Goal: Task Accomplishment & Management: Use online tool/utility

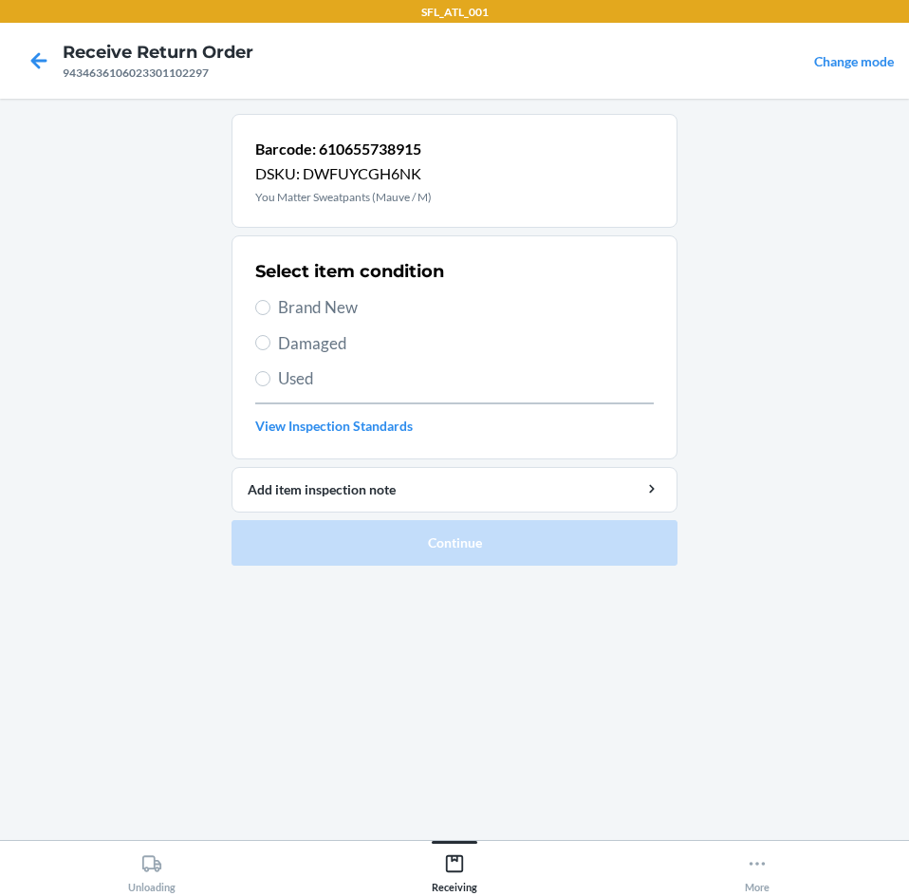
click at [360, 312] on span "Brand New" at bounding box center [466, 307] width 376 height 25
click at [270, 312] on input "Brand New" at bounding box center [262, 307] width 15 height 15
radio input "true"
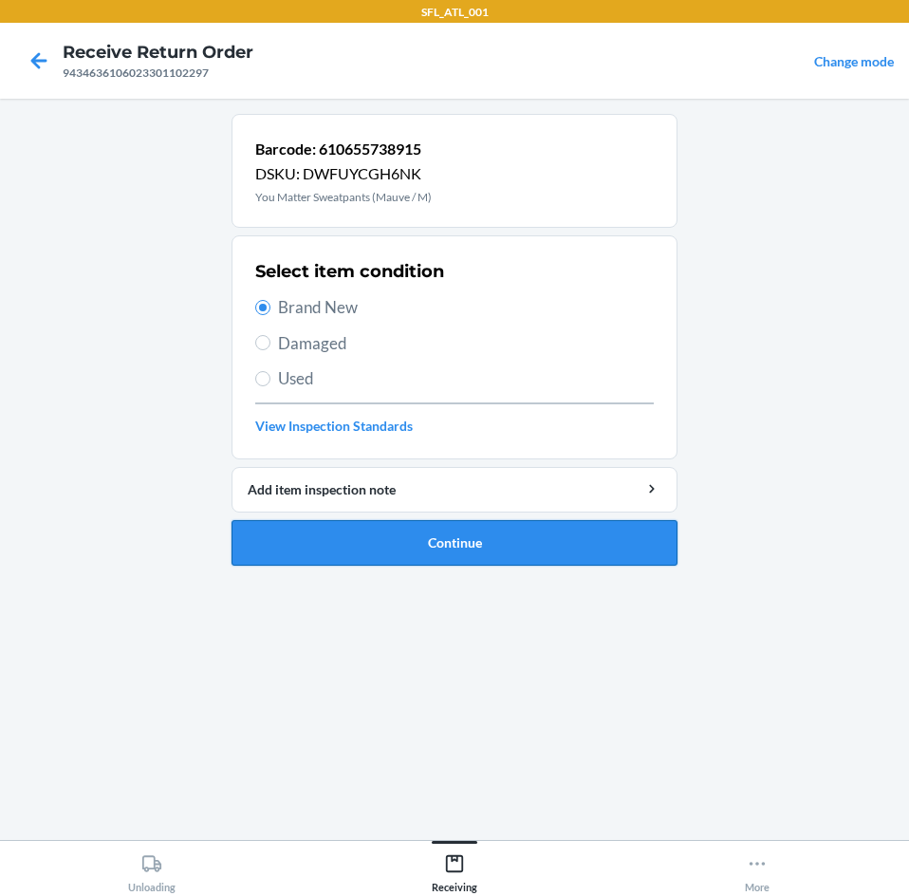
click at [397, 556] on button "Continue" at bounding box center [455, 543] width 446 height 46
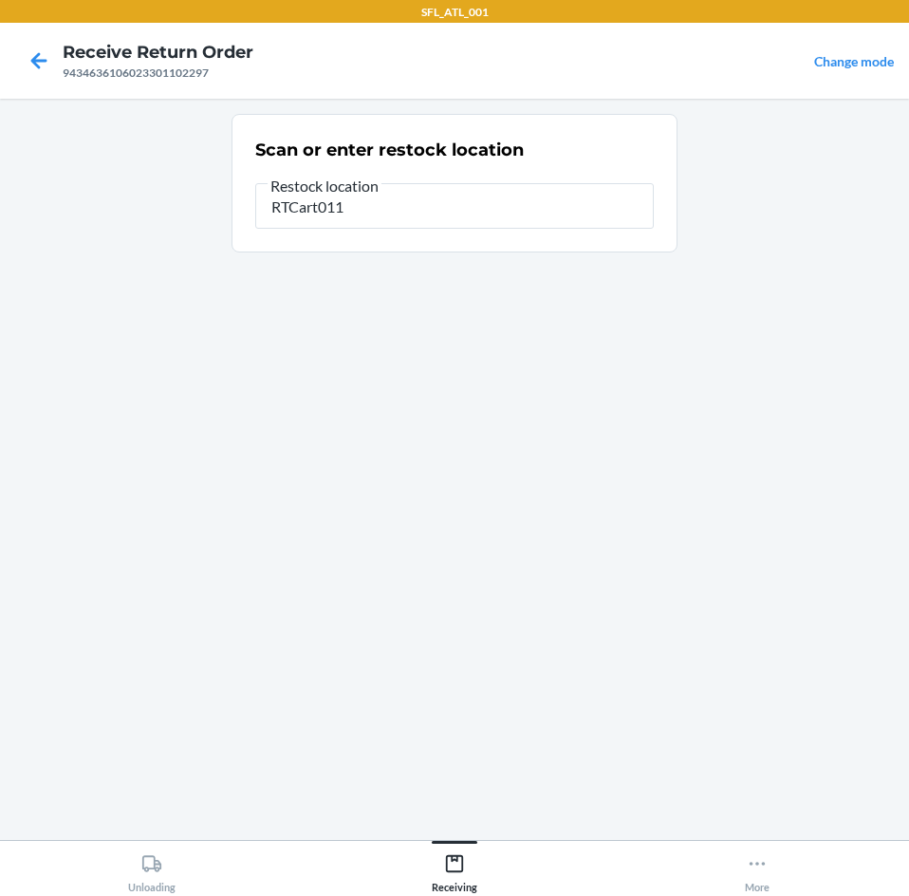
type input "RTCart011"
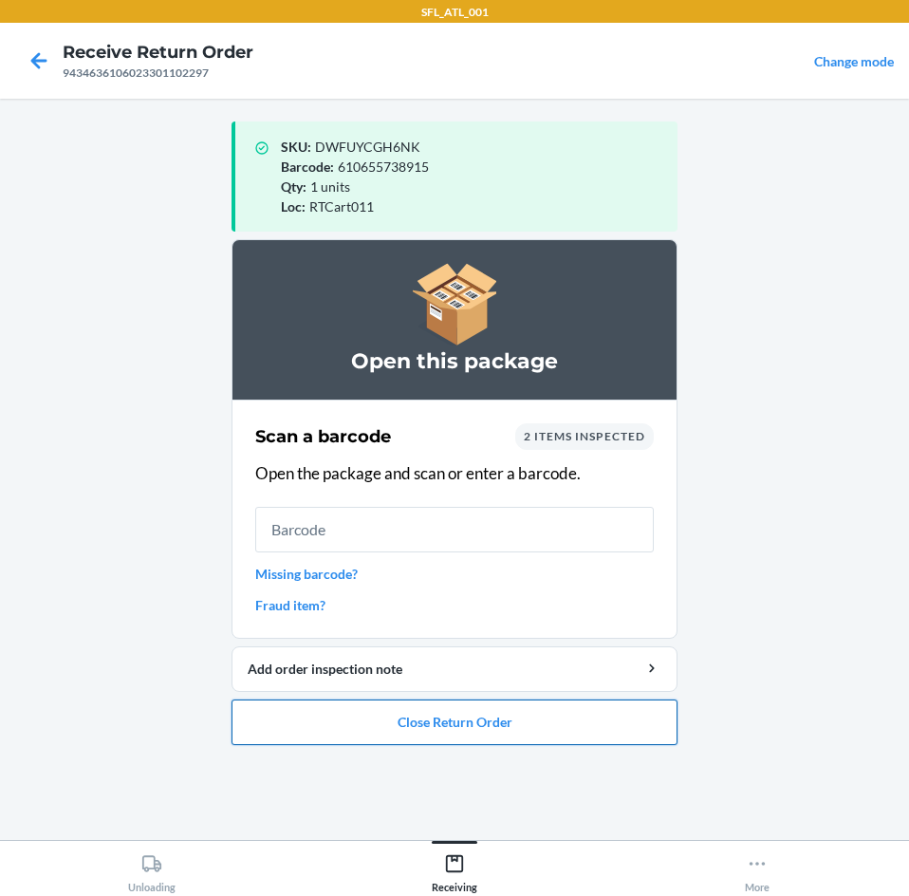
click at [444, 721] on button "Close Return Order" at bounding box center [455, 722] width 446 height 46
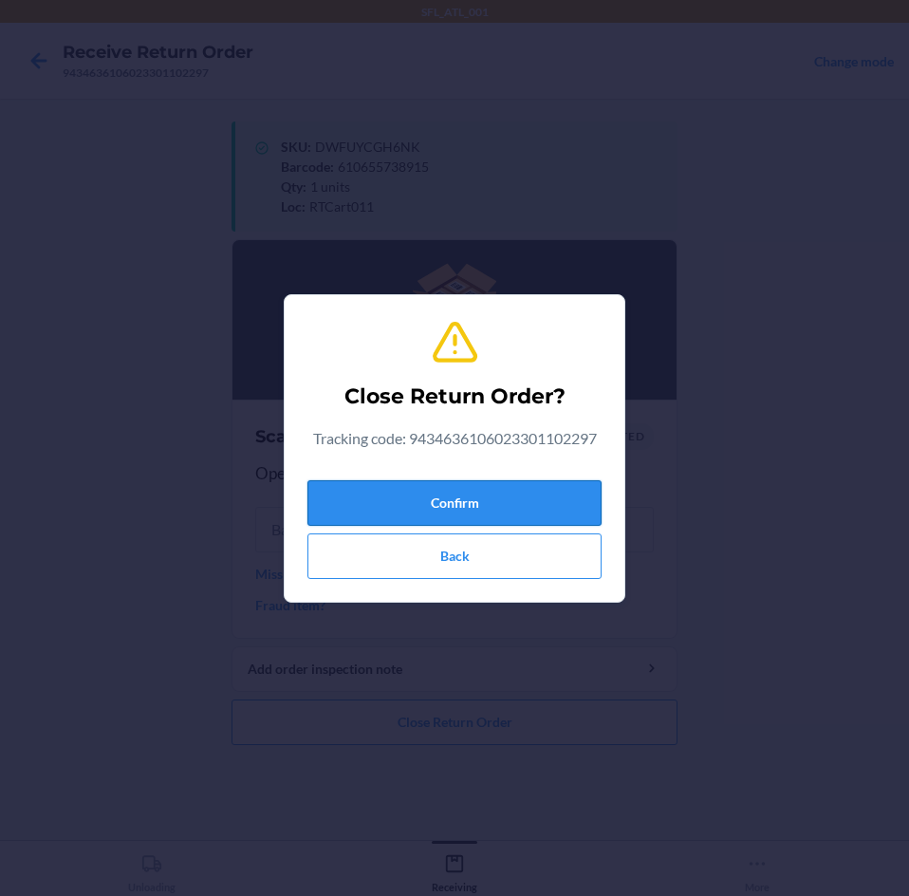
click at [368, 480] on button "Confirm" at bounding box center [454, 503] width 294 height 46
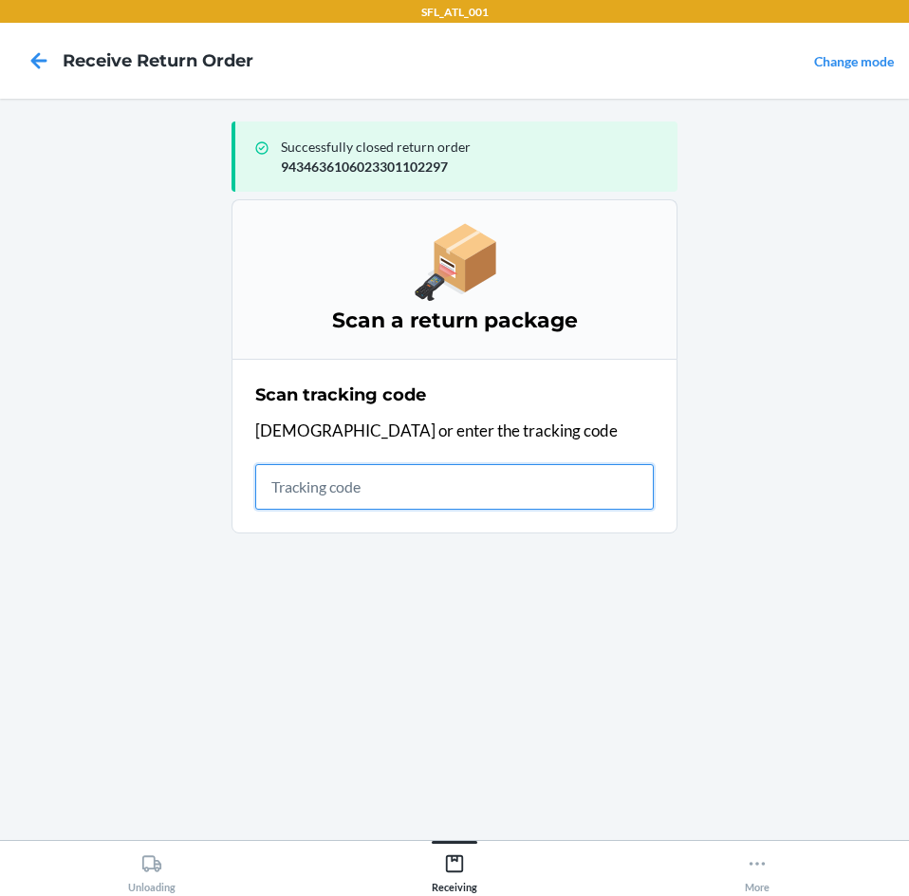
click at [511, 506] on input "text" at bounding box center [454, 487] width 399 height 46
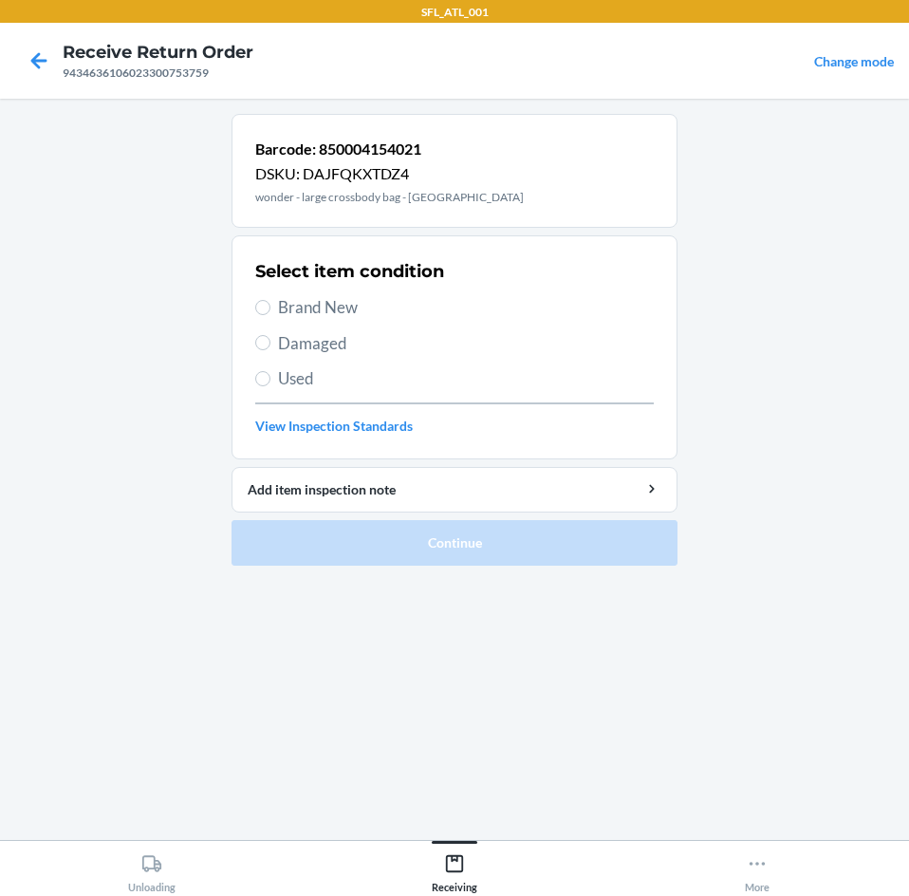
click at [359, 317] on span "Brand New" at bounding box center [466, 307] width 376 height 25
click at [270, 315] on input "Brand New" at bounding box center [262, 307] width 15 height 15
radio input "true"
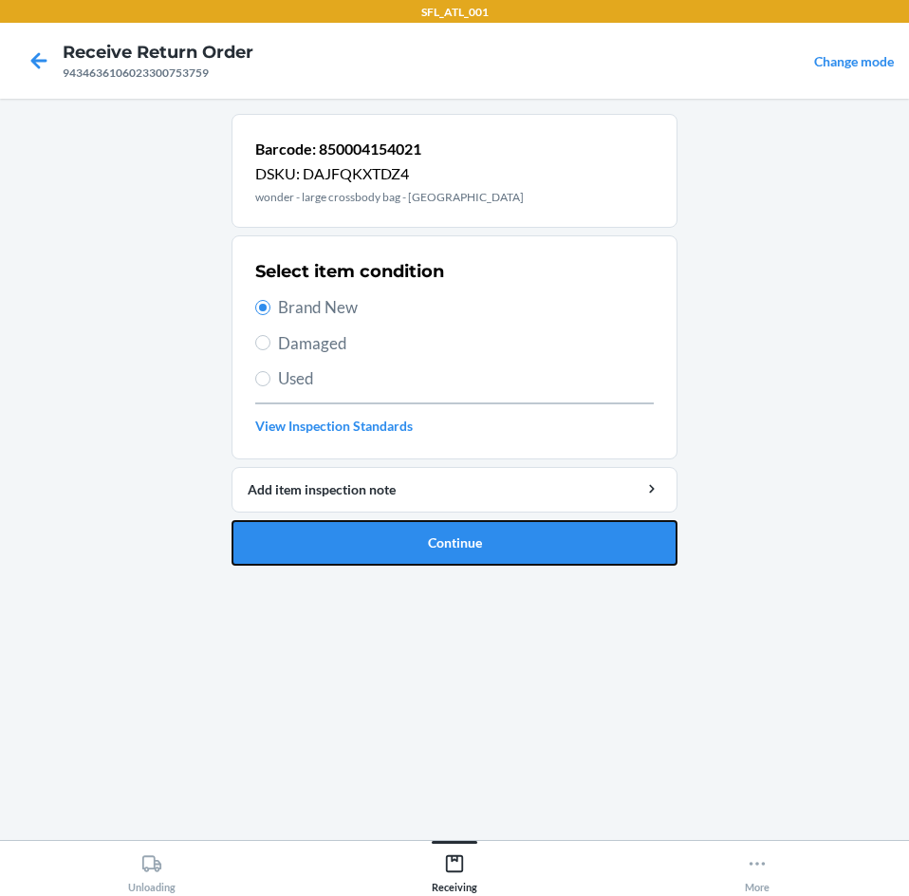
click at [432, 551] on button "Continue" at bounding box center [455, 543] width 446 height 46
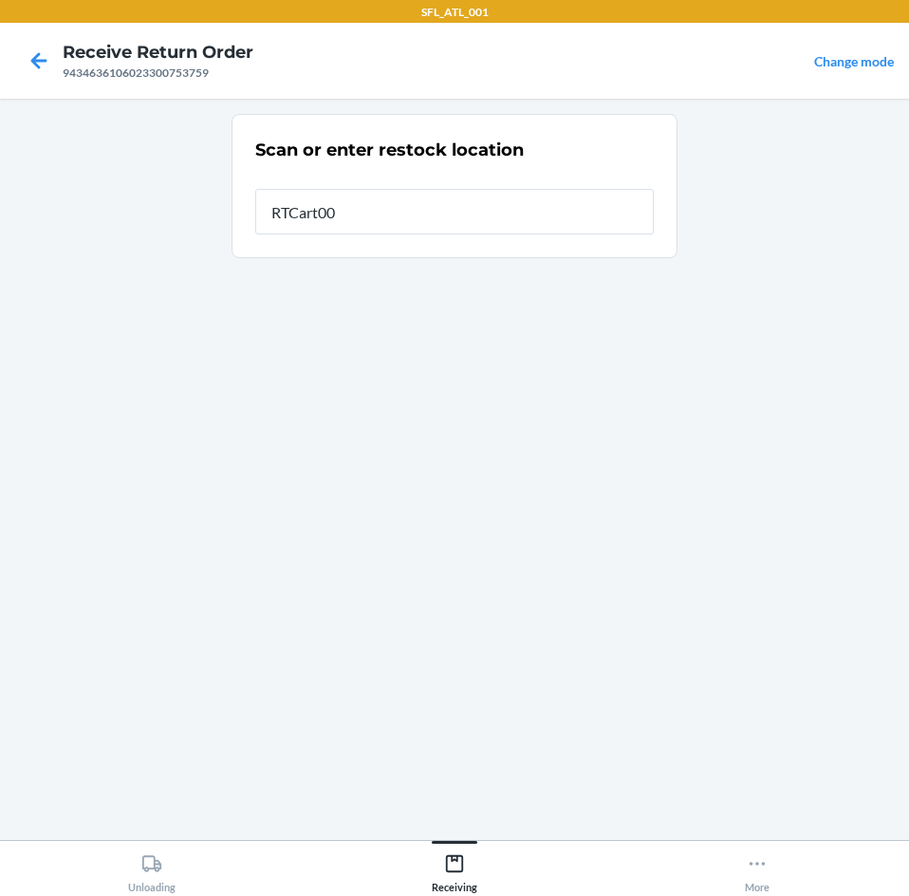
type input "RTCart007"
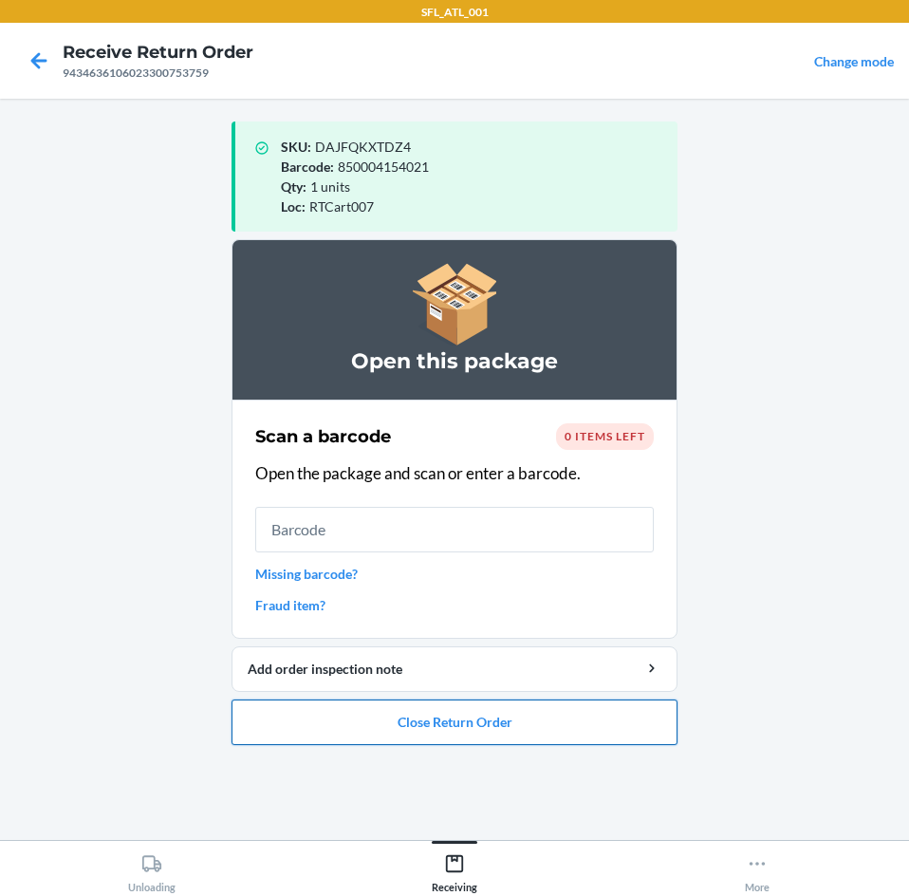
click at [436, 721] on button "Close Return Order" at bounding box center [455, 722] width 446 height 46
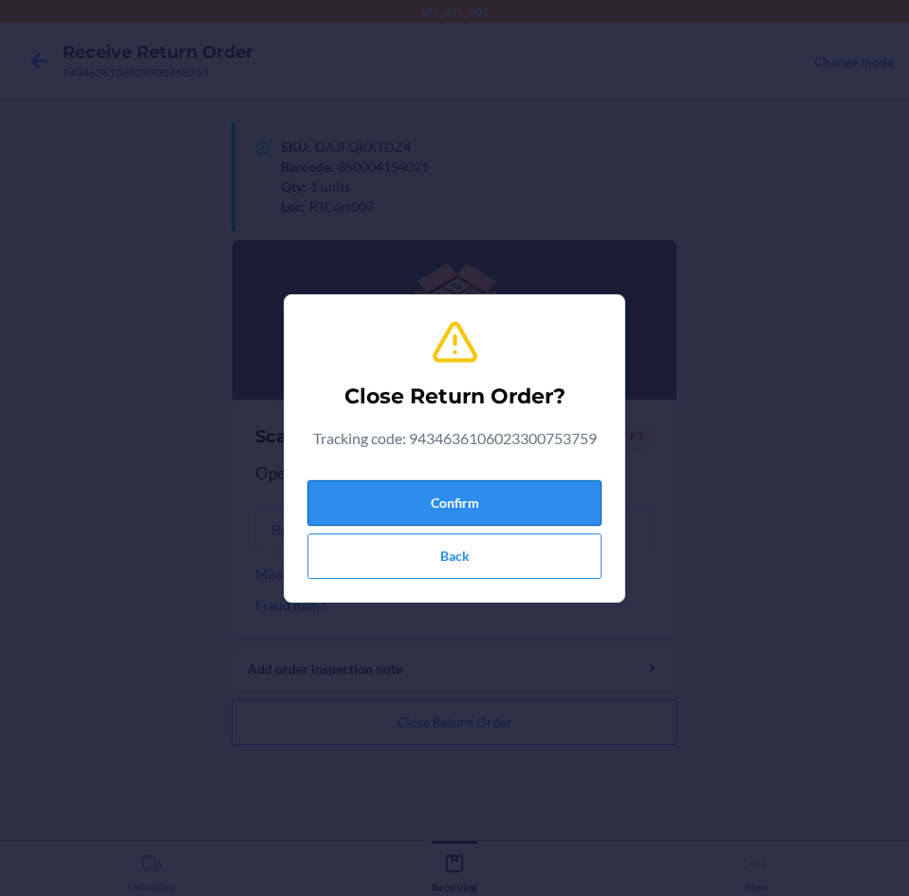
click at [416, 492] on button "Confirm" at bounding box center [454, 503] width 294 height 46
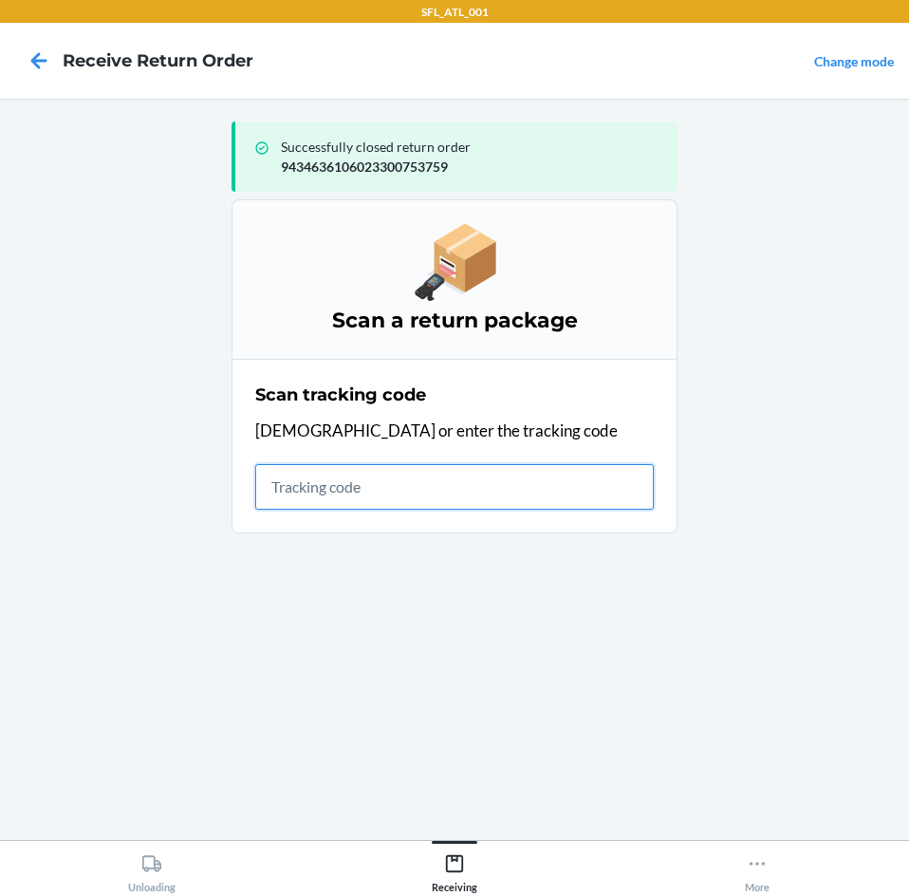
click at [289, 472] on input "text" at bounding box center [454, 487] width 399 height 46
type input "4203025994346361060"
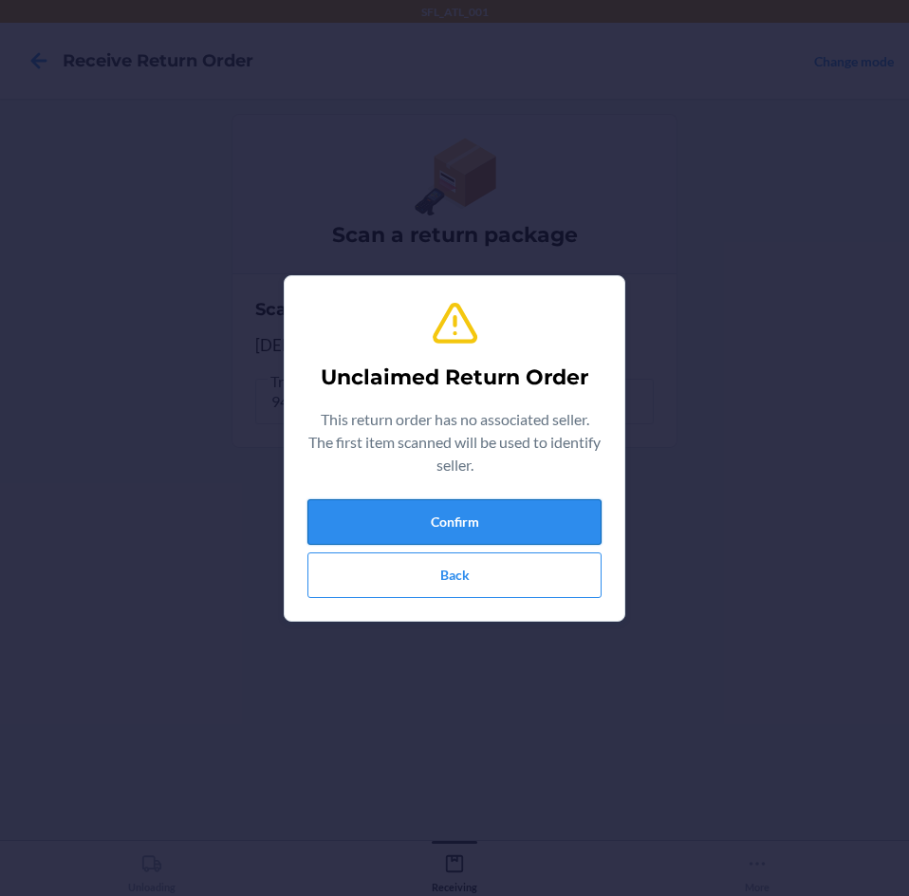
click at [529, 527] on button "Confirm" at bounding box center [454, 522] width 294 height 46
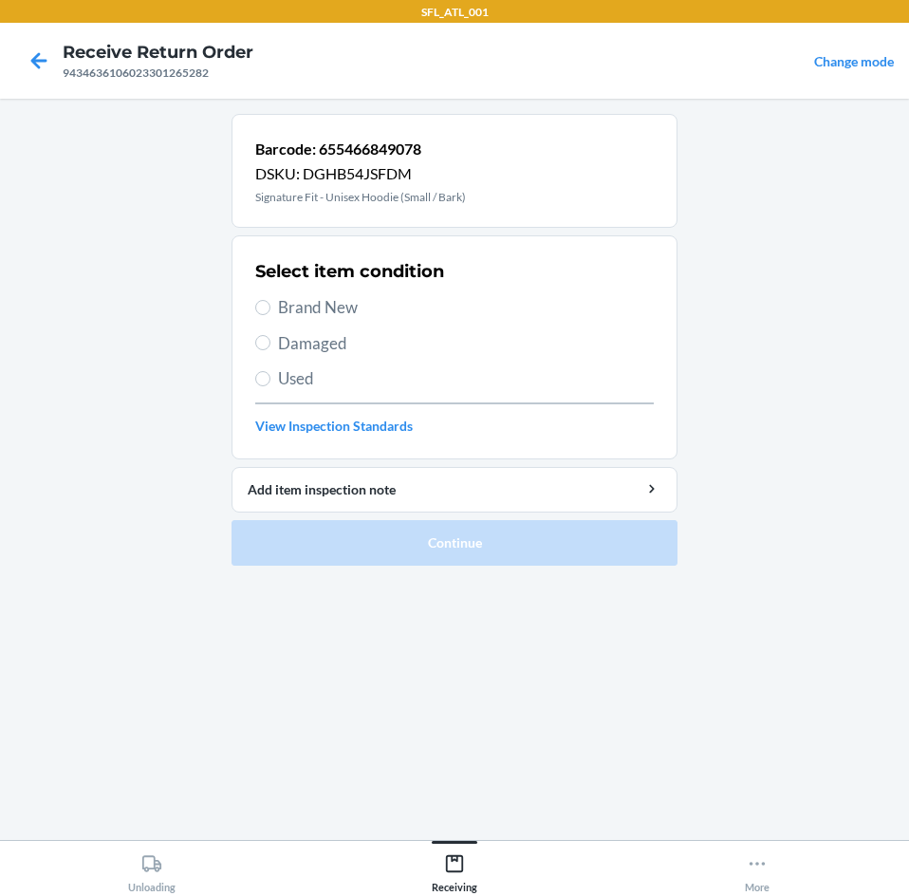
click at [339, 318] on span "Brand New" at bounding box center [466, 307] width 376 height 25
click at [270, 315] on input "Brand New" at bounding box center [262, 307] width 15 height 15
radio input "true"
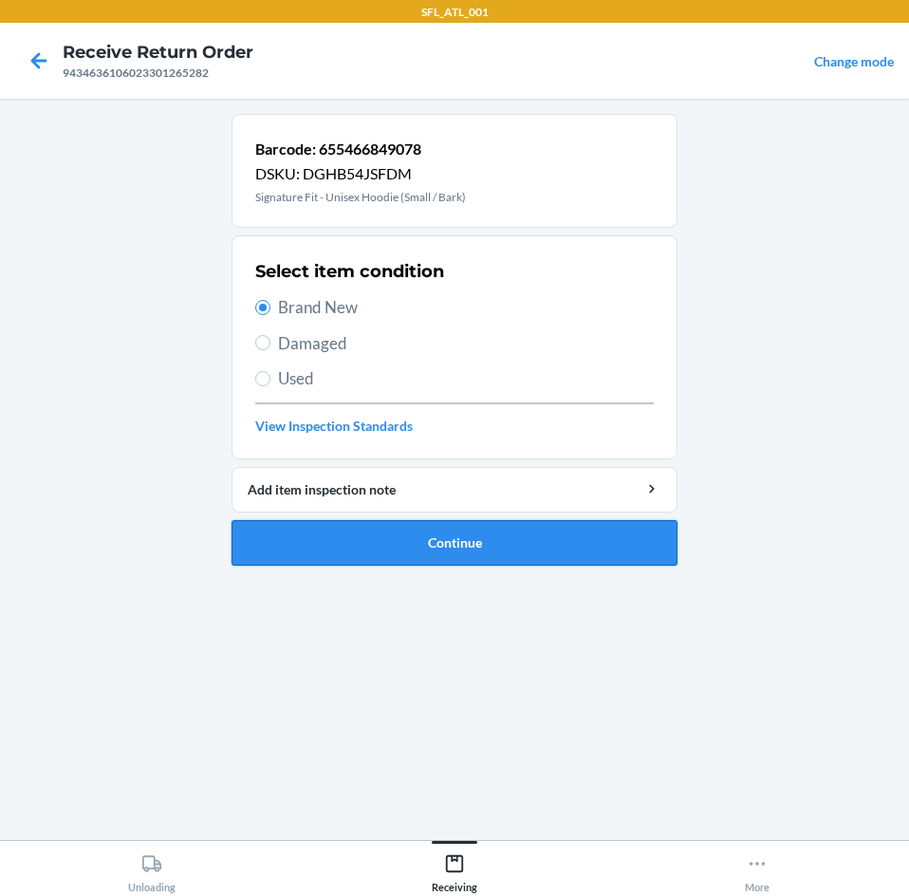
click at [395, 537] on button "Continue" at bounding box center [455, 543] width 446 height 46
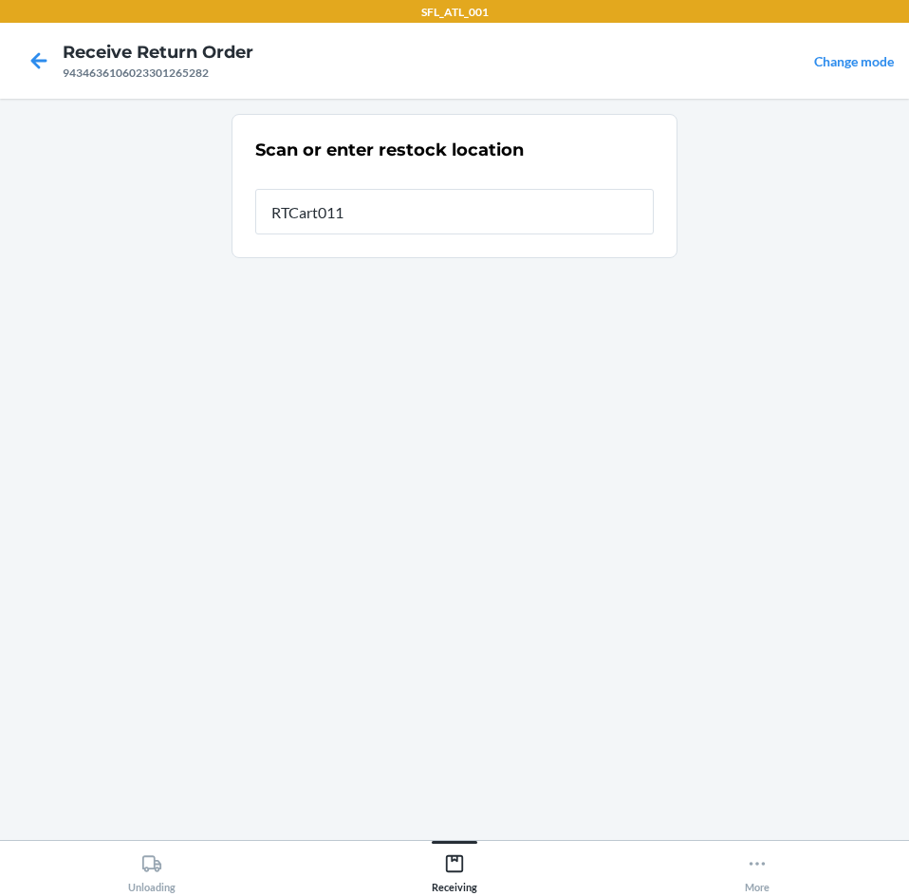
type input "RTCart011"
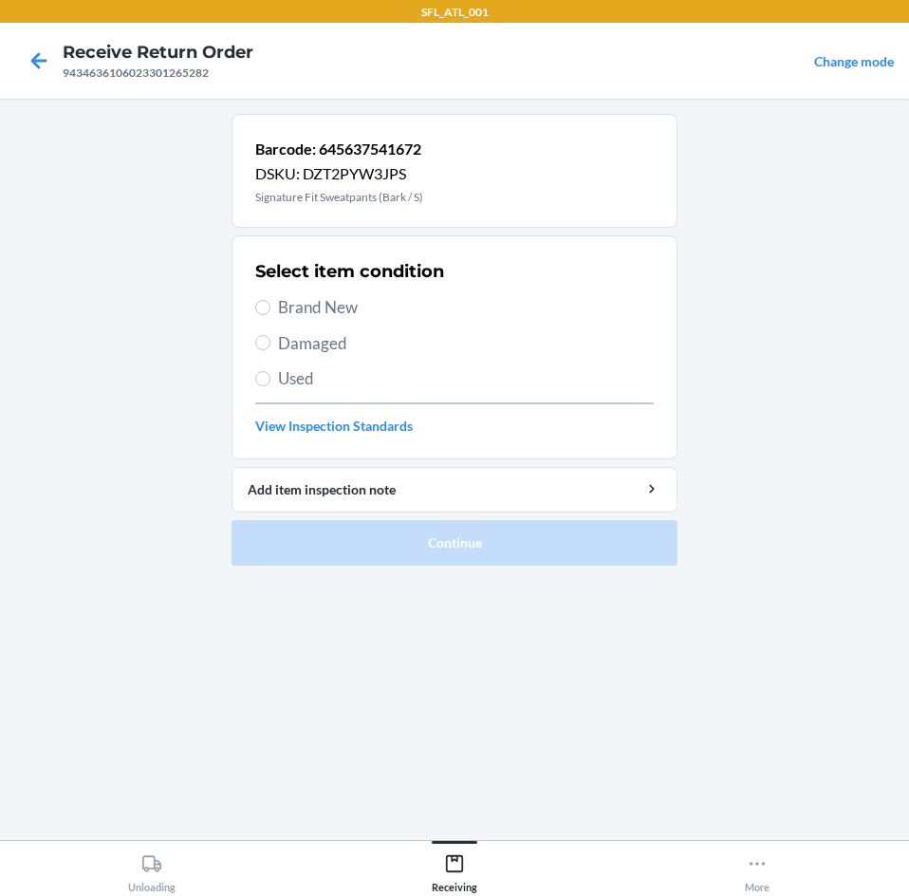
click at [321, 307] on span "Brand New" at bounding box center [466, 307] width 376 height 25
click at [270, 307] on input "Brand New" at bounding box center [262, 307] width 15 height 15
radio input "true"
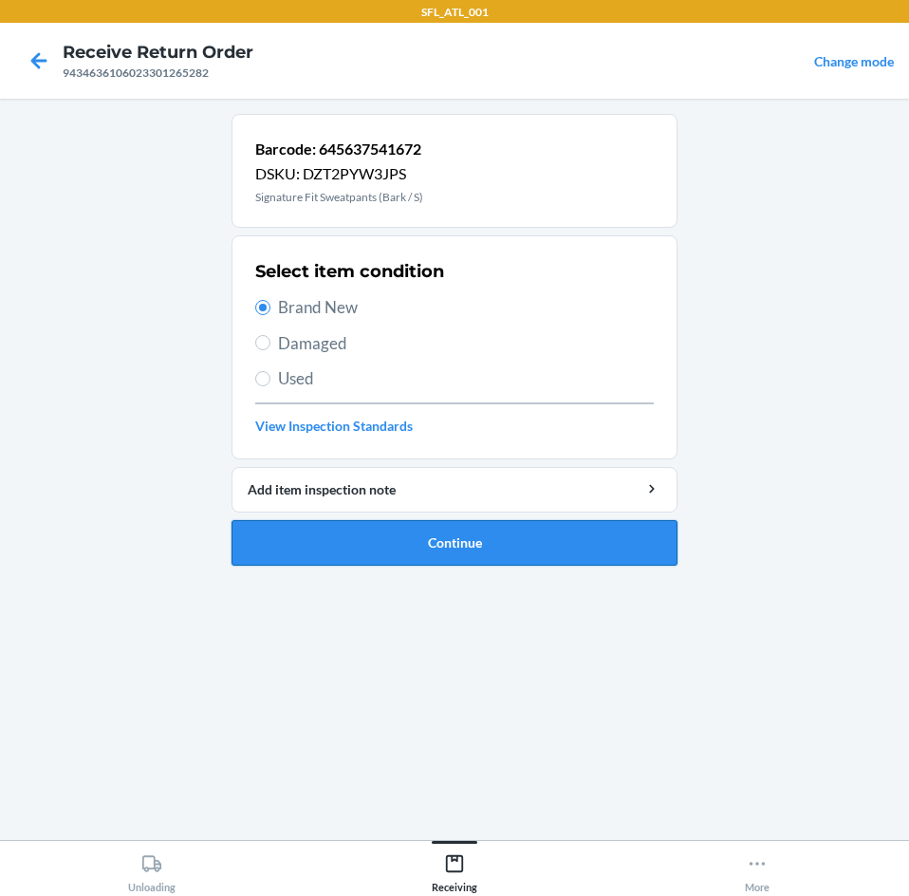
click at [382, 544] on button "Continue" at bounding box center [455, 543] width 446 height 46
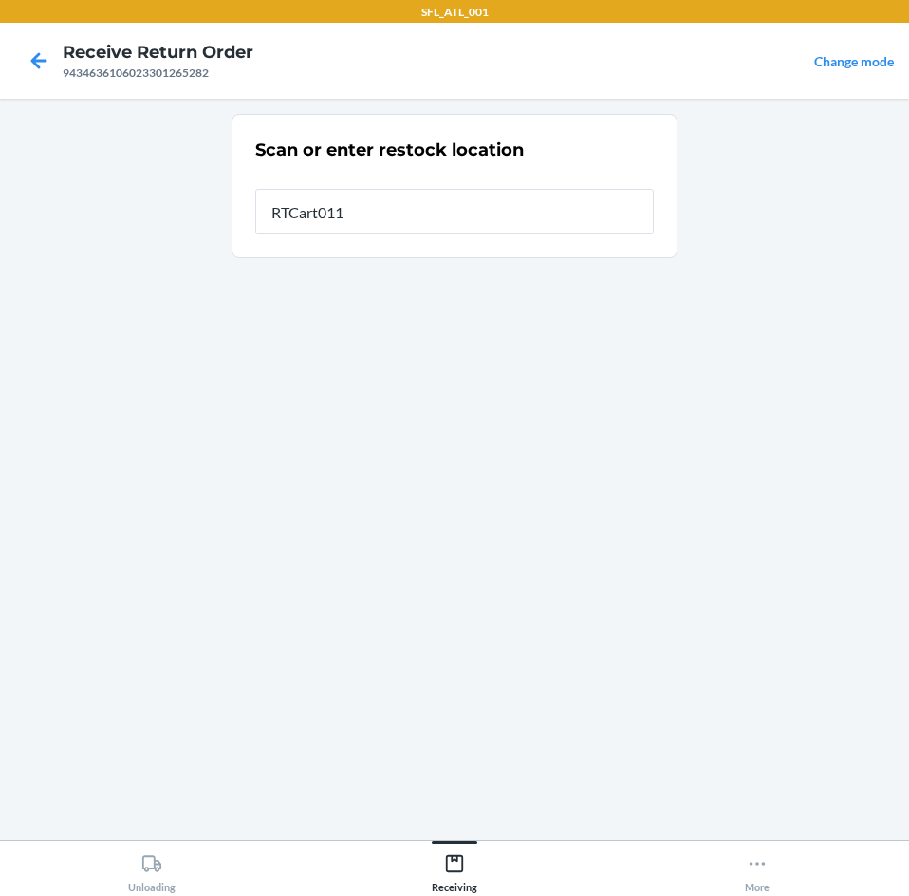
type input "RTCart011"
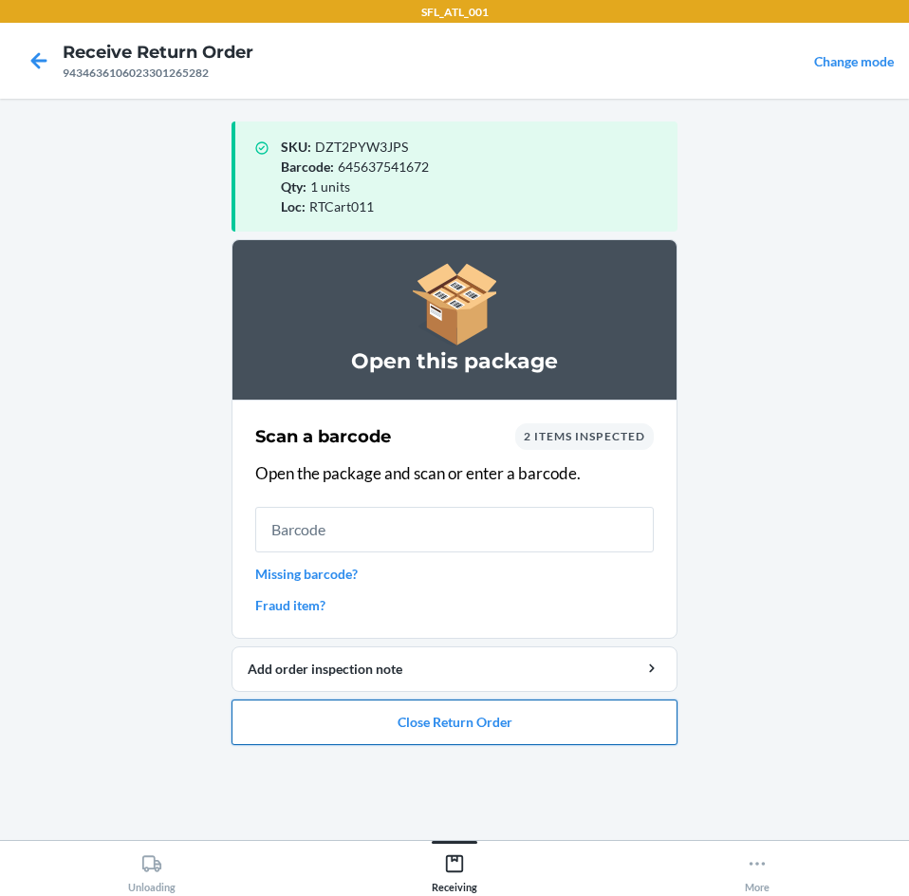
click at [500, 732] on button "Close Return Order" at bounding box center [455, 722] width 446 height 46
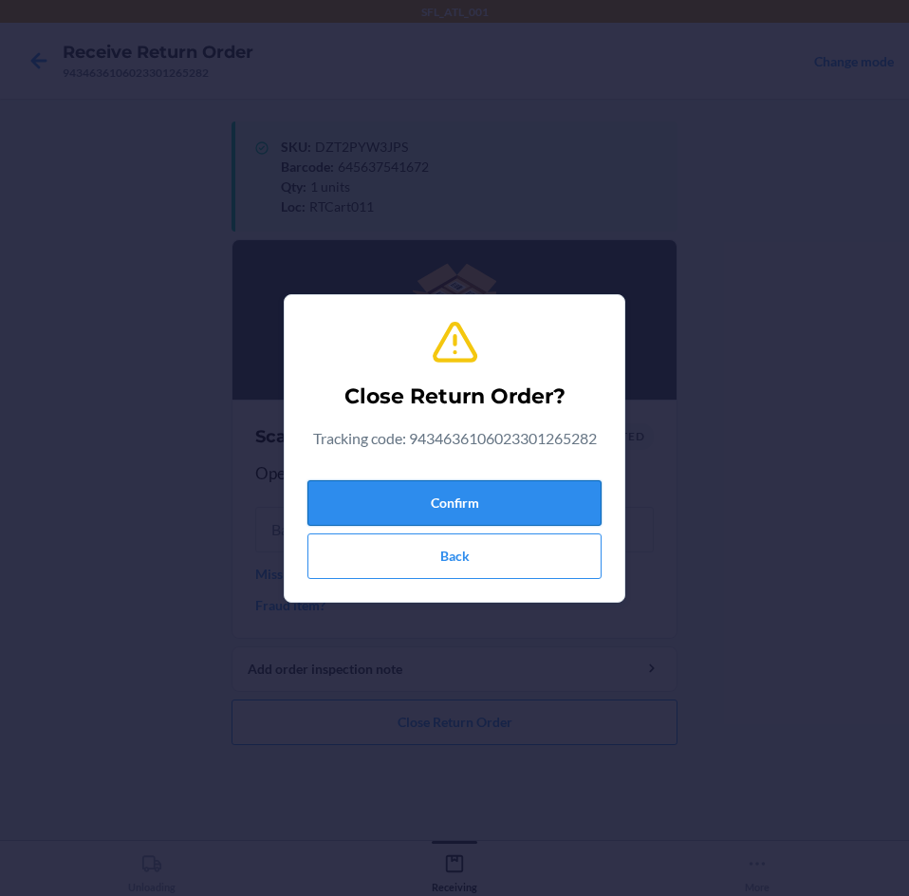
click at [486, 500] on button "Confirm" at bounding box center [454, 503] width 294 height 46
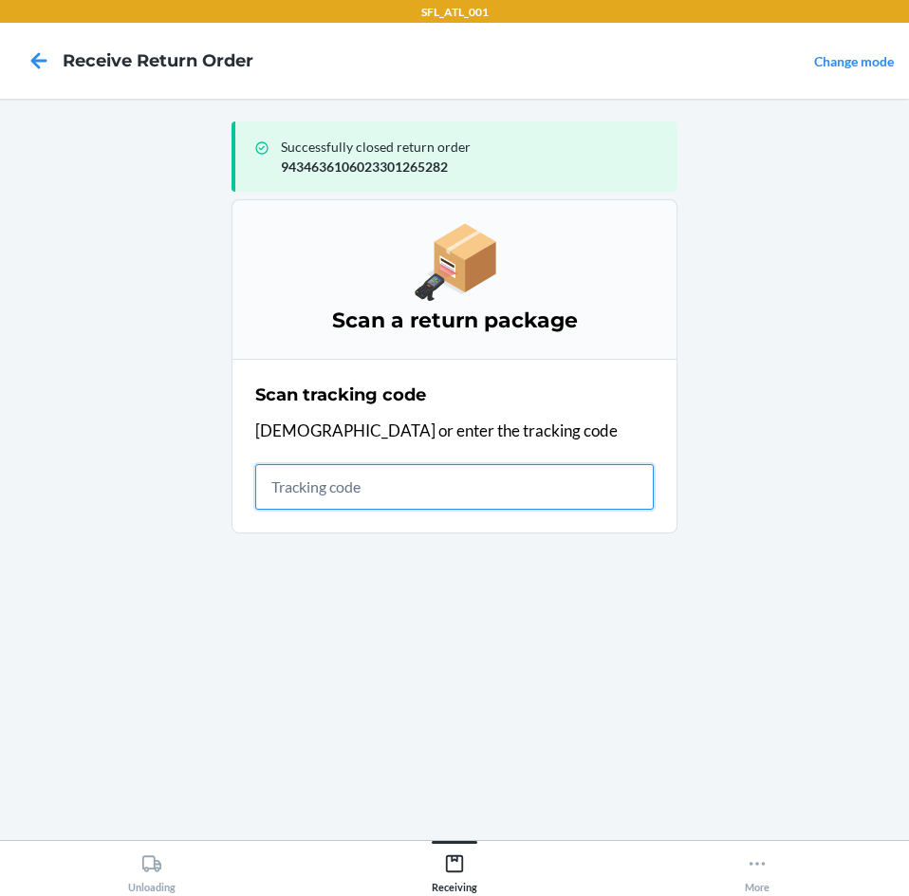
click at [418, 489] on input "text" at bounding box center [454, 487] width 399 height 46
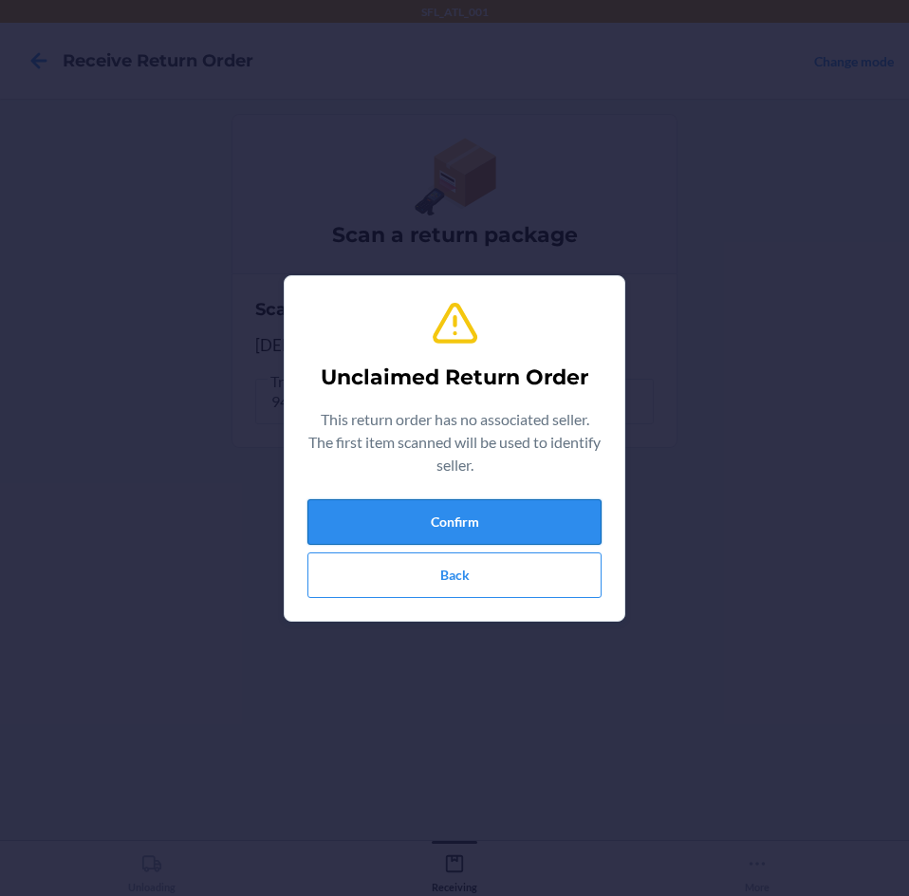
click at [456, 510] on button "Confirm" at bounding box center [454, 522] width 294 height 46
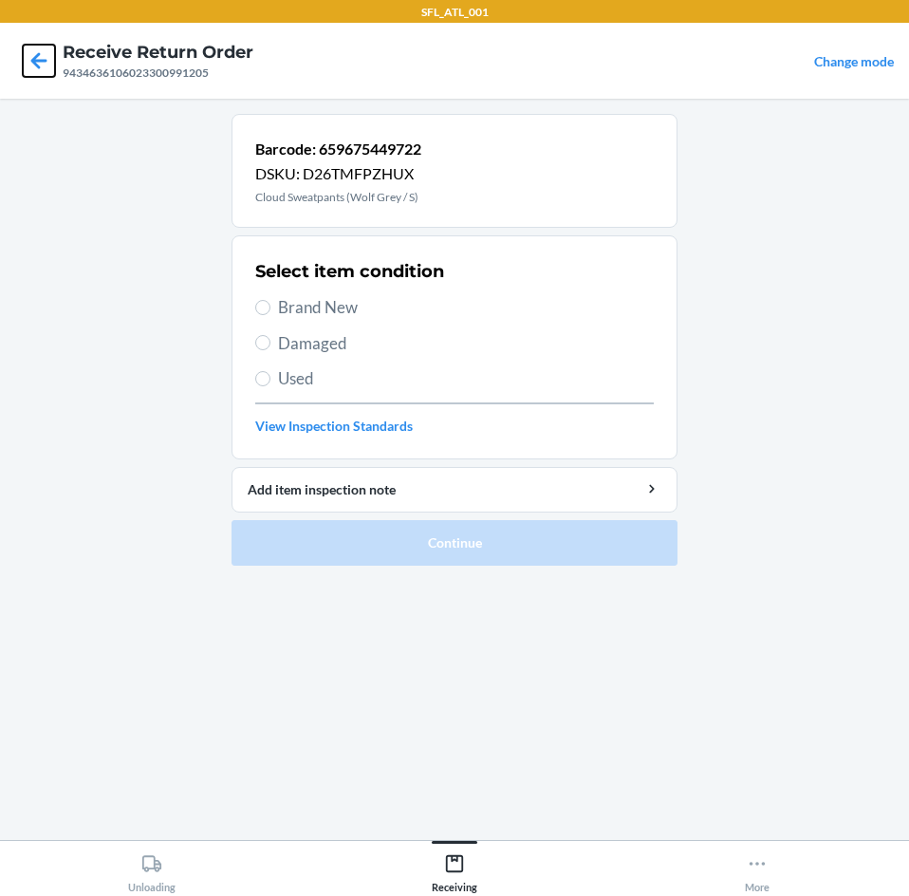
click at [42, 64] on icon at bounding box center [39, 61] width 32 height 32
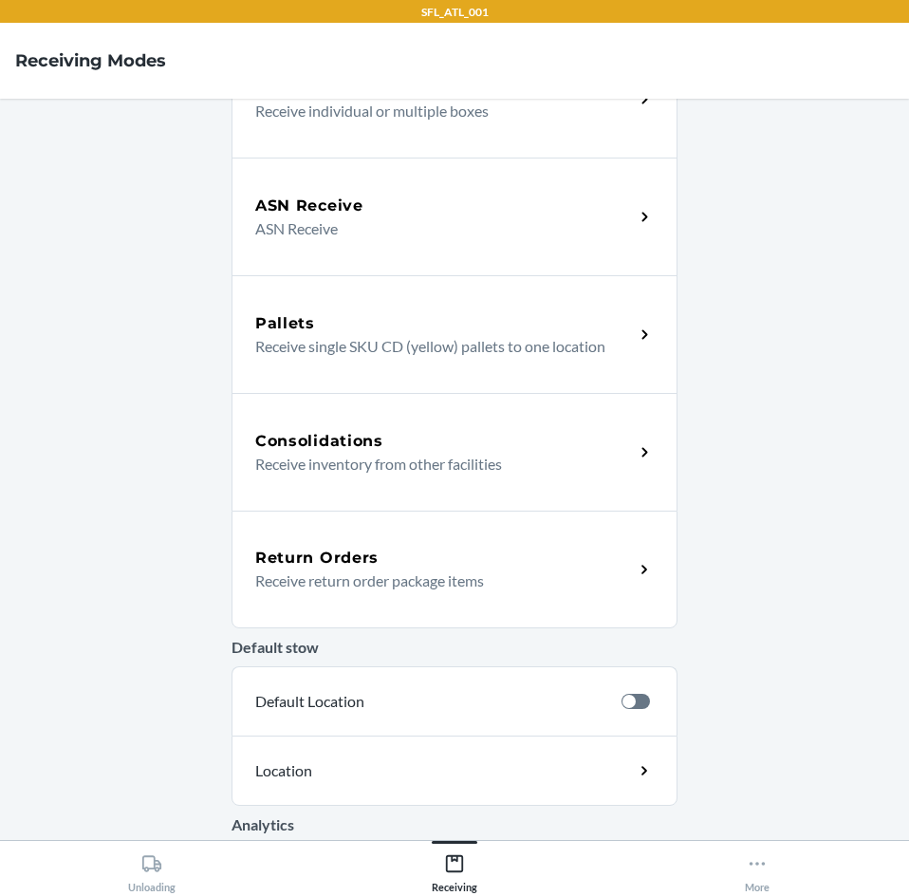
scroll to position [190, 0]
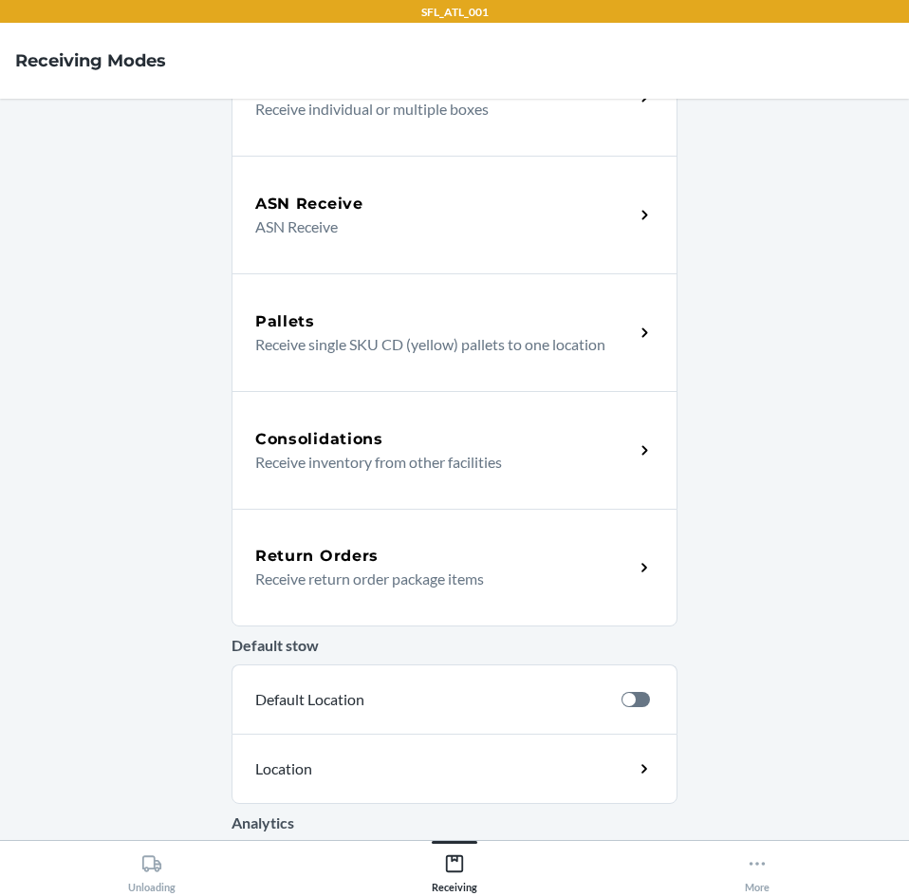
click at [342, 551] on h5 "Return Orders" at bounding box center [316, 556] width 123 height 23
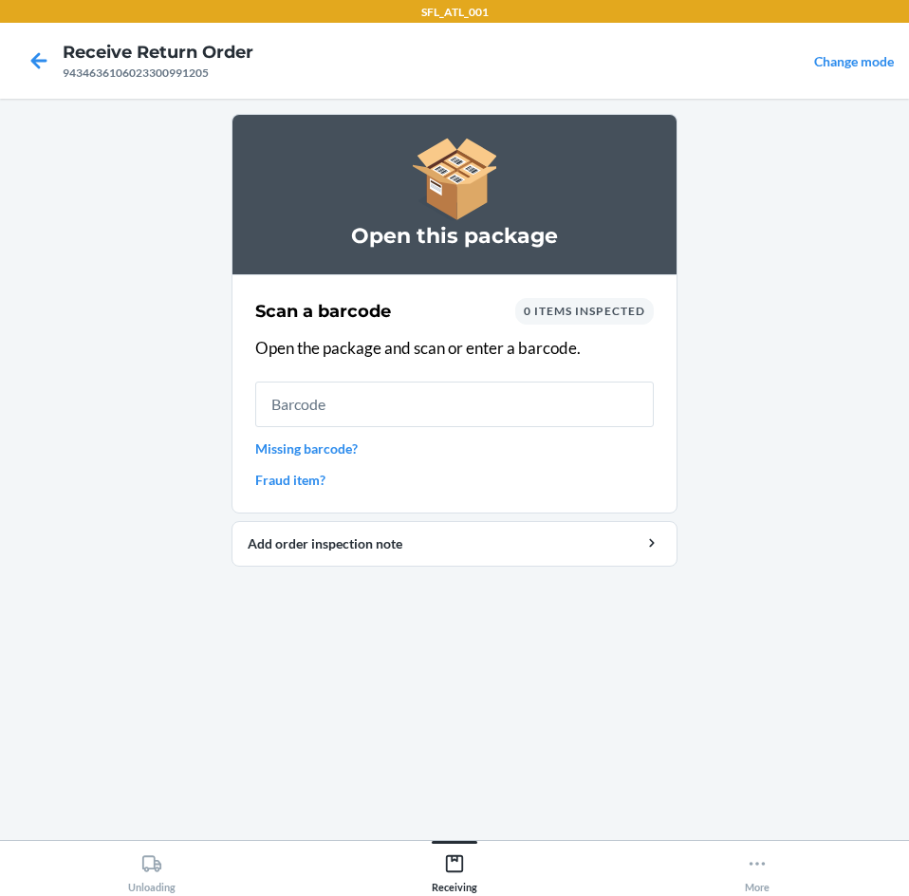
click at [325, 455] on link "Missing barcode?" at bounding box center [454, 448] width 399 height 20
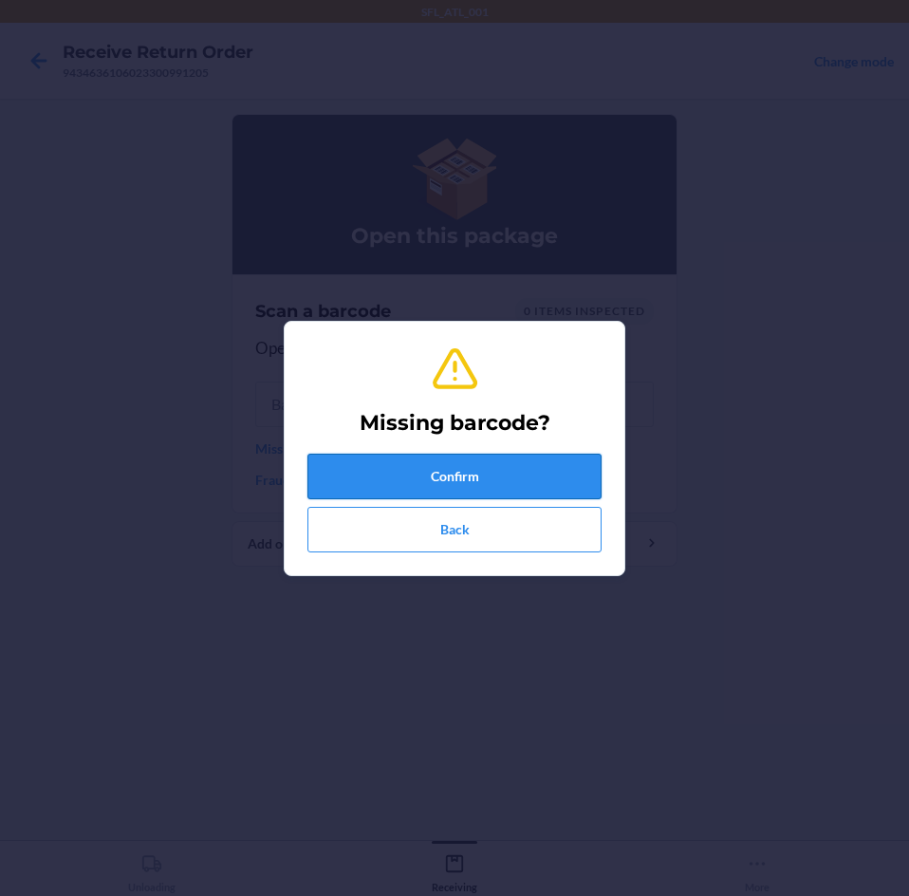
click at [363, 467] on button "Confirm" at bounding box center [454, 477] width 294 height 46
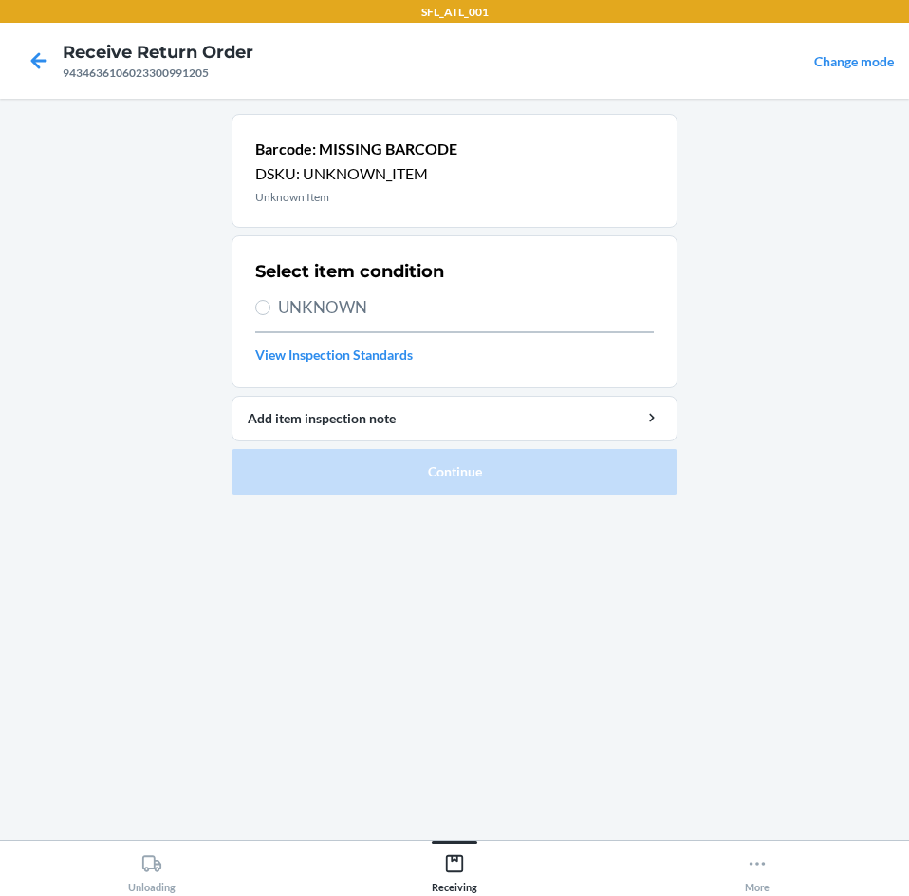
click at [312, 318] on span "UNKNOWN" at bounding box center [466, 307] width 376 height 25
click at [270, 315] on input "UNKNOWN" at bounding box center [262, 307] width 15 height 15
radio input "true"
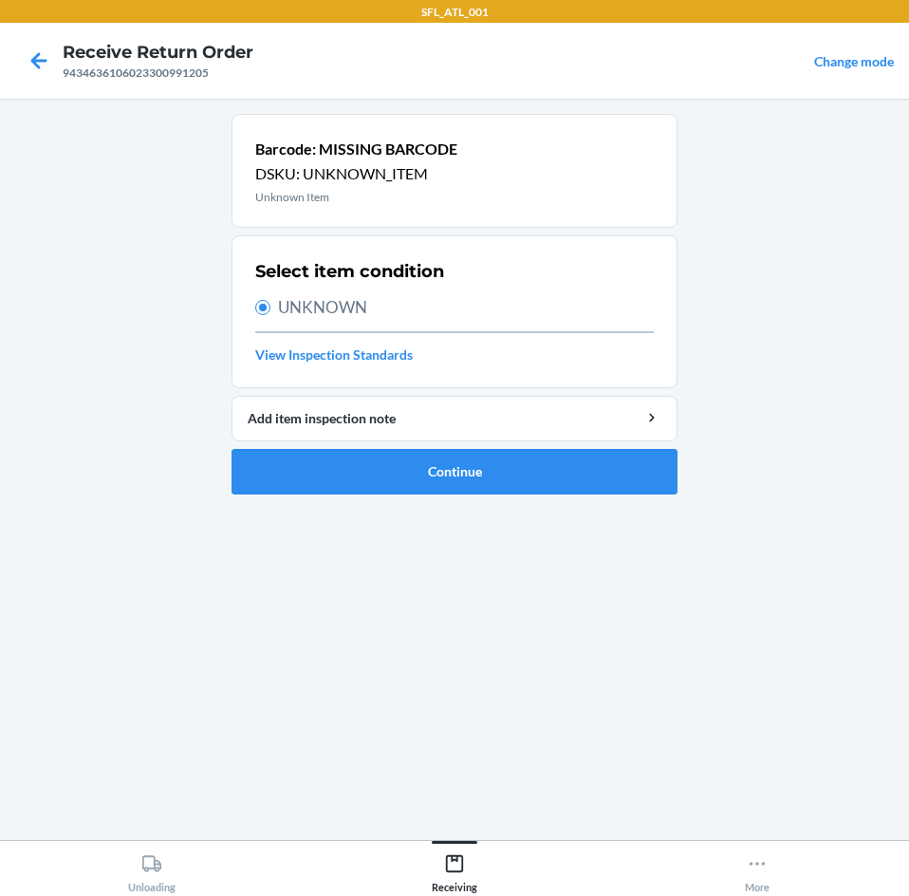
click at [309, 494] on ol "Barcode: MISSING BARCODE DSKU: UNKNOWN_ITEM Unknown Item Select item condition …" at bounding box center [455, 312] width 446 height 396
click at [310, 493] on button "Continue" at bounding box center [455, 472] width 446 height 46
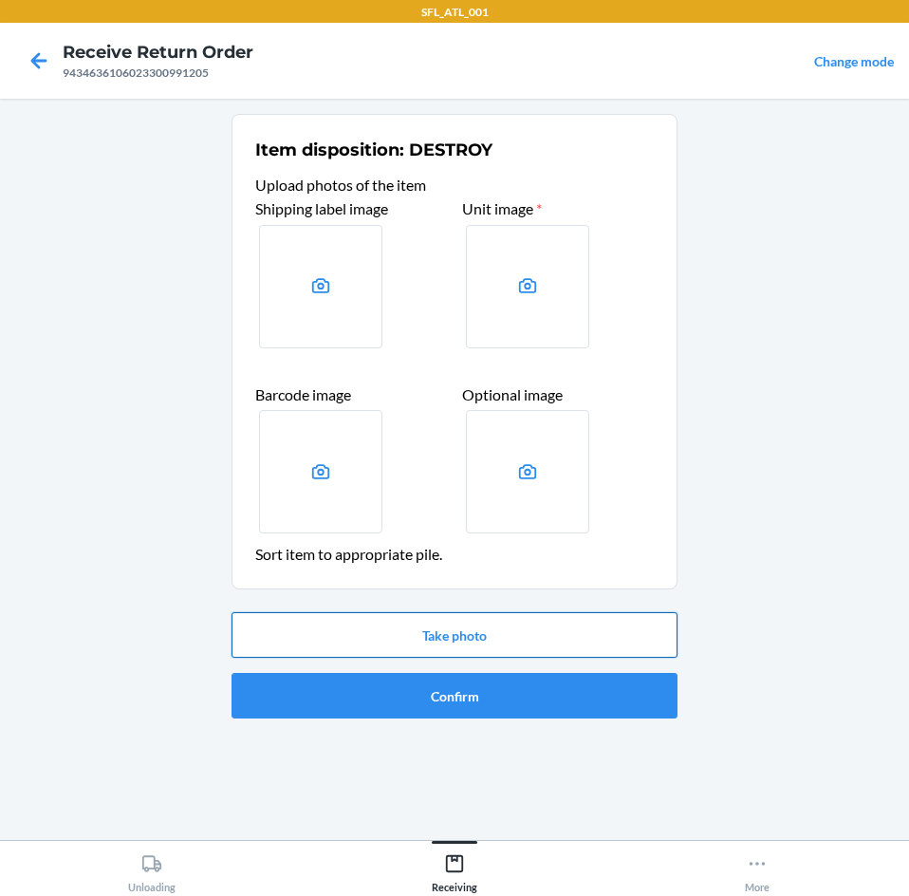
click at [352, 633] on button "Take photo" at bounding box center [455, 635] width 446 height 46
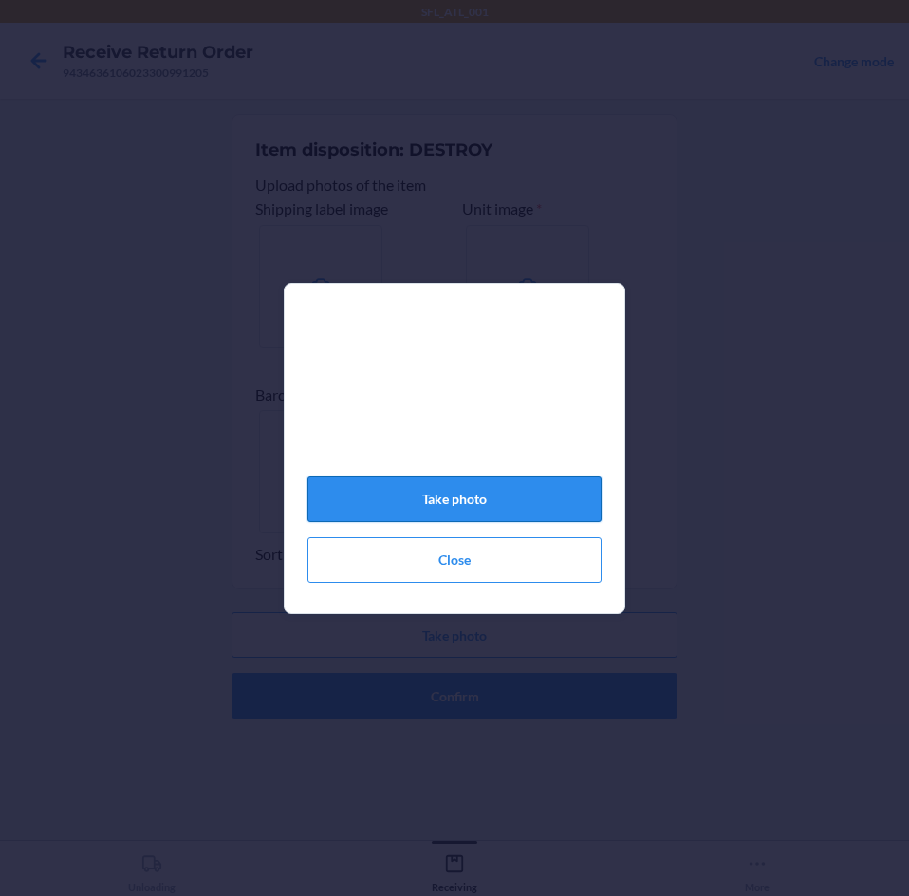
click at [429, 501] on button "Take photo" at bounding box center [454, 499] width 294 height 46
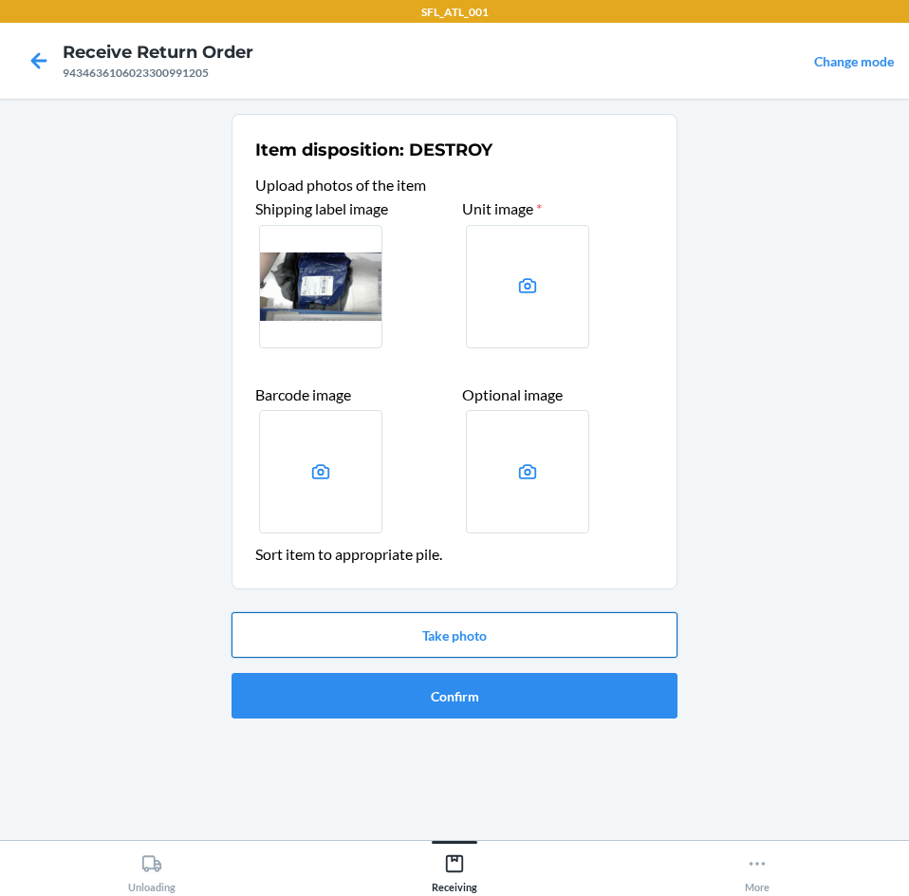
click at [445, 635] on button "Take photo" at bounding box center [455, 635] width 446 height 46
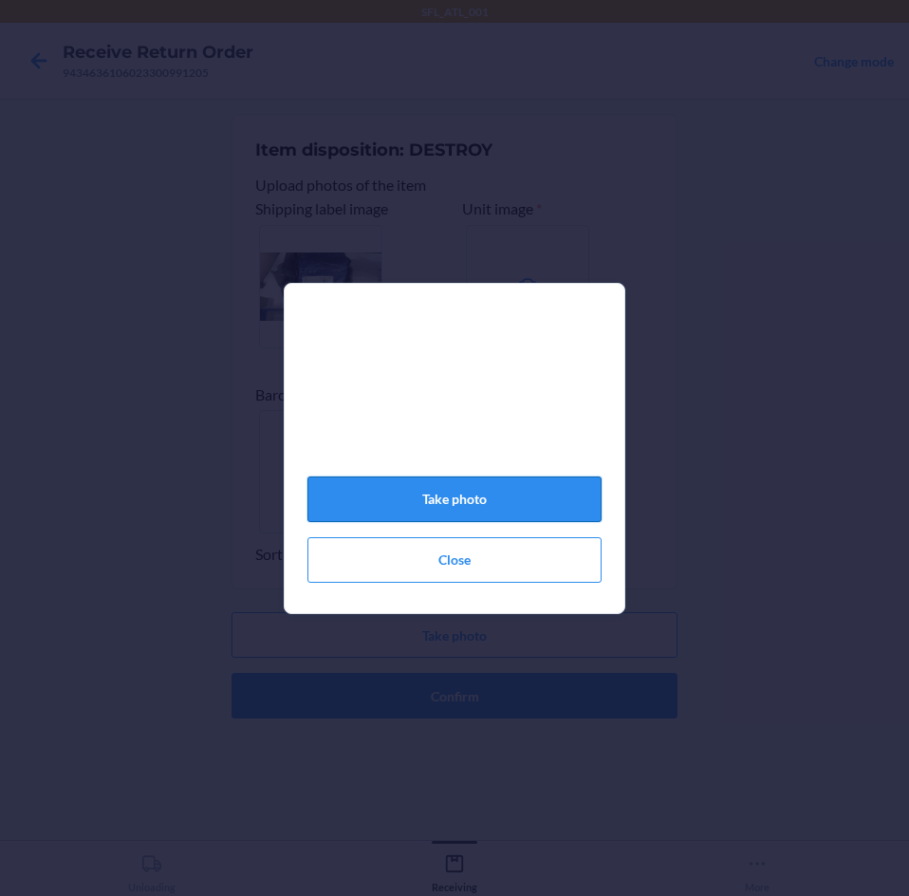
click at [504, 509] on button "Take photo" at bounding box center [454, 499] width 294 height 46
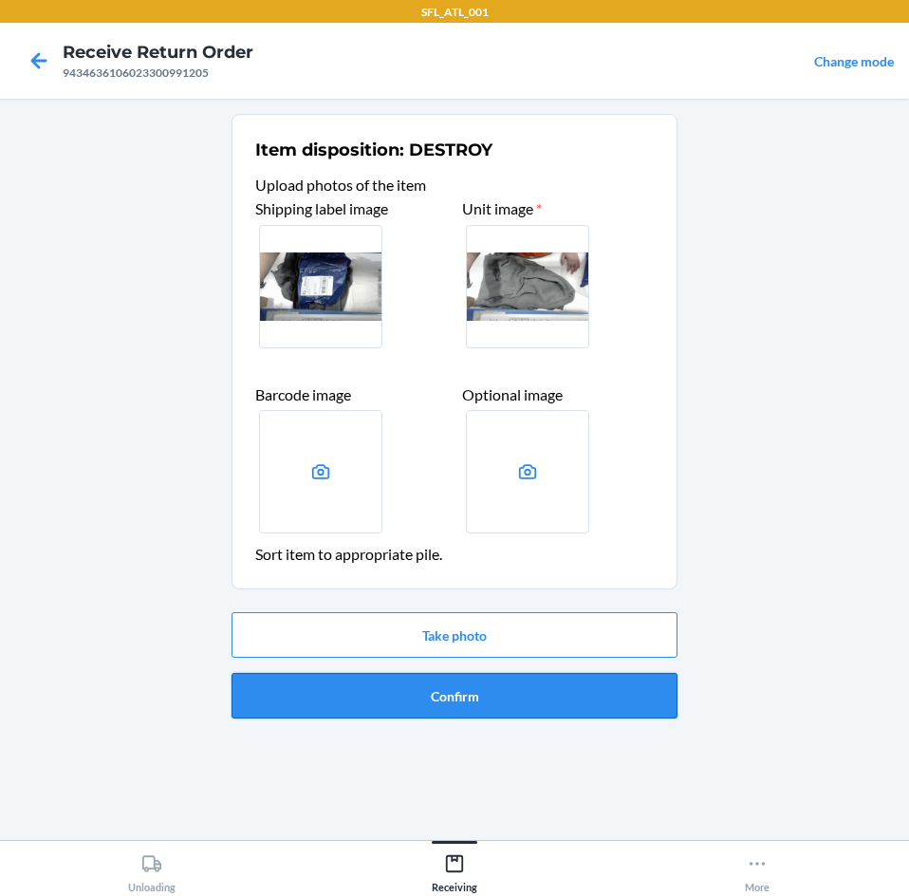
click at [526, 693] on button "Confirm" at bounding box center [455, 696] width 446 height 46
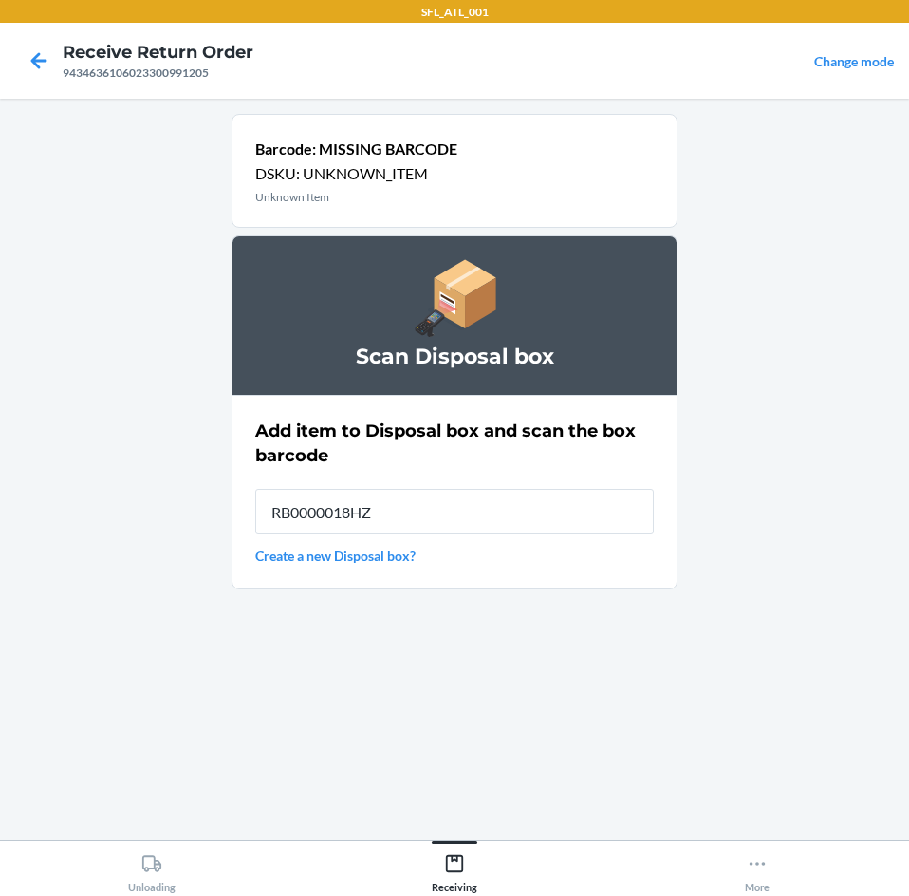
type input "RB0000018HZ"
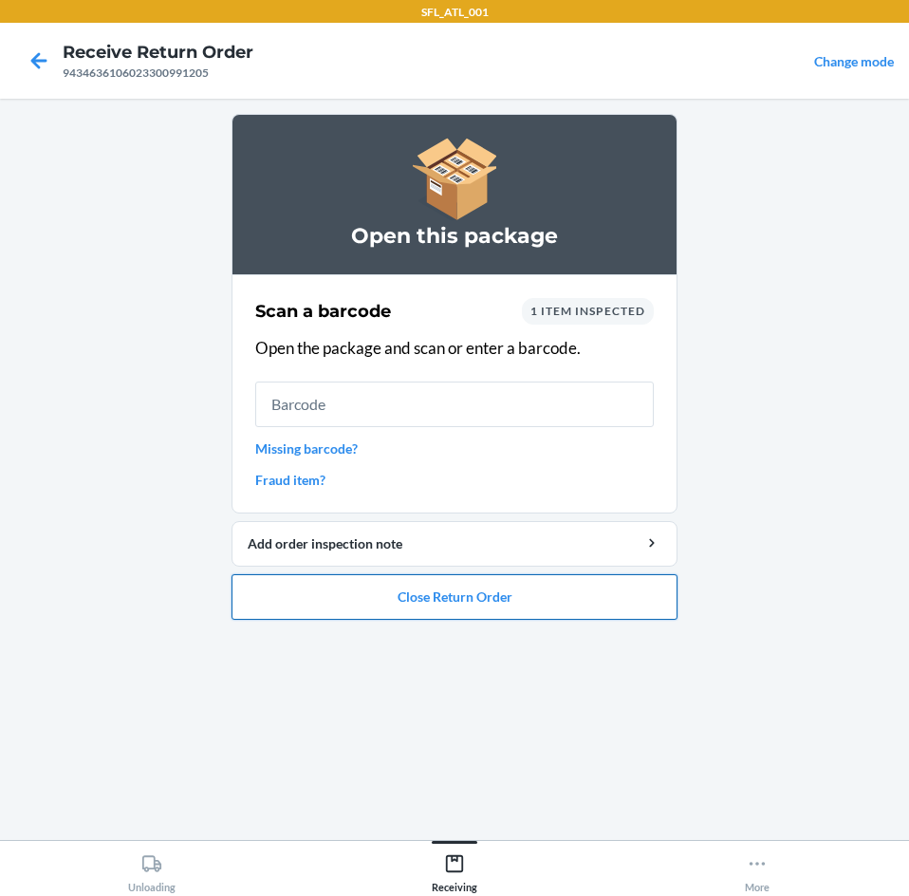
click at [578, 604] on button "Close Return Order" at bounding box center [455, 597] width 446 height 46
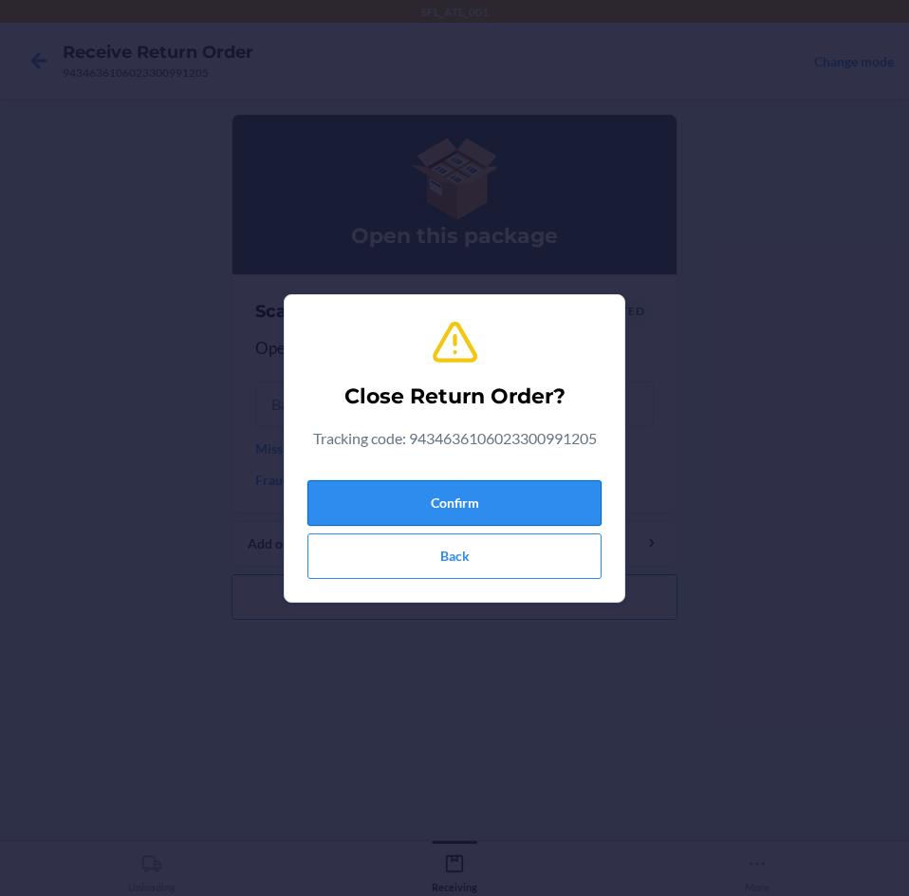
click at [533, 517] on button "Confirm" at bounding box center [454, 503] width 294 height 46
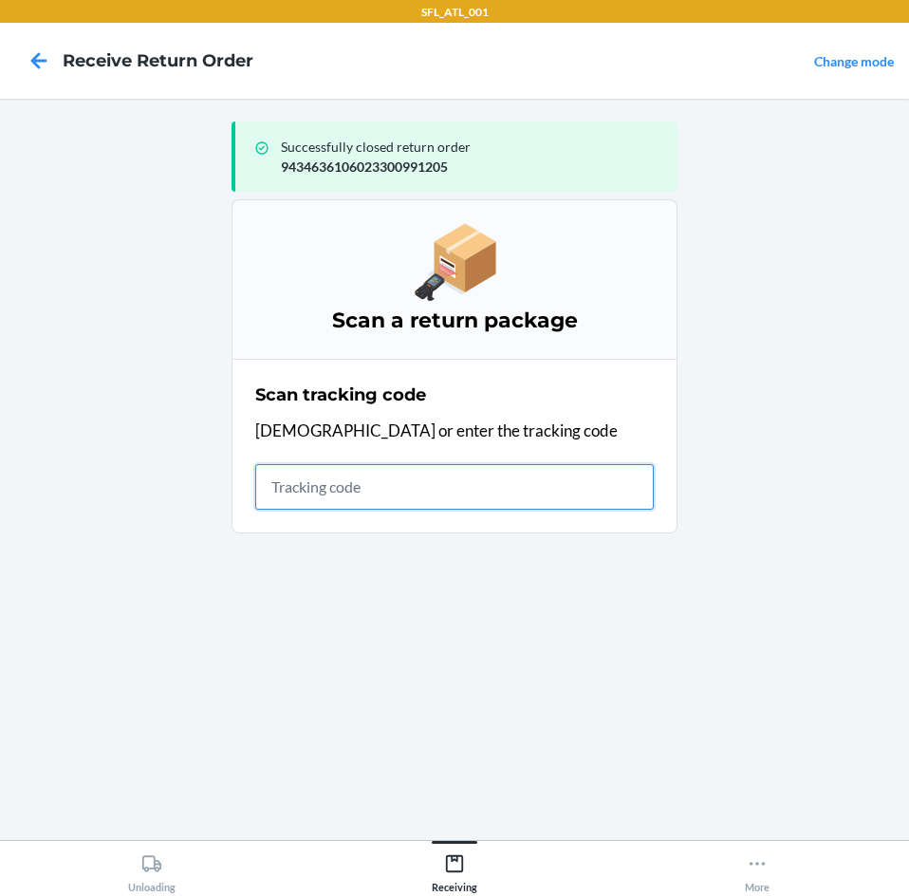
click at [436, 468] on input "text" at bounding box center [454, 487] width 399 height 46
type input "42030259"
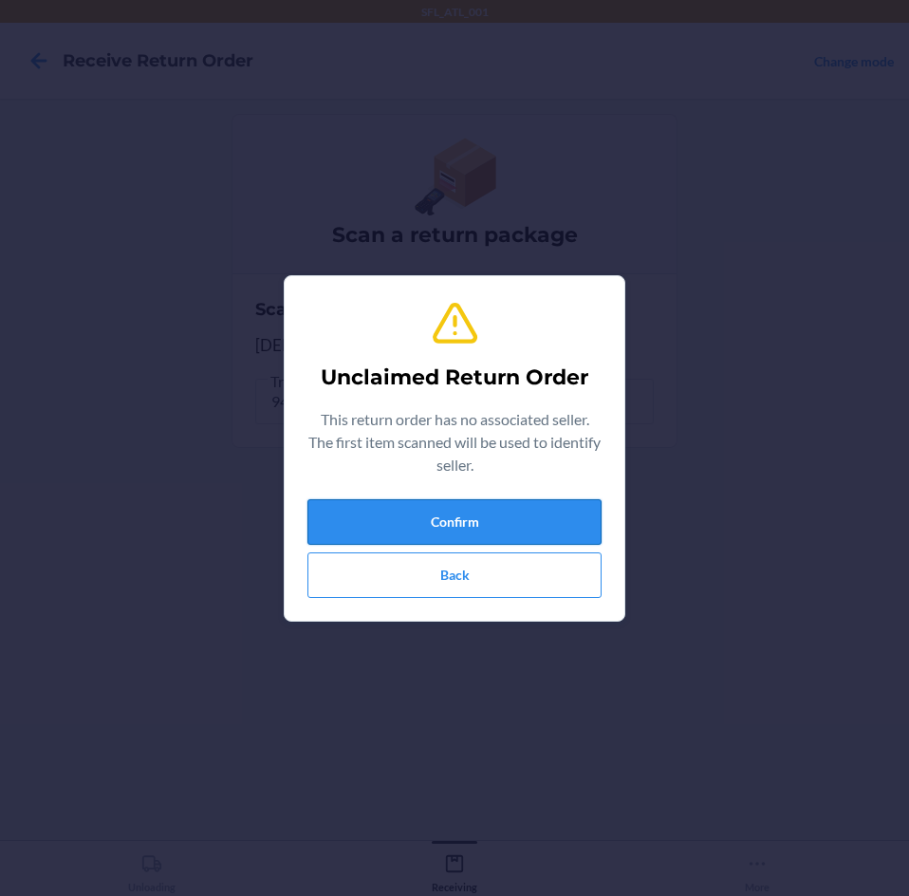
click at [423, 510] on button "Confirm" at bounding box center [454, 522] width 294 height 46
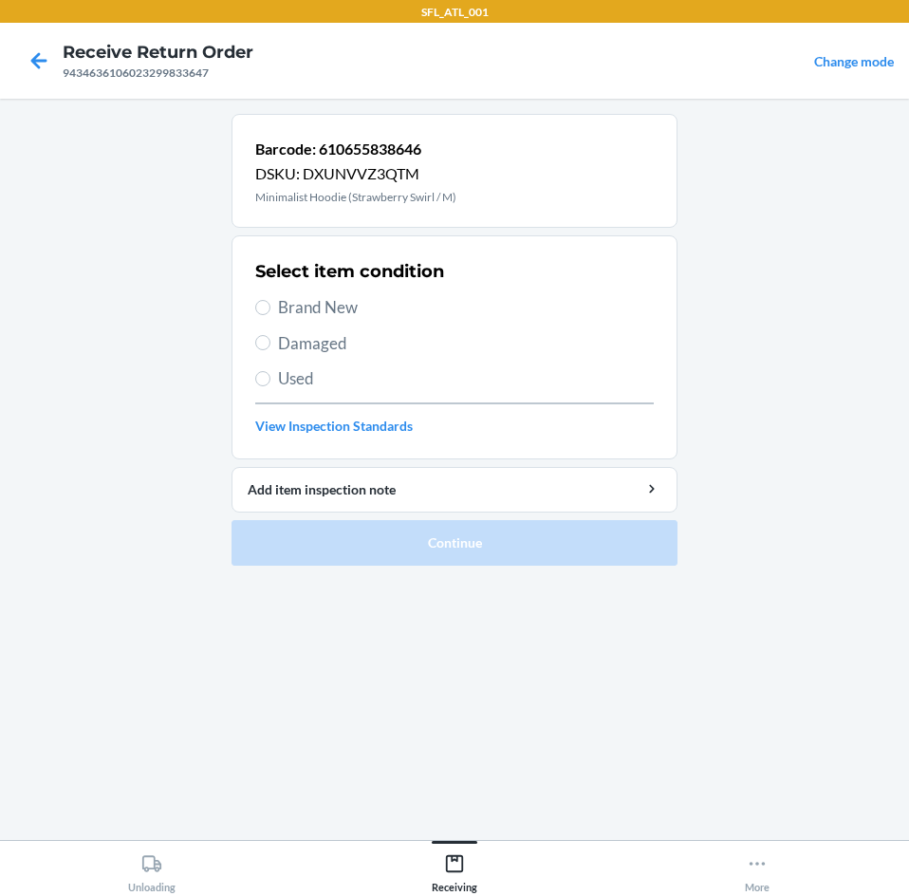
click at [279, 308] on span "Brand New" at bounding box center [466, 307] width 376 height 25
click at [270, 308] on input "Brand New" at bounding box center [262, 307] width 15 height 15
radio input "true"
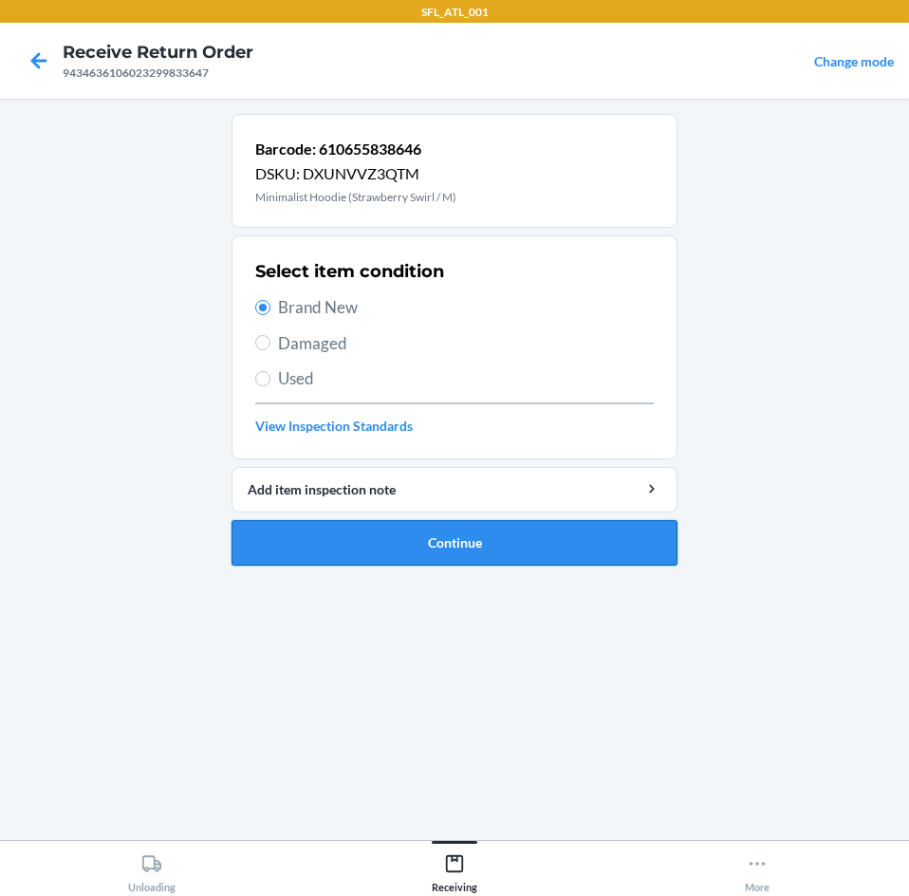
click at [358, 547] on button "Continue" at bounding box center [455, 543] width 446 height 46
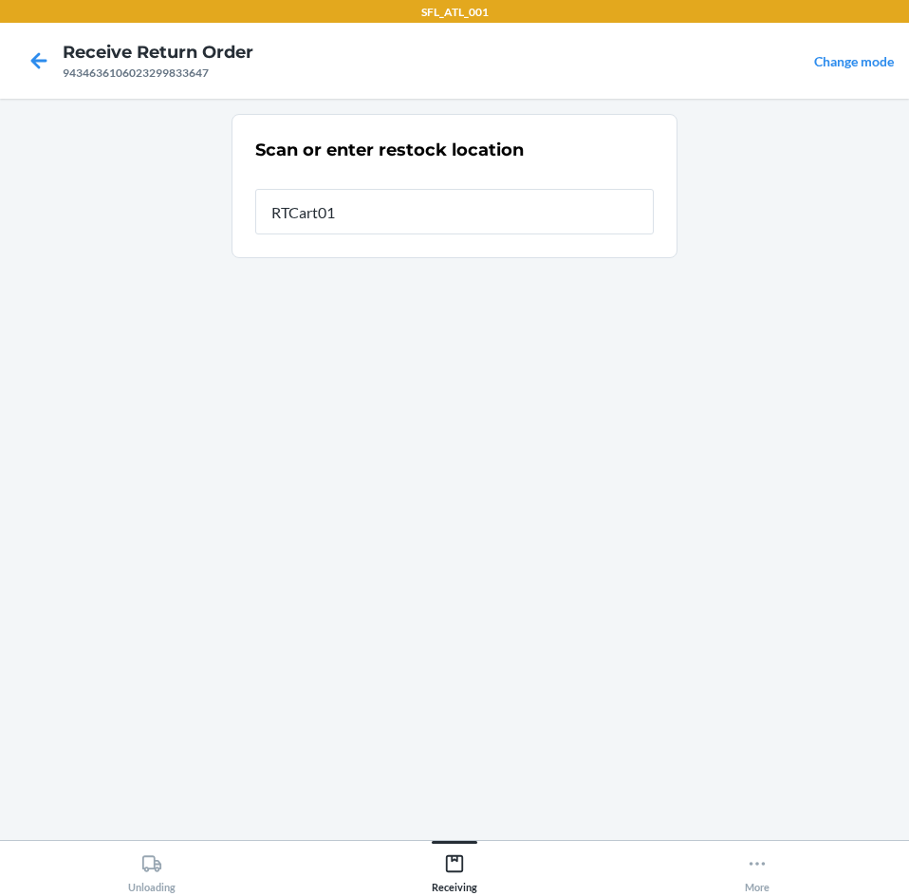
type input "RTCart011"
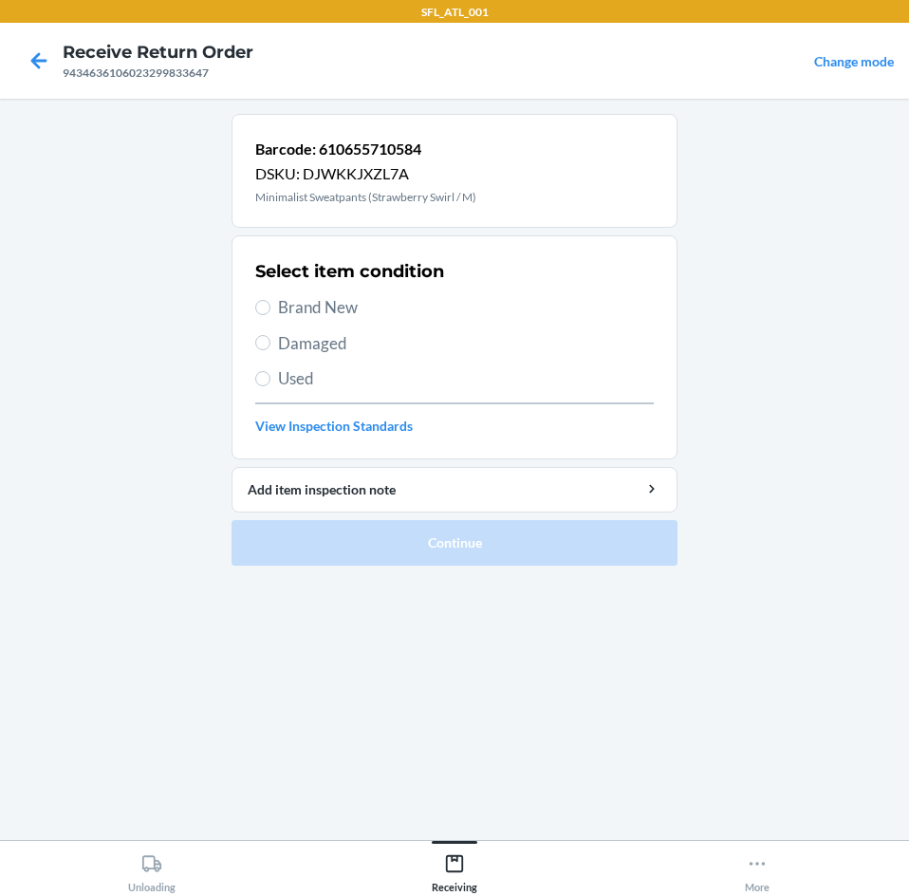
click at [303, 304] on span "Brand New" at bounding box center [466, 307] width 376 height 25
click at [270, 304] on input "Brand New" at bounding box center [262, 307] width 15 height 15
radio input "true"
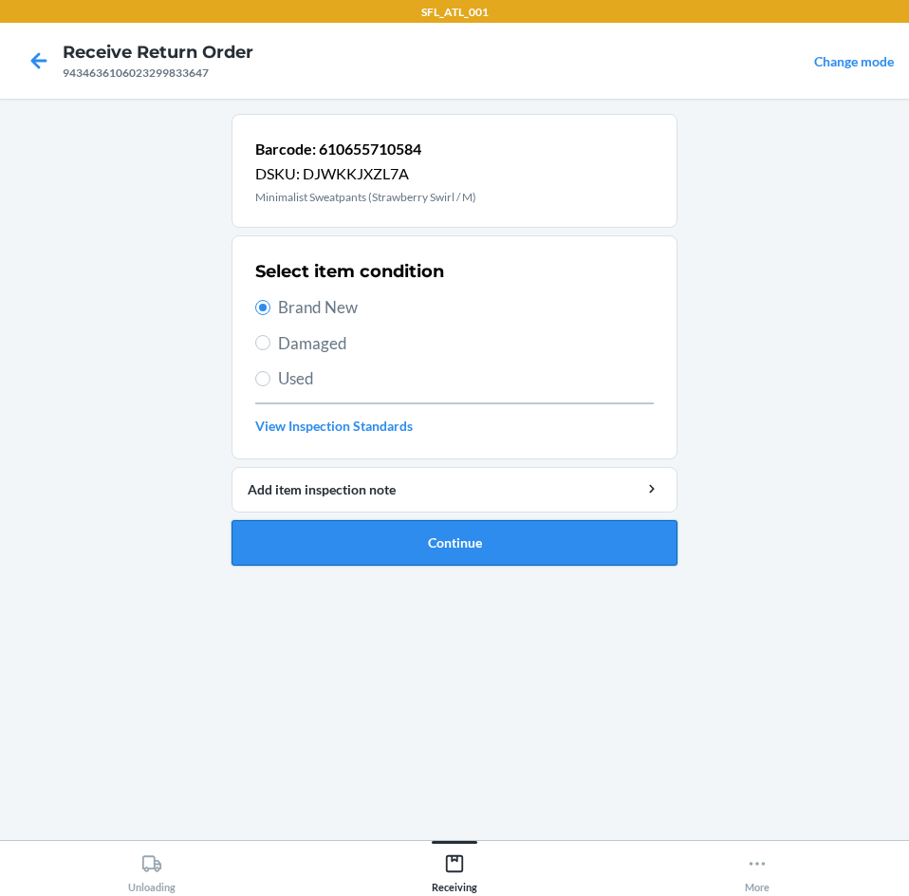
click at [312, 530] on button "Continue" at bounding box center [455, 543] width 446 height 46
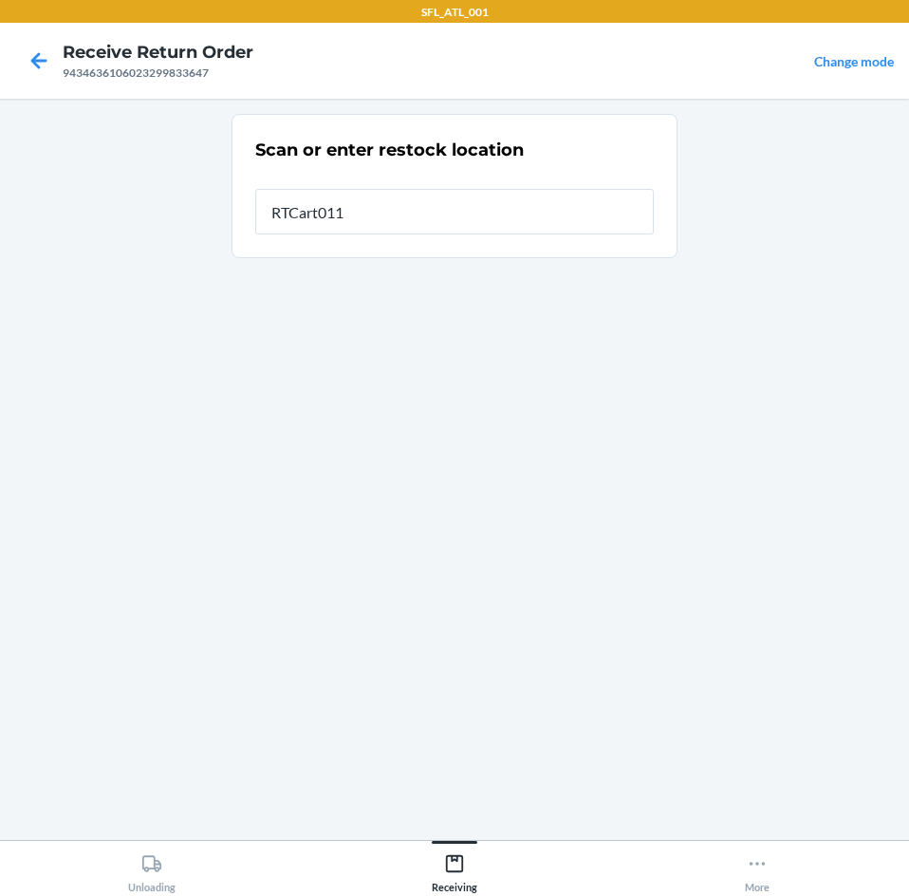
type input "RTCart011"
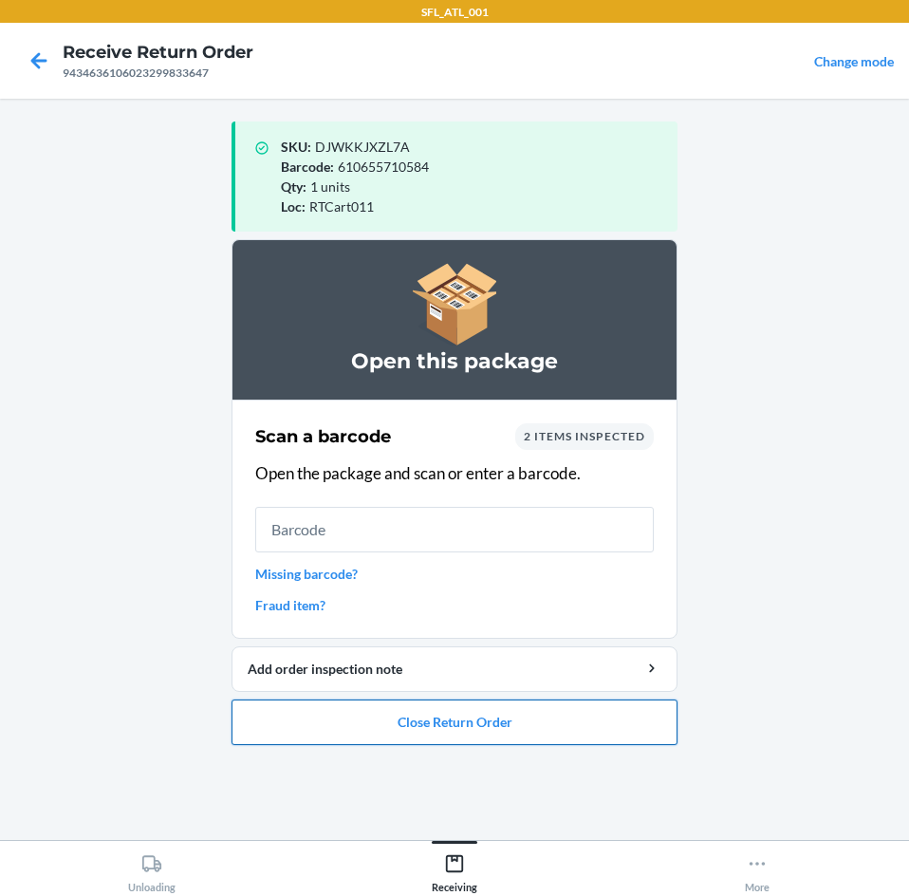
click at [406, 728] on button "Close Return Order" at bounding box center [455, 722] width 446 height 46
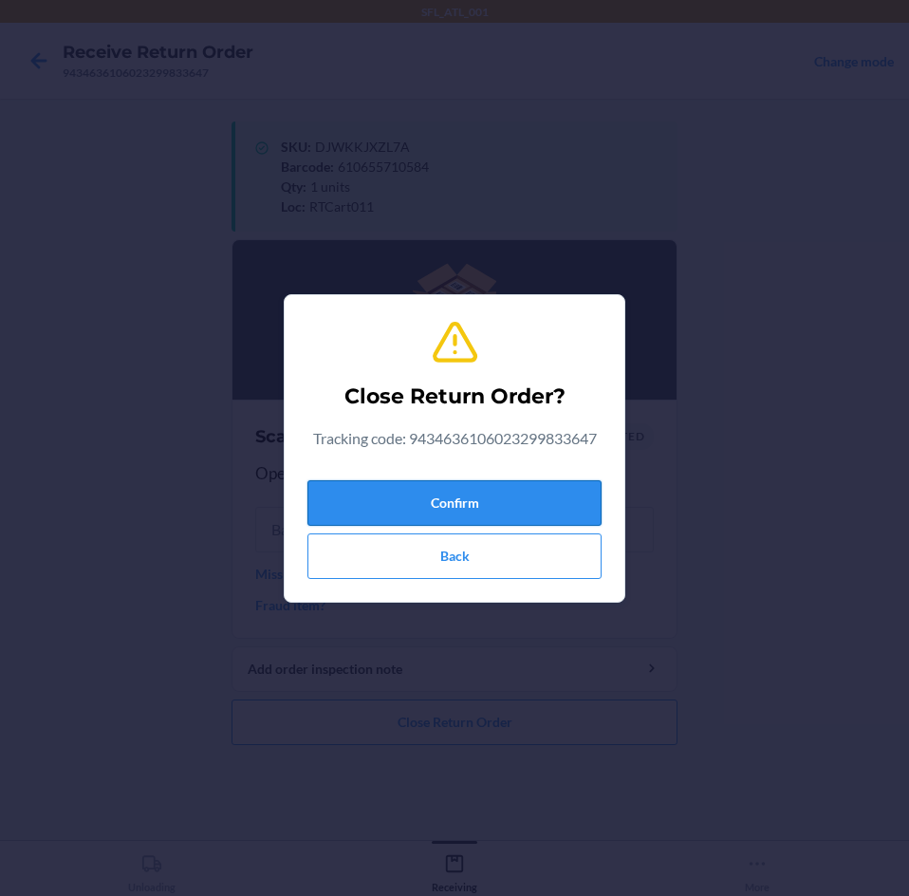
click at [413, 505] on button "Confirm" at bounding box center [454, 503] width 294 height 46
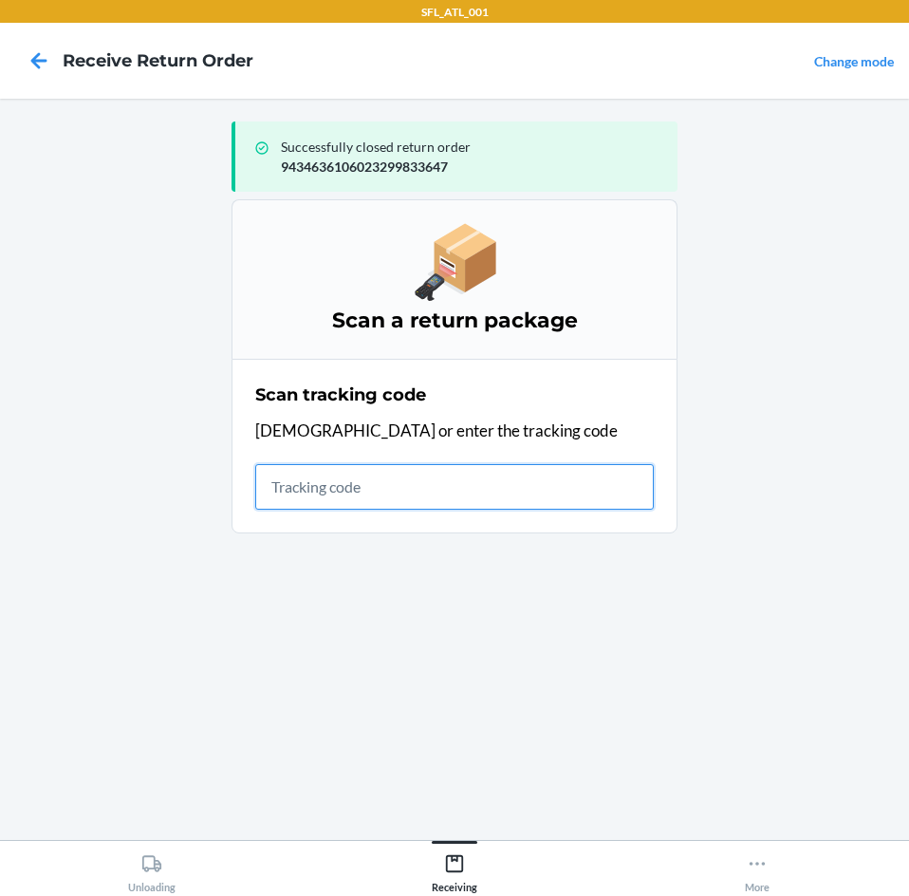
click at [488, 478] on input "text" at bounding box center [454, 487] width 399 height 46
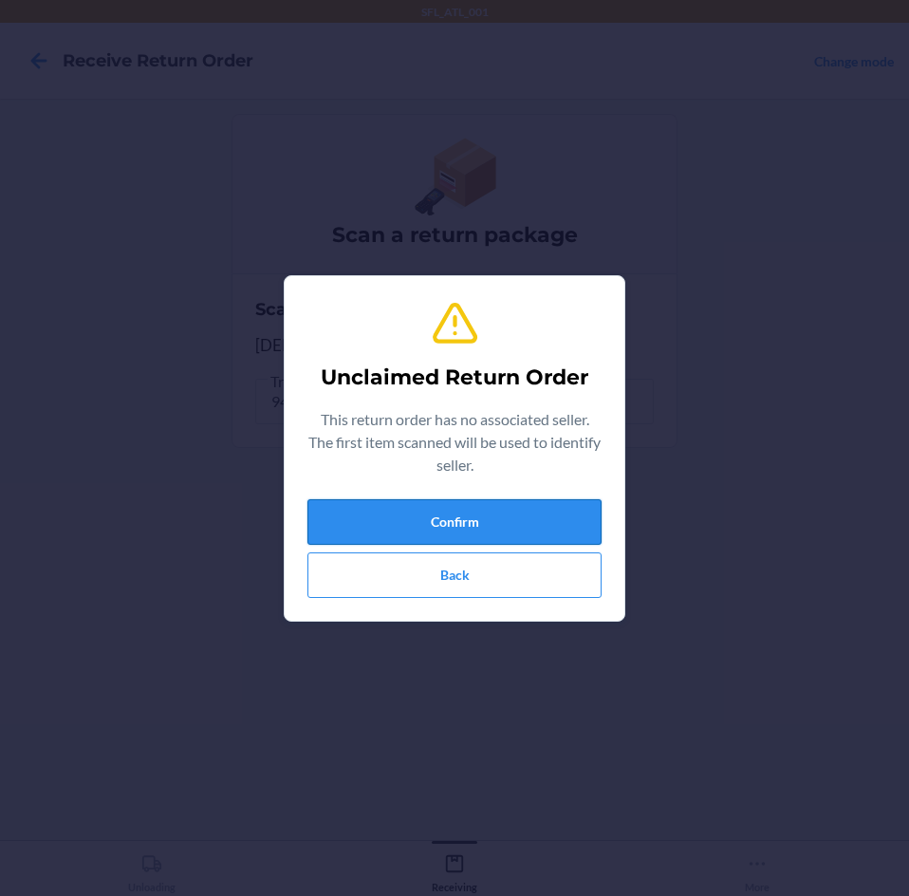
click at [484, 504] on button "Confirm" at bounding box center [454, 522] width 294 height 46
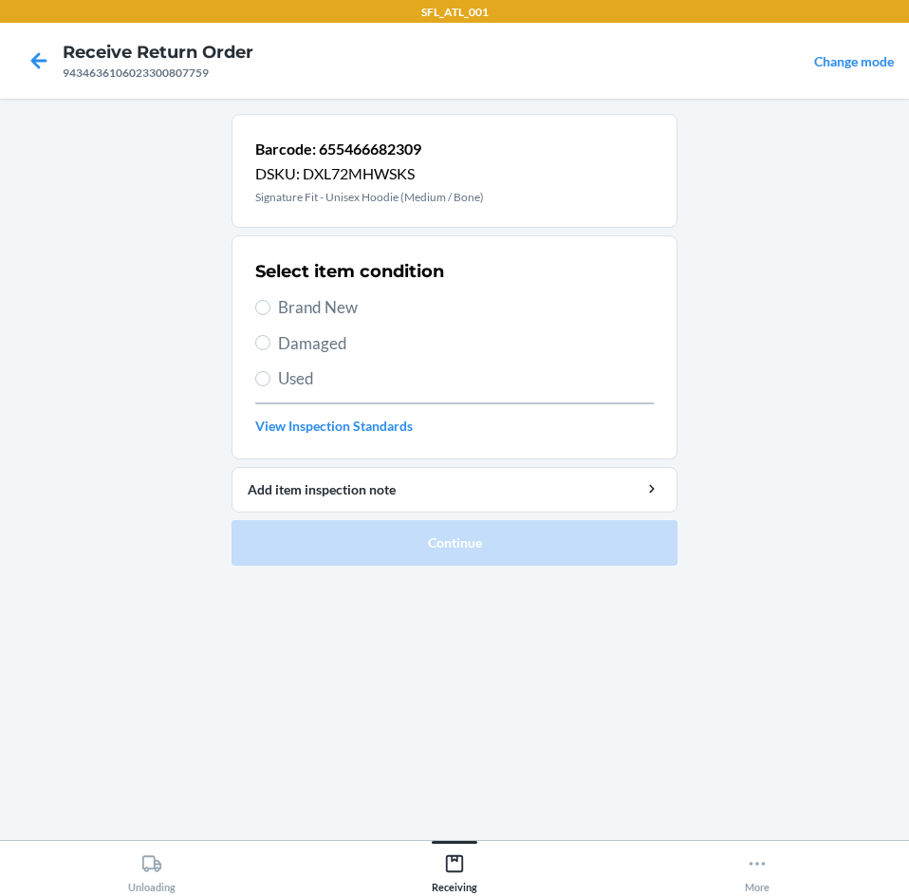
click at [352, 308] on span "Brand New" at bounding box center [466, 307] width 376 height 25
click at [270, 308] on input "Brand New" at bounding box center [262, 307] width 15 height 15
radio input "true"
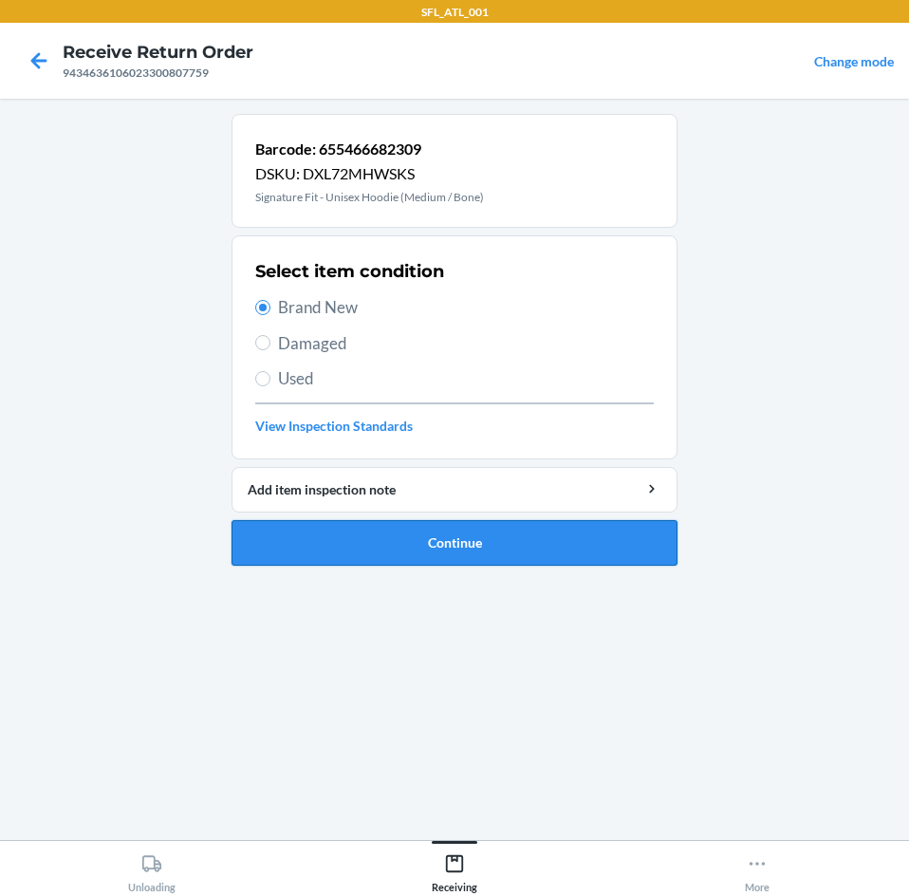
click at [353, 557] on button "Continue" at bounding box center [455, 543] width 446 height 46
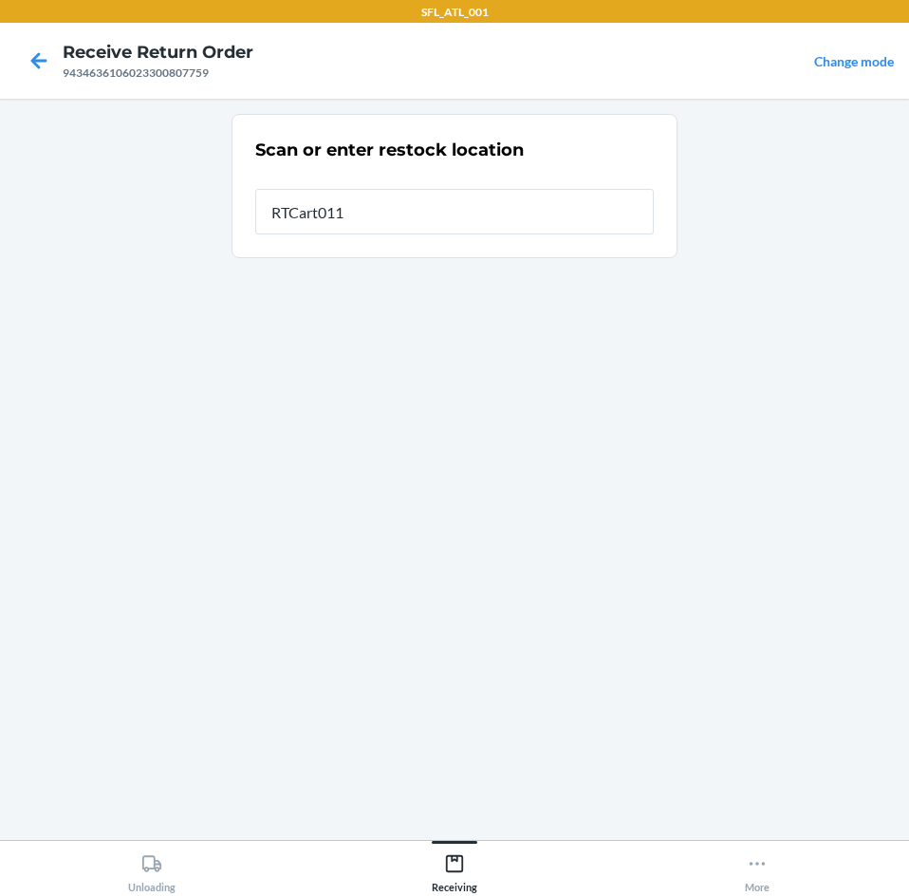
type input "RTCart011"
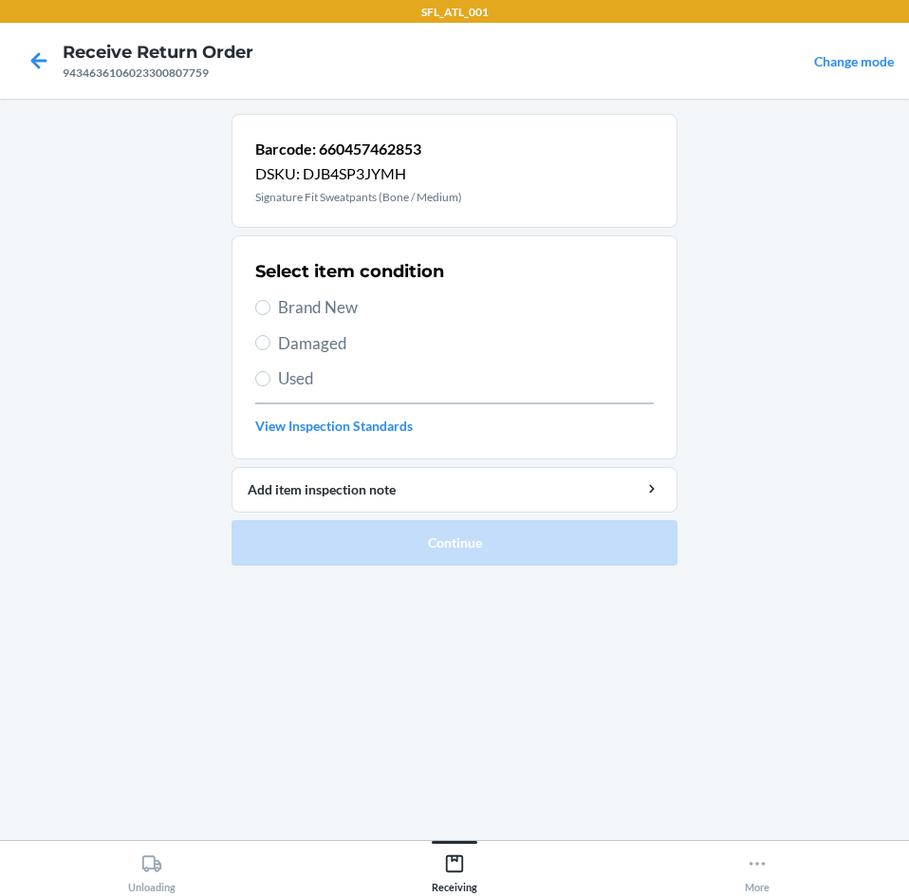
click at [256, 294] on div "Select item condition Brand New Damaged Used View Inspection Standards" at bounding box center [454, 347] width 399 height 188
click at [262, 309] on input "Brand New" at bounding box center [262, 307] width 15 height 15
radio input "true"
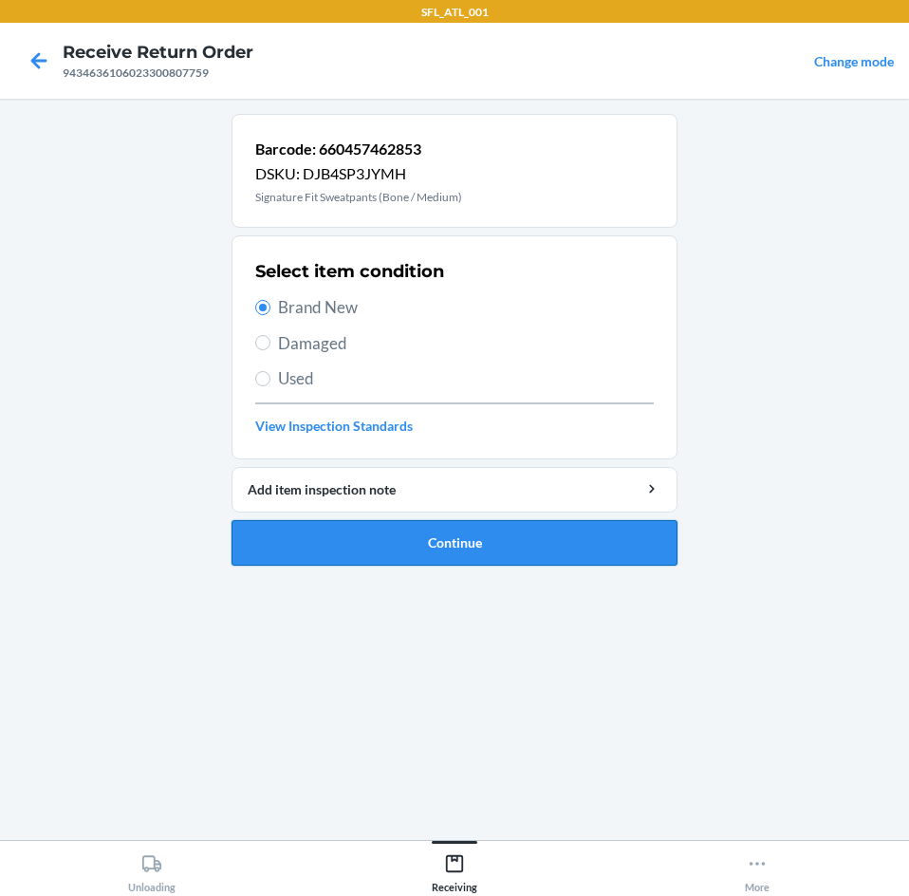
click at [343, 552] on button "Continue" at bounding box center [455, 543] width 446 height 46
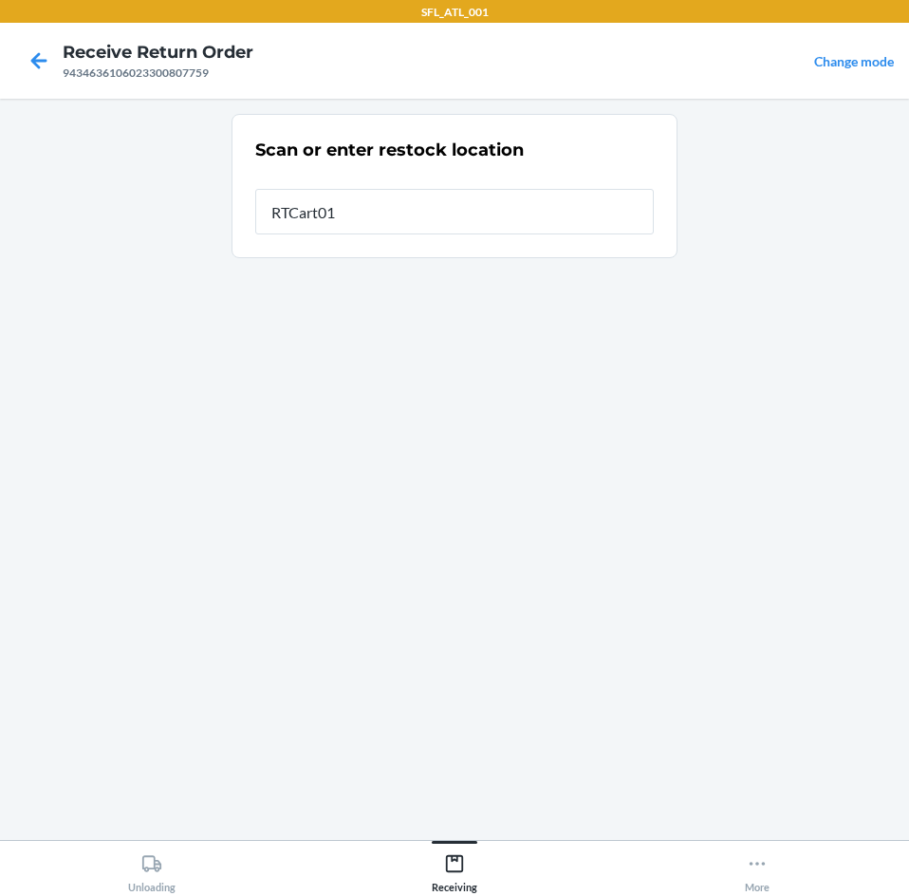
type input "RTCart011"
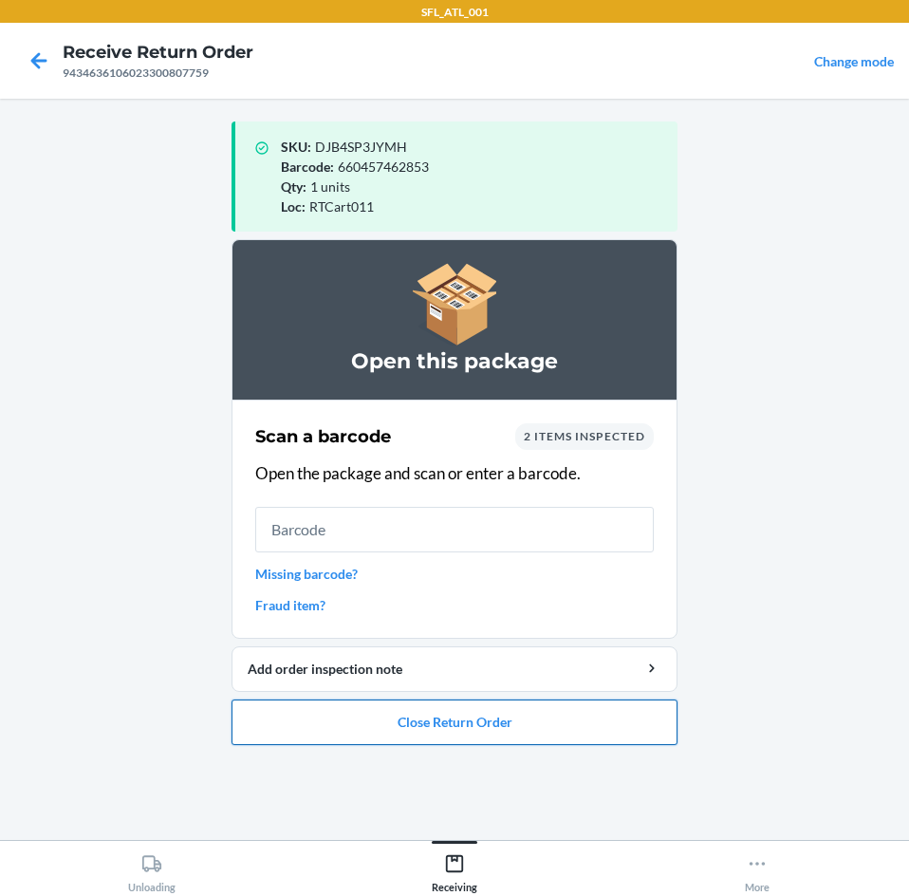
click at [364, 726] on button "Close Return Order" at bounding box center [455, 722] width 446 height 46
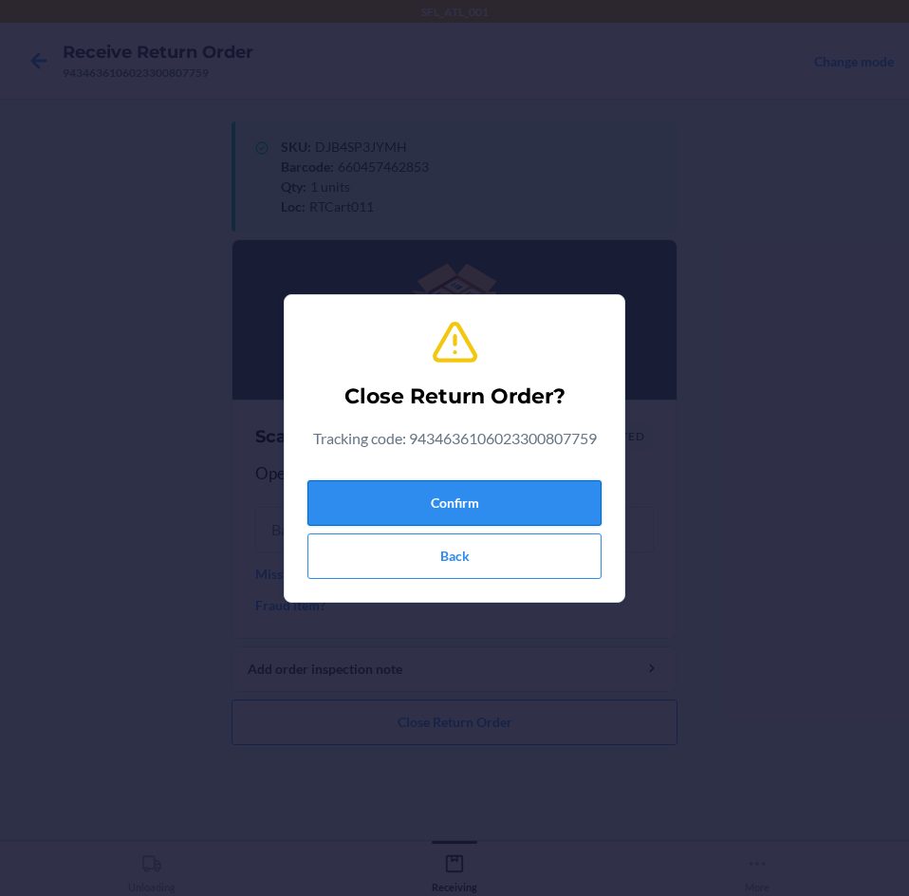
click at [493, 486] on button "Confirm" at bounding box center [454, 503] width 294 height 46
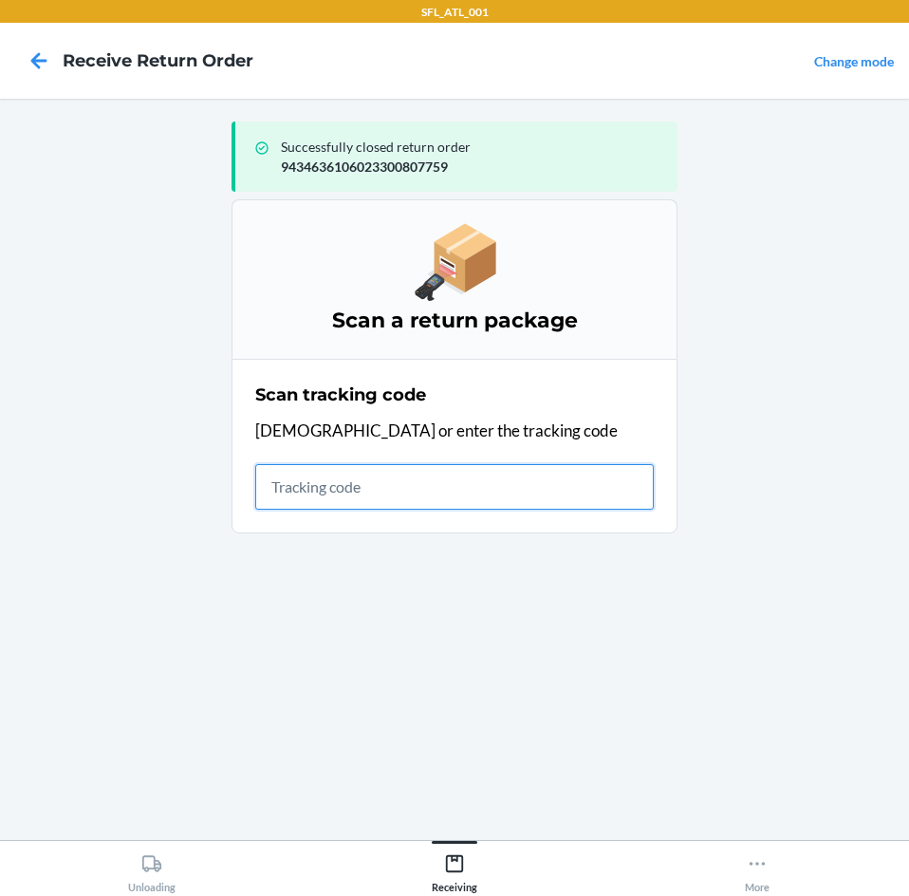
drag, startPoint x: 314, startPoint y: 463, endPoint x: 314, endPoint y: 492, distance: 28.5
click at [314, 486] on input "text" at bounding box center [454, 487] width 399 height 46
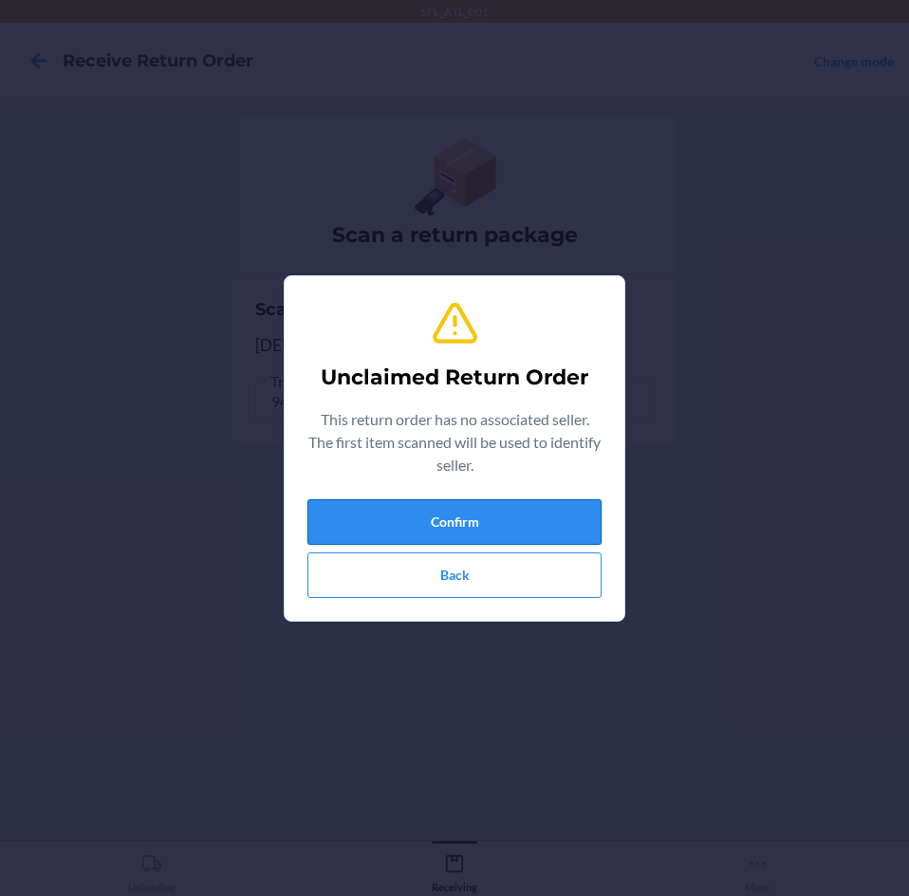
click at [343, 530] on button "Confirm" at bounding box center [454, 522] width 294 height 46
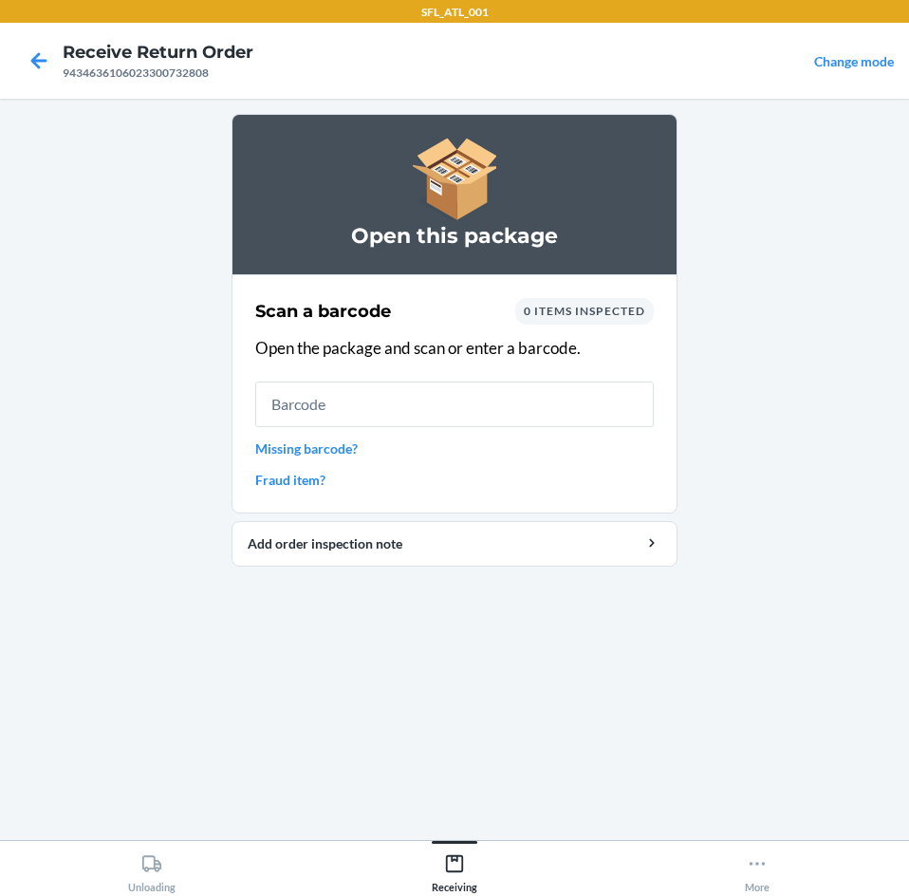
click at [259, 442] on link "Missing barcode?" at bounding box center [454, 448] width 399 height 20
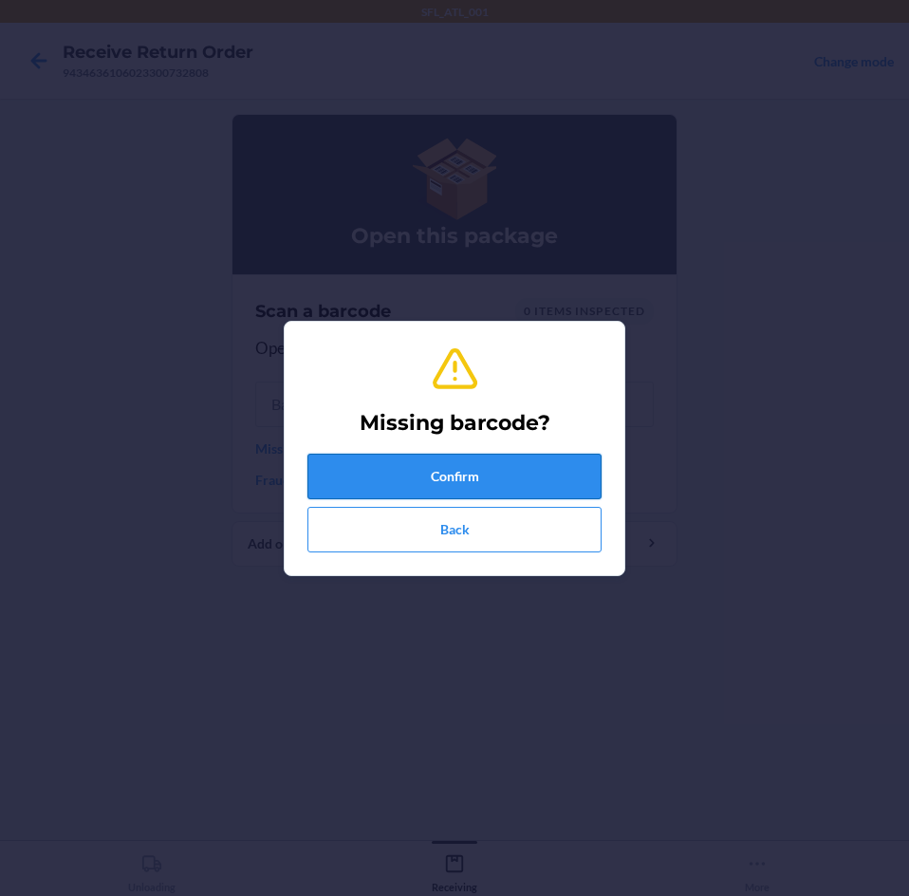
click at [374, 465] on button "Confirm" at bounding box center [454, 477] width 294 height 46
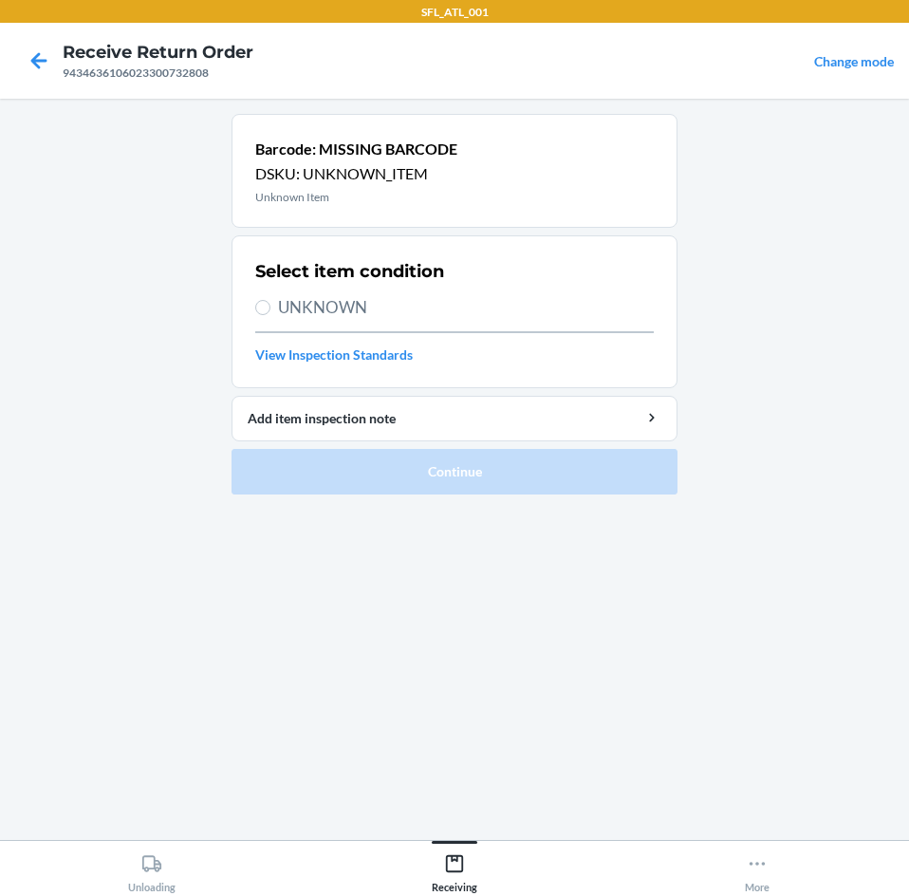
click at [325, 306] on span "UNKNOWN" at bounding box center [466, 307] width 376 height 25
click at [270, 306] on input "UNKNOWN" at bounding box center [262, 307] width 15 height 15
radio input "true"
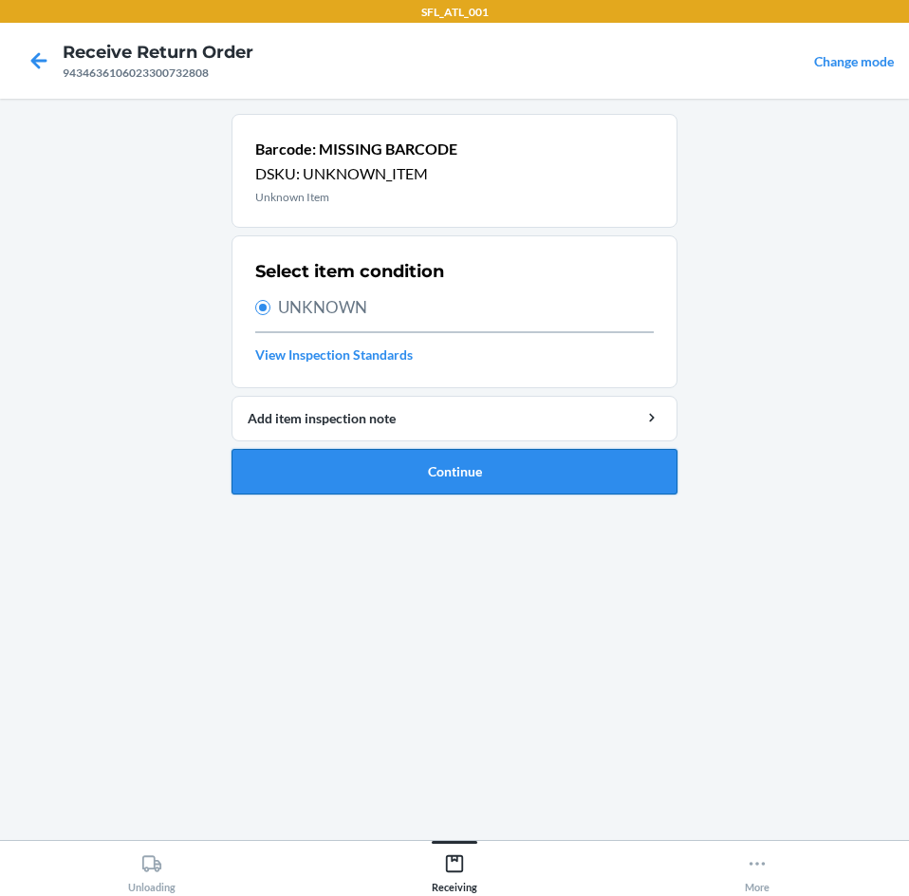
click at [373, 470] on button "Continue" at bounding box center [455, 472] width 446 height 46
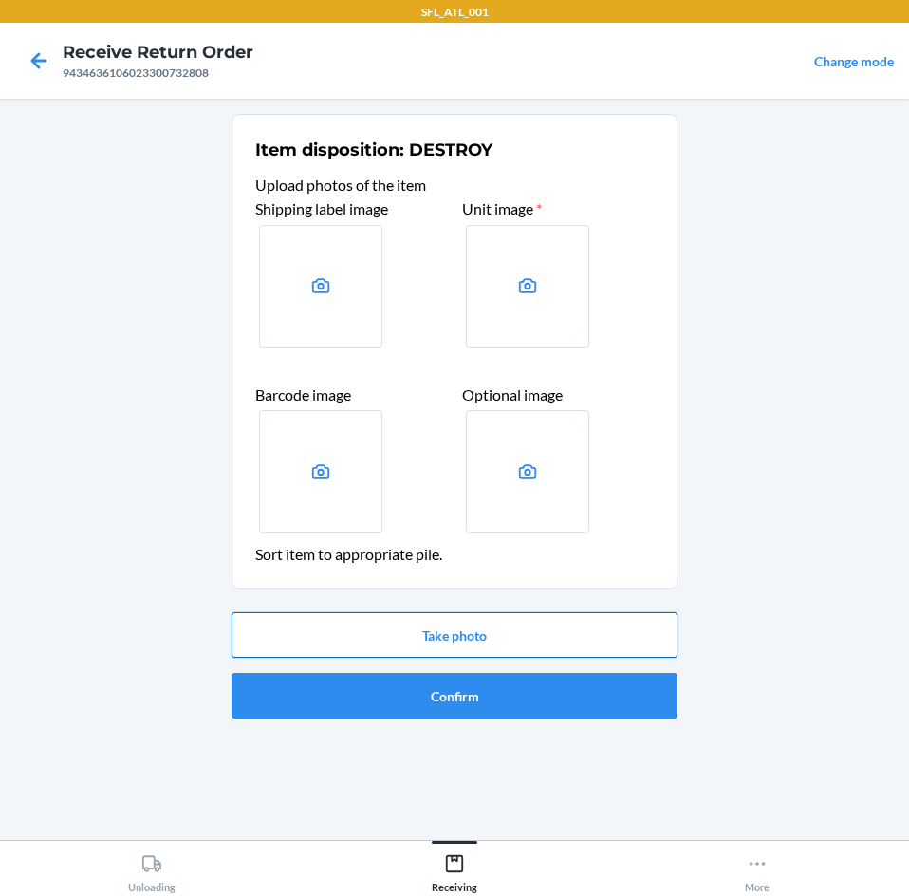
click at [425, 628] on button "Take photo" at bounding box center [455, 635] width 446 height 46
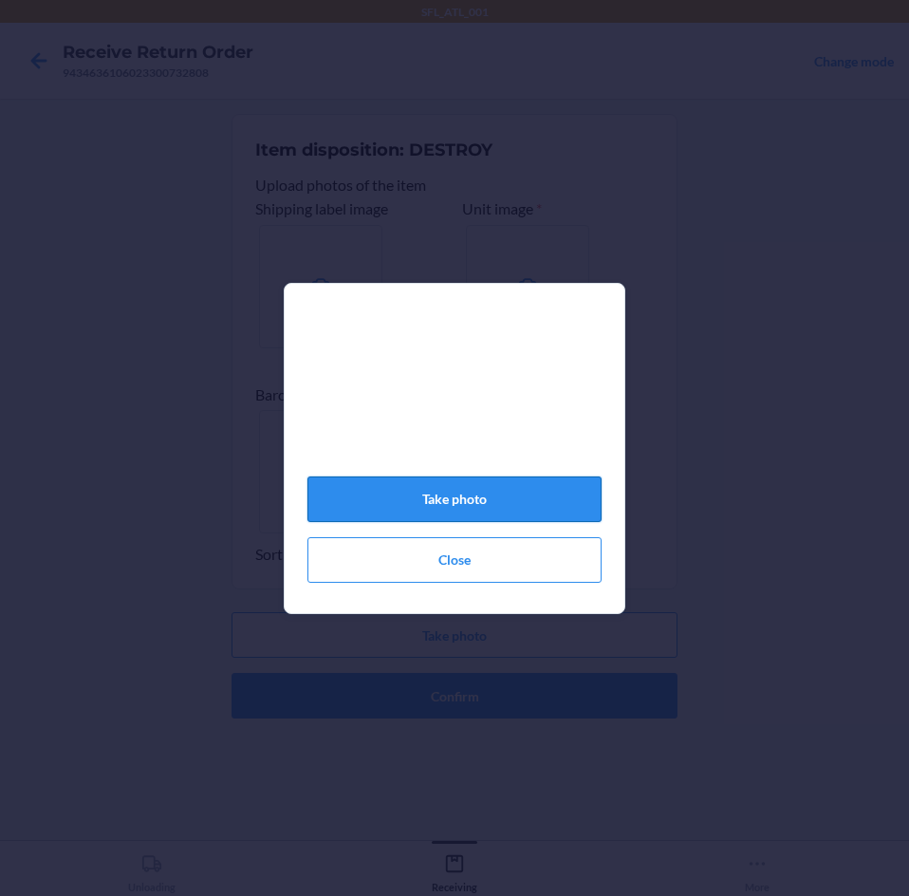
click at [571, 510] on button "Take photo" at bounding box center [454, 499] width 294 height 46
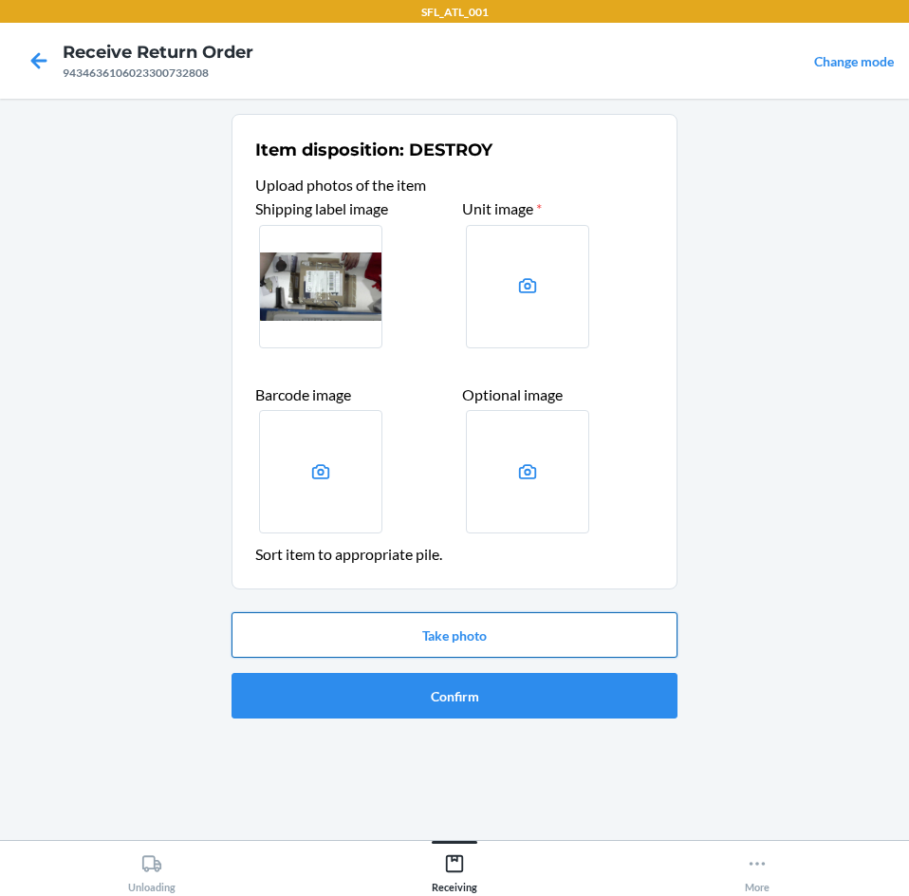
click at [519, 627] on button "Take photo" at bounding box center [455, 635] width 446 height 46
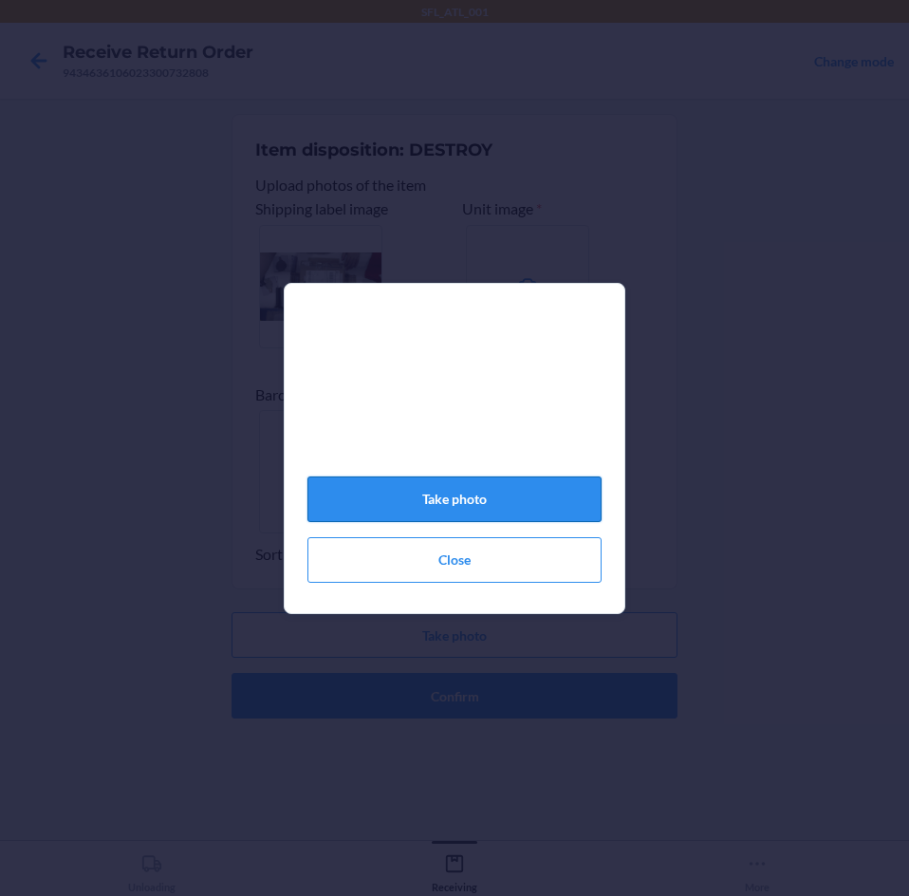
click at [546, 503] on button "Take photo" at bounding box center [454, 499] width 294 height 46
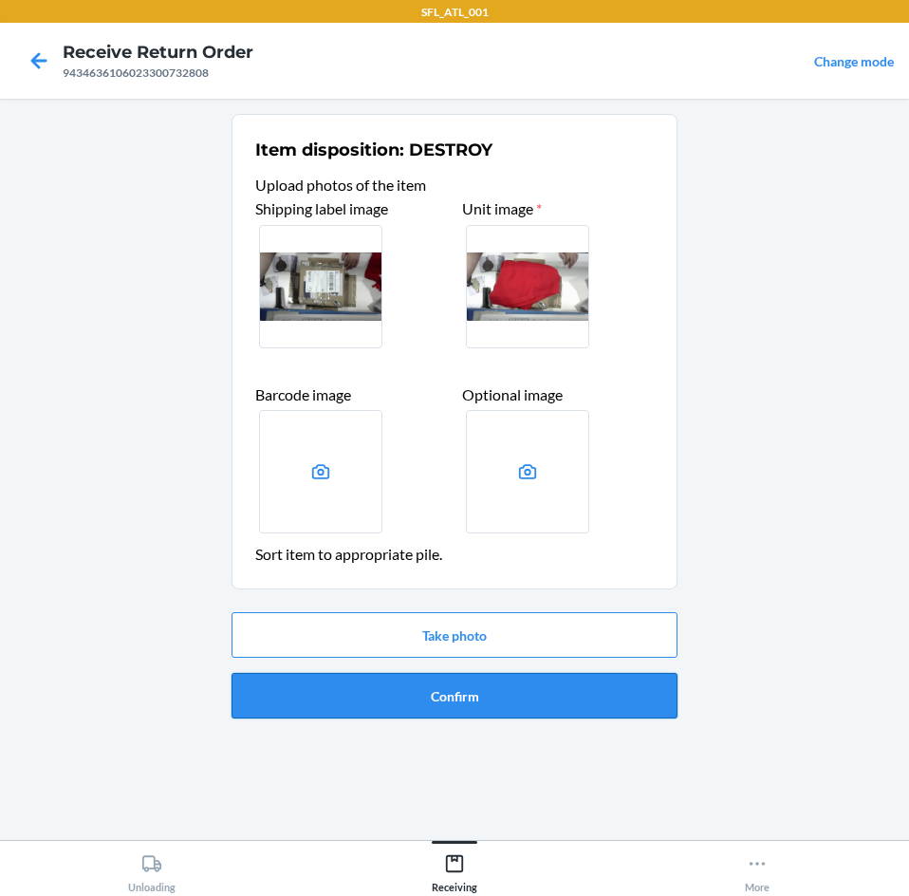
click at [527, 692] on button "Confirm" at bounding box center [455, 696] width 446 height 46
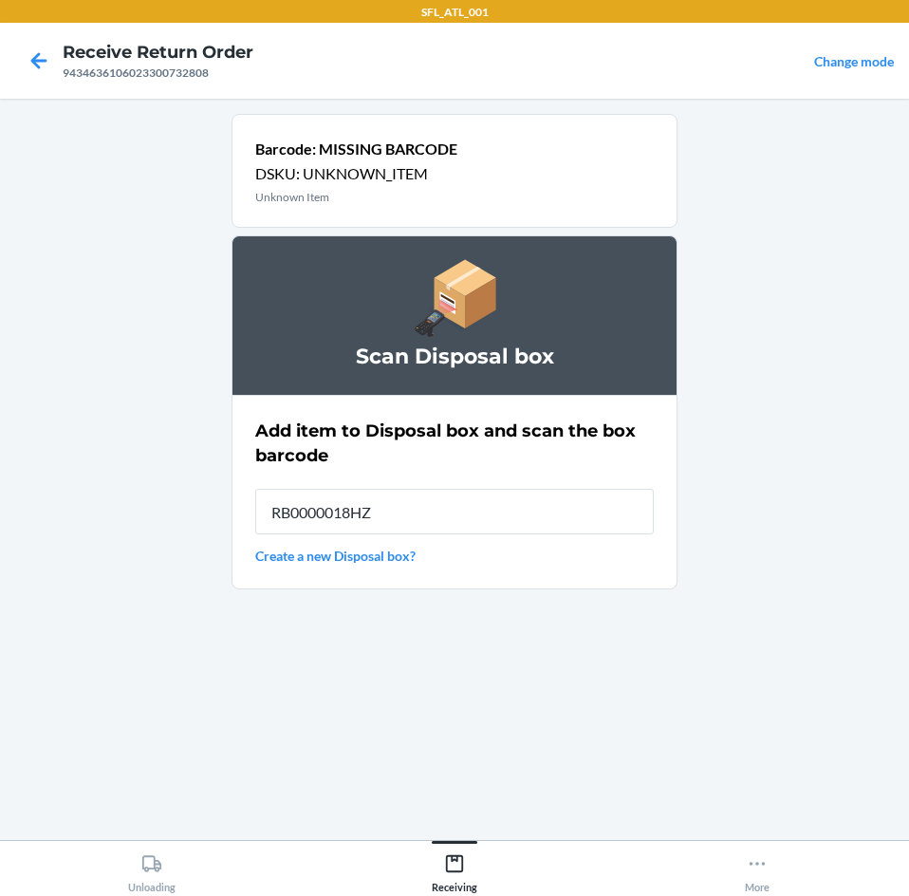
type input "RB0000018HZ"
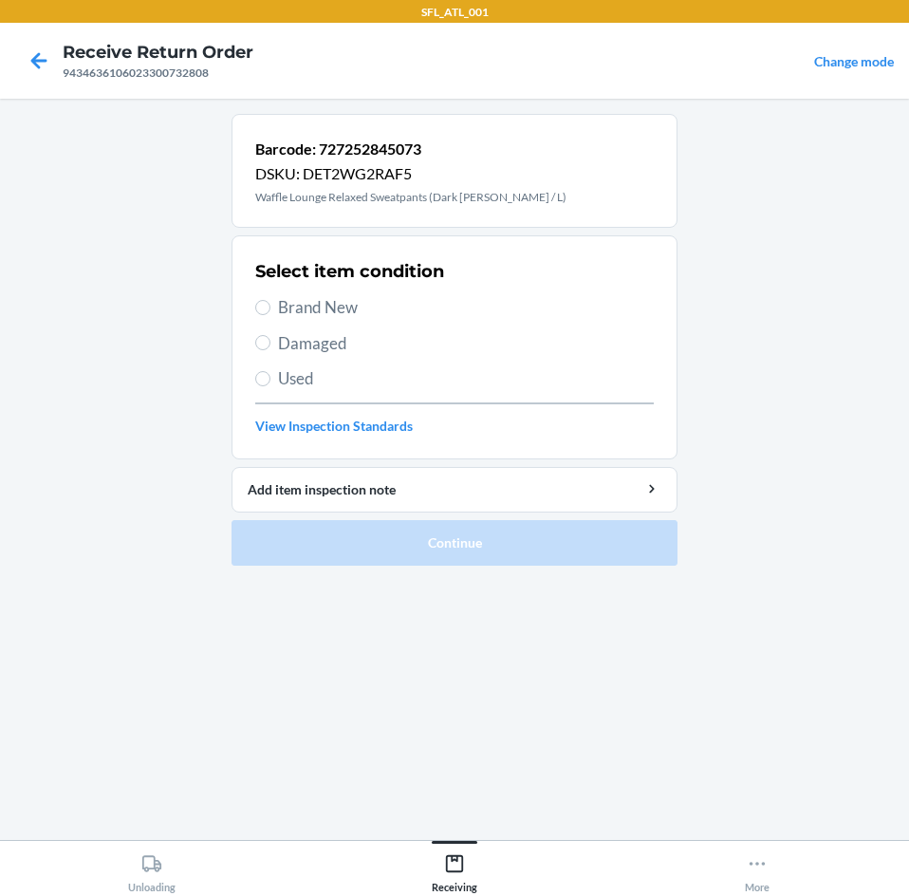
click at [302, 304] on span "Brand New" at bounding box center [466, 307] width 376 height 25
click at [270, 304] on input "Brand New" at bounding box center [262, 307] width 15 height 15
radio input "true"
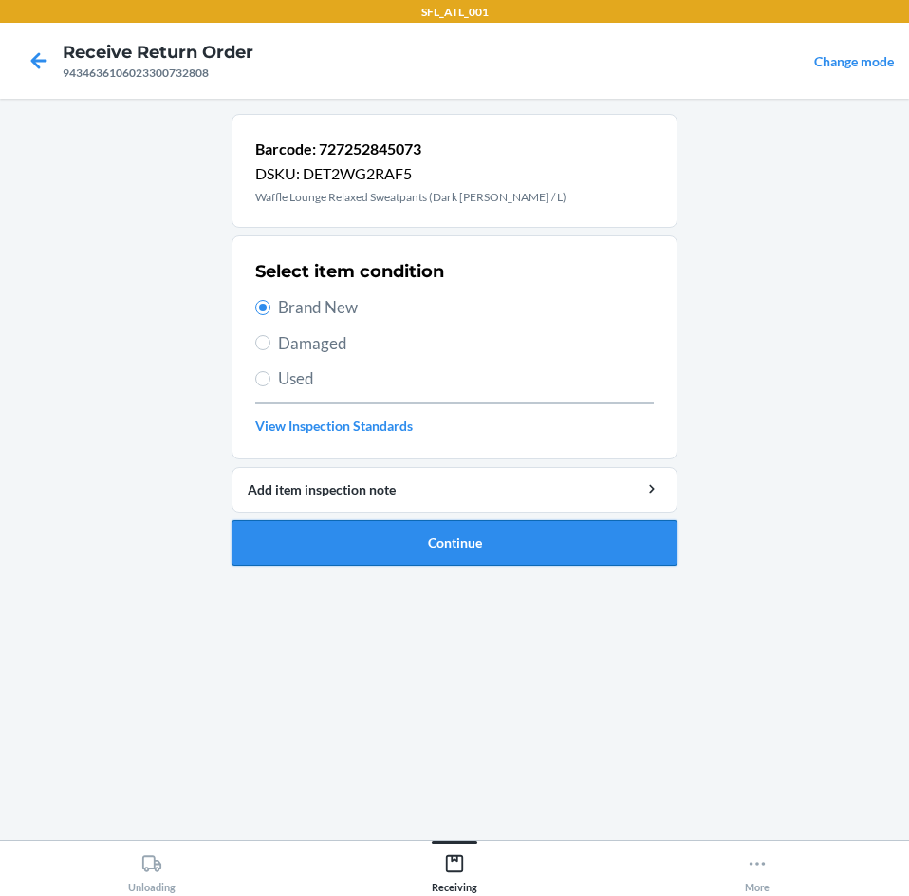
click at [391, 530] on button "Continue" at bounding box center [455, 543] width 446 height 46
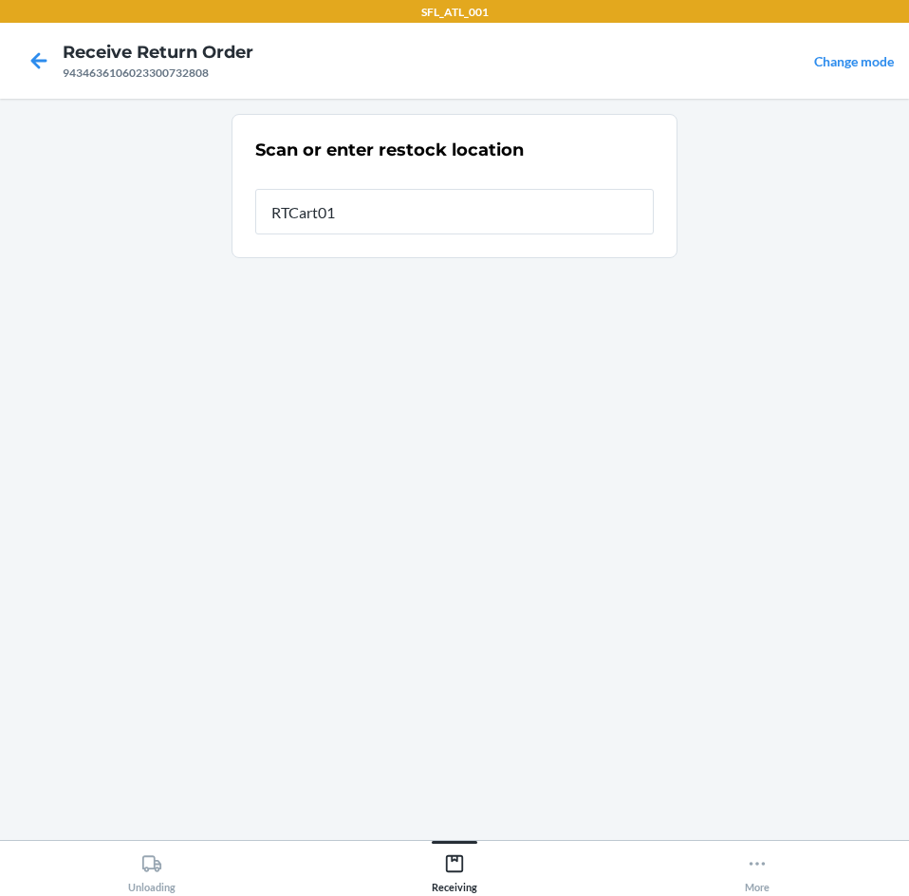
type input "RTCart011"
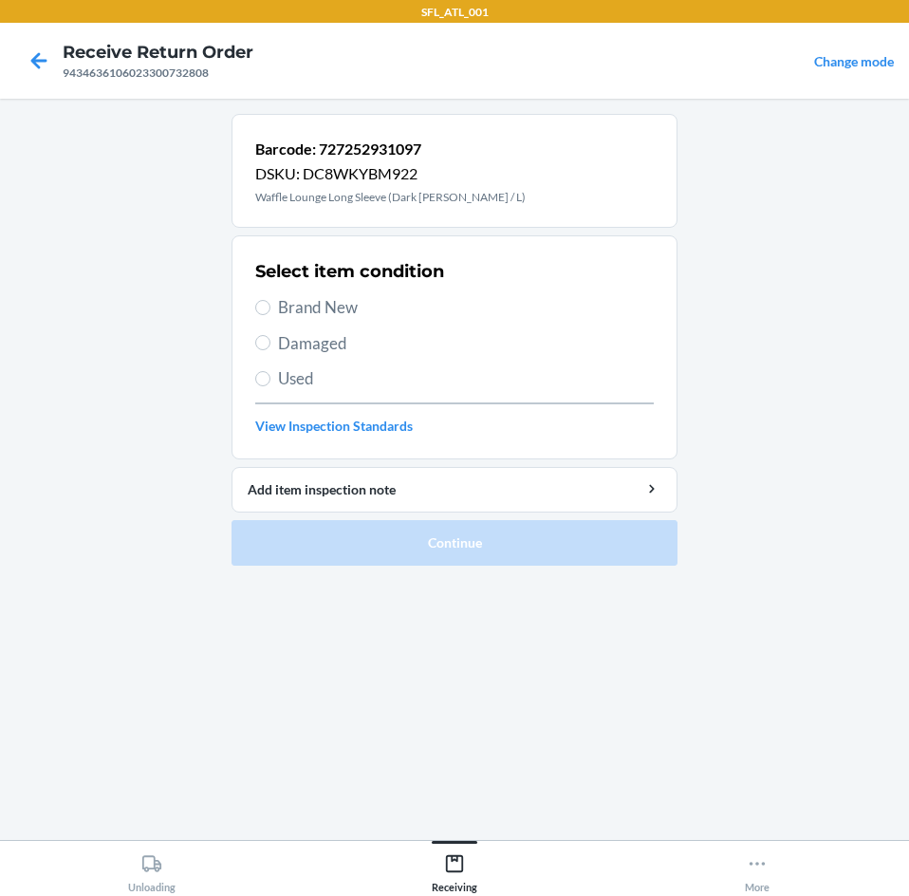
click at [319, 307] on span "Brand New" at bounding box center [466, 307] width 376 height 25
click at [270, 307] on input "Brand New" at bounding box center [262, 307] width 15 height 15
radio input "true"
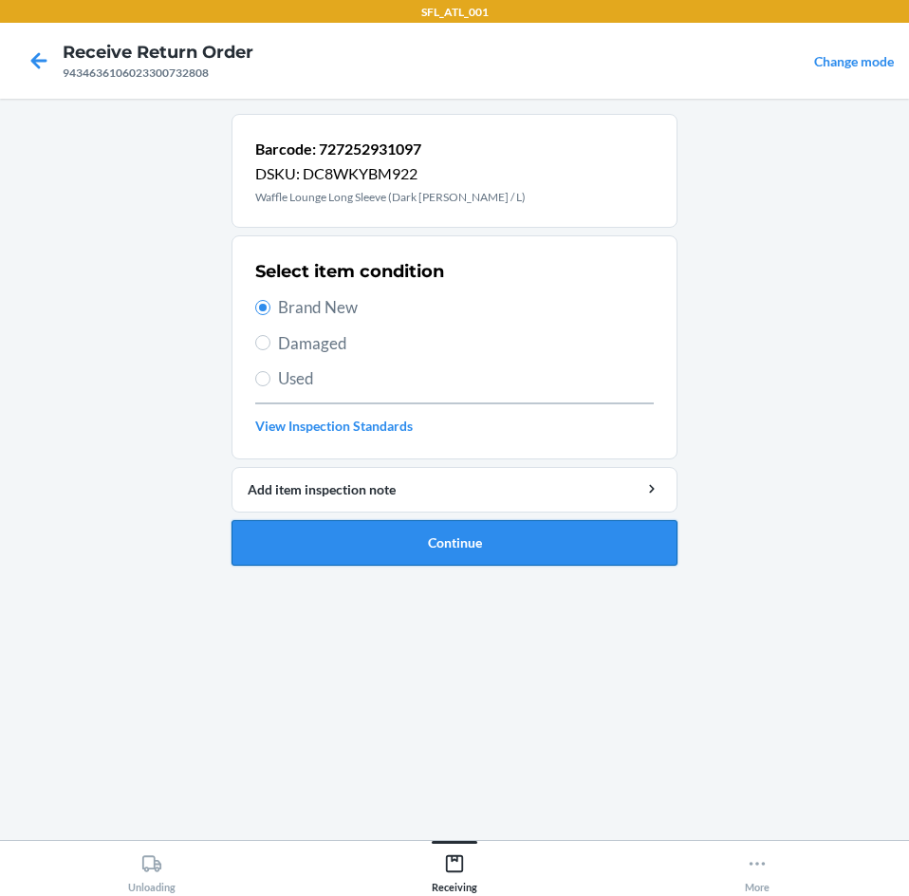
click at [430, 537] on button "Continue" at bounding box center [455, 543] width 446 height 46
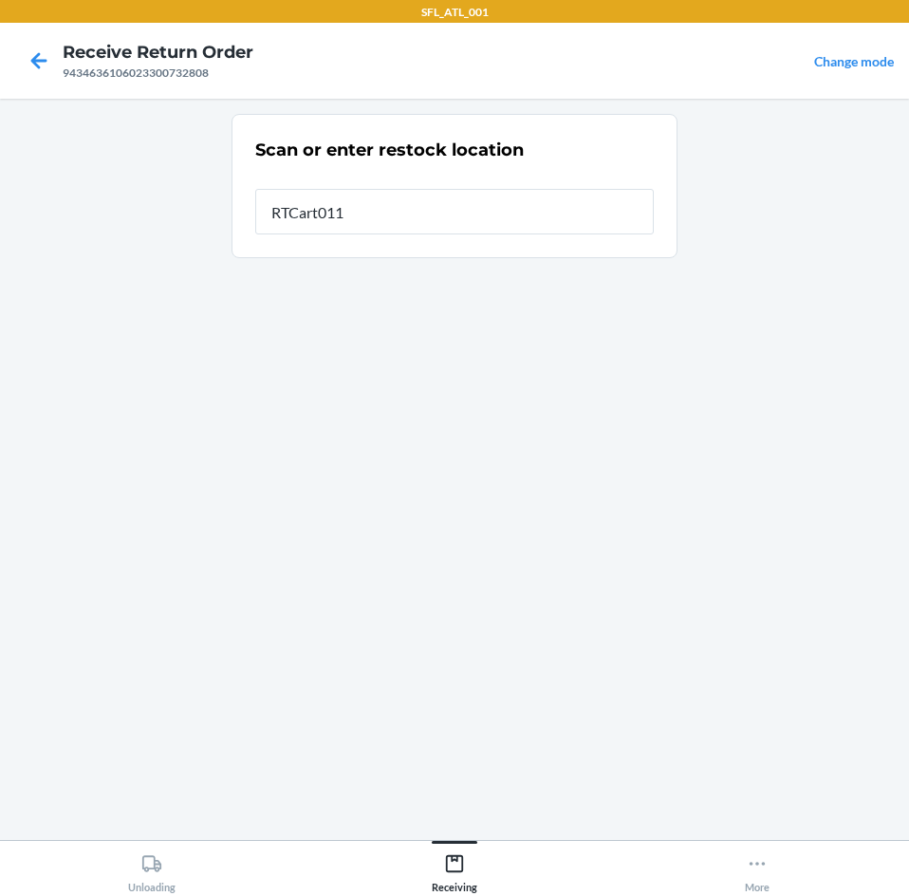
type input "RTCart011"
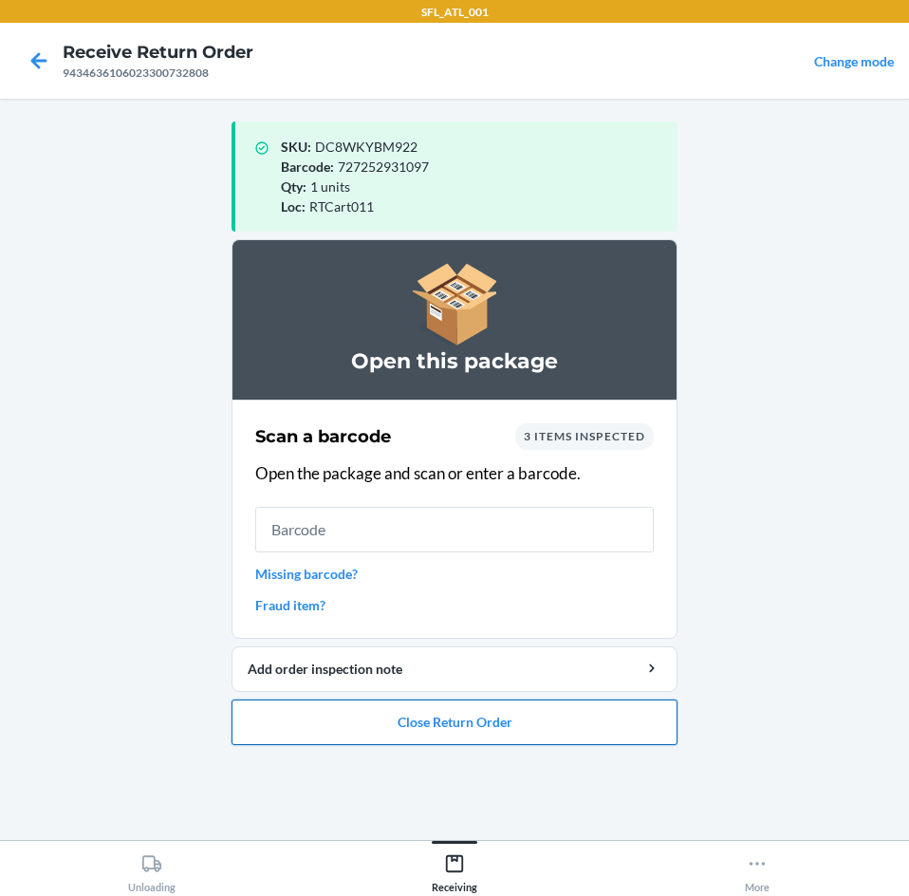
click at [455, 728] on button "Close Return Order" at bounding box center [455, 722] width 446 height 46
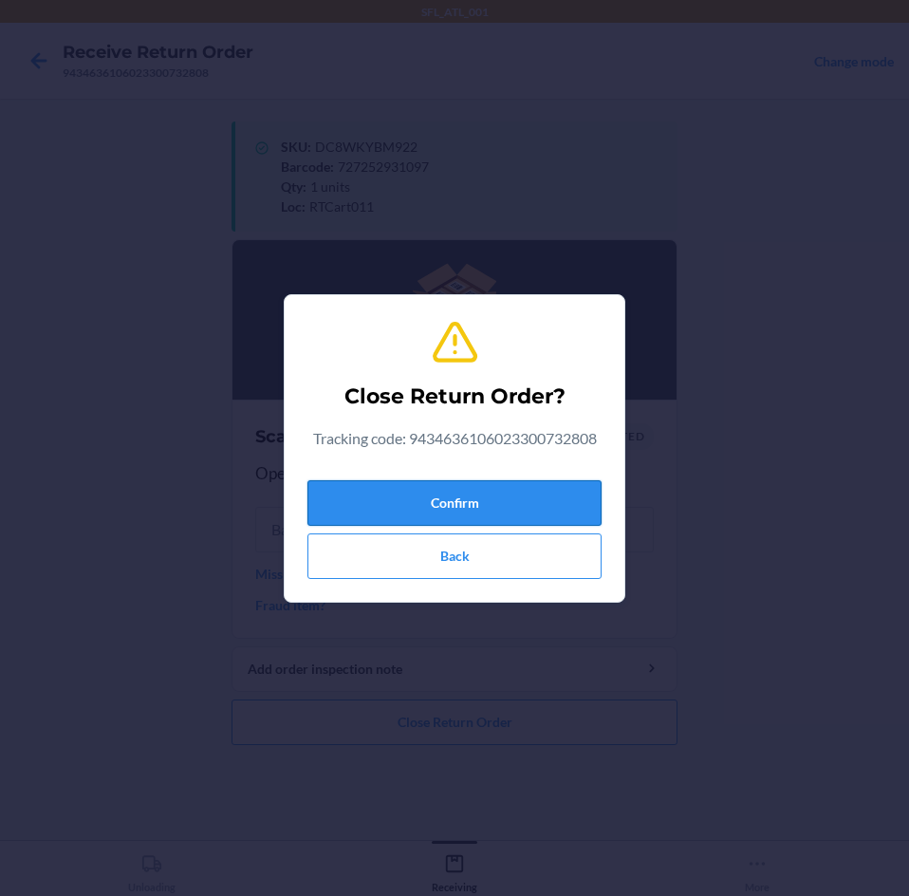
click at [441, 494] on button "Confirm" at bounding box center [454, 503] width 294 height 46
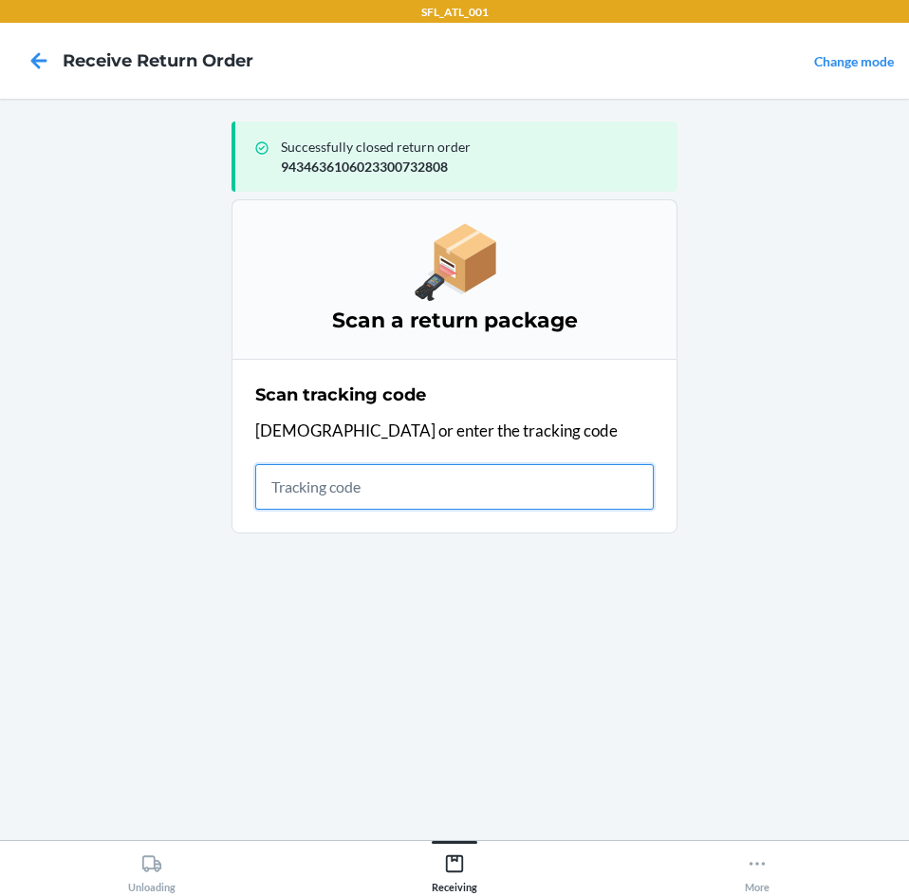
click at [459, 509] on input "text" at bounding box center [454, 487] width 399 height 46
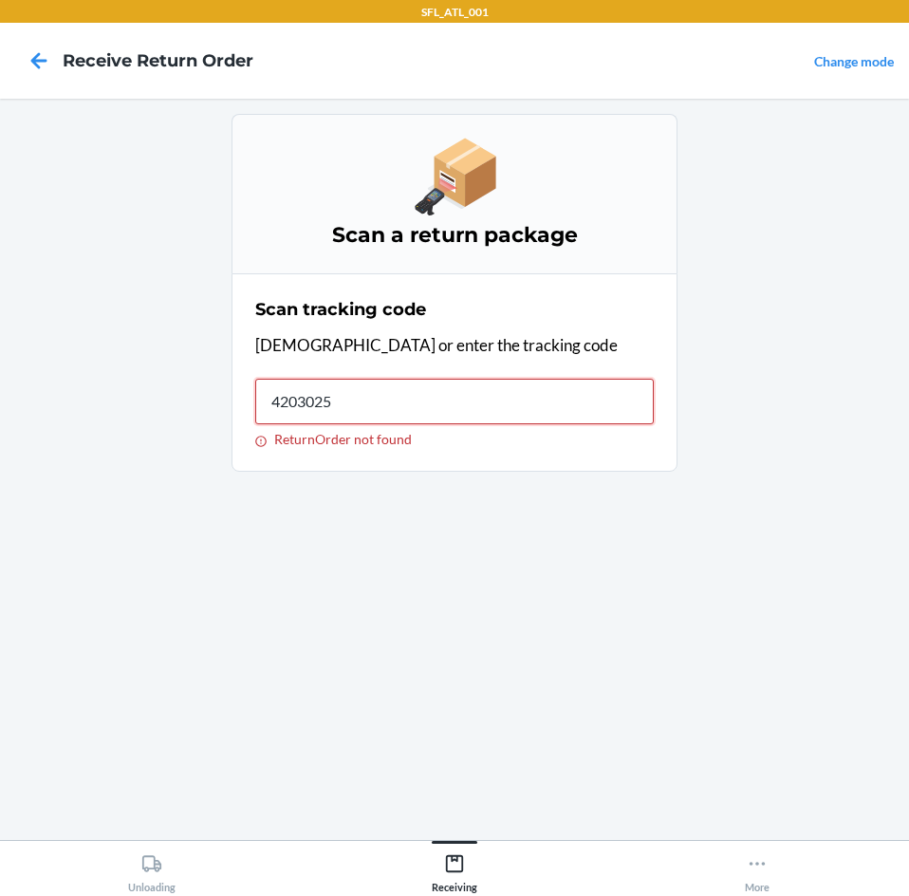
type input "42030259"
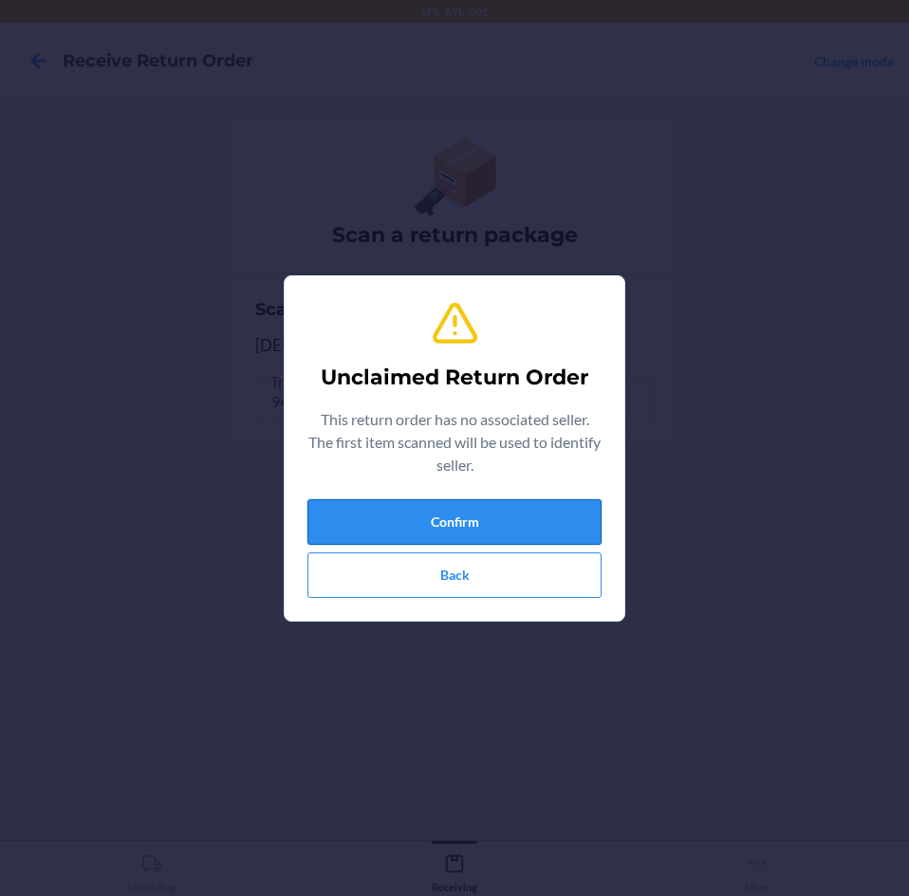
click at [459, 518] on button "Confirm" at bounding box center [454, 522] width 294 height 46
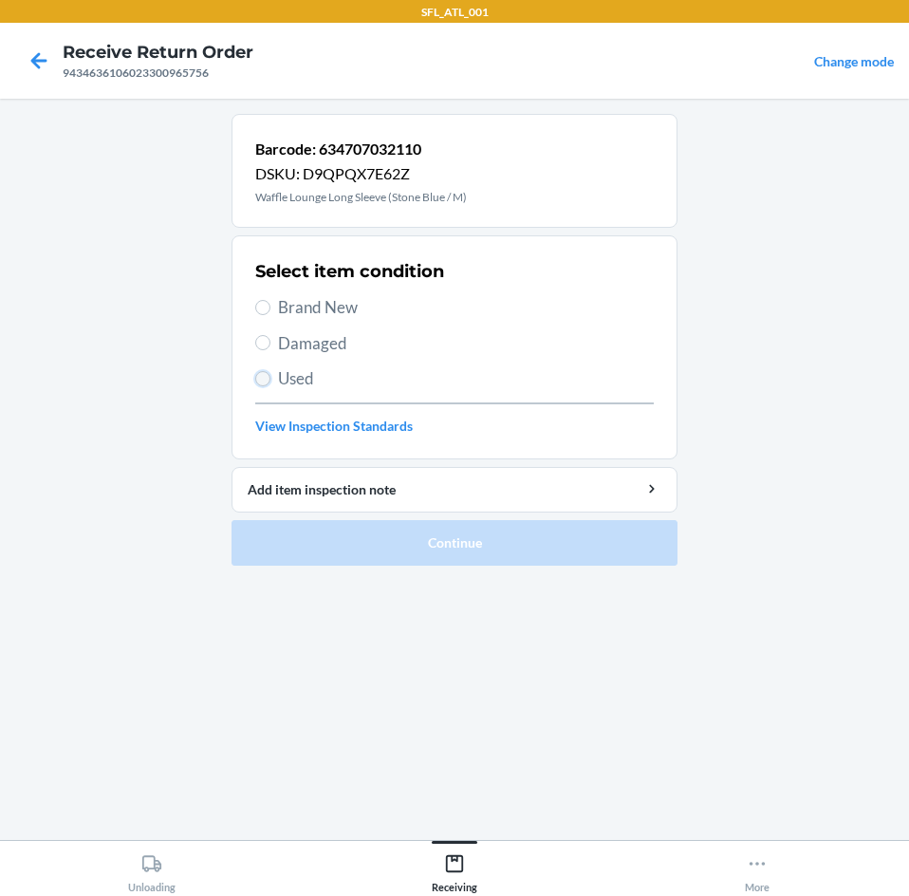
click at [268, 376] on input "Used" at bounding box center [262, 378] width 15 height 15
radio input "true"
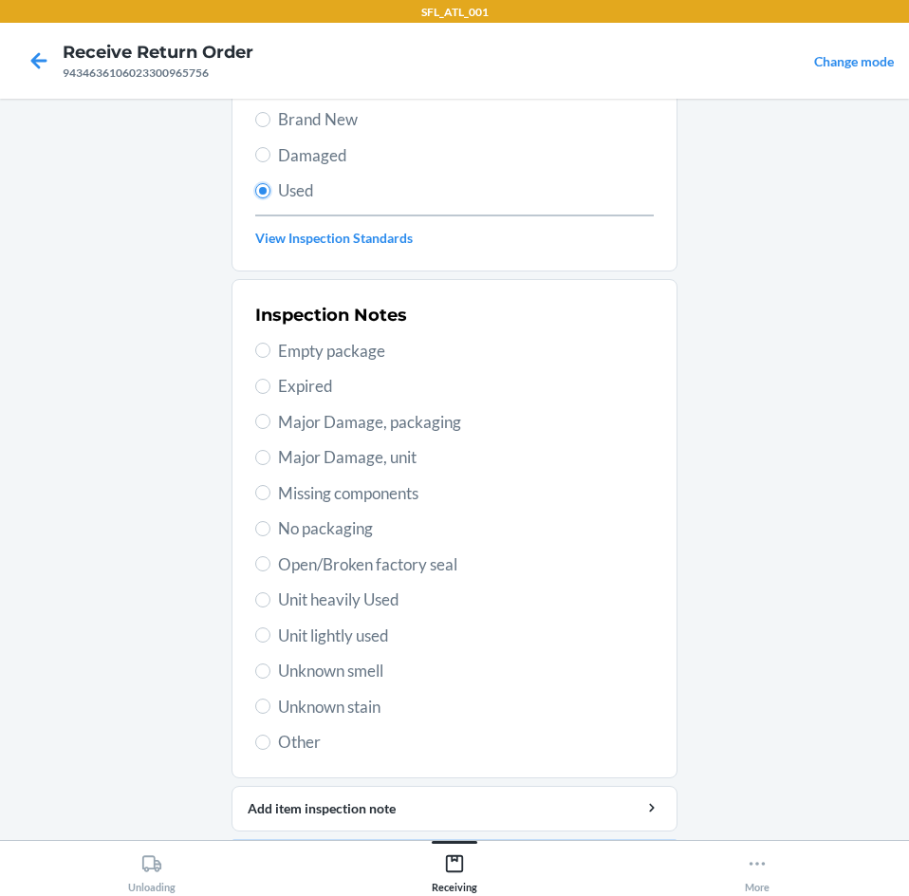
scroll to position [190, 0]
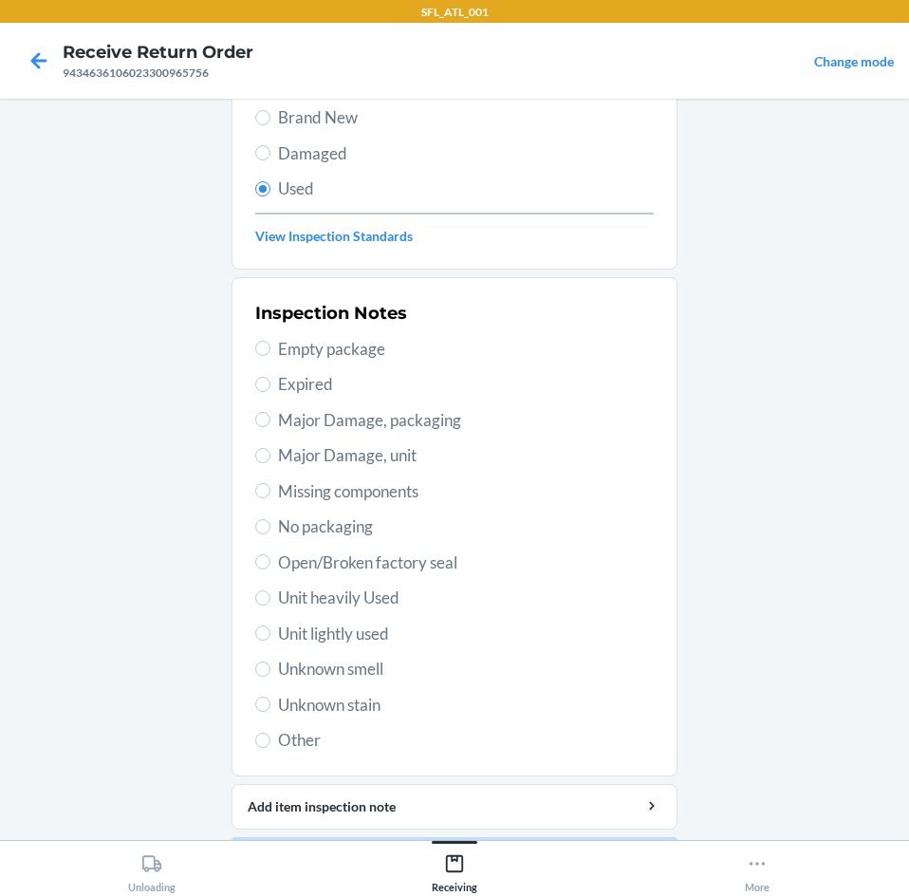
click at [340, 601] on span "Unit heavily Used" at bounding box center [466, 598] width 376 height 25
click at [270, 601] on input "Unit heavily Used" at bounding box center [262, 597] width 15 height 15
radio input "true"
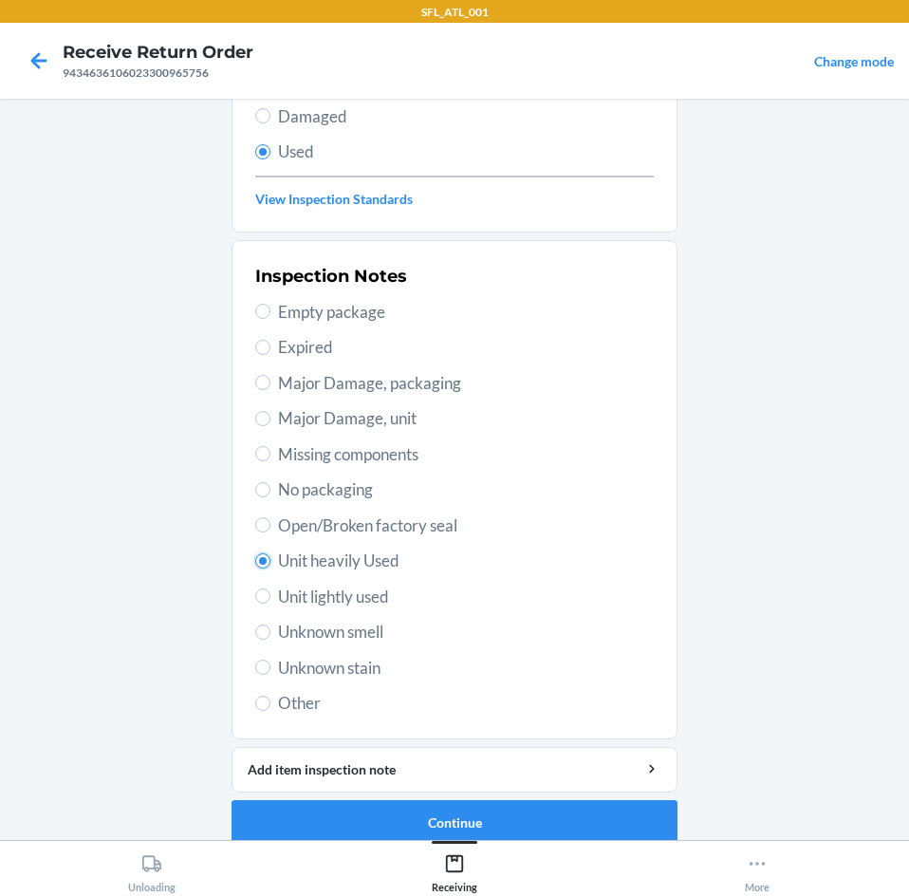
scroll to position [248, 0]
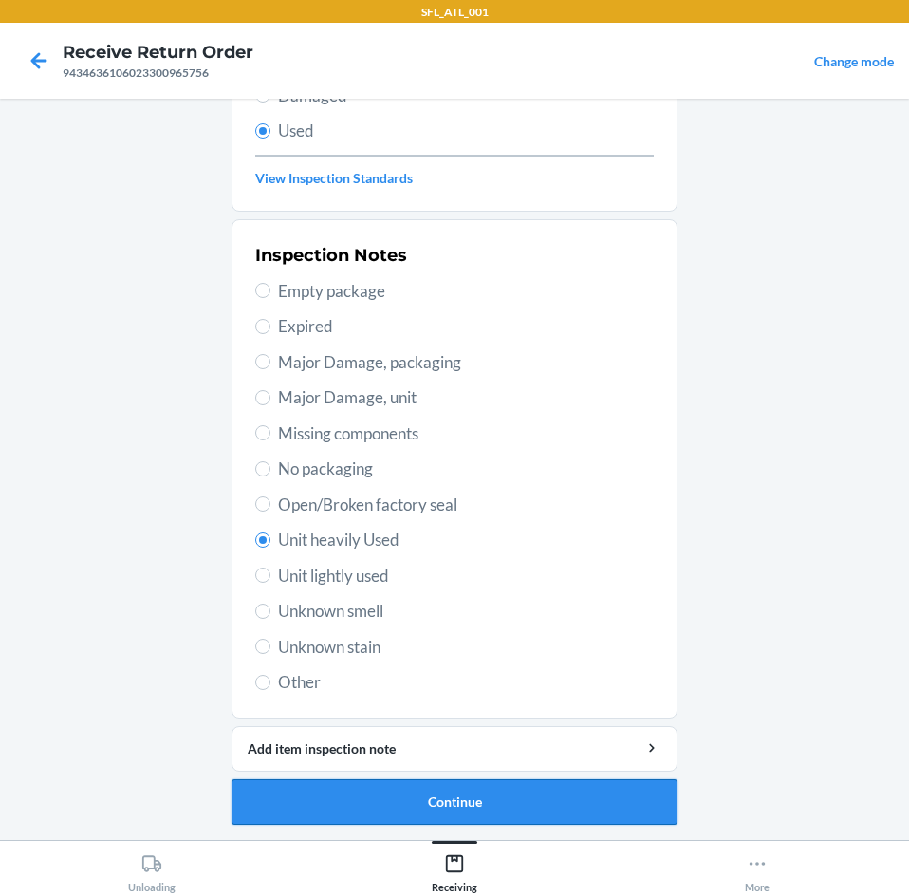
click at [490, 799] on button "Continue" at bounding box center [455, 802] width 446 height 46
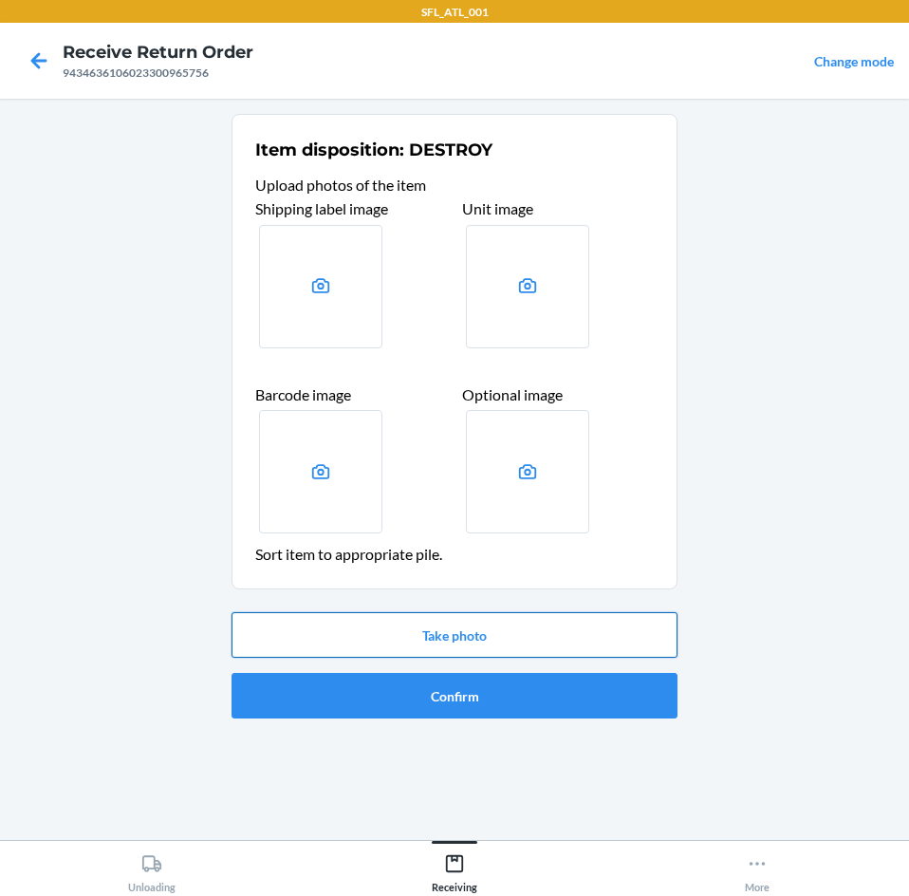
click at [427, 648] on button "Take photo" at bounding box center [455, 635] width 446 height 46
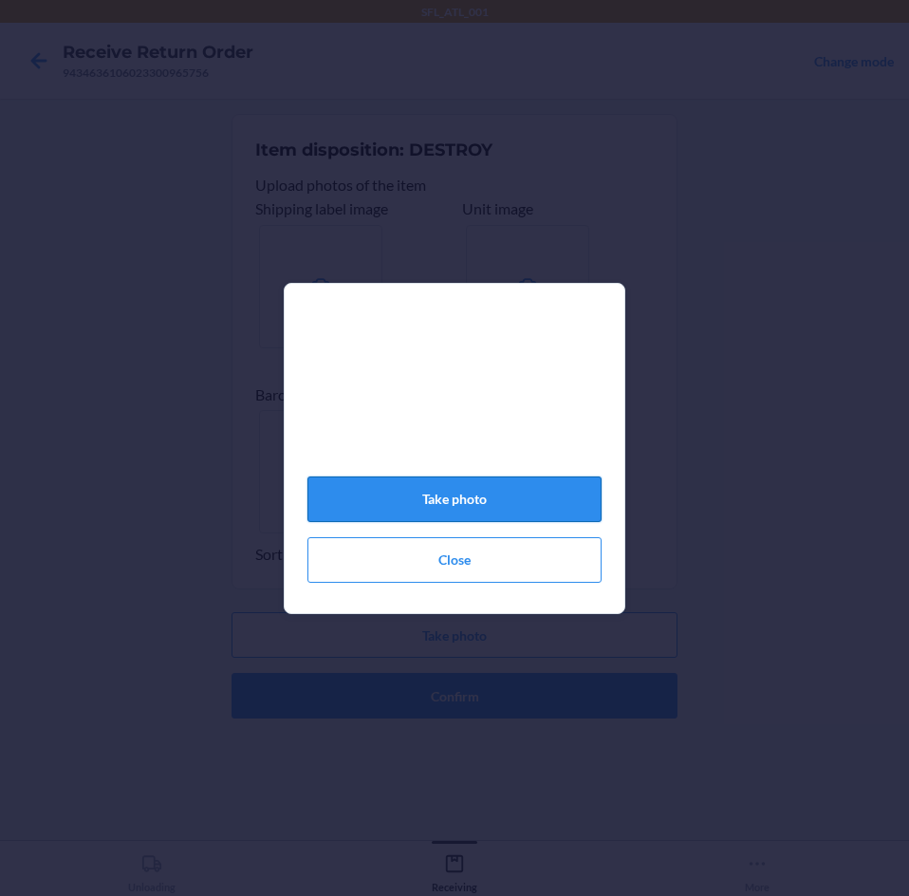
click at [577, 508] on button "Take photo" at bounding box center [454, 499] width 294 height 46
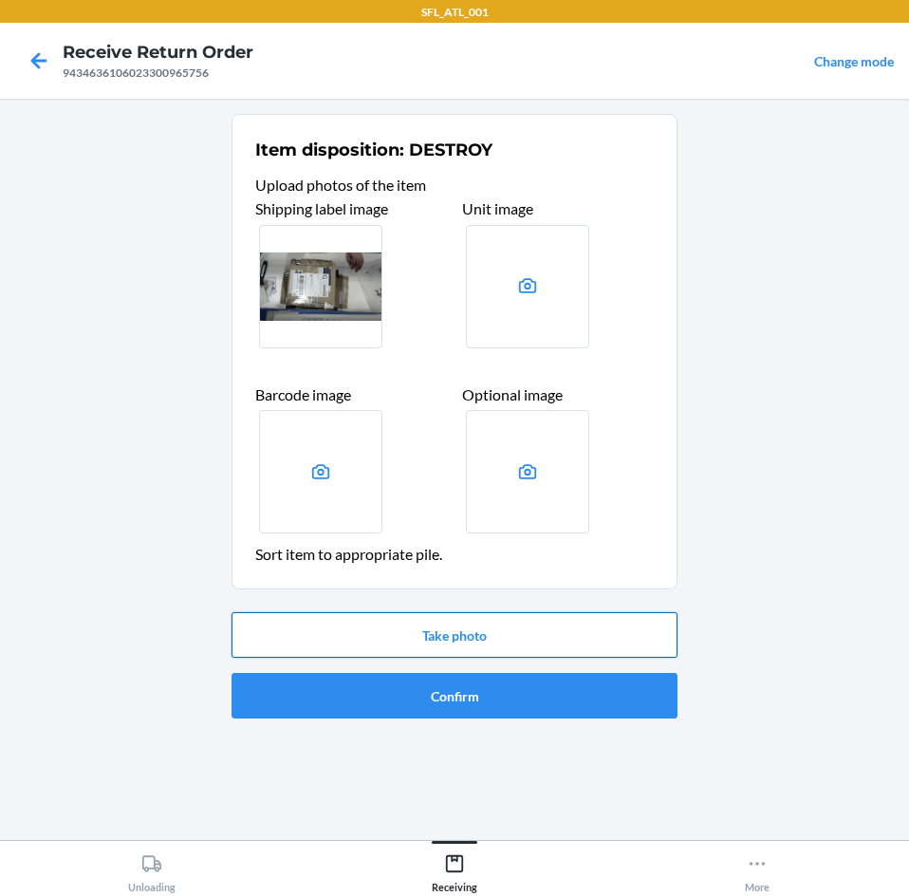
click at [409, 624] on button "Take photo" at bounding box center [455, 635] width 446 height 46
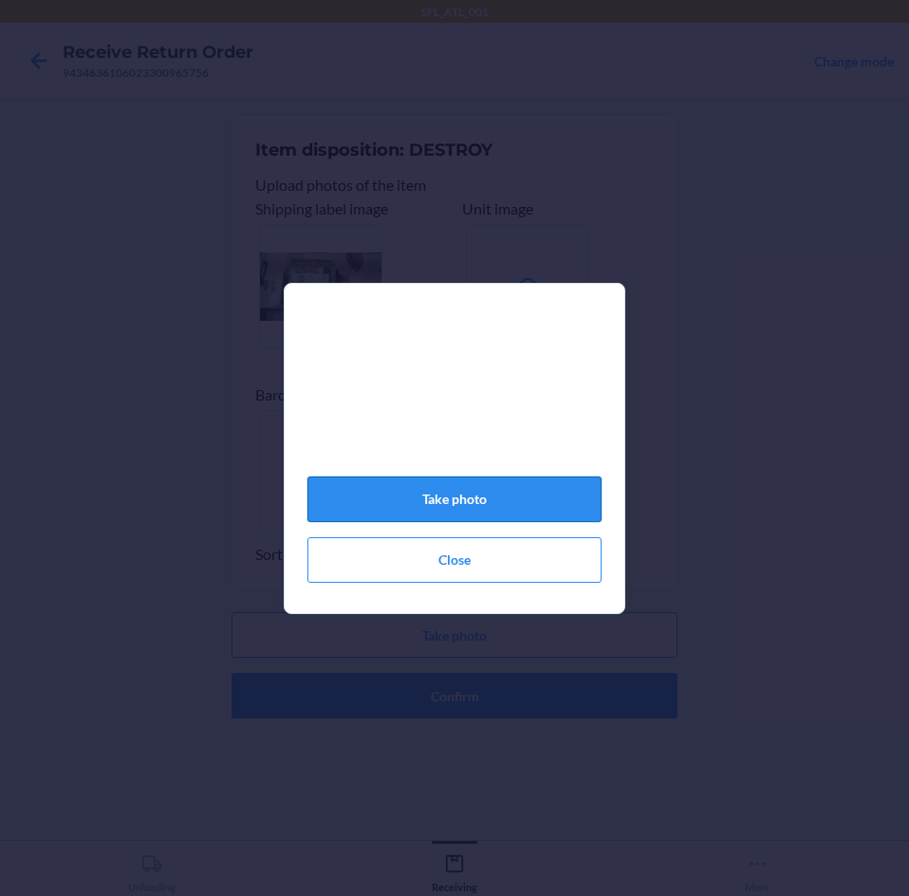
click at [418, 498] on button "Take photo" at bounding box center [454, 499] width 294 height 46
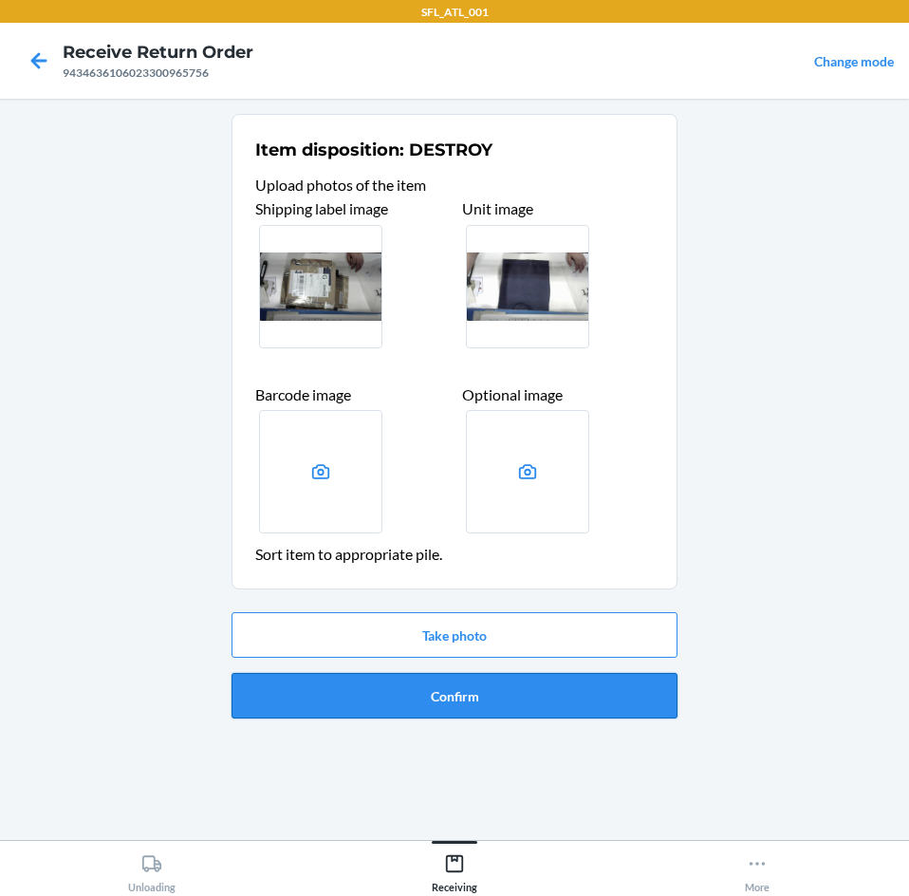
click at [499, 707] on button "Confirm" at bounding box center [455, 696] width 446 height 46
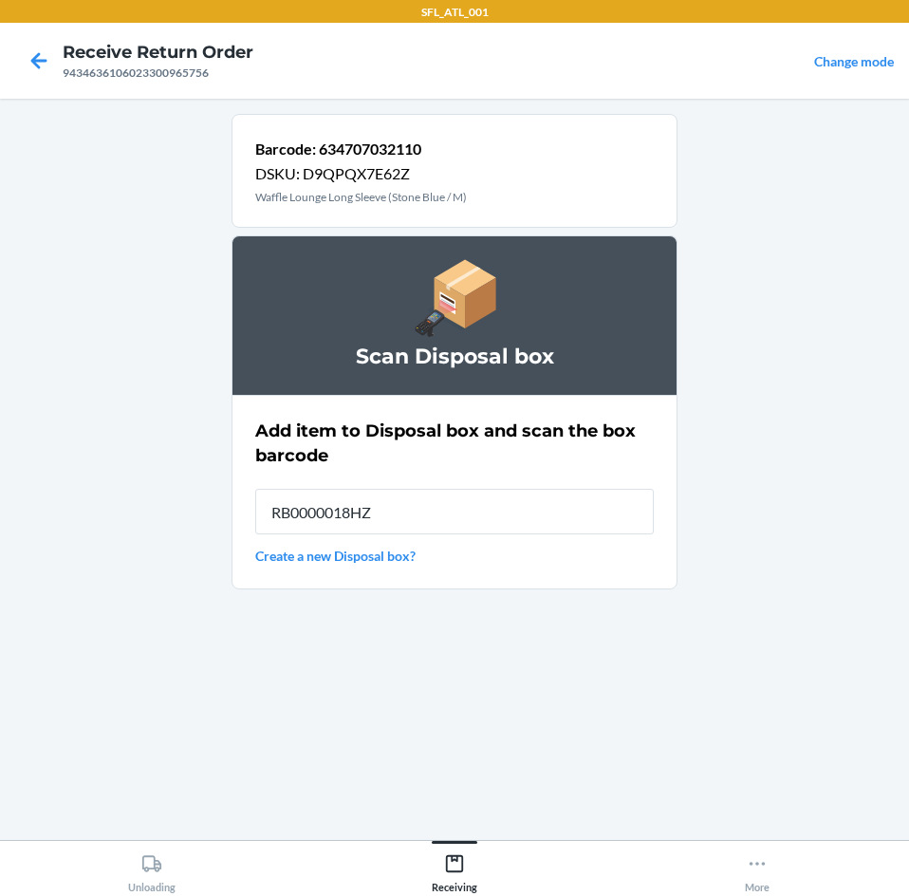
type input "RB0000018HZ"
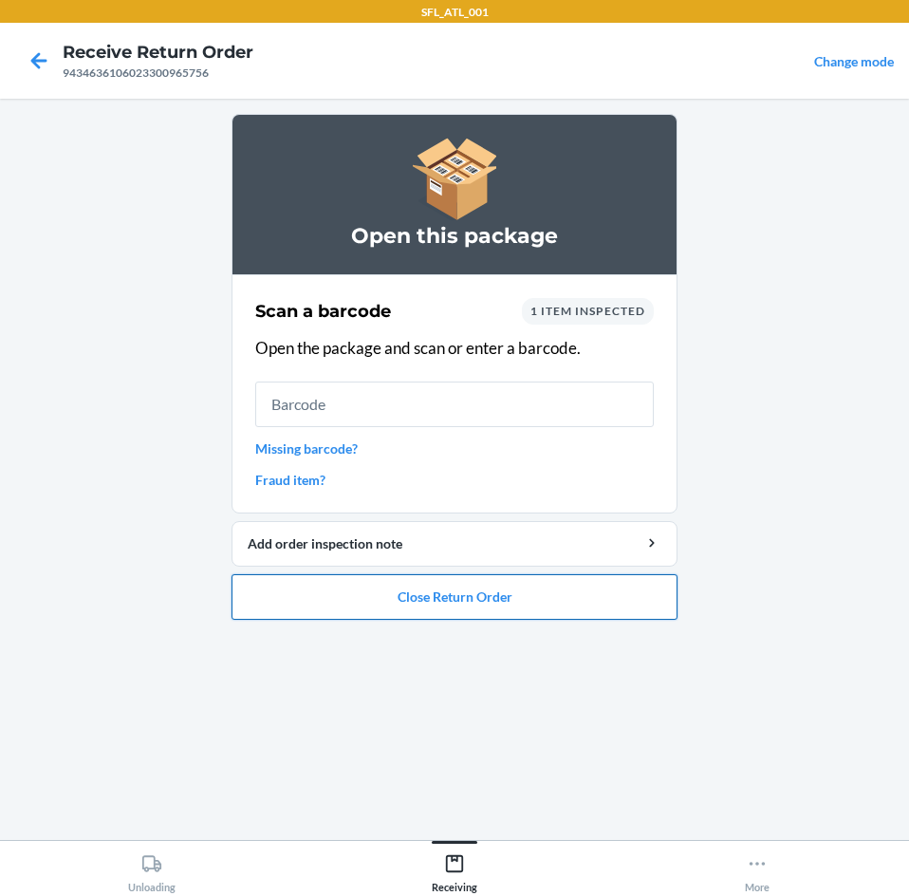
click at [484, 596] on button "Close Return Order" at bounding box center [455, 597] width 446 height 46
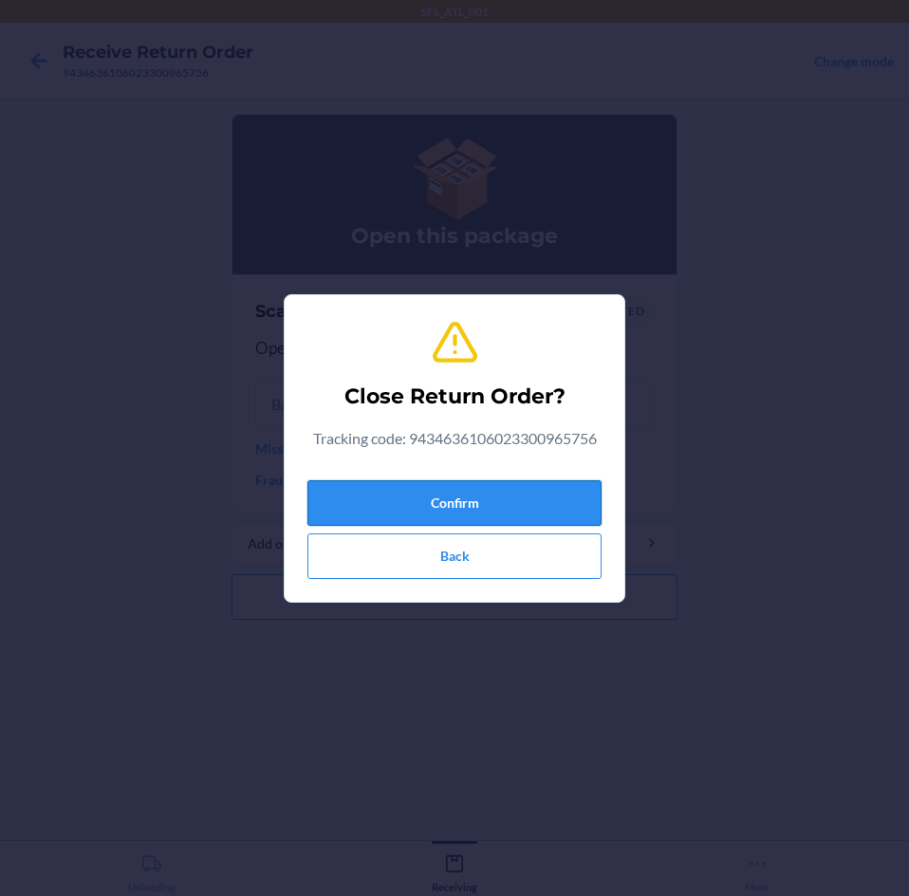
click at [409, 502] on button "Confirm" at bounding box center [454, 503] width 294 height 46
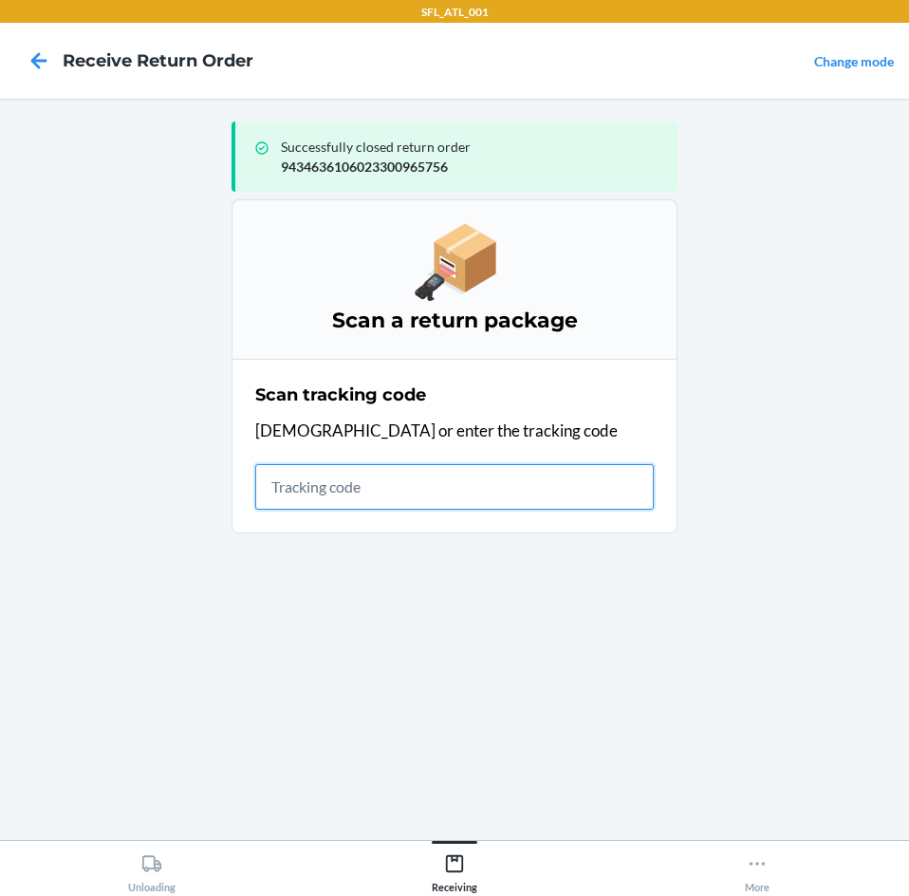
click at [475, 474] on input "text" at bounding box center [454, 487] width 399 height 46
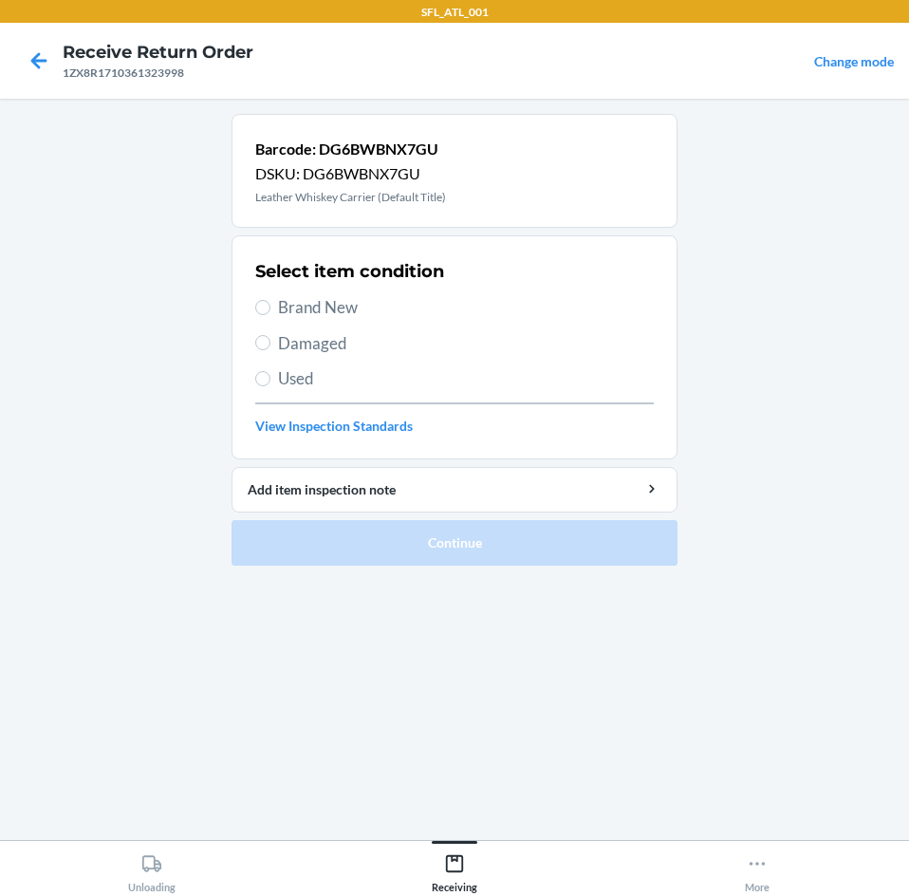
click at [288, 379] on span "Used" at bounding box center [466, 378] width 376 height 25
click at [270, 379] on input "Used" at bounding box center [262, 378] width 15 height 15
radio input "true"
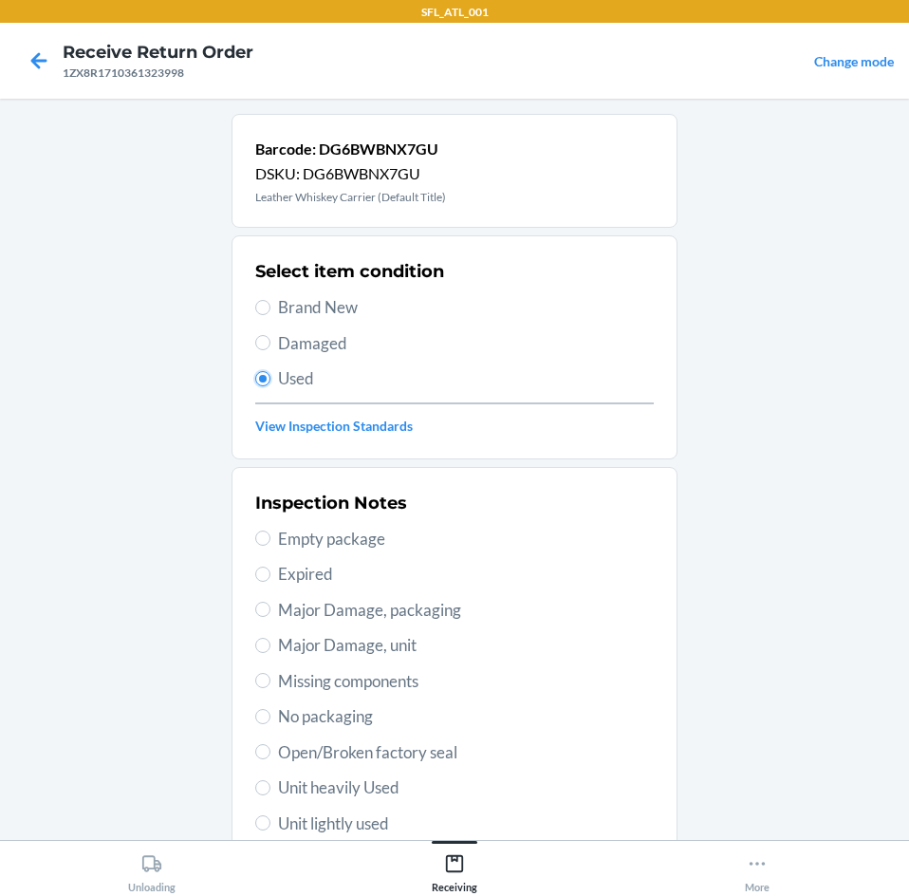
scroll to position [190, 0]
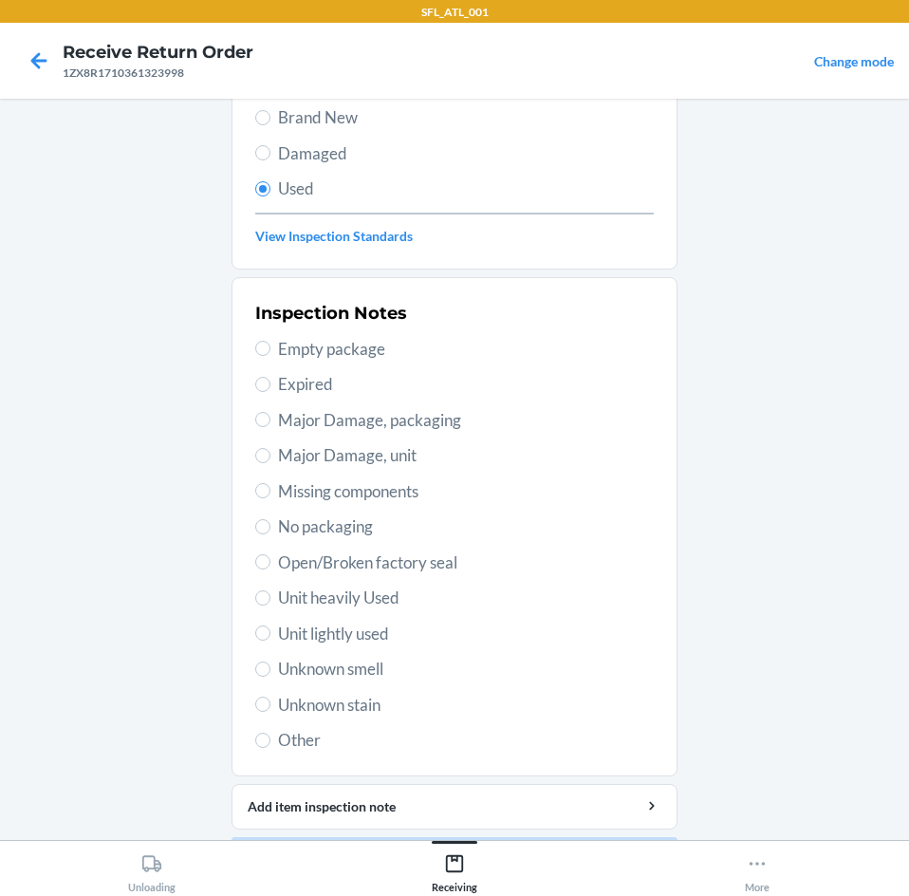
click at [363, 634] on span "Unit lightly used" at bounding box center [466, 634] width 376 height 25
click at [270, 634] on input "Unit lightly used" at bounding box center [262, 632] width 15 height 15
radio input "true"
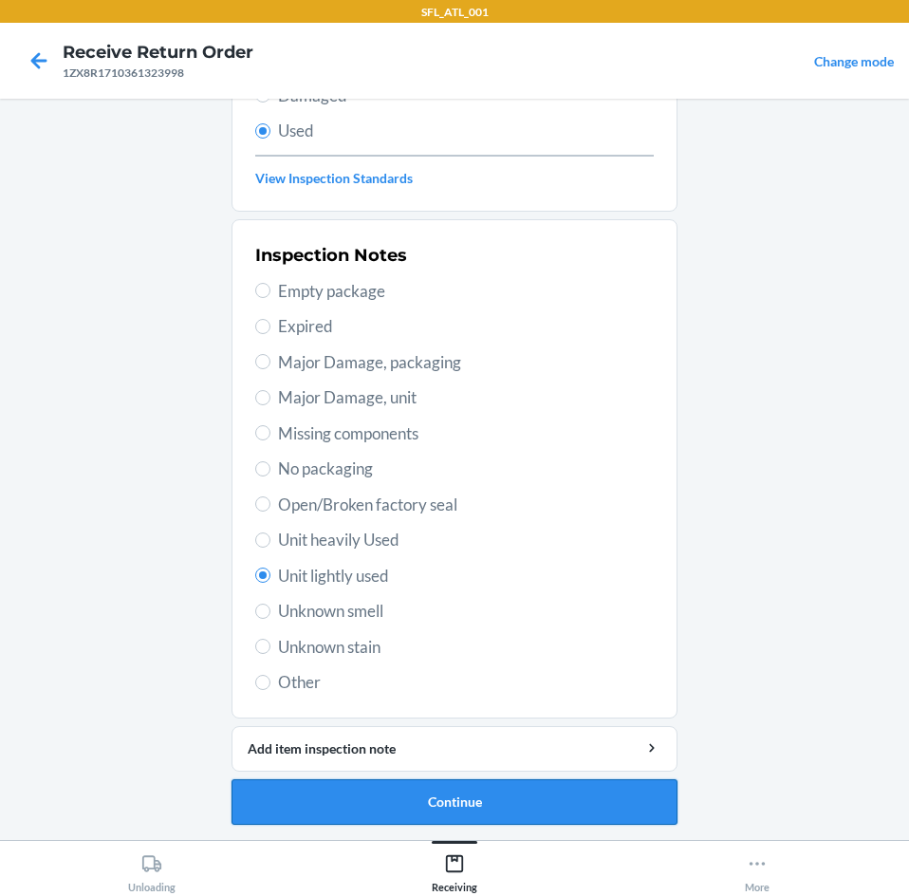
click at [492, 809] on button "Continue" at bounding box center [455, 802] width 446 height 46
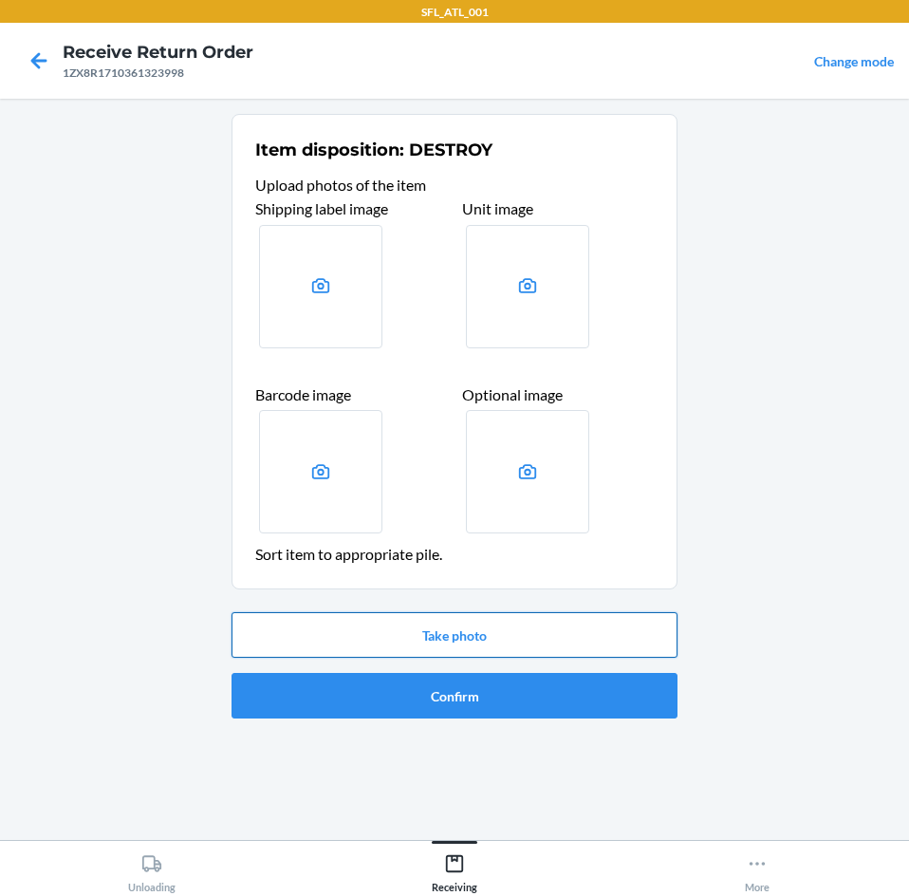
click at [414, 629] on button "Take photo" at bounding box center [455, 635] width 446 height 46
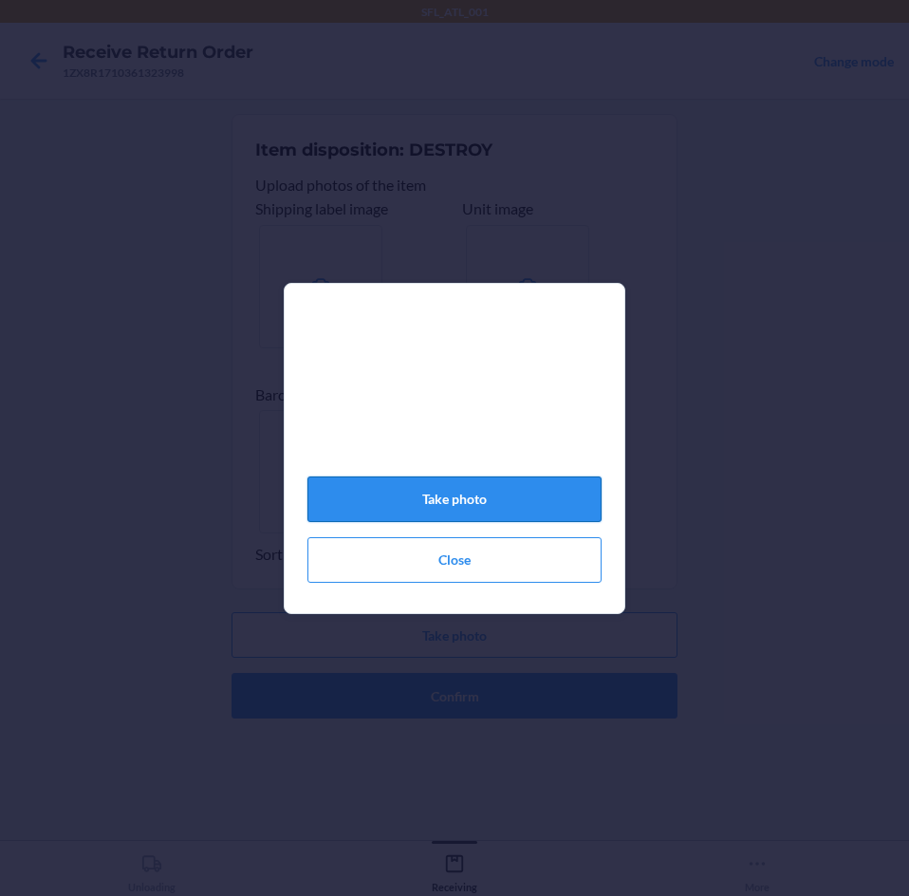
click at [508, 508] on button "Take photo" at bounding box center [454, 499] width 294 height 46
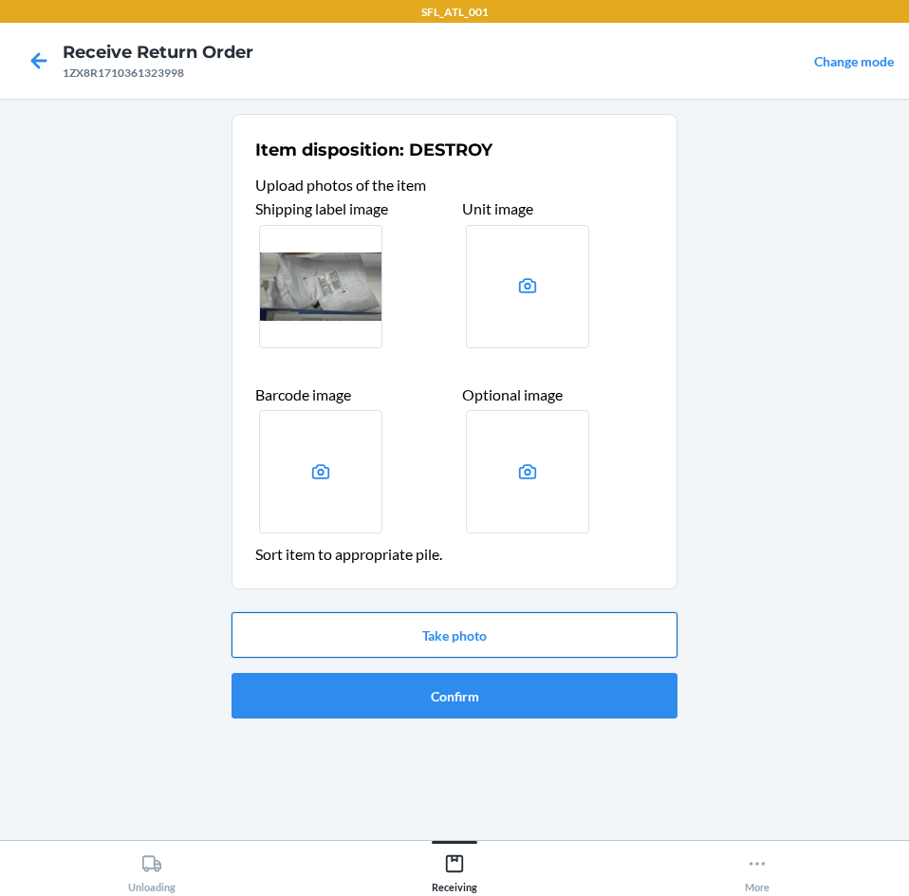
click at [485, 628] on button "Take photo" at bounding box center [455, 635] width 446 height 46
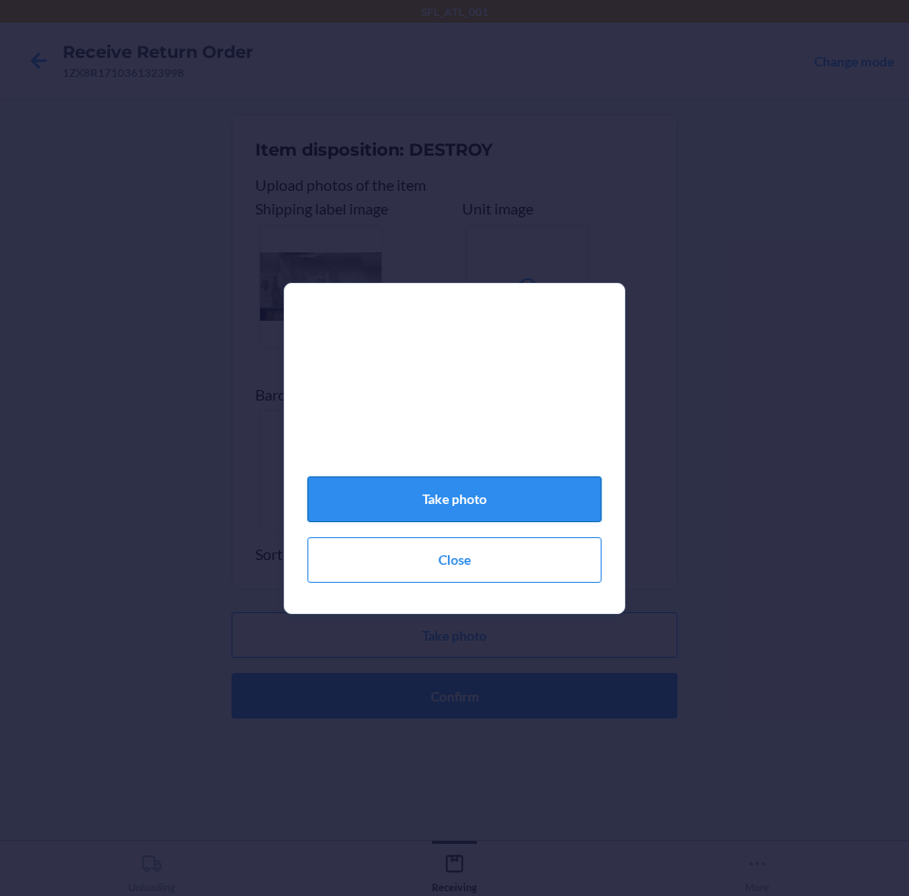
click at [474, 513] on button "Take photo" at bounding box center [454, 499] width 294 height 46
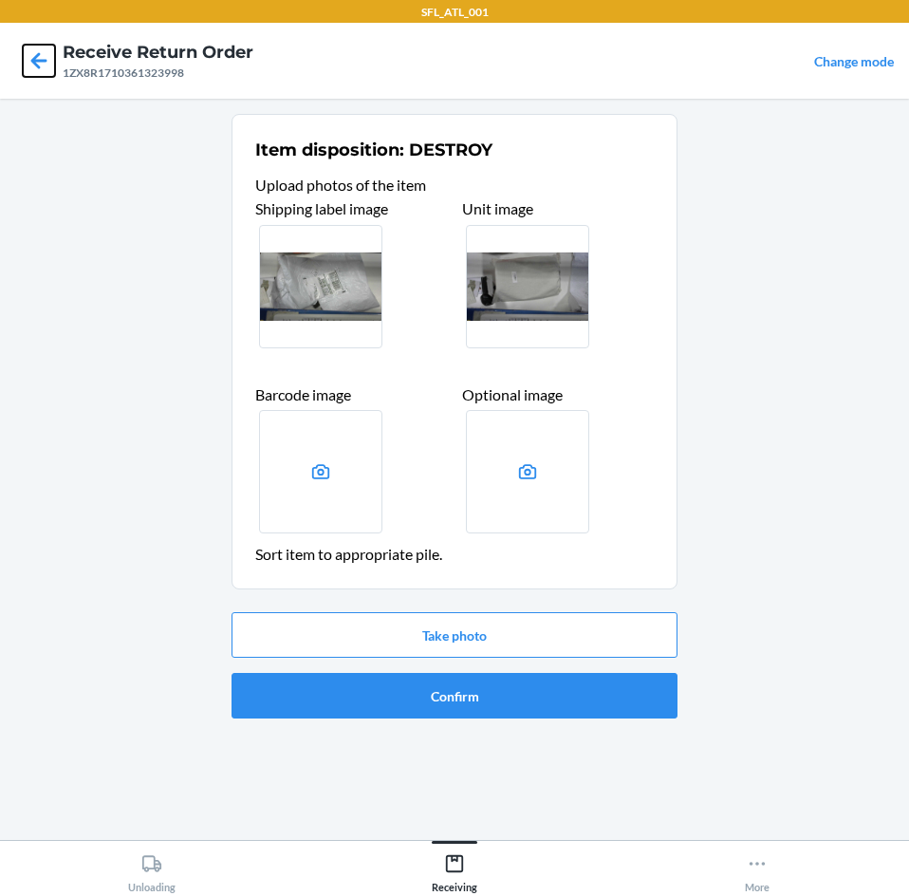
click at [44, 53] on icon at bounding box center [39, 61] width 32 height 32
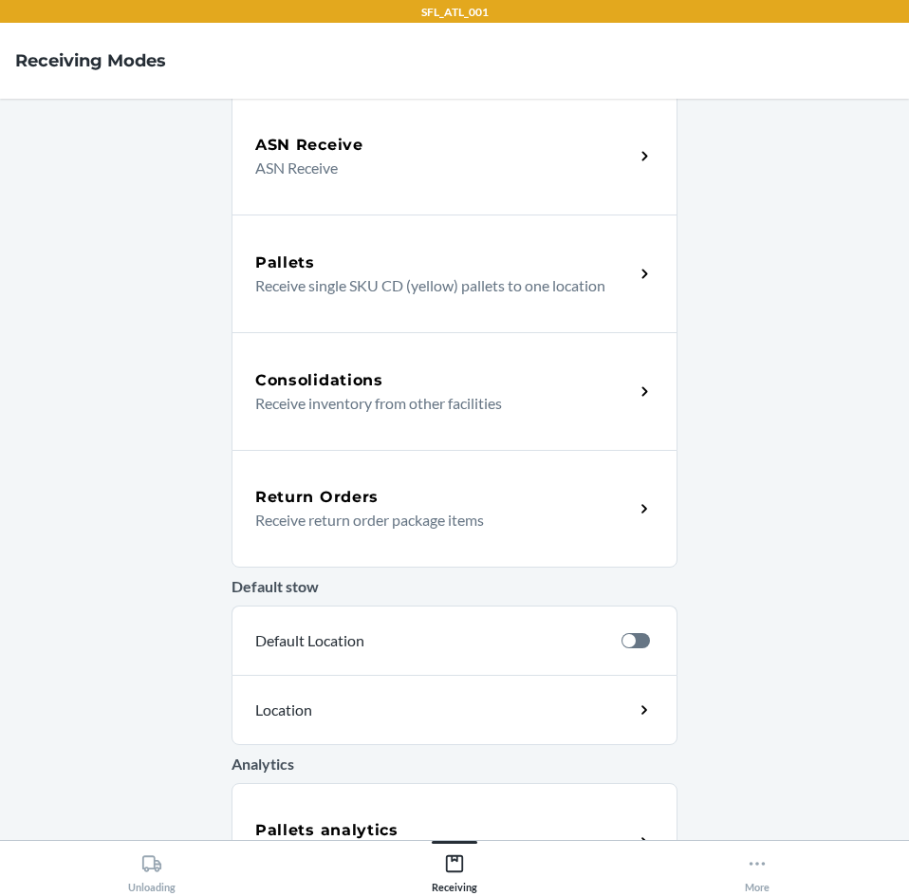
scroll to position [214, 0]
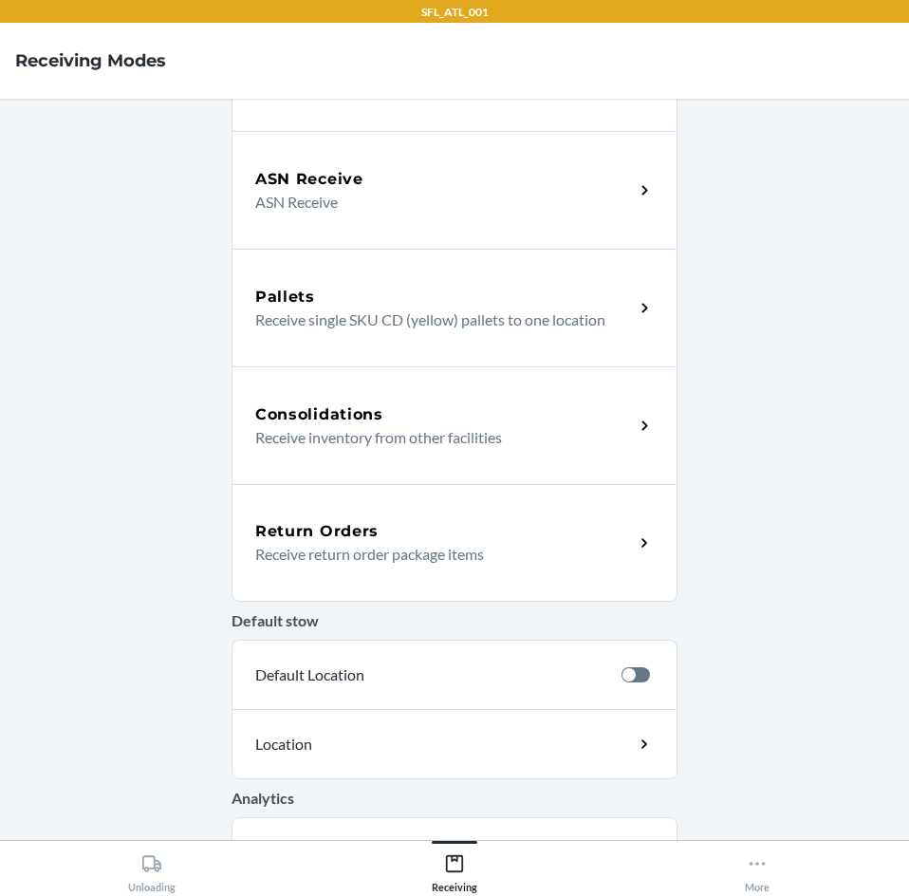
click at [384, 538] on div "Return Orders" at bounding box center [444, 531] width 379 height 23
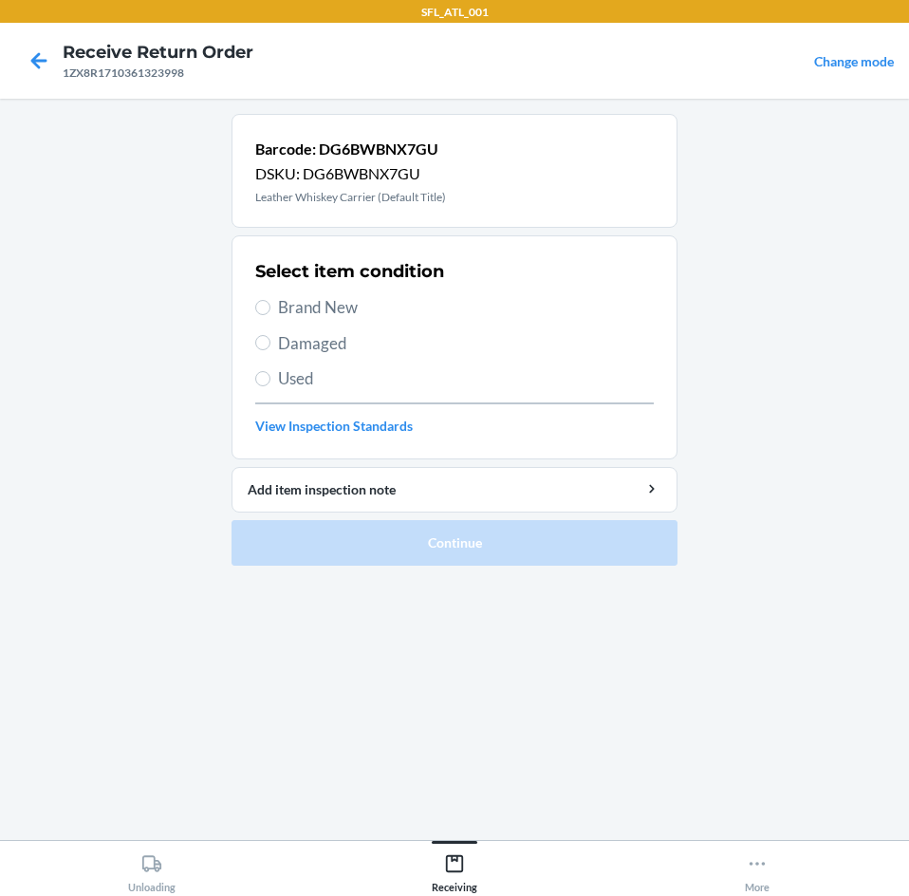
click at [272, 296] on label "Brand New" at bounding box center [454, 307] width 399 height 25
click at [270, 300] on input "Brand New" at bounding box center [262, 307] width 15 height 15
radio input "true"
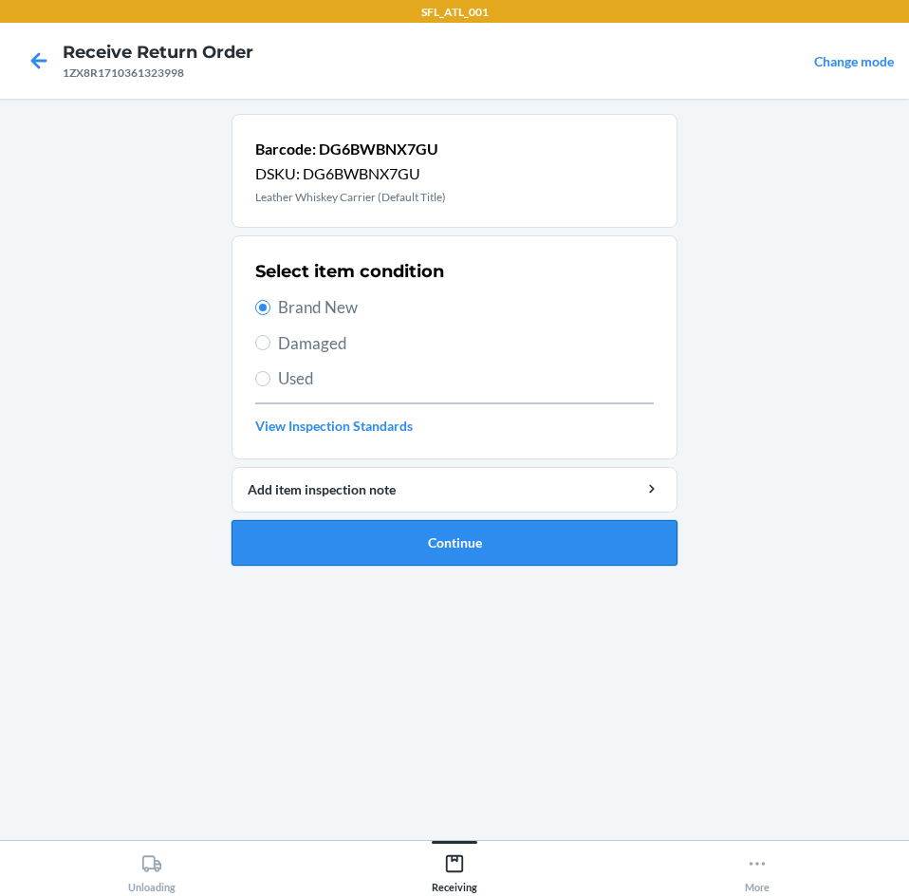
click at [400, 550] on button "Continue" at bounding box center [455, 543] width 446 height 46
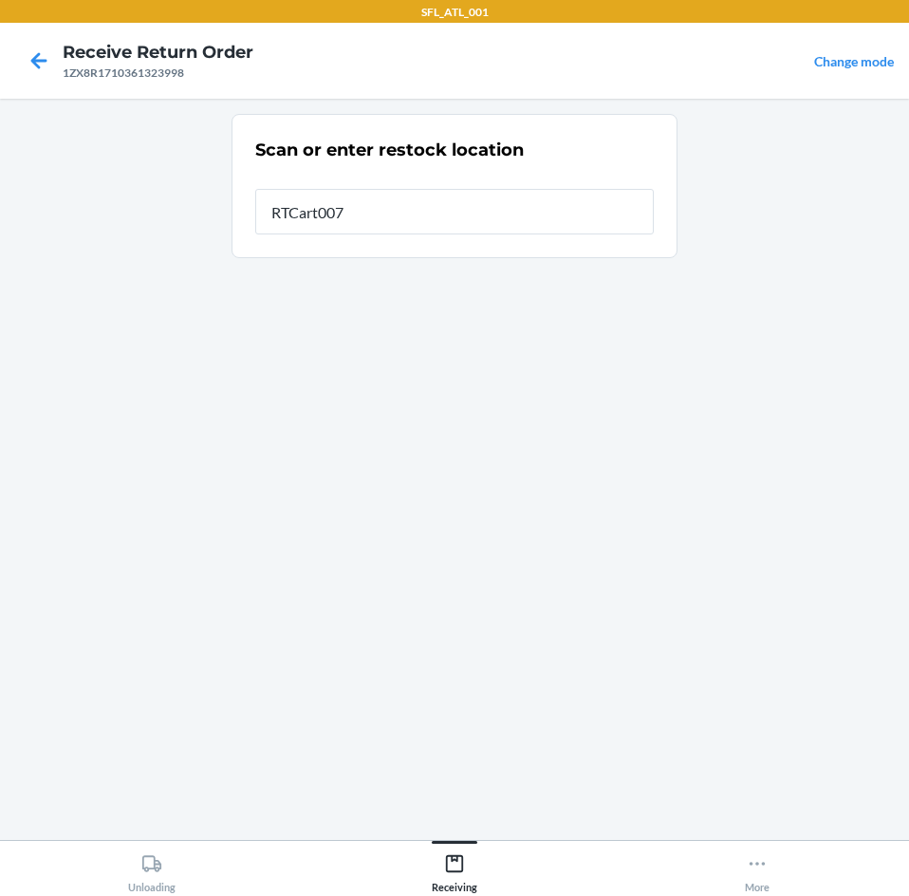
type input "RTCart007"
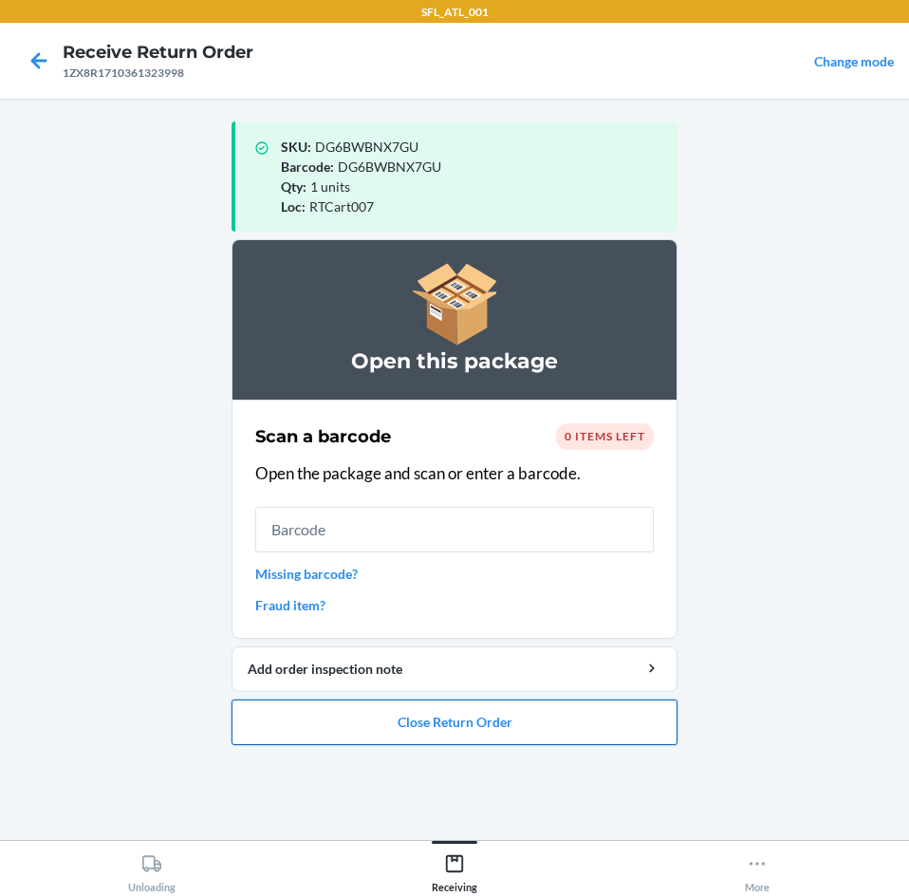
click at [407, 699] on button "Close Return Order" at bounding box center [455, 722] width 446 height 46
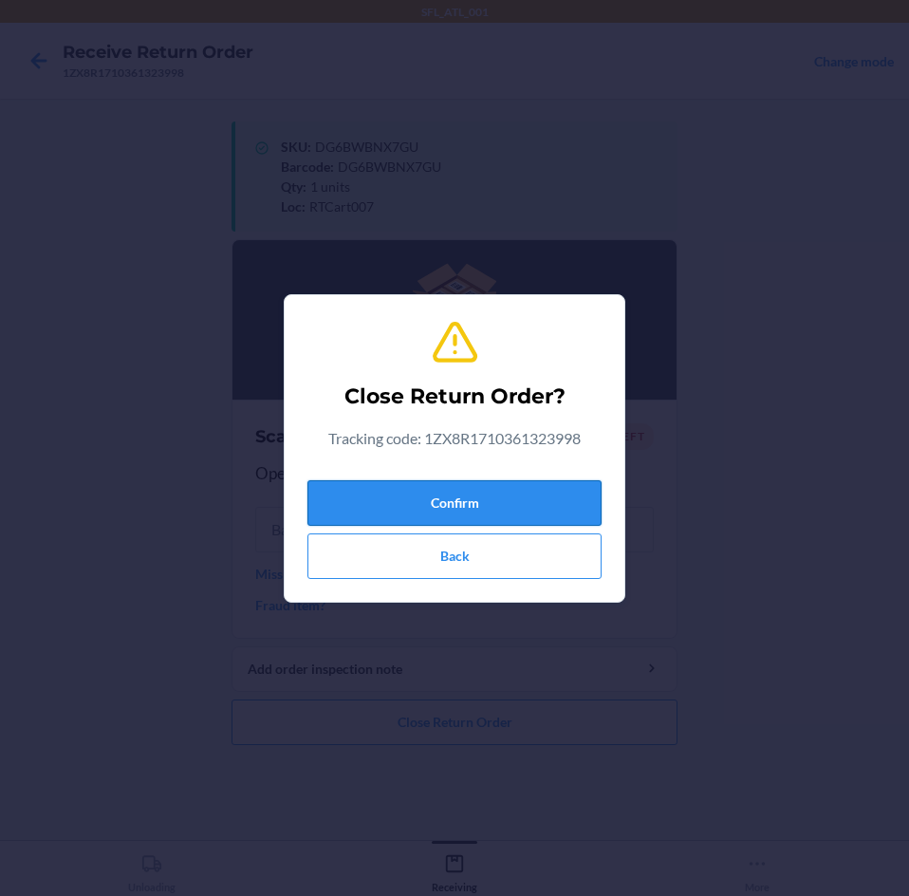
click at [440, 490] on button "Confirm" at bounding box center [454, 503] width 294 height 46
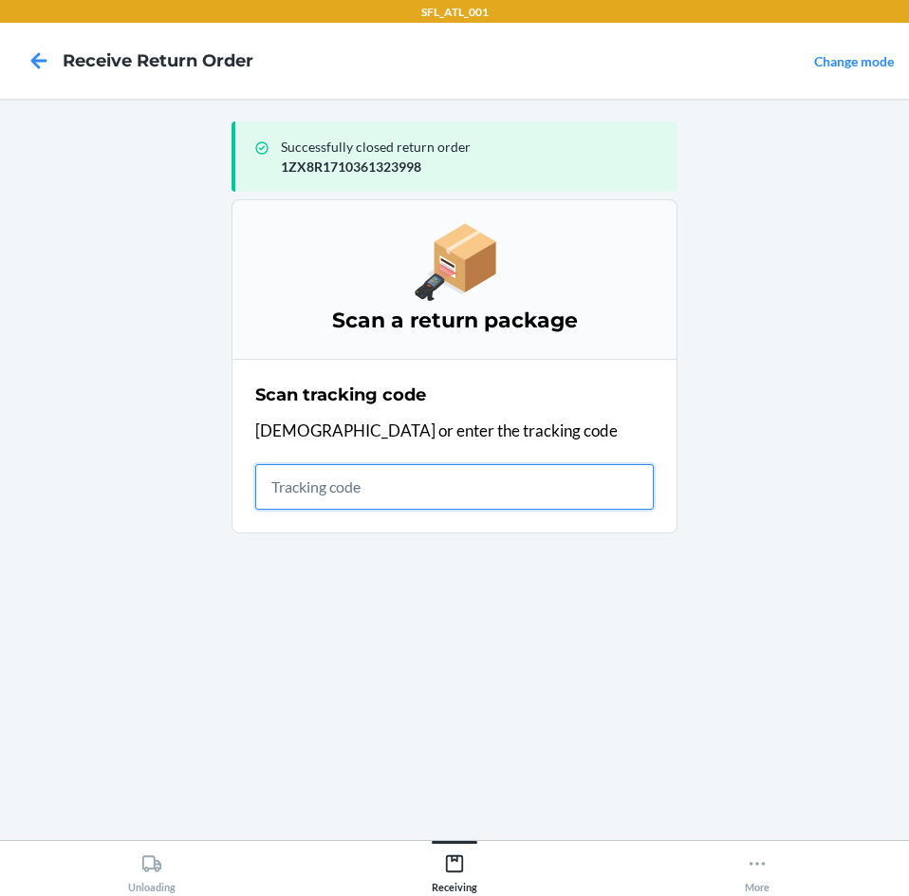
drag, startPoint x: 369, startPoint y: 482, endPoint x: 261, endPoint y: 448, distance: 113.4
click at [369, 482] on input "text" at bounding box center [454, 487] width 399 height 46
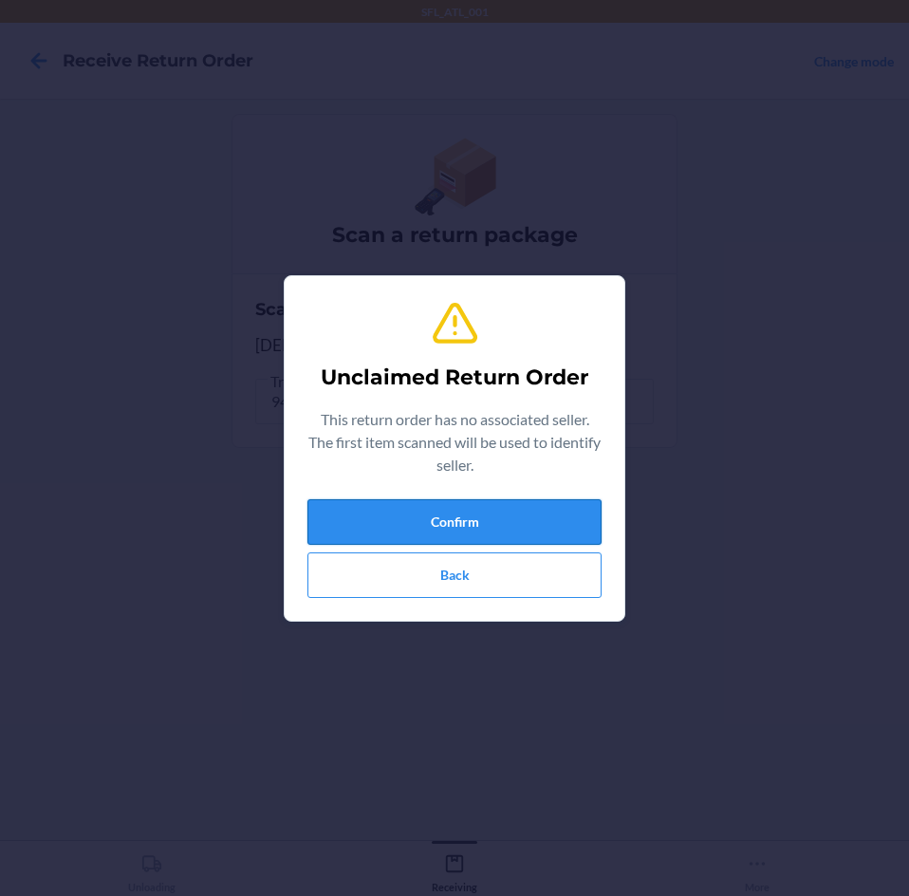
click at [475, 507] on button "Confirm" at bounding box center [454, 522] width 294 height 46
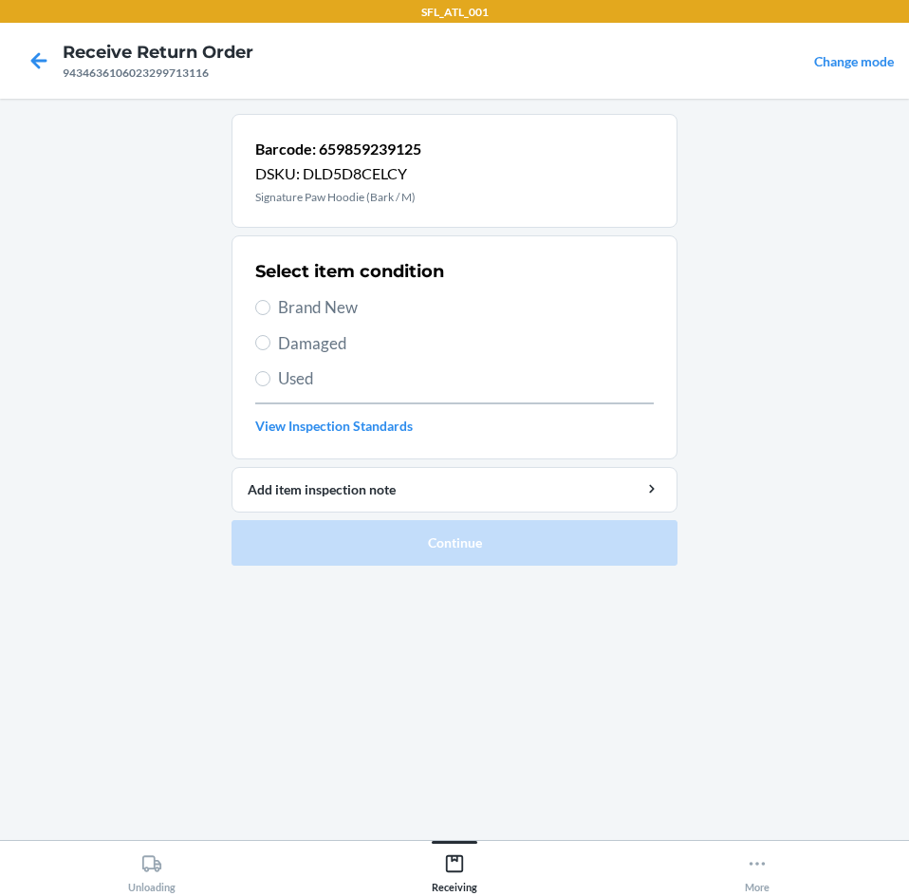
click at [263, 298] on label "Brand New" at bounding box center [454, 307] width 399 height 25
click at [263, 300] on input "Brand New" at bounding box center [262, 307] width 15 height 15
radio input "true"
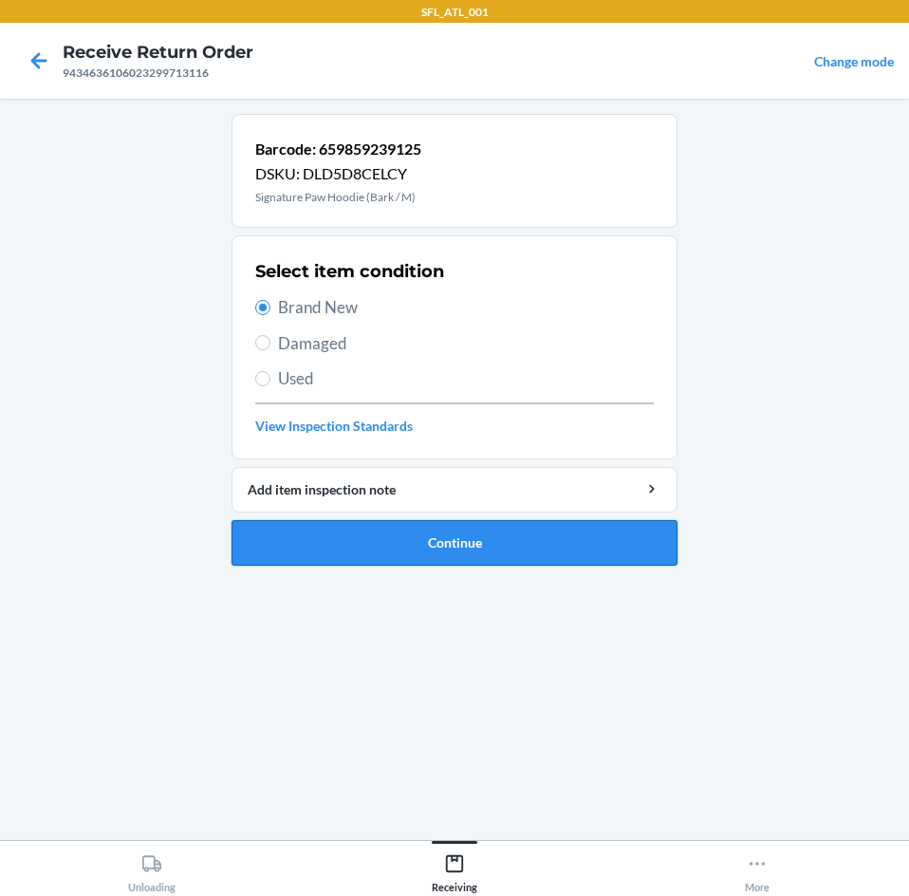
click at [405, 545] on button "Continue" at bounding box center [455, 543] width 446 height 46
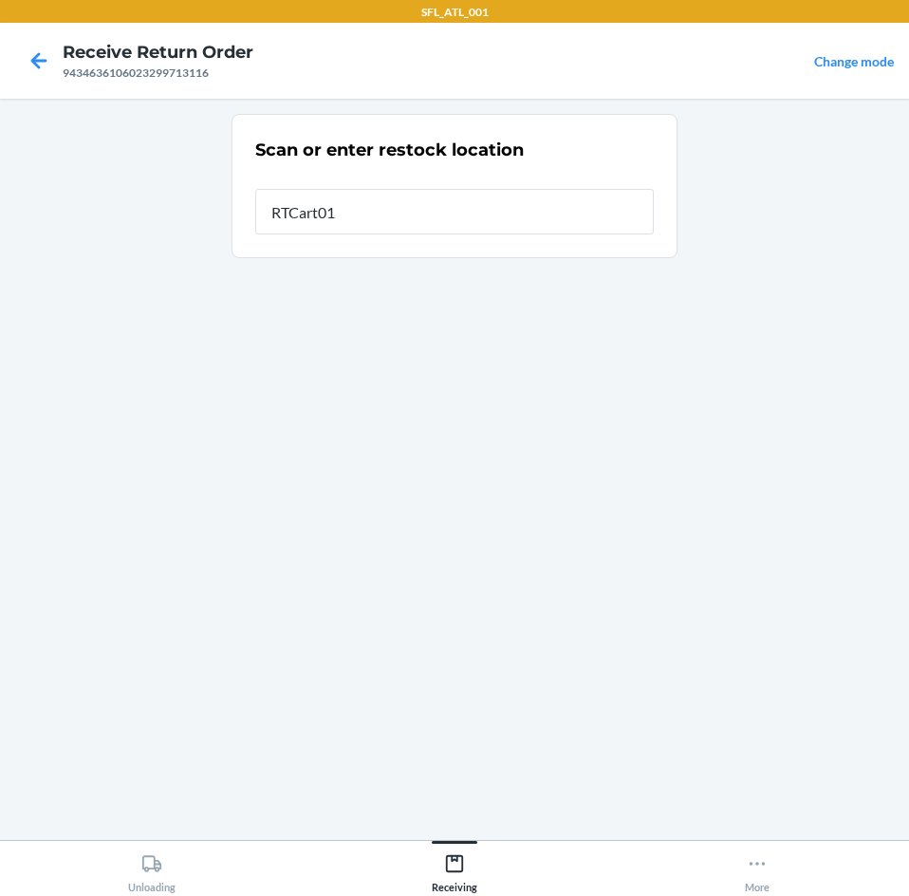
type input "RTCart011"
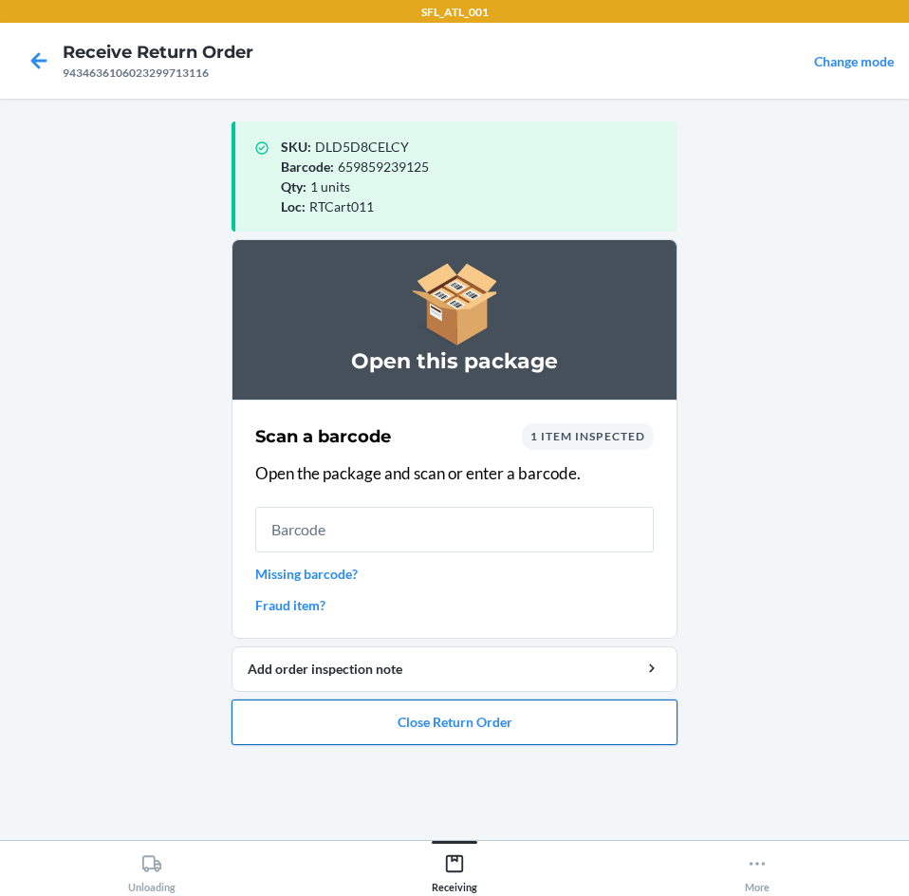
click at [382, 704] on button "Close Return Order" at bounding box center [455, 722] width 446 height 46
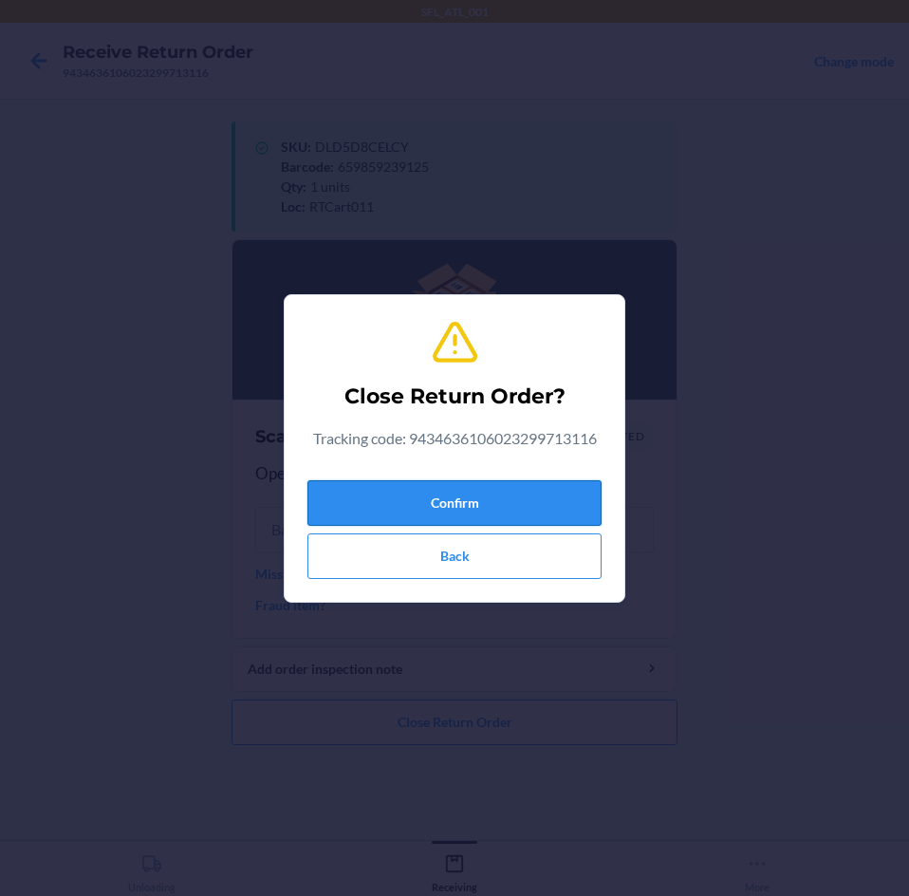
click at [429, 511] on button "Confirm" at bounding box center [454, 503] width 294 height 46
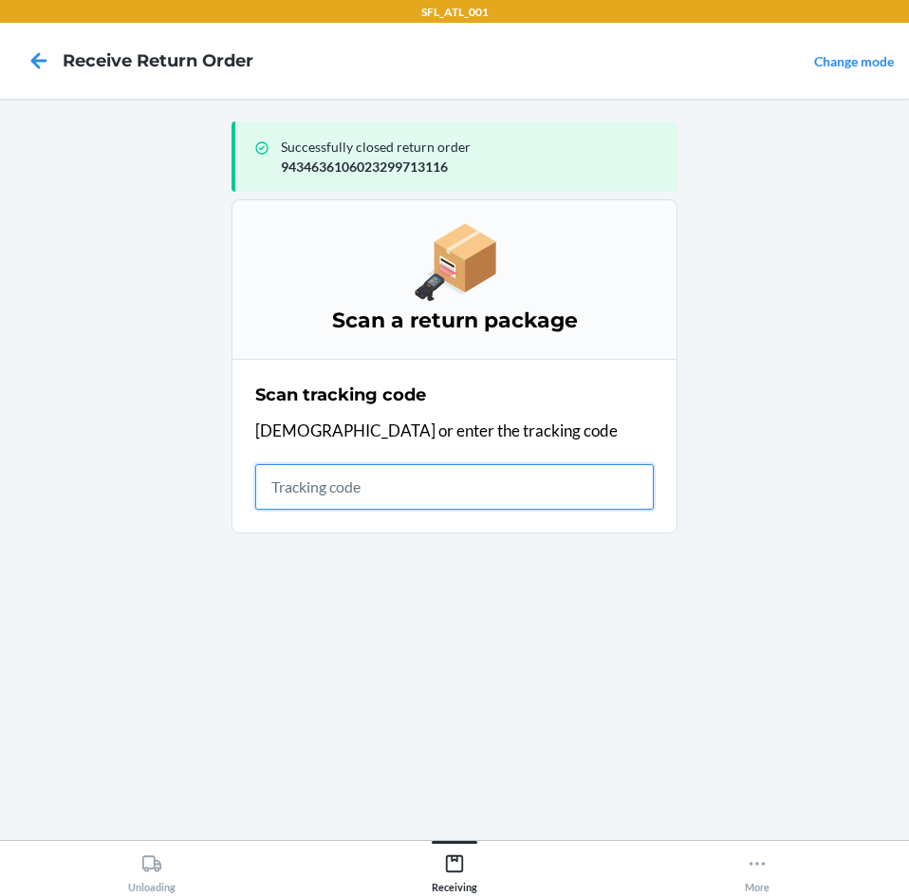
click at [405, 493] on input "text" at bounding box center [454, 487] width 399 height 46
type input "4203025994346"
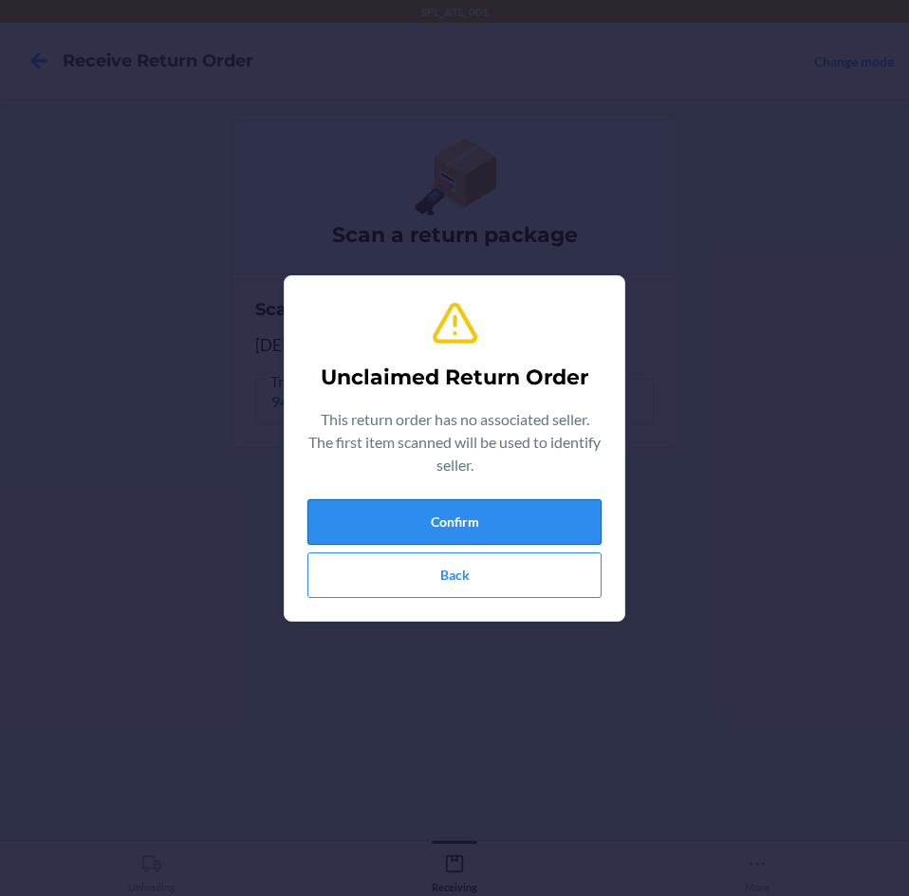
click at [408, 511] on button "Confirm" at bounding box center [454, 522] width 294 height 46
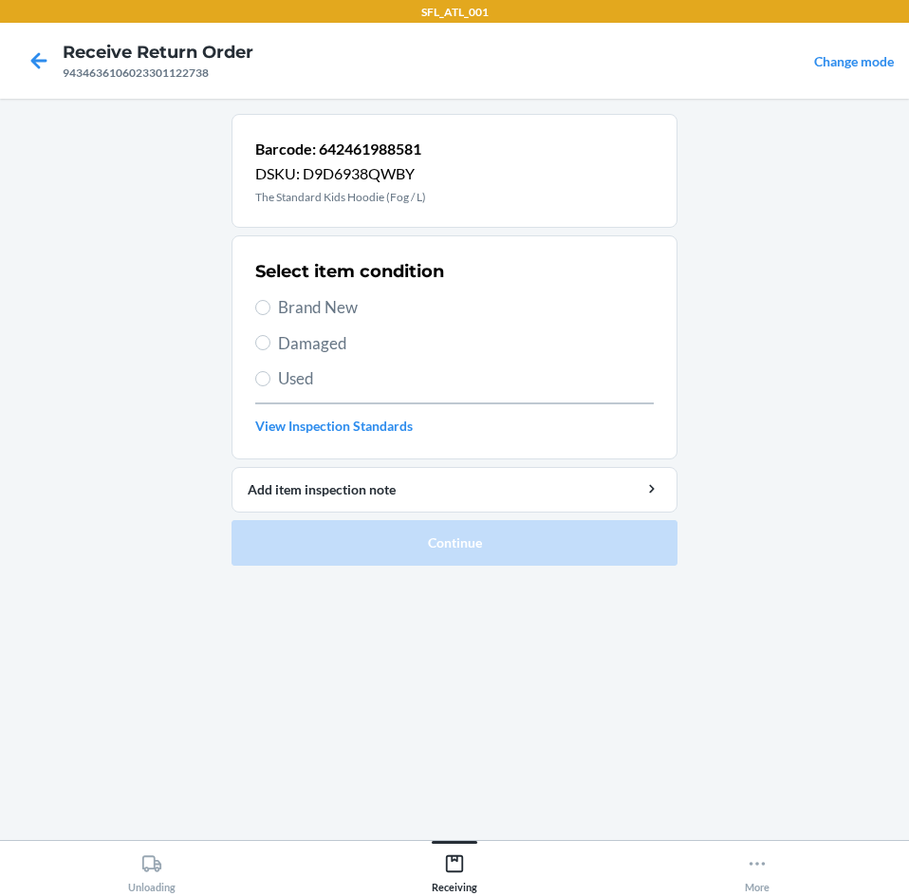
click at [315, 300] on span "Brand New" at bounding box center [466, 307] width 376 height 25
click at [270, 300] on input "Brand New" at bounding box center [262, 307] width 15 height 15
radio input "true"
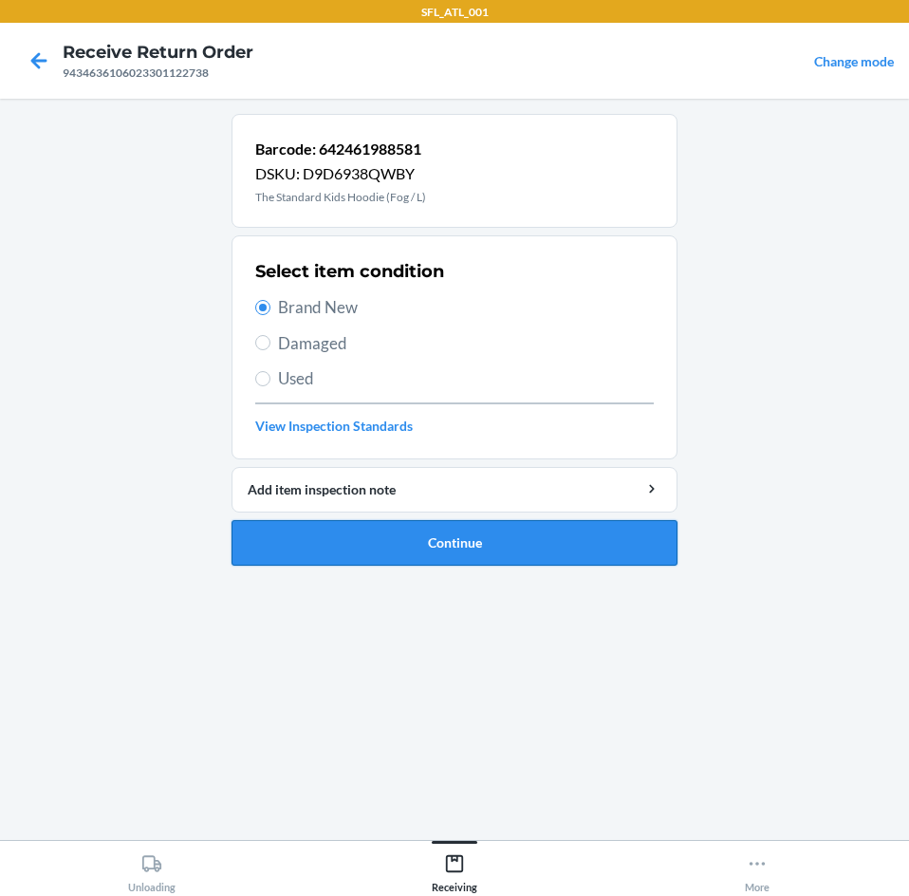
click at [386, 543] on button "Continue" at bounding box center [455, 543] width 446 height 46
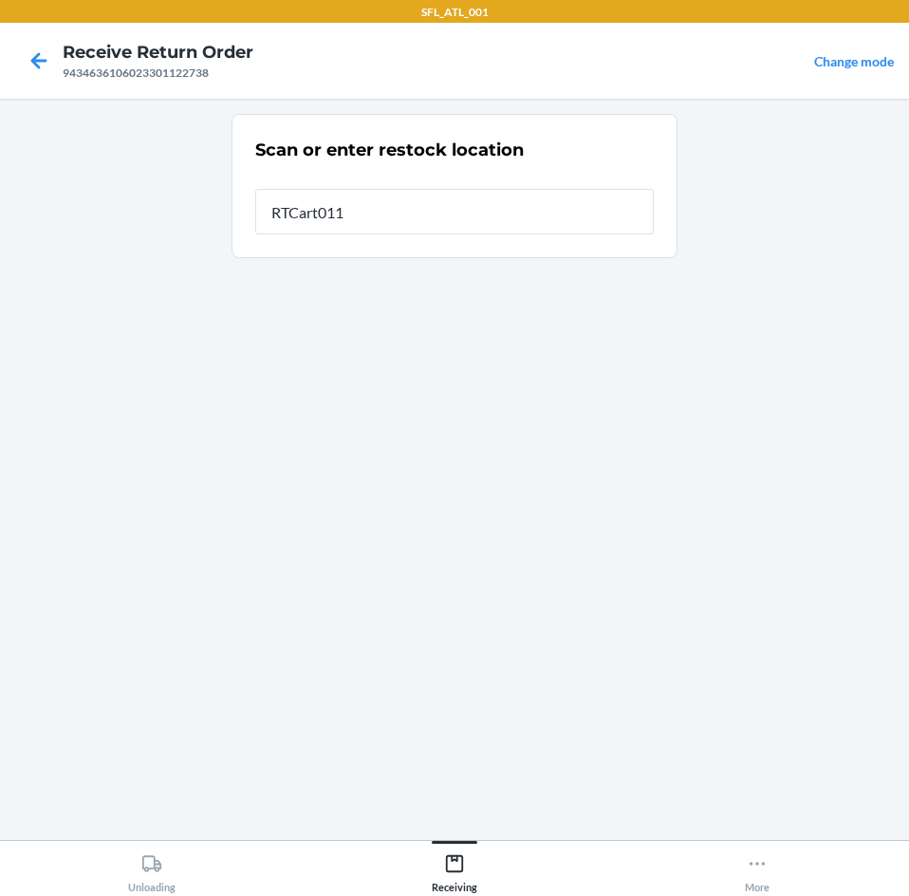
type input "RTCart011"
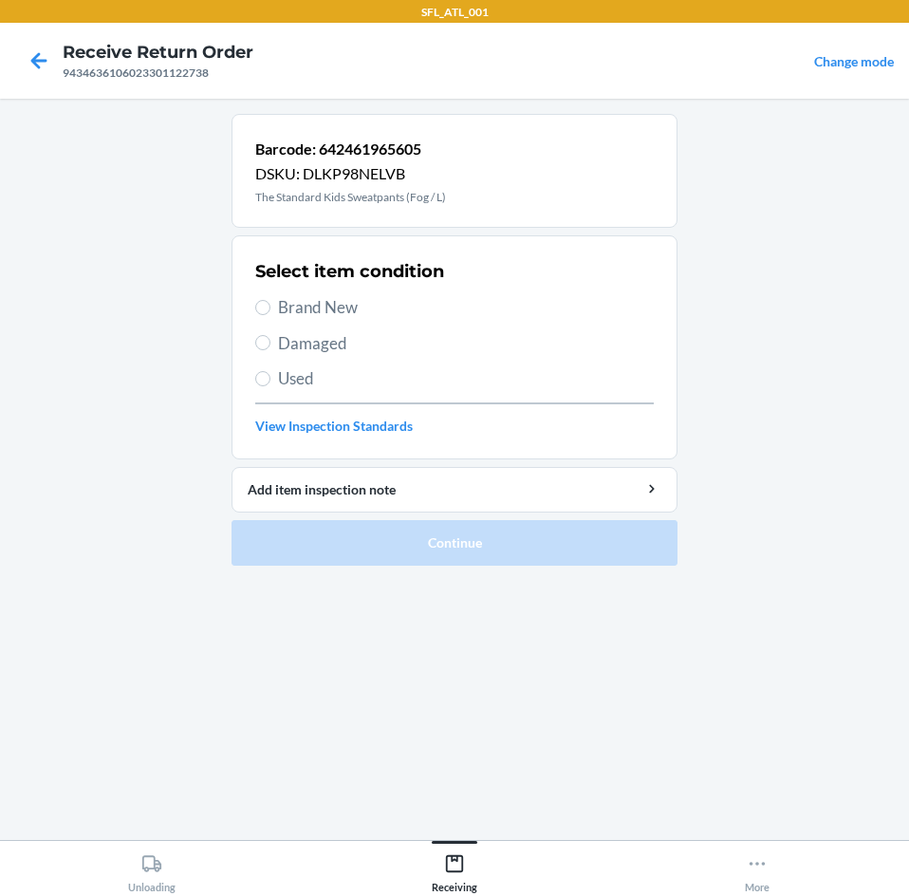
click at [307, 304] on span "Brand New" at bounding box center [466, 307] width 376 height 25
click at [270, 304] on input "Brand New" at bounding box center [262, 307] width 15 height 15
radio input "true"
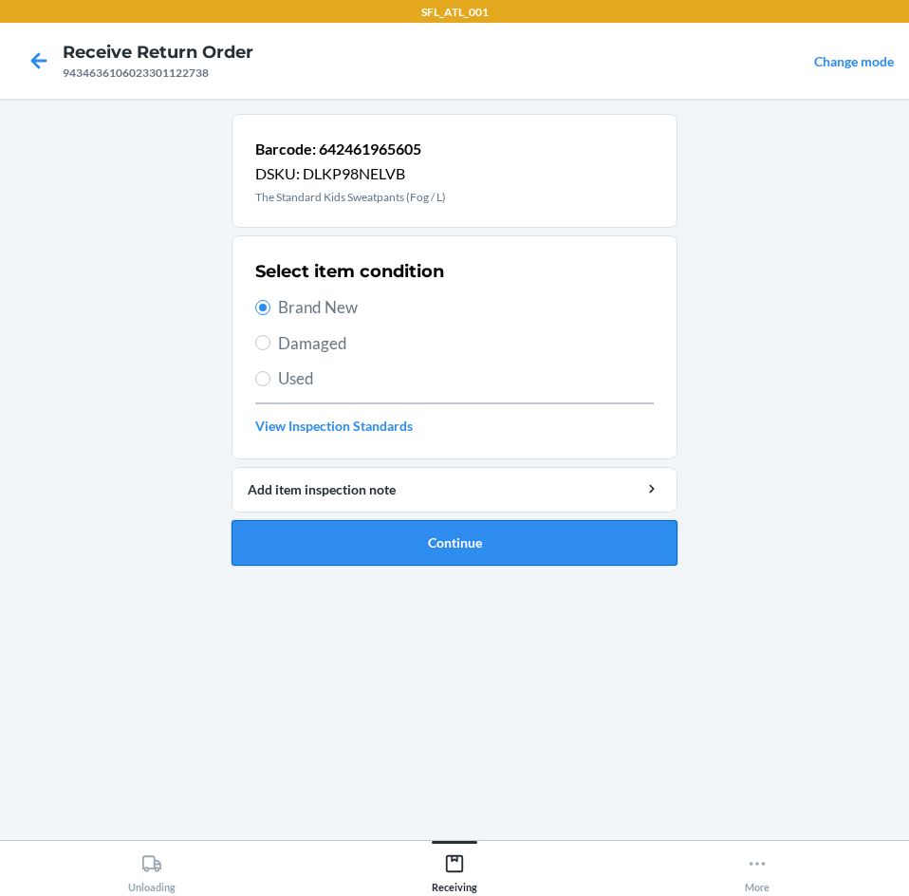
click at [394, 565] on button "Continue" at bounding box center [455, 543] width 446 height 46
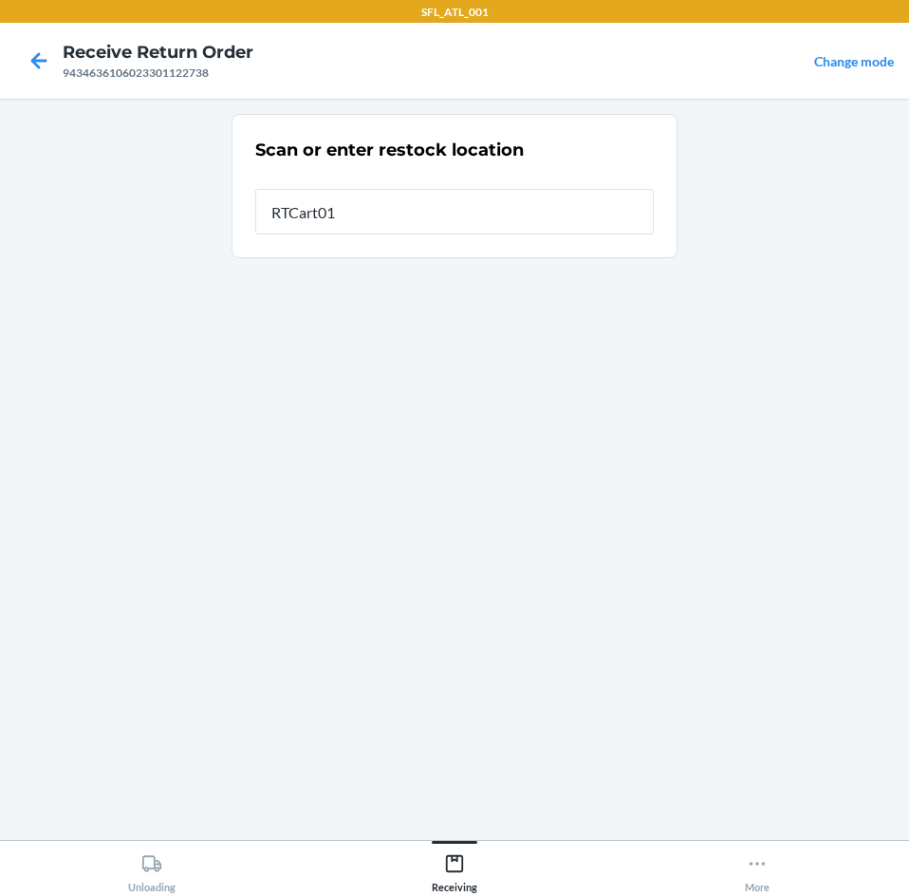
type input "RTCart011"
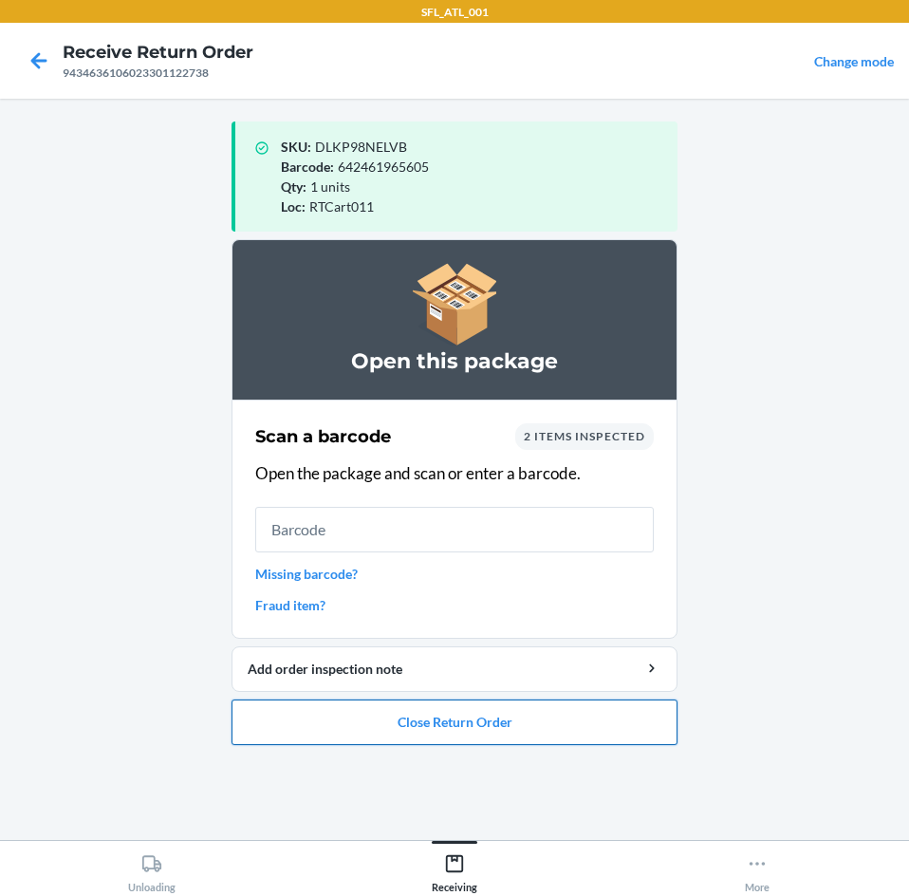
click at [456, 725] on button "Close Return Order" at bounding box center [455, 722] width 446 height 46
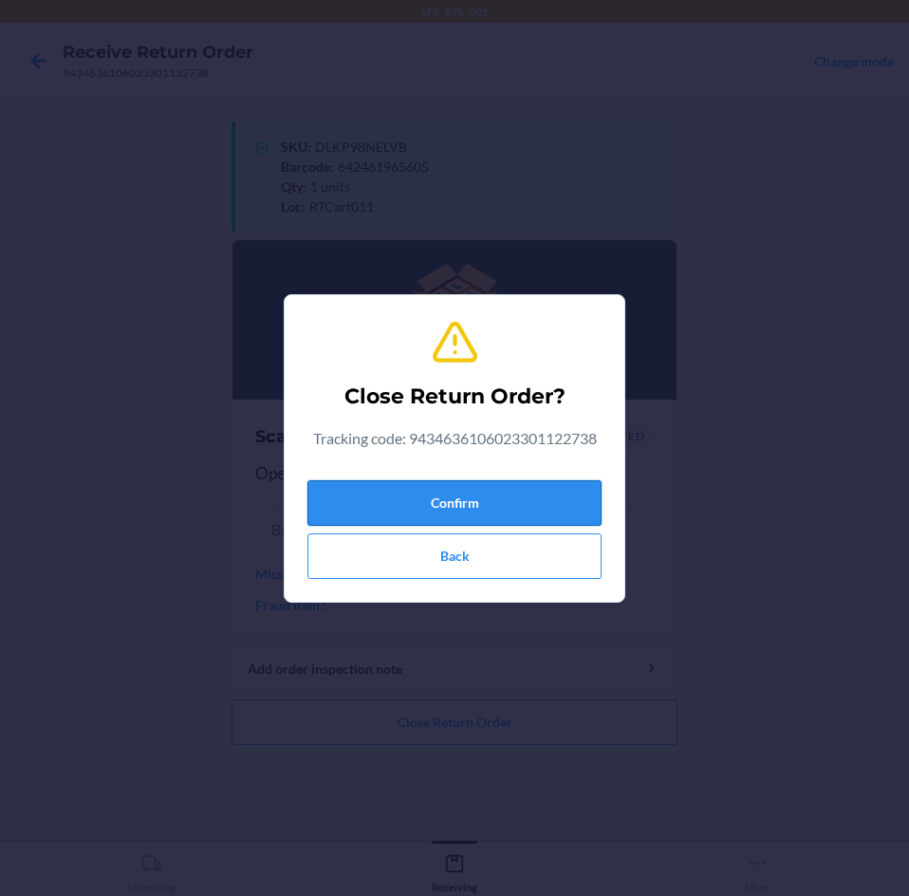
click at [392, 496] on button "Confirm" at bounding box center [454, 503] width 294 height 46
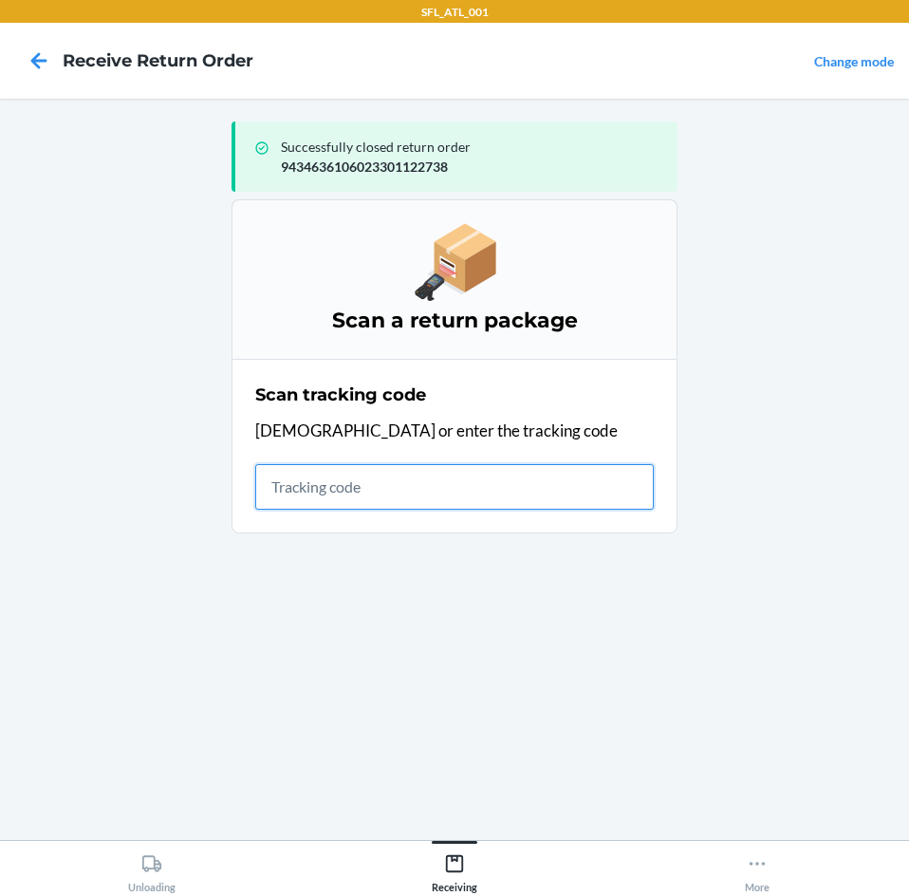
click at [384, 502] on input "text" at bounding box center [454, 487] width 399 height 46
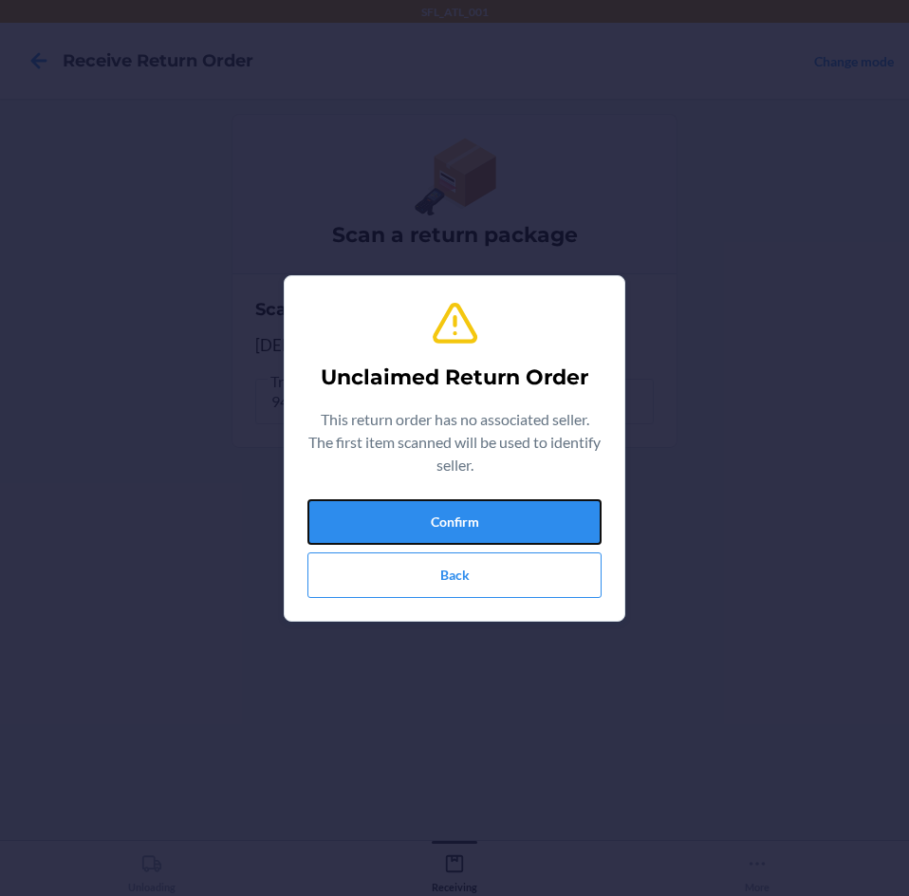
click at [390, 505] on button "Confirm" at bounding box center [454, 522] width 294 height 46
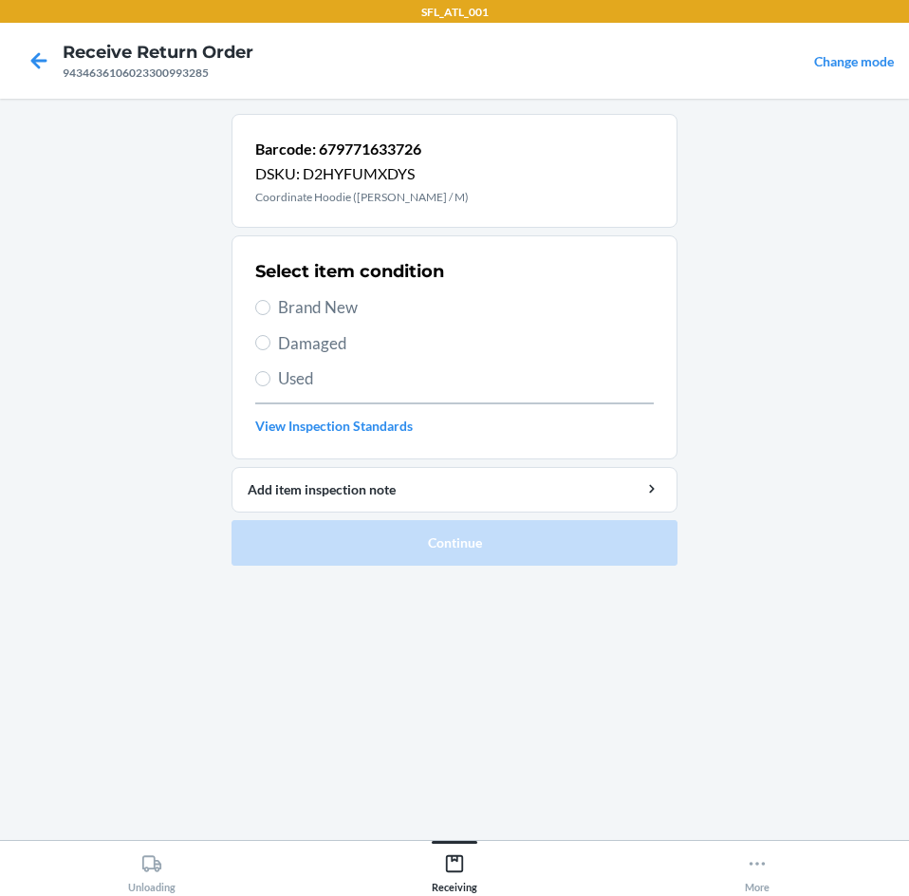
click at [296, 302] on span "Brand New" at bounding box center [466, 307] width 376 height 25
click at [270, 302] on input "Brand New" at bounding box center [262, 307] width 15 height 15
radio input "true"
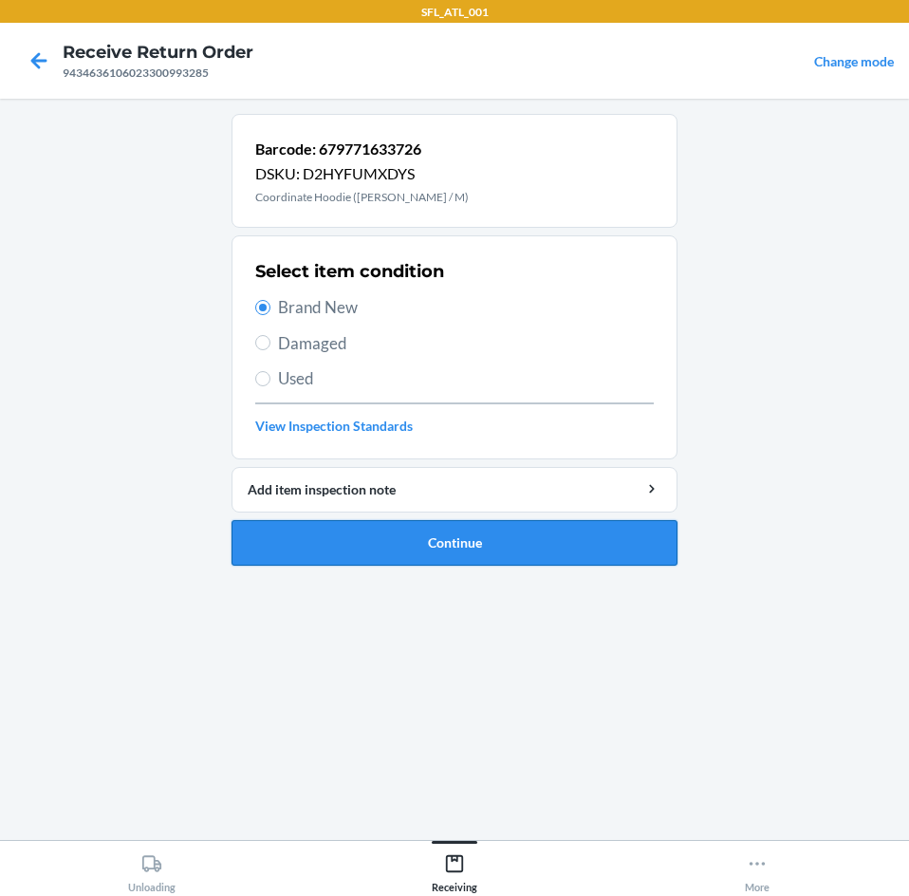
click at [323, 533] on button "Continue" at bounding box center [455, 543] width 446 height 46
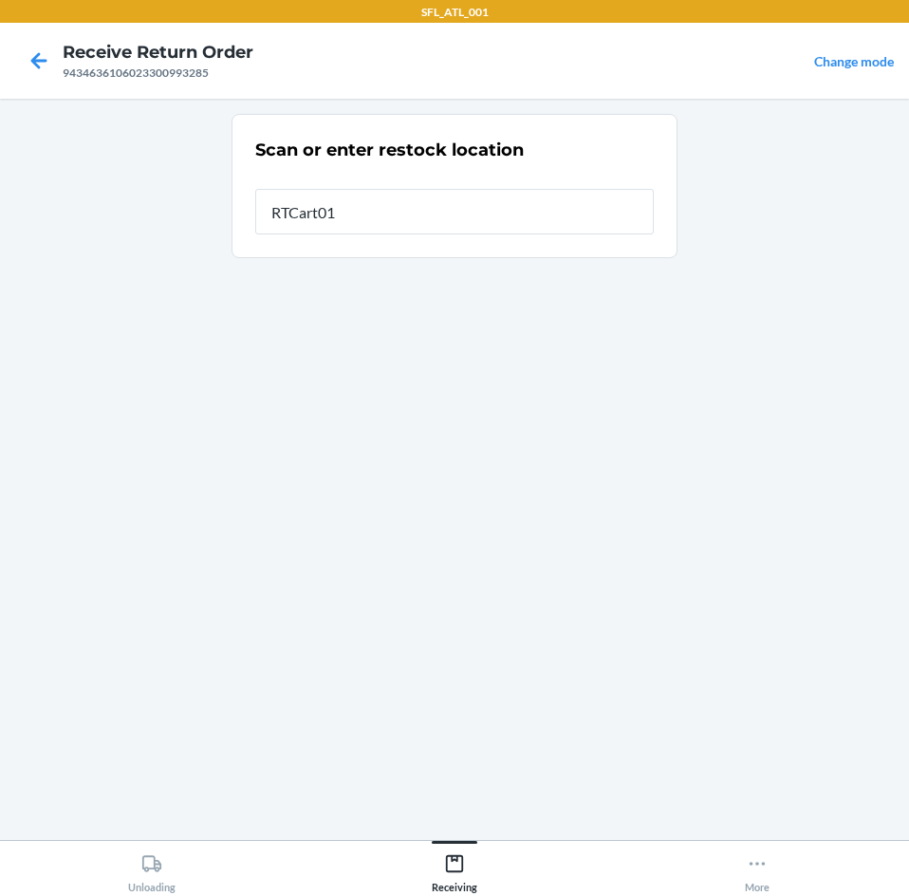
type input "RTCart011"
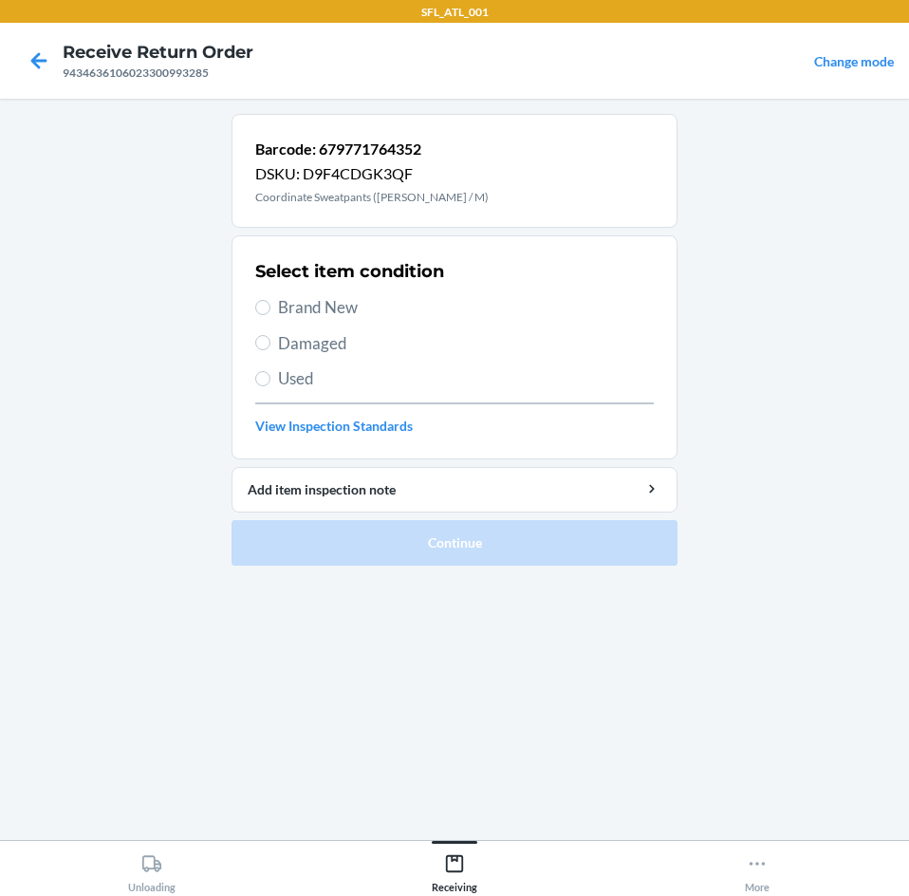
click at [343, 307] on span "Brand New" at bounding box center [466, 307] width 376 height 25
click at [270, 307] on input "Brand New" at bounding box center [262, 307] width 15 height 15
radio input "true"
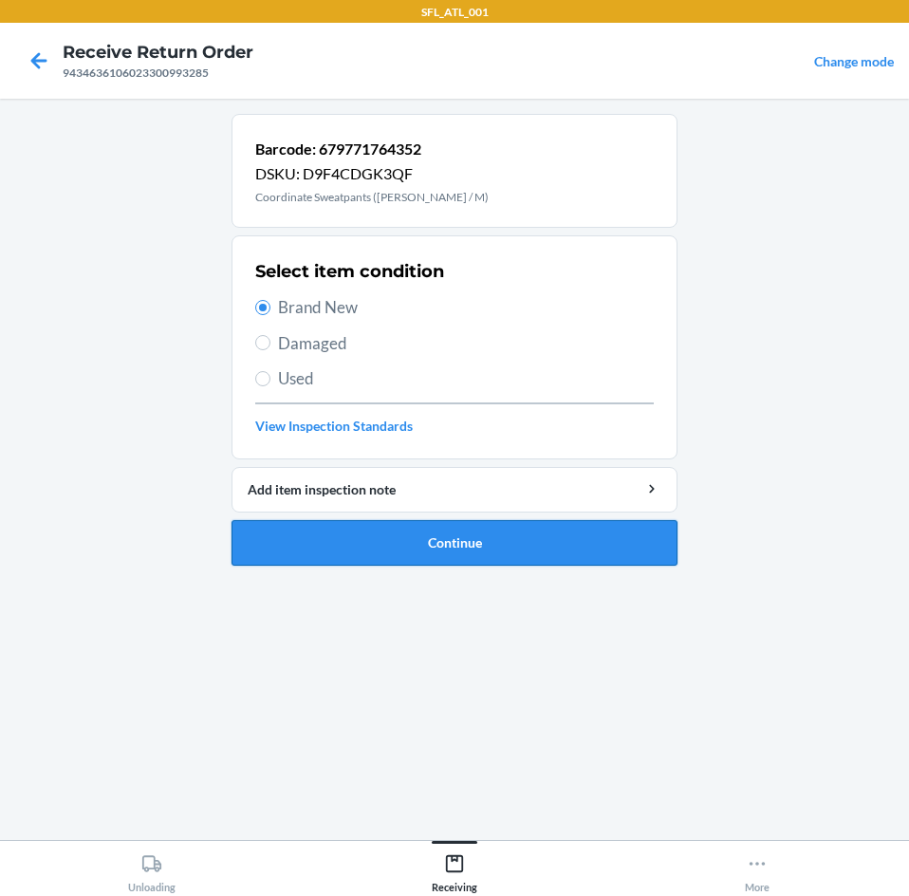
click at [417, 545] on button "Continue" at bounding box center [455, 543] width 446 height 46
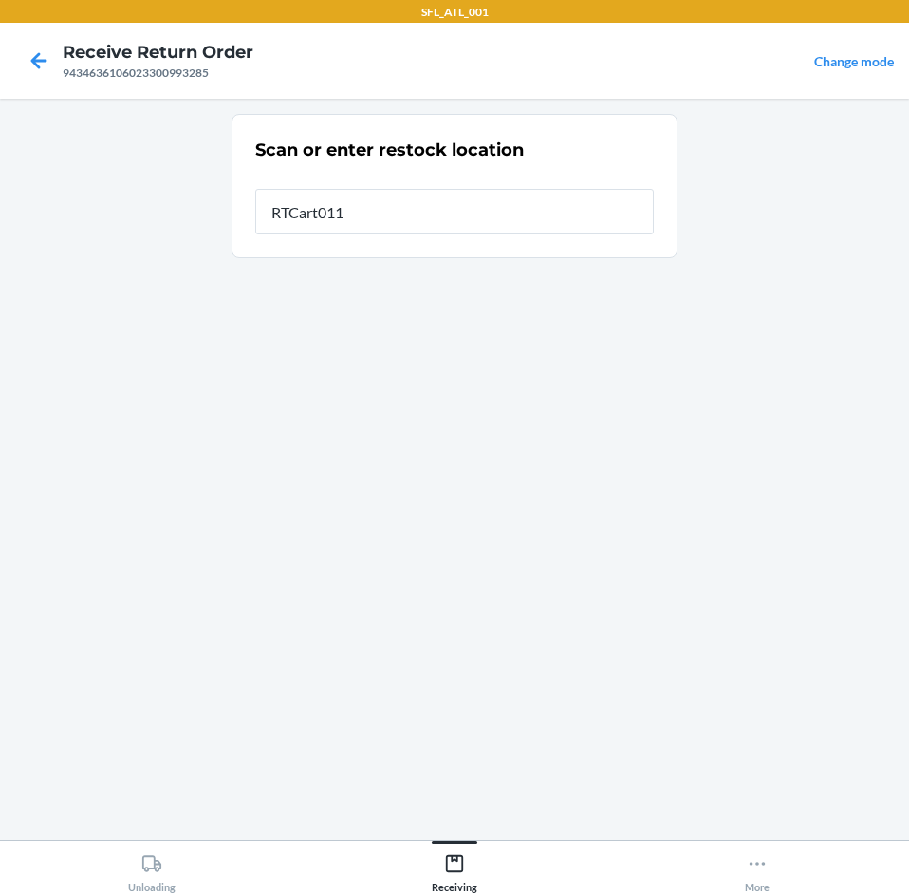
type input "RTCart011"
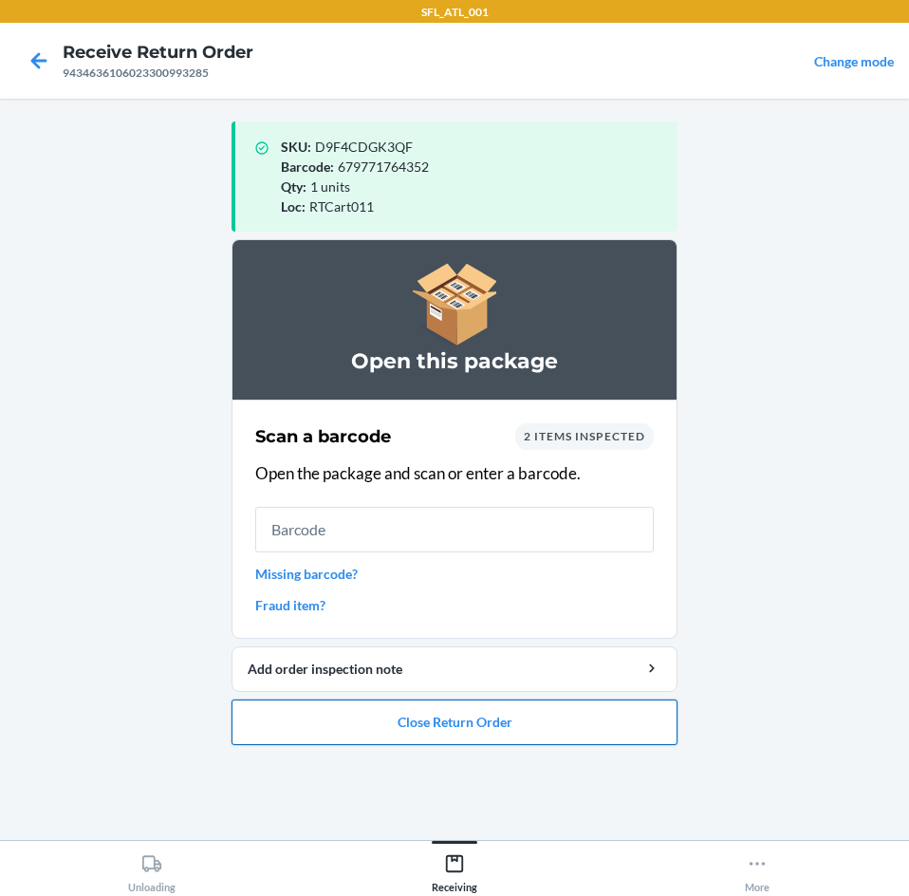
click at [412, 731] on button "Close Return Order" at bounding box center [455, 722] width 446 height 46
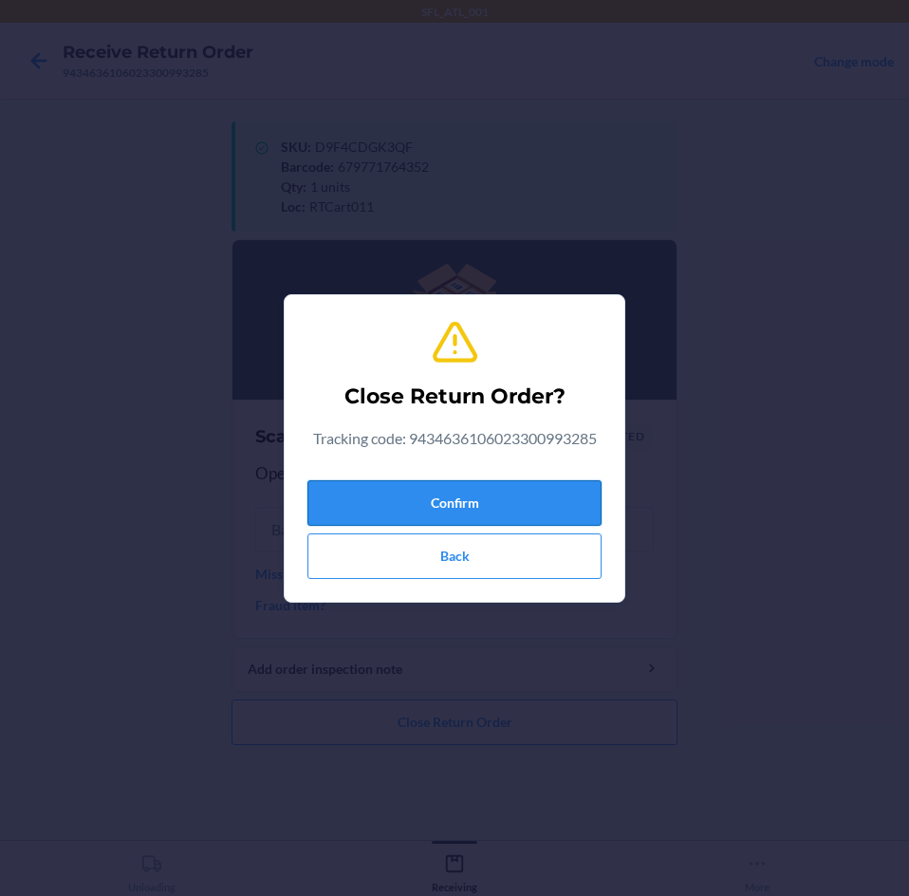
click at [419, 502] on button "Confirm" at bounding box center [454, 503] width 294 height 46
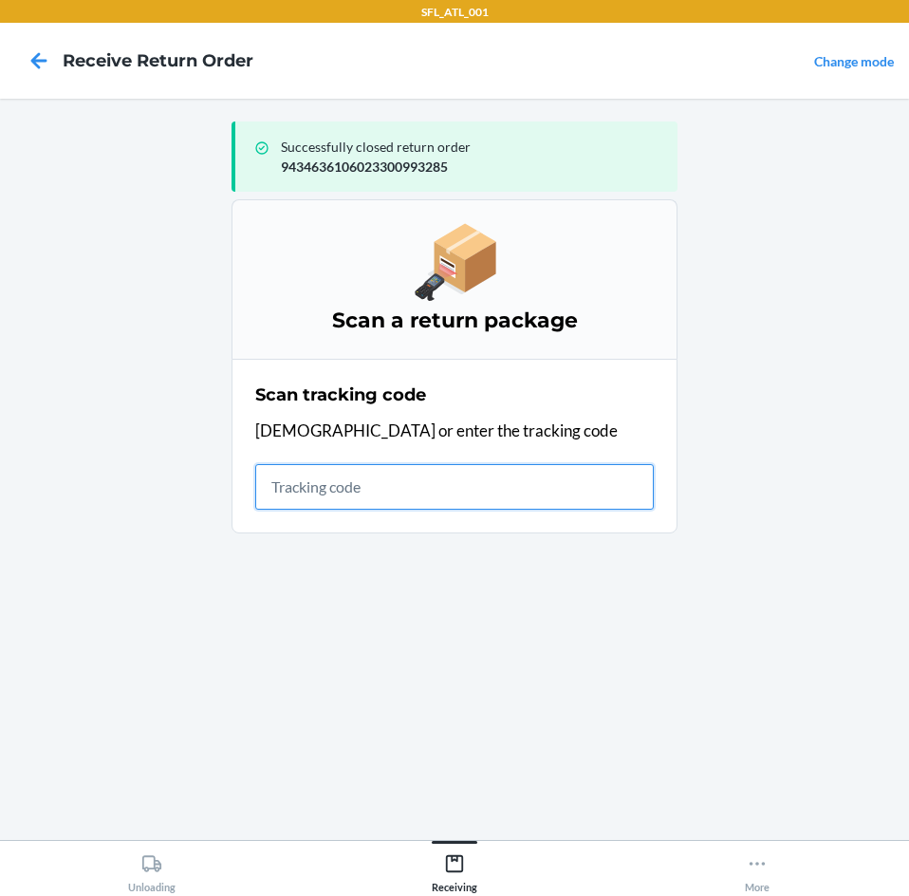
click at [370, 499] on input "text" at bounding box center [454, 487] width 399 height 46
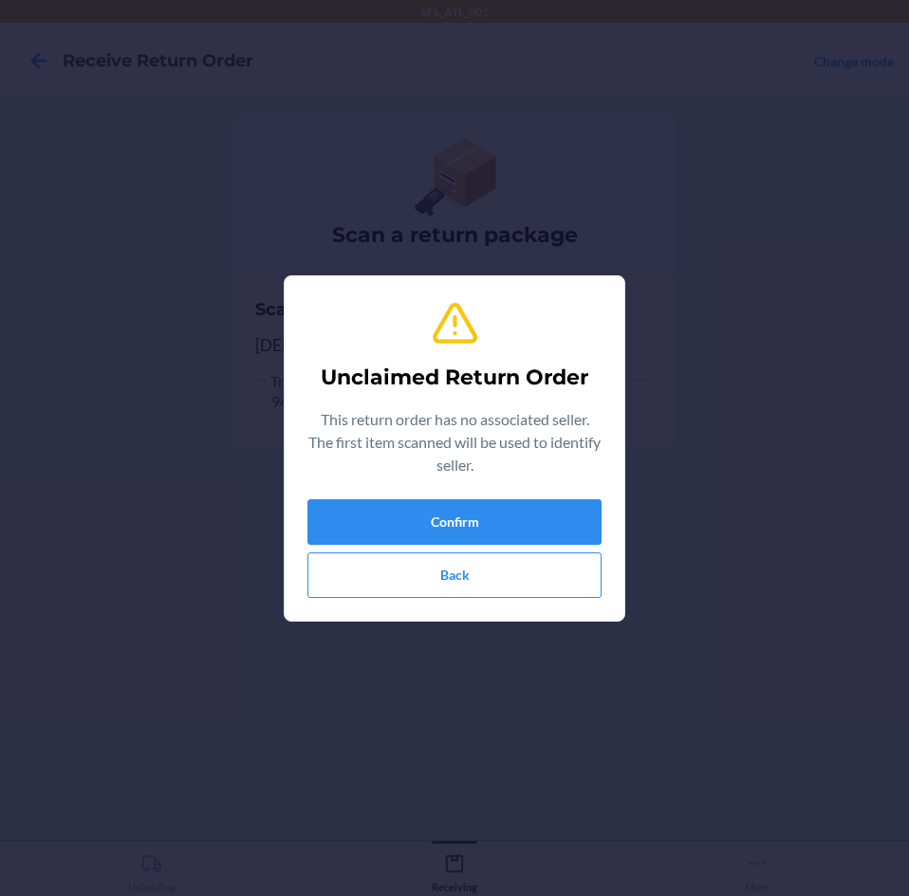
click at [368, 496] on div "Unclaimed Return Order This return order has no associated seller. The first it…" at bounding box center [454, 448] width 294 height 314
click at [368, 504] on button "Confirm" at bounding box center [454, 522] width 294 height 46
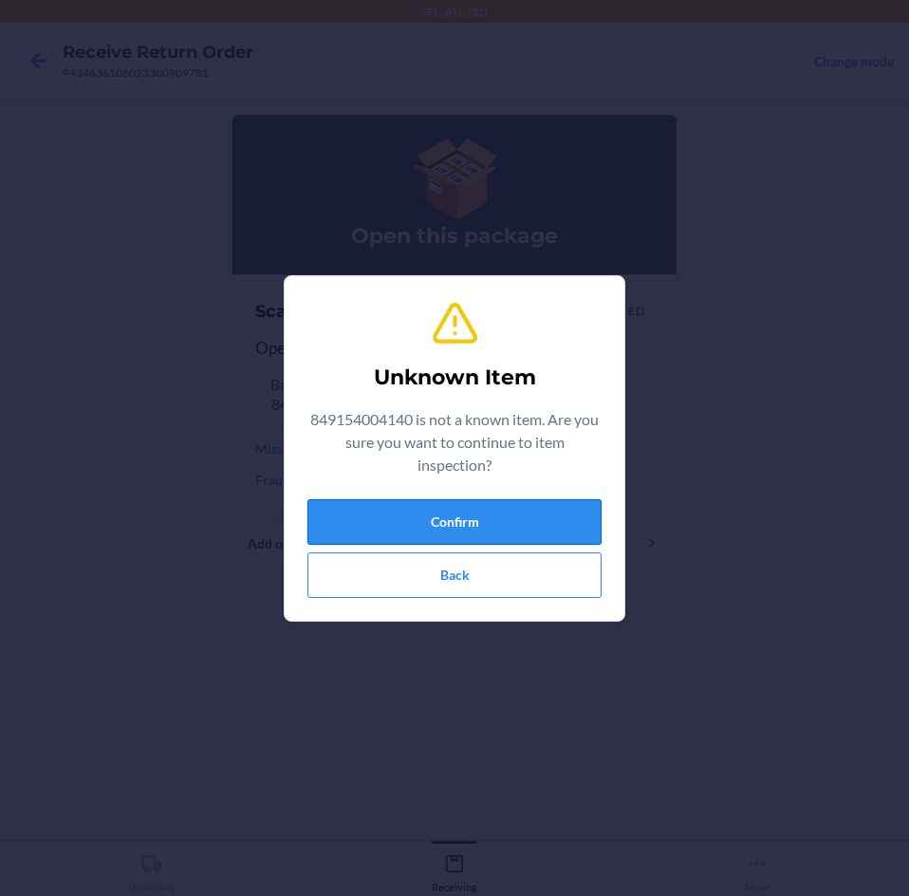
click at [466, 535] on button "Confirm" at bounding box center [454, 522] width 294 height 46
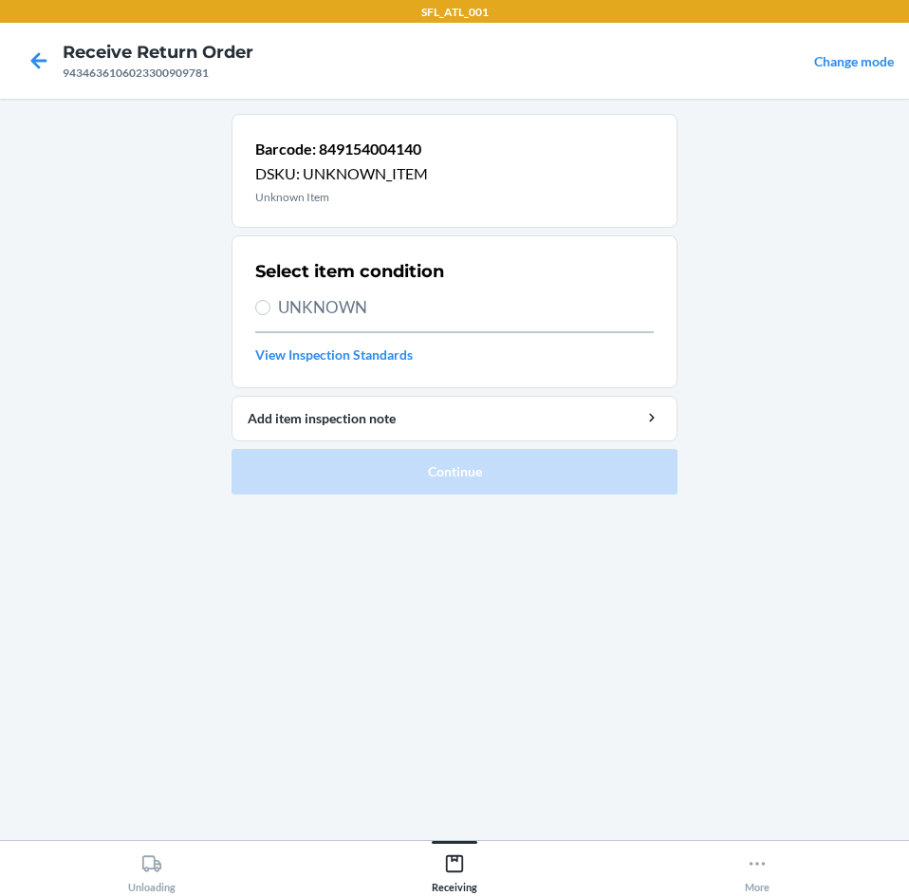
click at [283, 296] on span "UNKNOWN" at bounding box center [466, 307] width 376 height 25
click at [270, 300] on input "UNKNOWN" at bounding box center [262, 307] width 15 height 15
radio input "true"
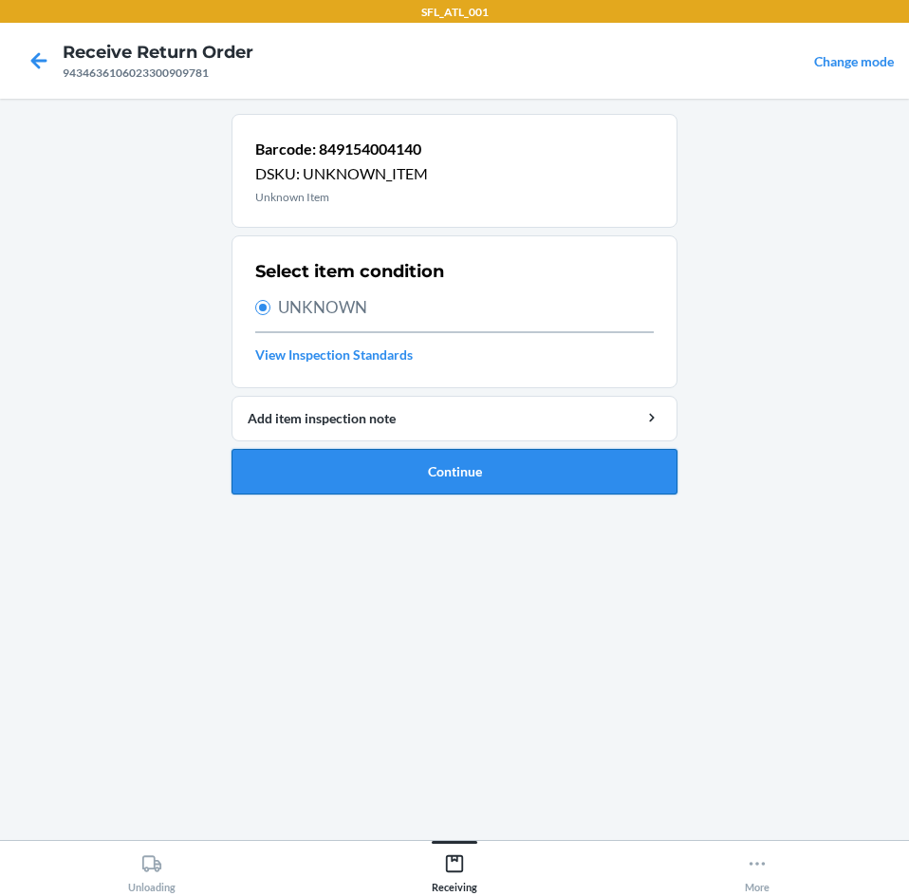
click at [429, 487] on button "Continue" at bounding box center [455, 472] width 446 height 46
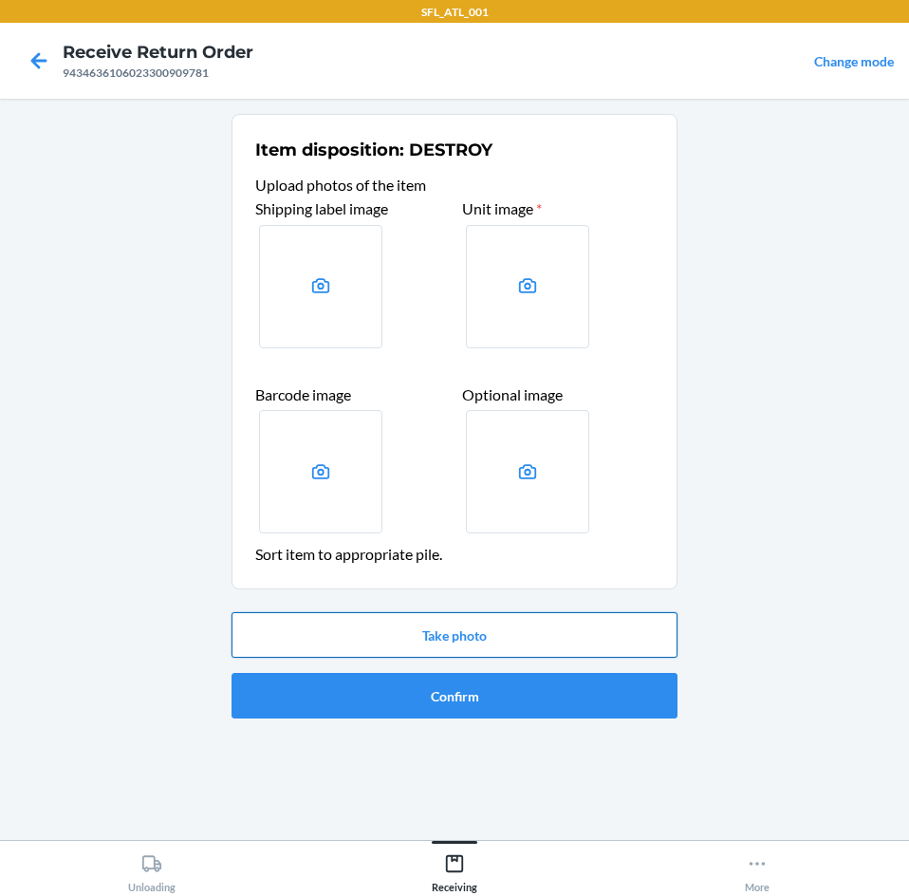
click at [432, 633] on button "Take photo" at bounding box center [455, 635] width 446 height 46
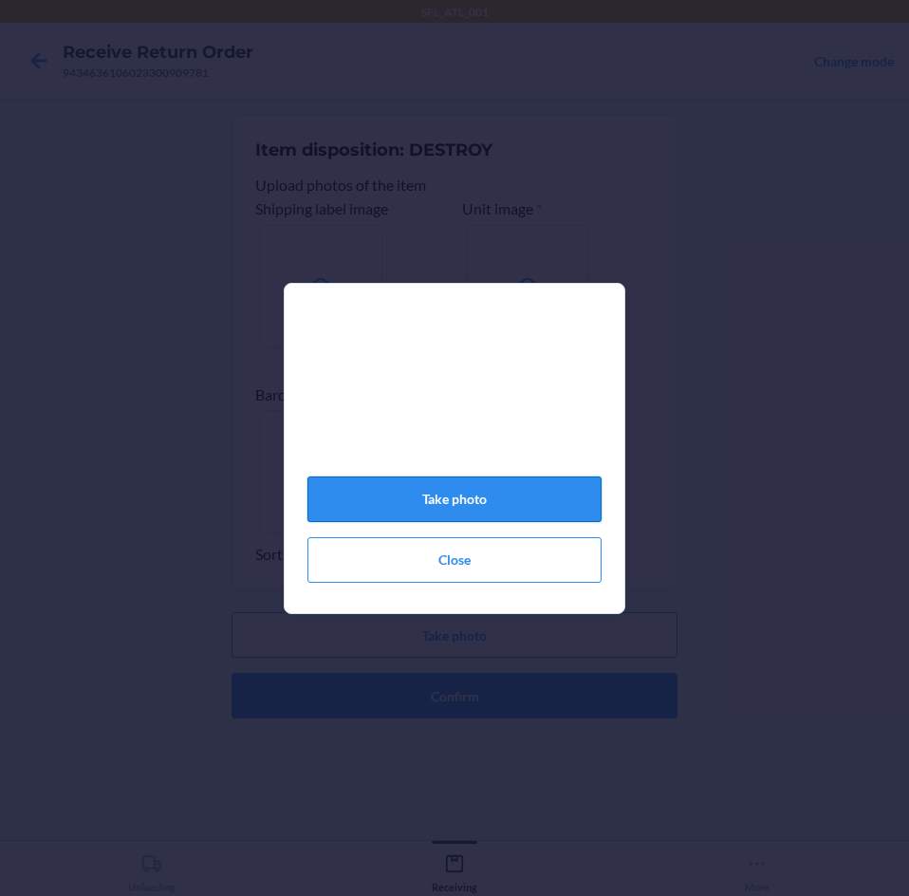
click at [455, 517] on button "Take photo" at bounding box center [454, 499] width 294 height 46
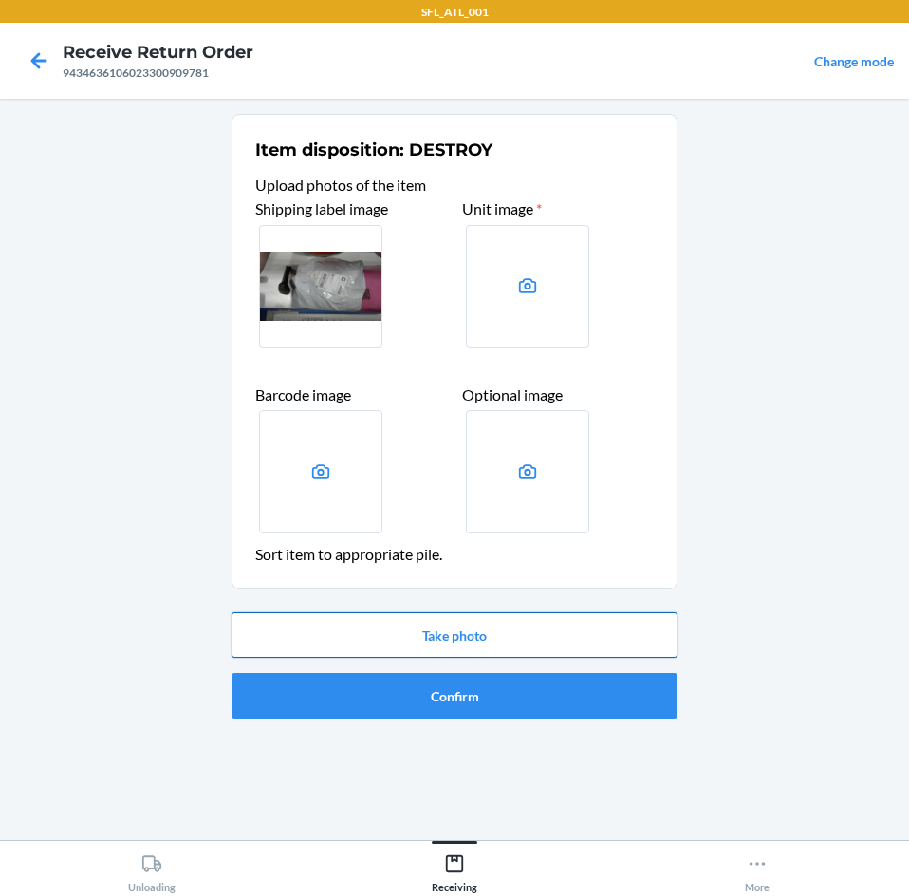
click at [552, 624] on button "Take photo" at bounding box center [455, 635] width 446 height 46
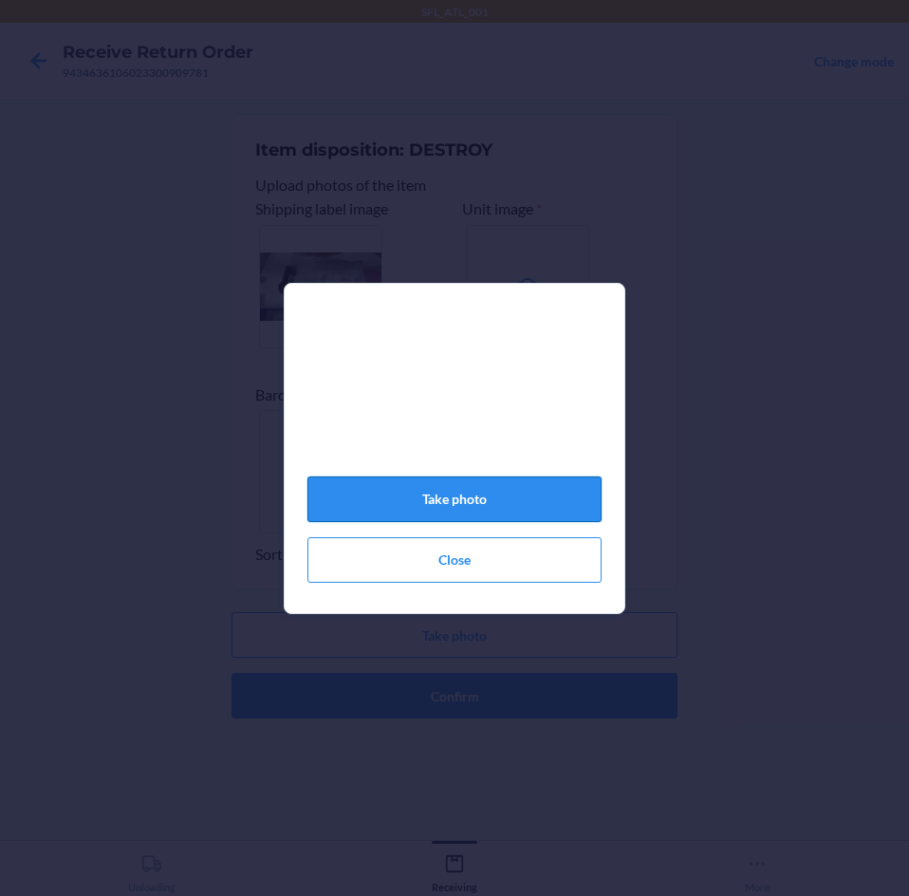
click at [418, 519] on button "Take photo" at bounding box center [454, 499] width 294 height 46
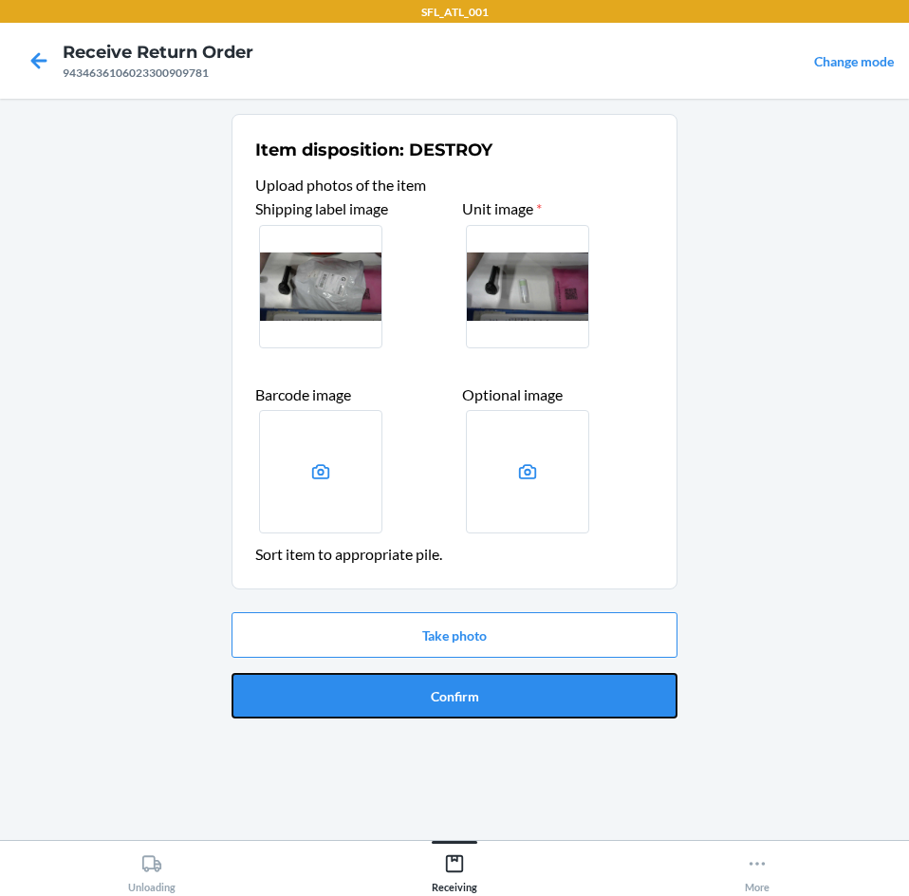
drag, startPoint x: 477, startPoint y: 697, endPoint x: 464, endPoint y: 691, distance: 14.9
click at [474, 697] on button "Confirm" at bounding box center [455, 696] width 446 height 46
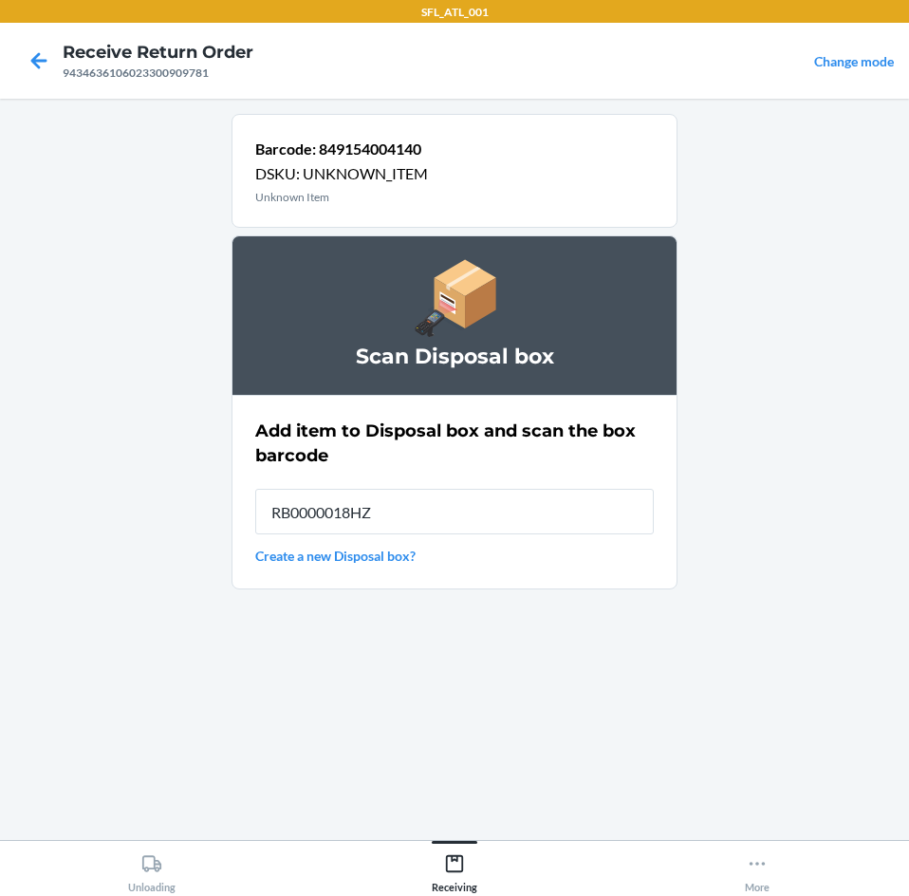
type input "RB0000018HZ"
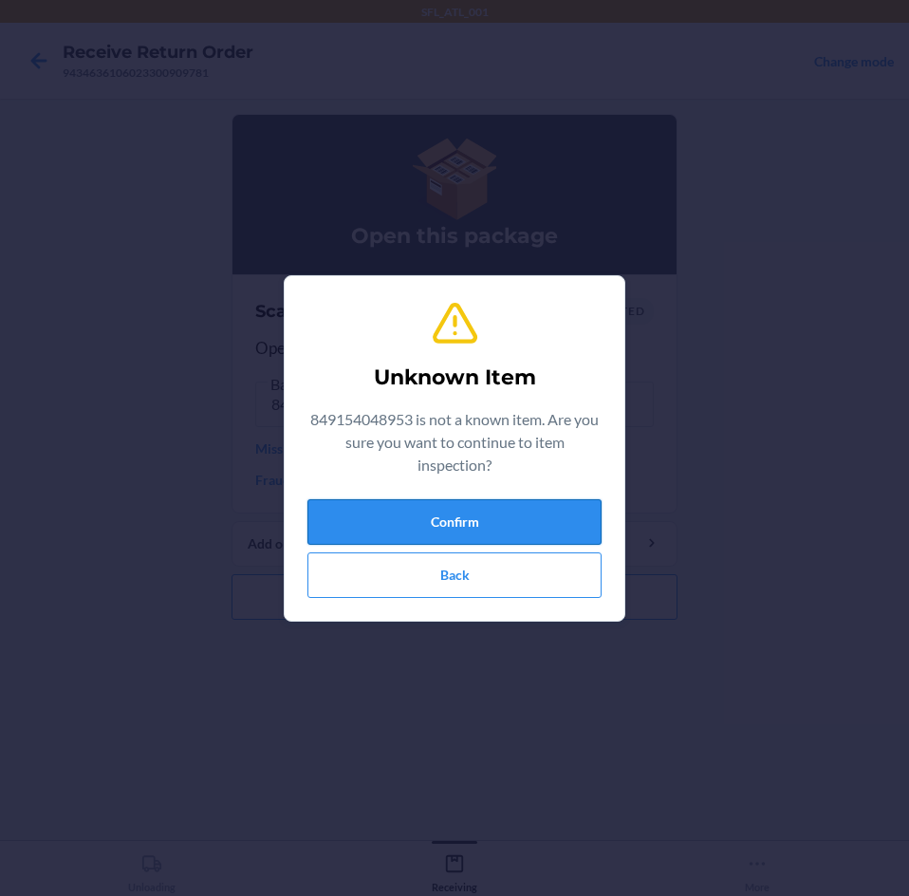
click at [501, 531] on button "Confirm" at bounding box center [454, 522] width 294 height 46
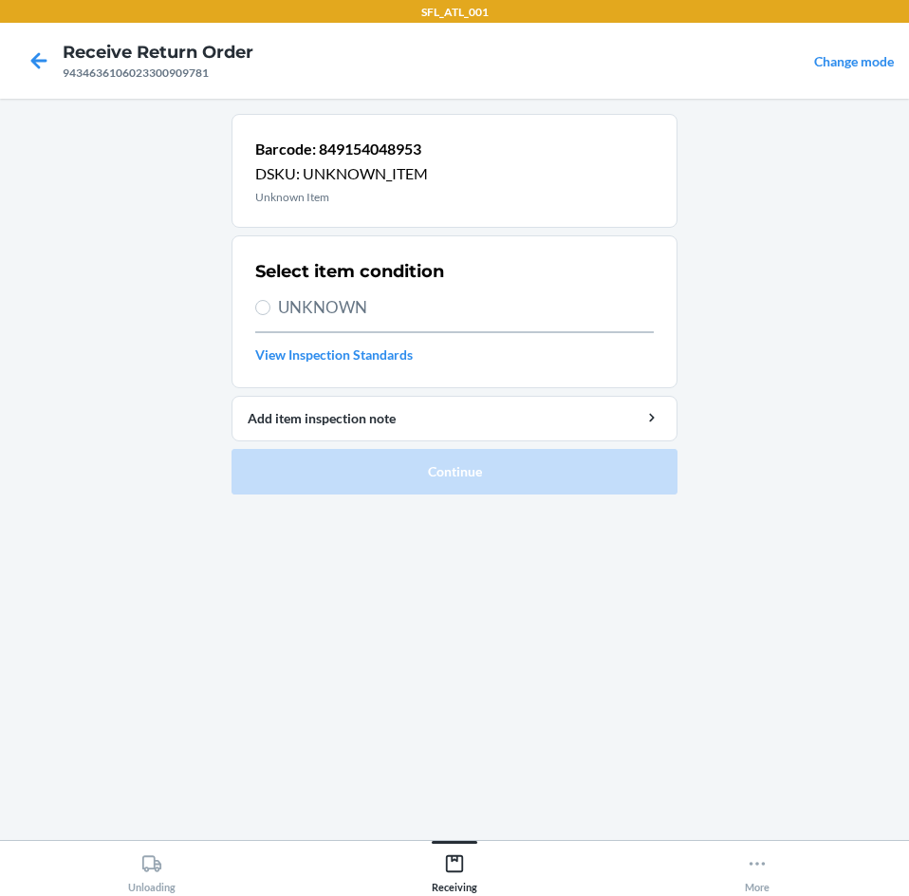
click at [283, 299] on span "UNKNOWN" at bounding box center [466, 307] width 376 height 25
click at [270, 300] on input "UNKNOWN" at bounding box center [262, 307] width 15 height 15
radio input "true"
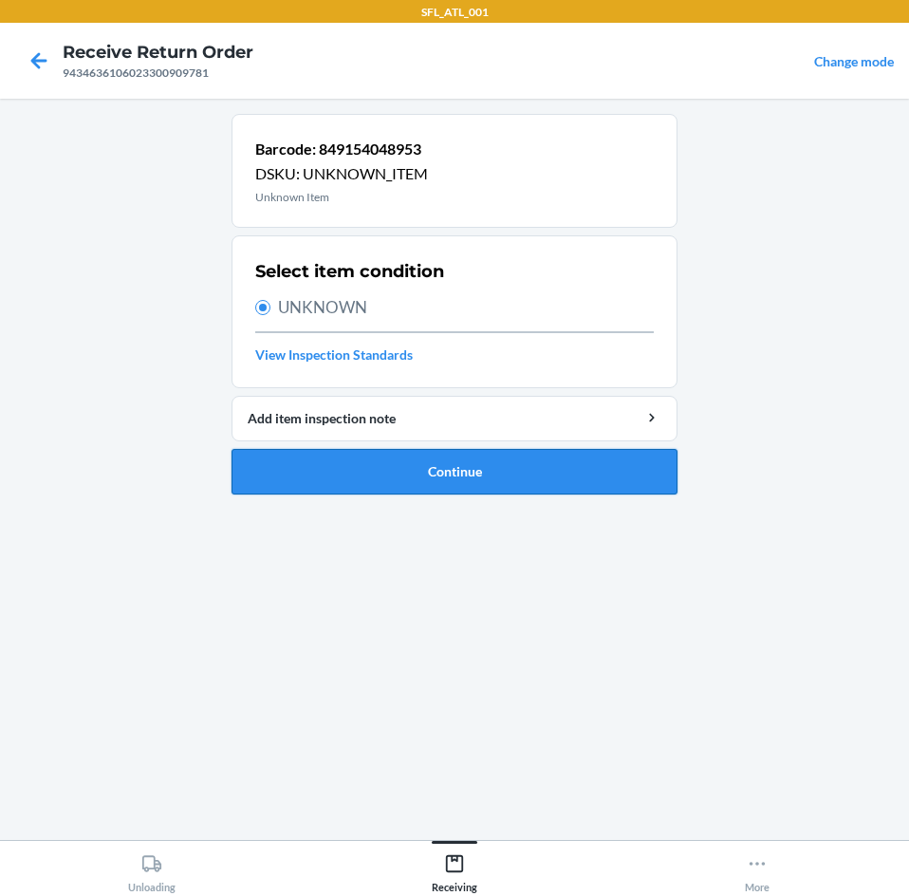
click at [345, 490] on button "Continue" at bounding box center [455, 472] width 446 height 46
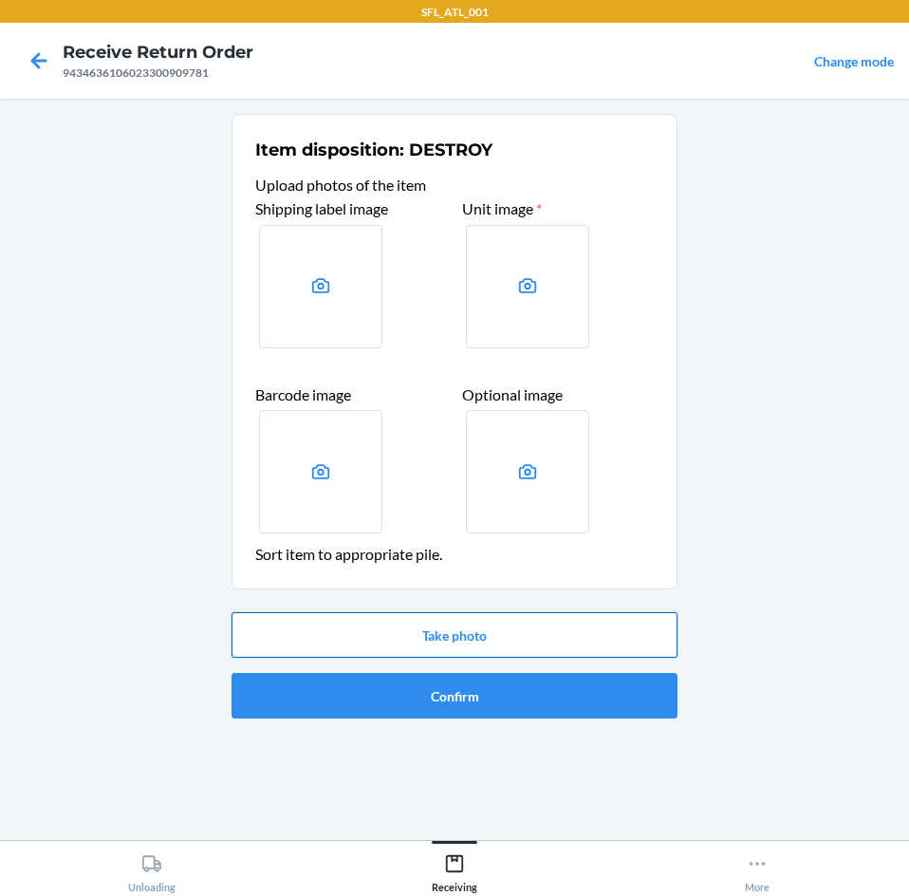
click at [423, 630] on button "Take photo" at bounding box center [455, 635] width 446 height 46
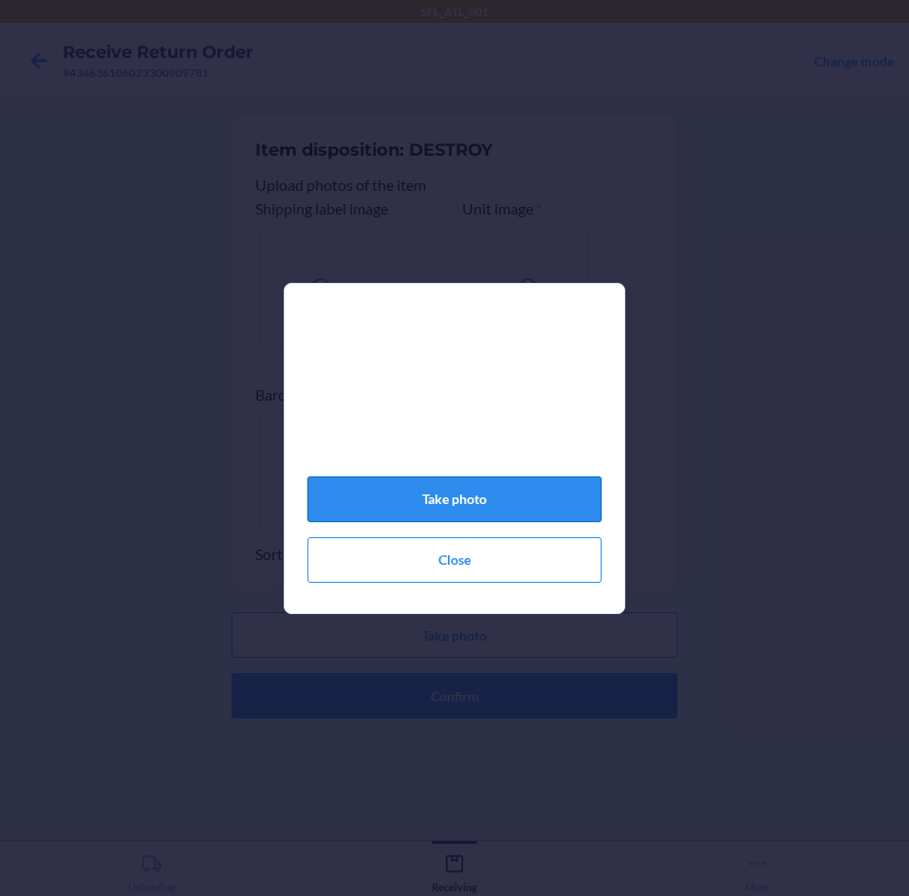
click at [550, 503] on button "Take photo" at bounding box center [454, 499] width 294 height 46
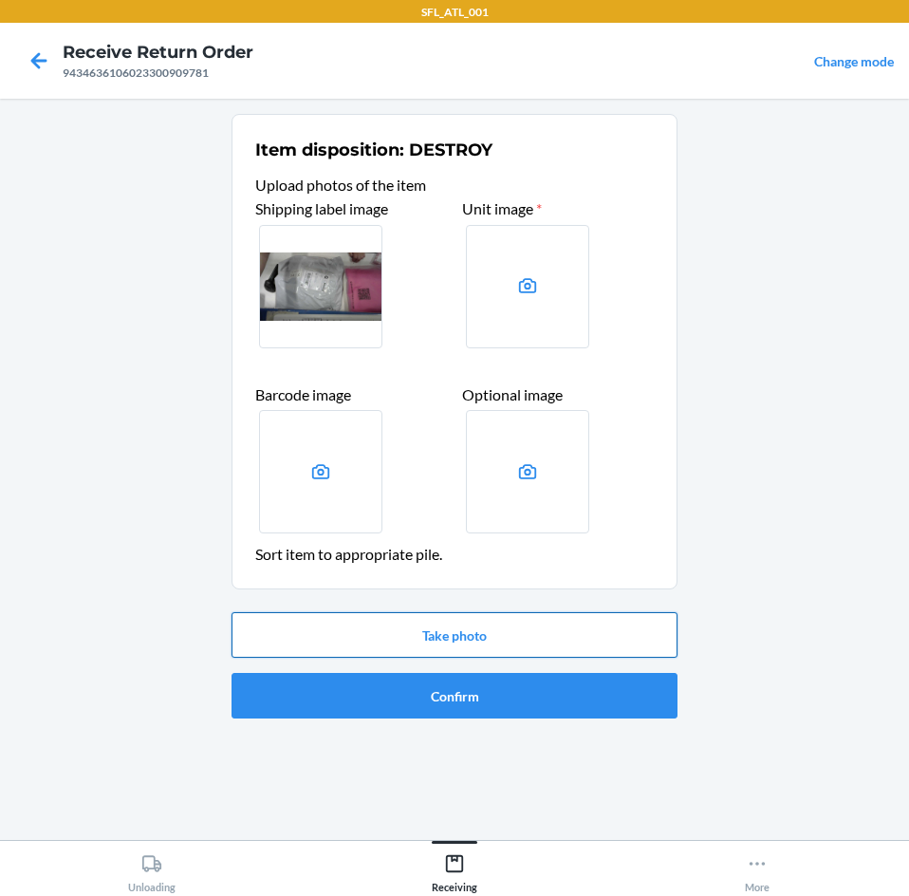
click at [523, 641] on button "Take photo" at bounding box center [455, 635] width 446 height 46
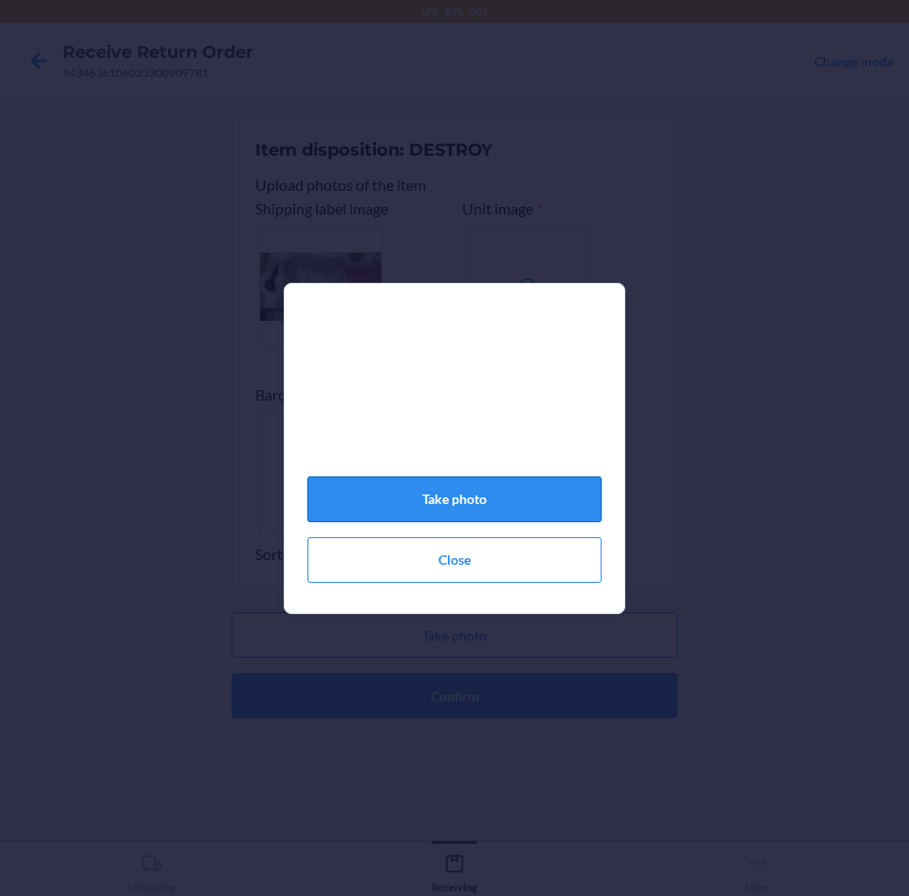
click at [477, 522] on button "Take photo" at bounding box center [454, 499] width 294 height 46
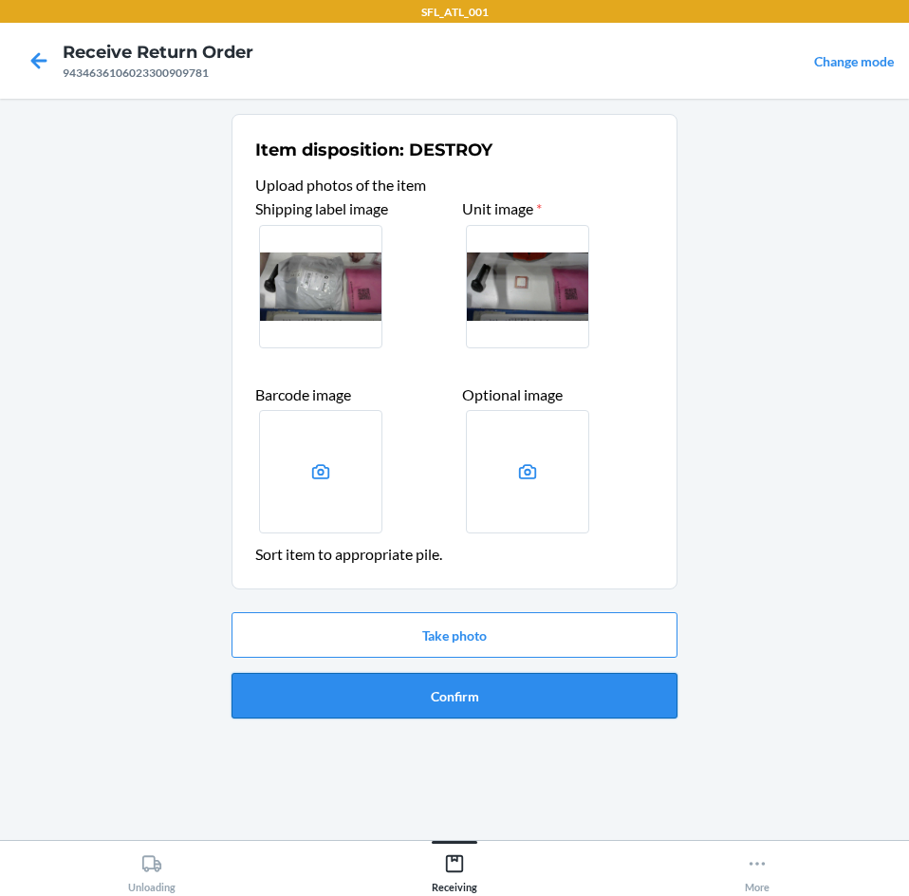
click at [424, 697] on button "Confirm" at bounding box center [455, 696] width 446 height 46
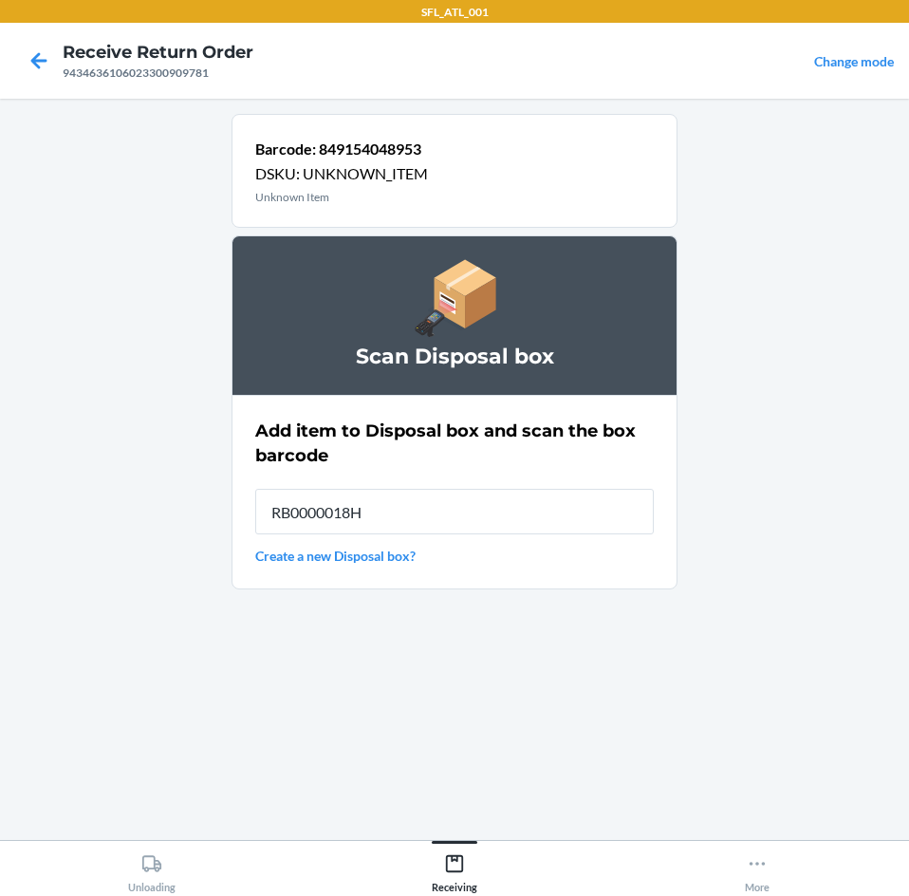
type input "RB0000018HZ"
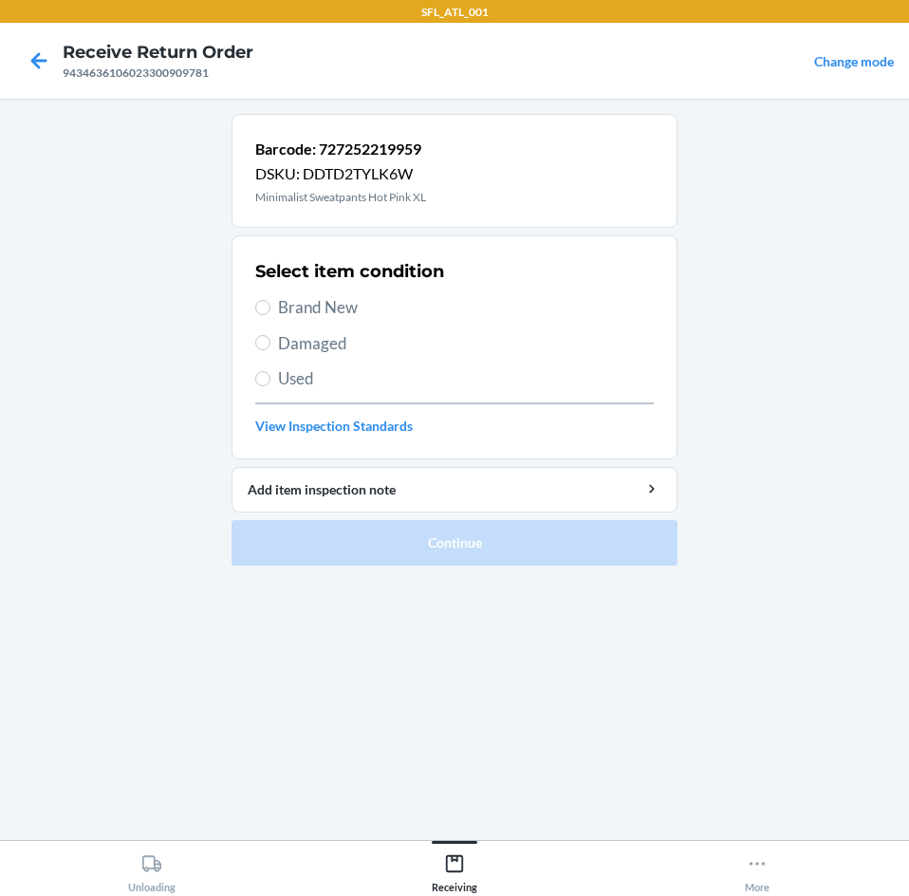
click at [340, 296] on span "Brand New" at bounding box center [466, 307] width 376 height 25
click at [270, 300] on input "Brand New" at bounding box center [262, 307] width 15 height 15
radio input "true"
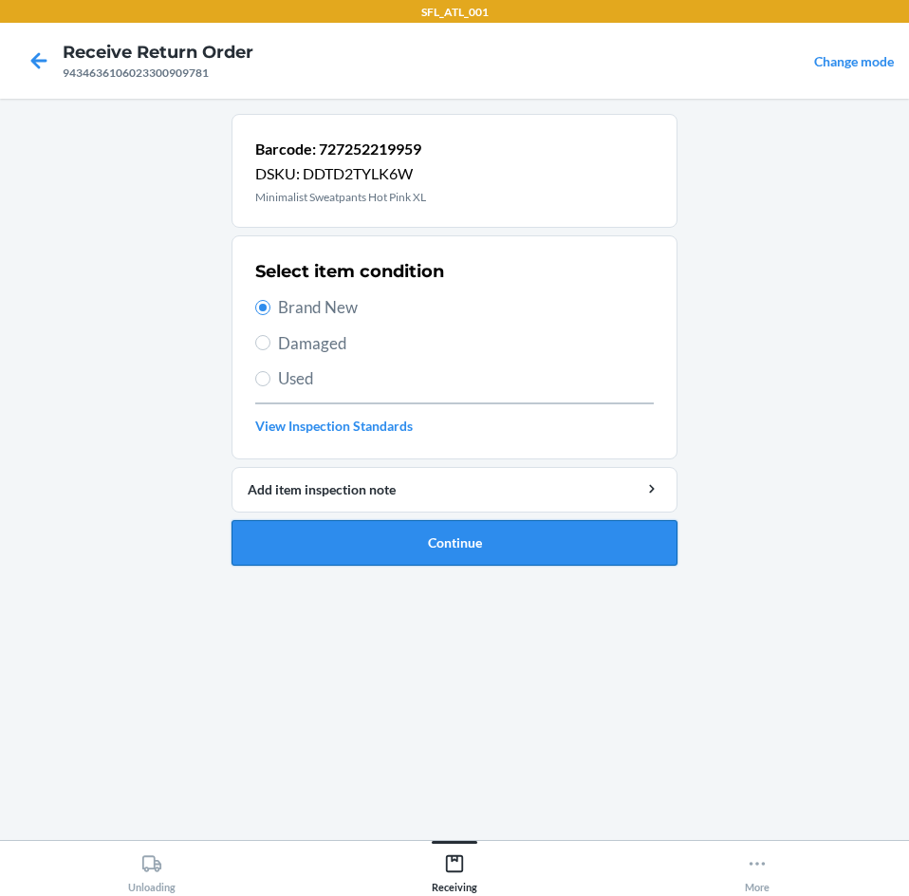
click at [337, 530] on button "Continue" at bounding box center [455, 543] width 446 height 46
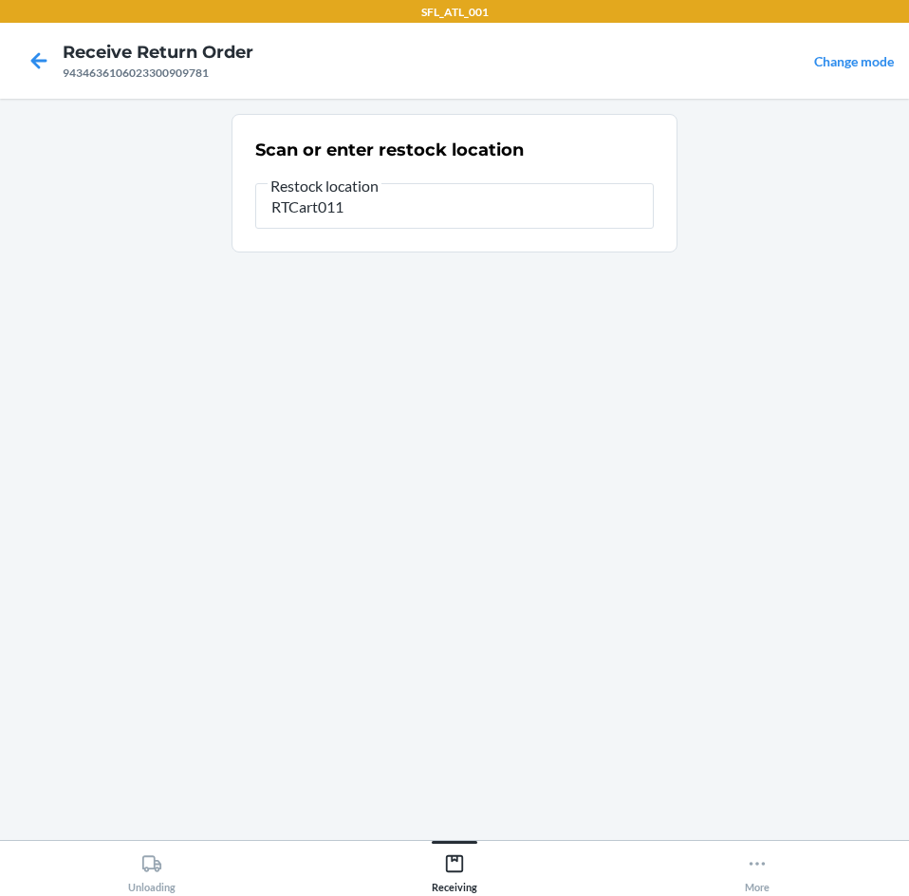
type input "RTCart011"
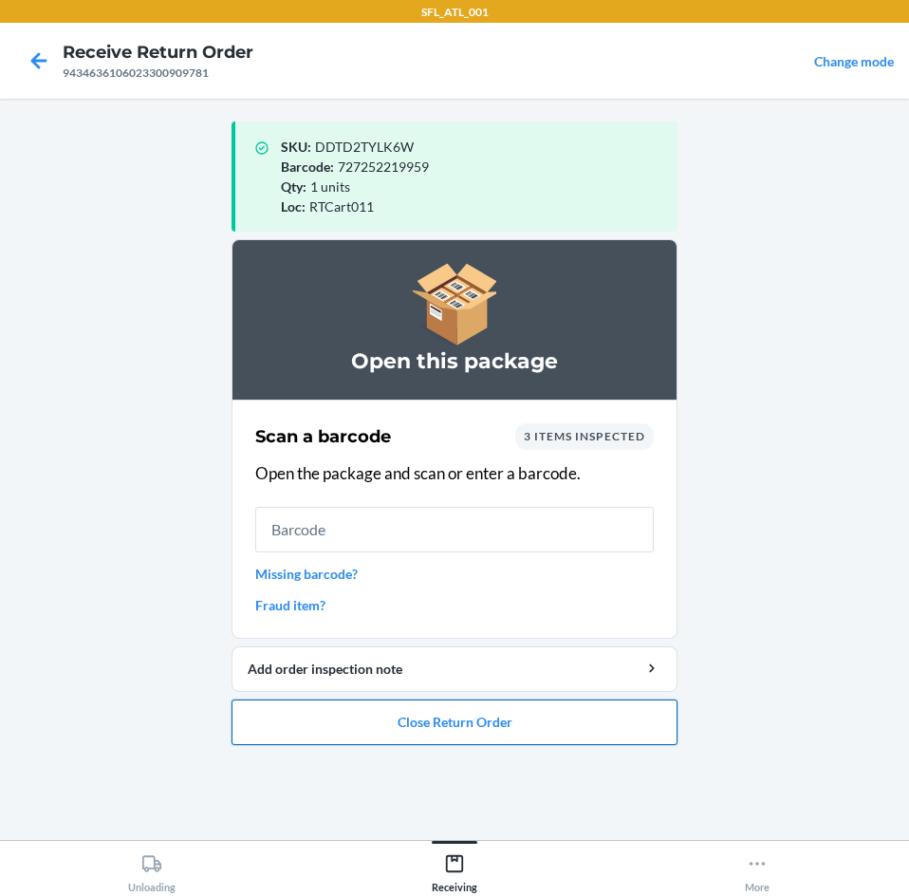
click at [502, 739] on button "Close Return Order" at bounding box center [455, 722] width 446 height 46
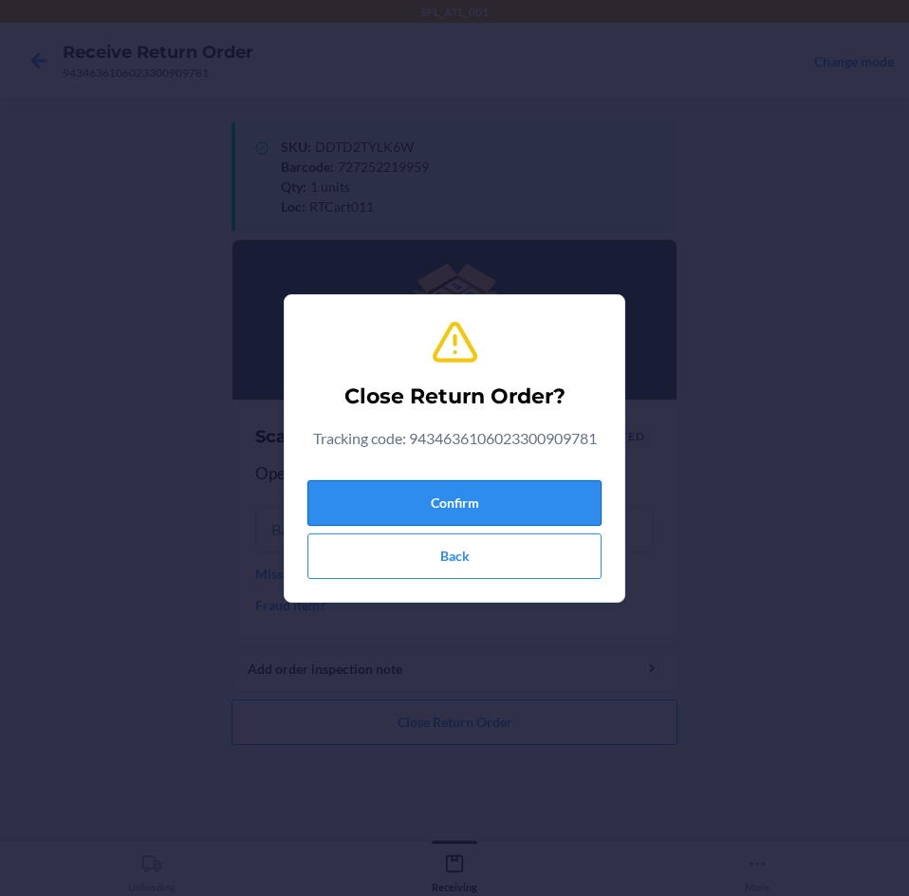
click at [483, 500] on button "Confirm" at bounding box center [454, 503] width 294 height 46
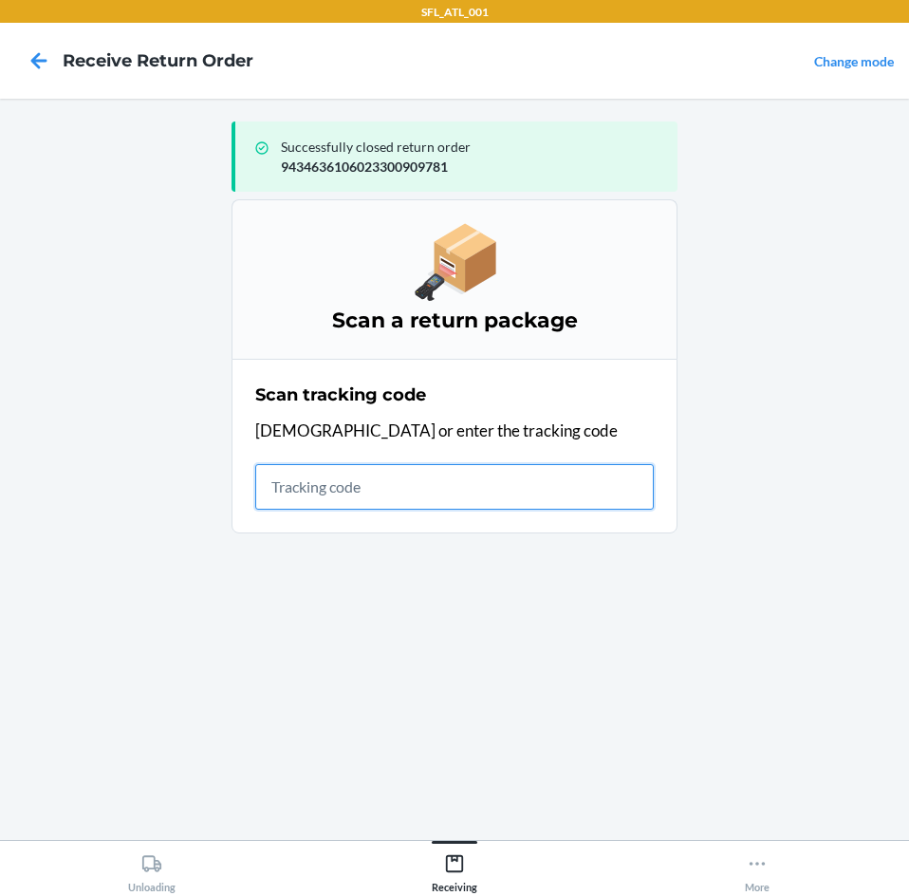
click at [372, 479] on input "text" at bounding box center [454, 487] width 399 height 46
type input "4203025994346361"
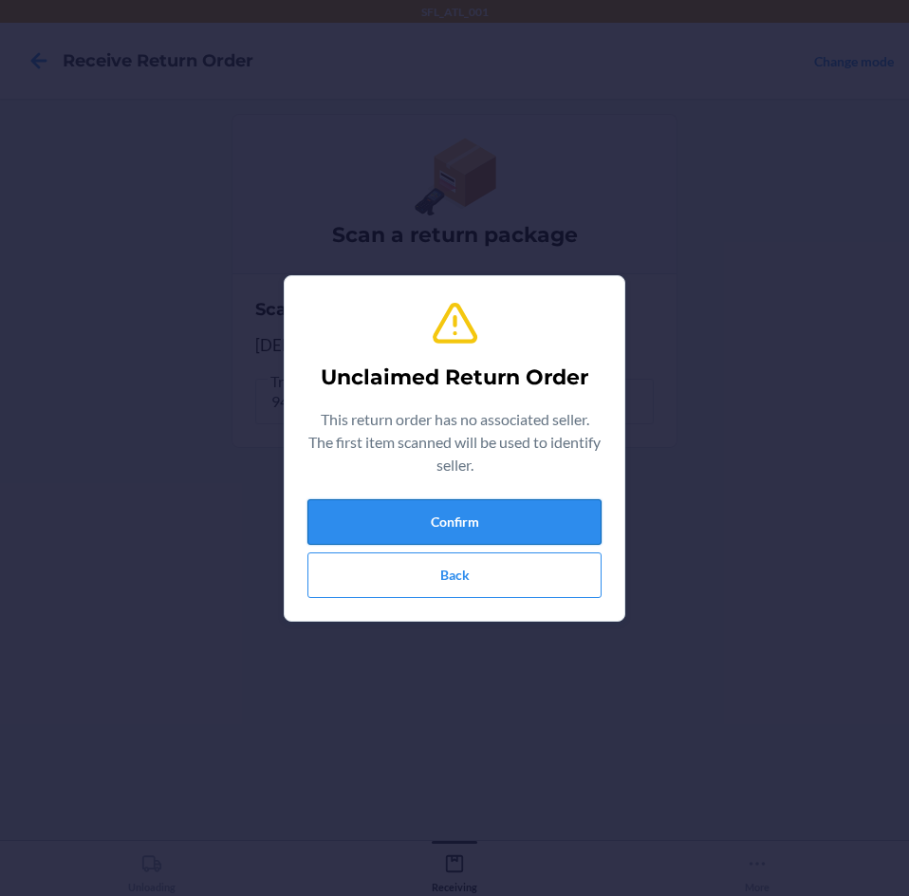
click at [347, 521] on button "Confirm" at bounding box center [454, 522] width 294 height 46
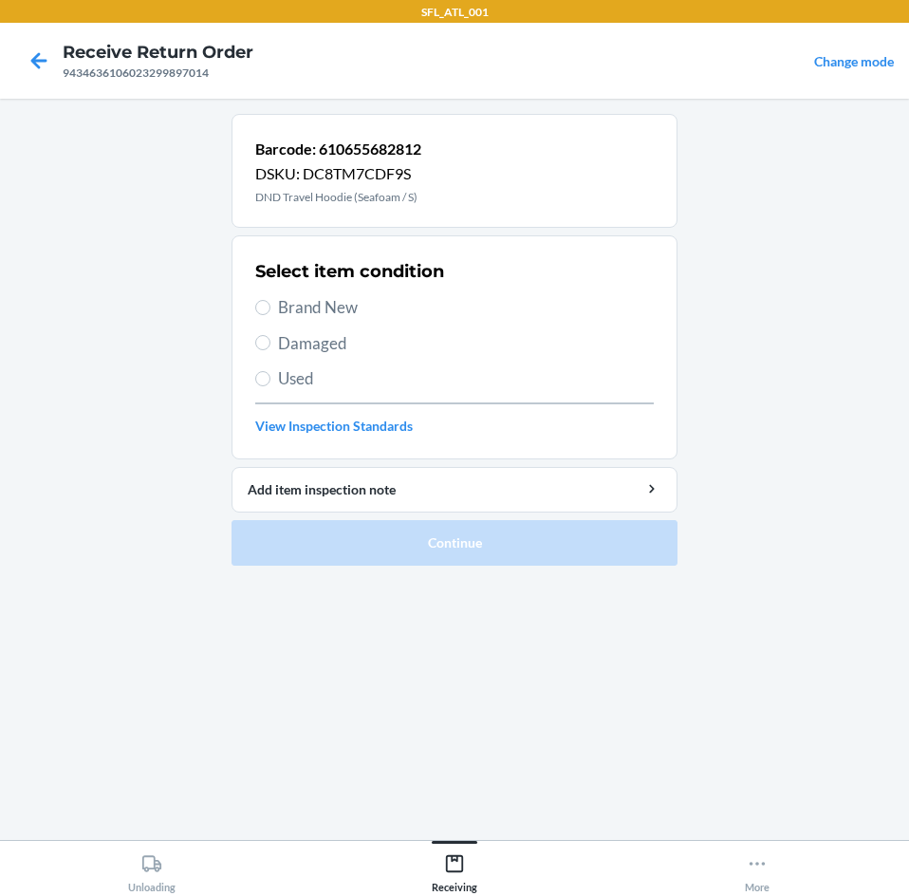
click at [285, 315] on span "Brand New" at bounding box center [466, 307] width 376 height 25
click at [270, 315] on input "Brand New" at bounding box center [262, 307] width 15 height 15
radio input "true"
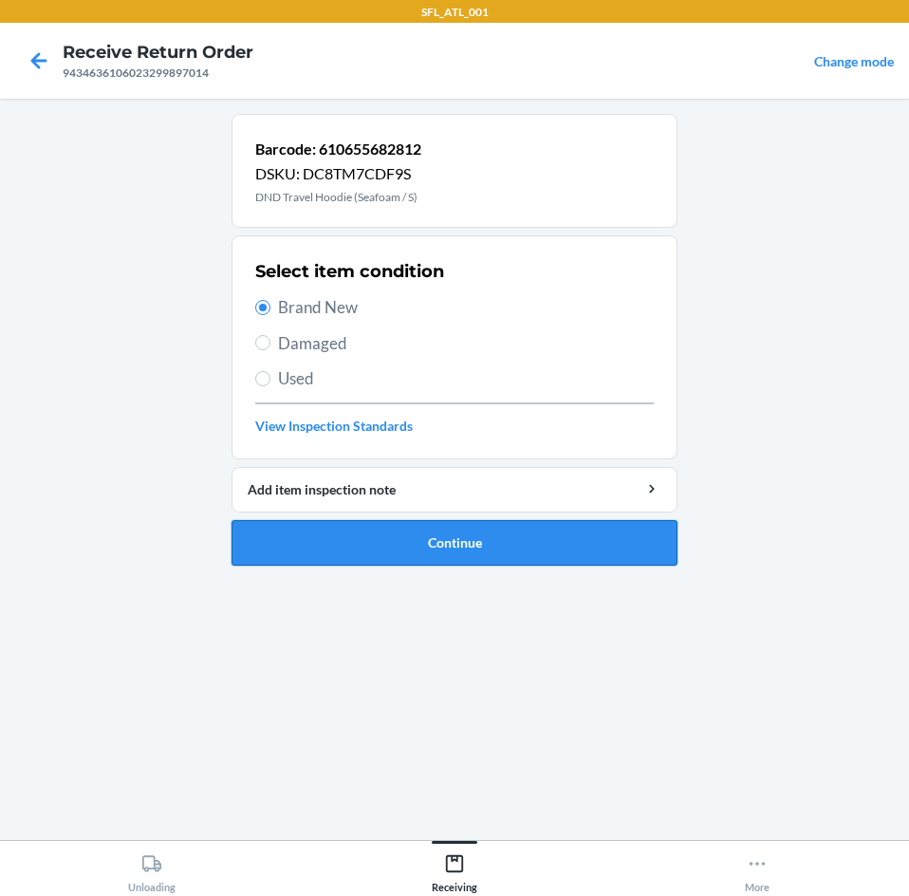
click at [411, 544] on button "Continue" at bounding box center [455, 543] width 446 height 46
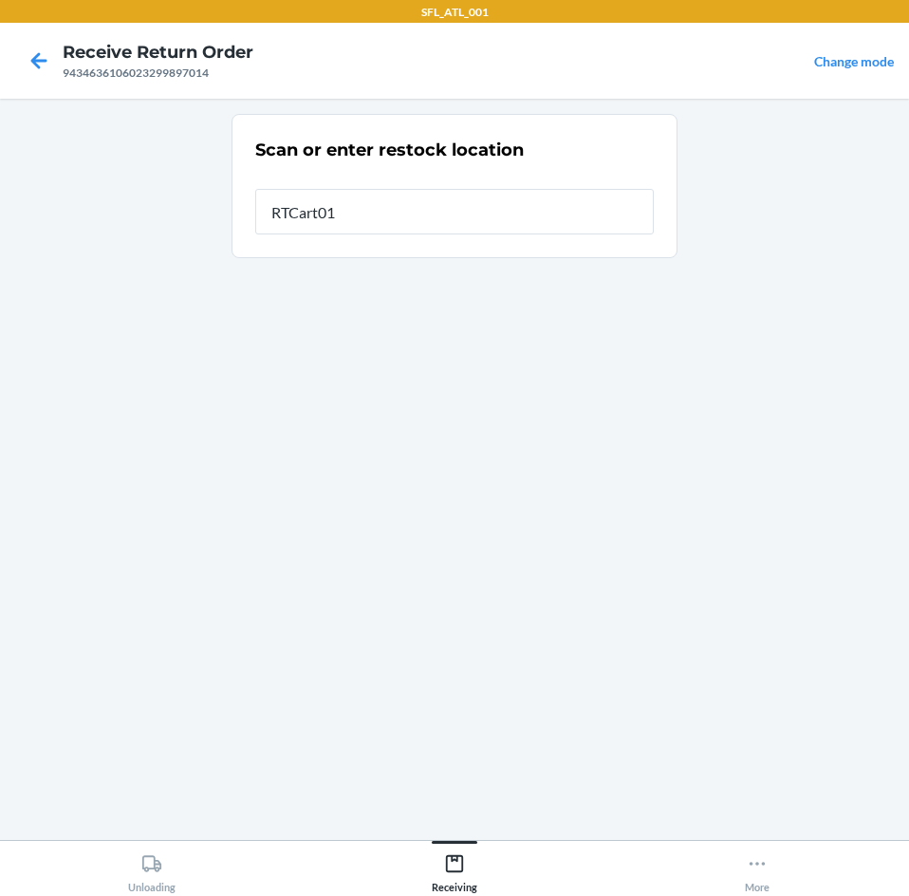
type input "RTCart011"
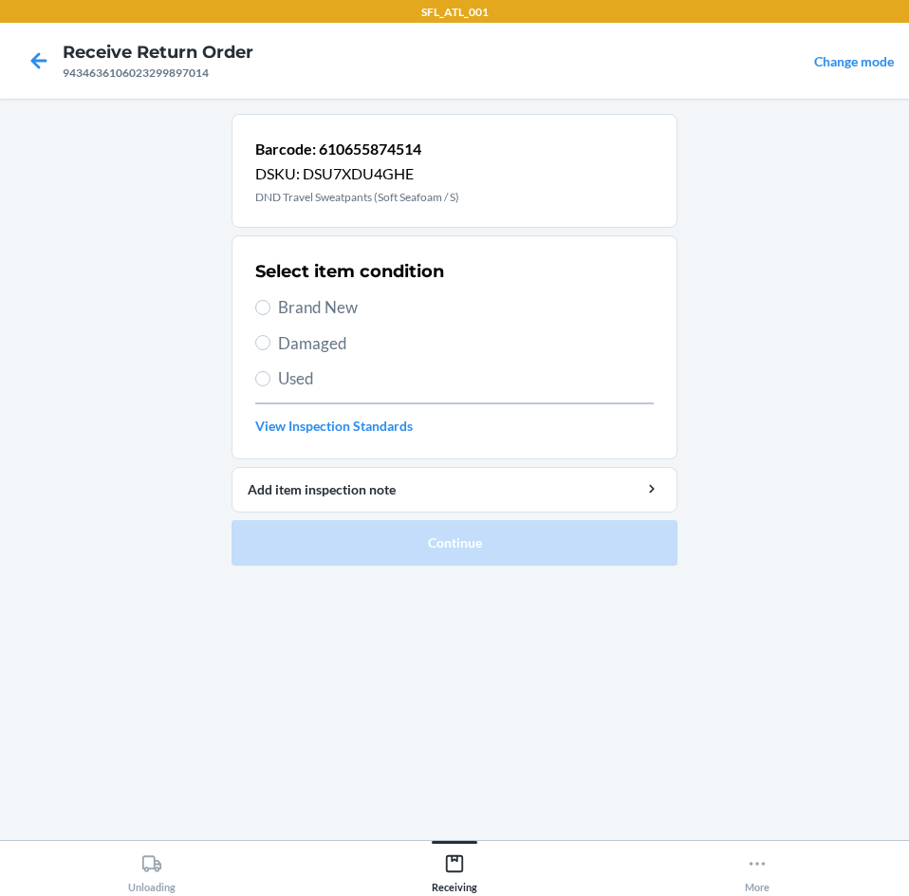
click at [304, 314] on span "Brand New" at bounding box center [466, 307] width 376 height 25
click at [270, 314] on input "Brand New" at bounding box center [262, 307] width 15 height 15
radio input "true"
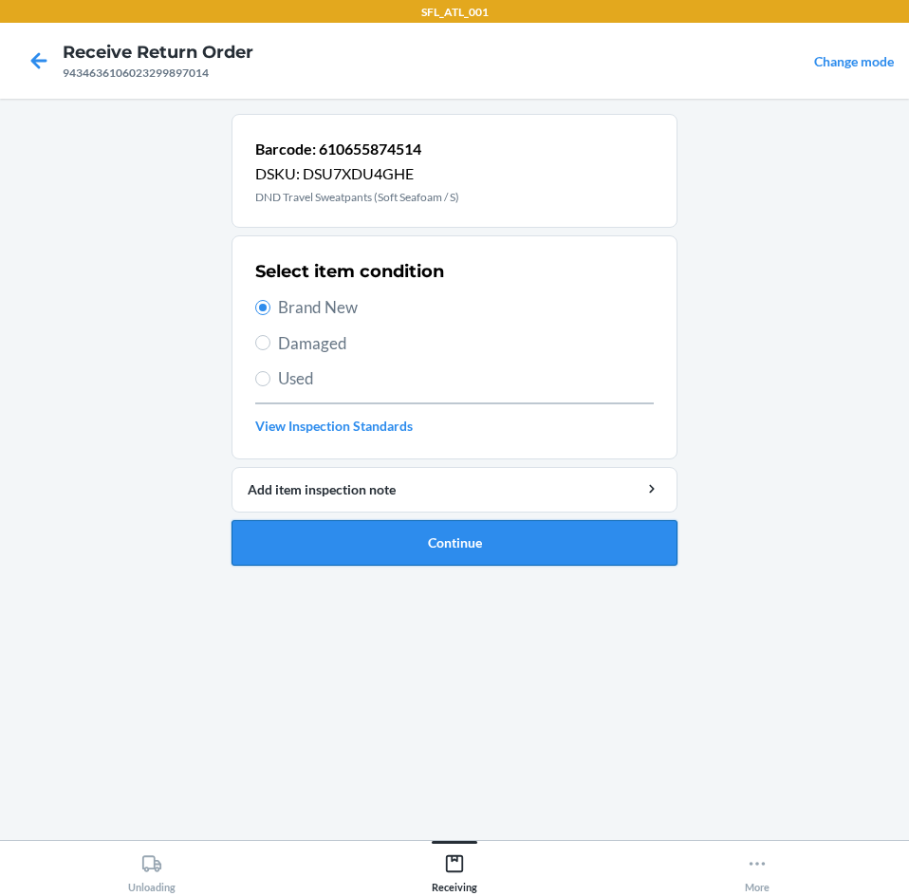
click at [373, 534] on button "Continue" at bounding box center [455, 543] width 446 height 46
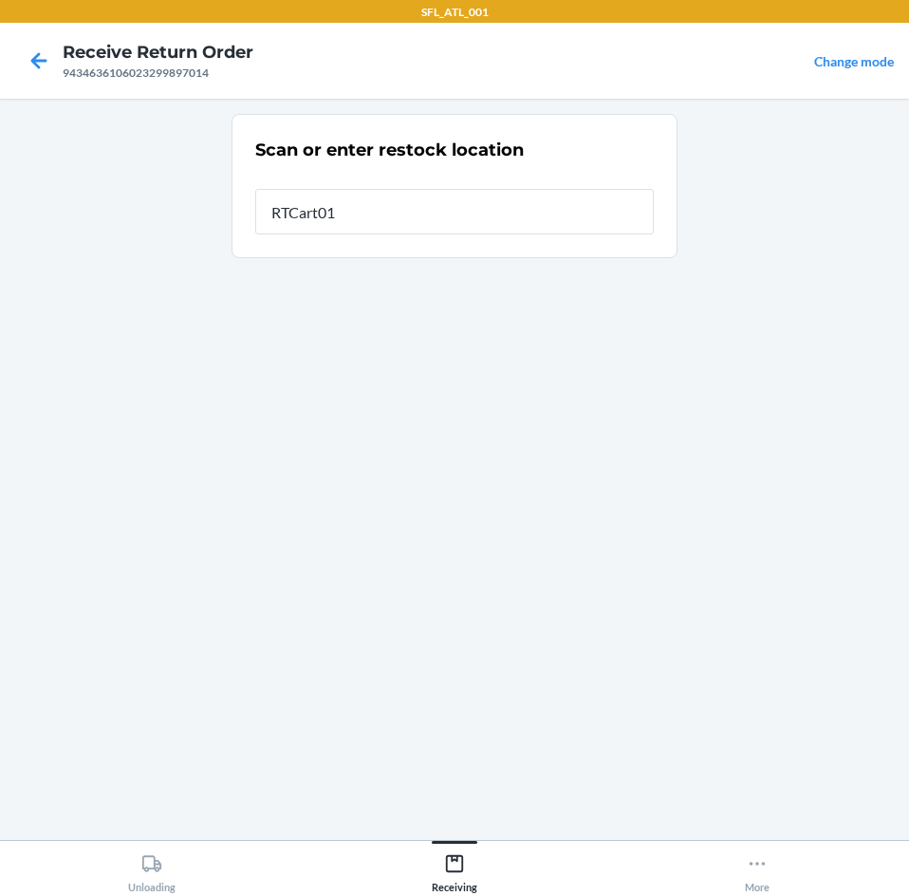
type input "RTCart011"
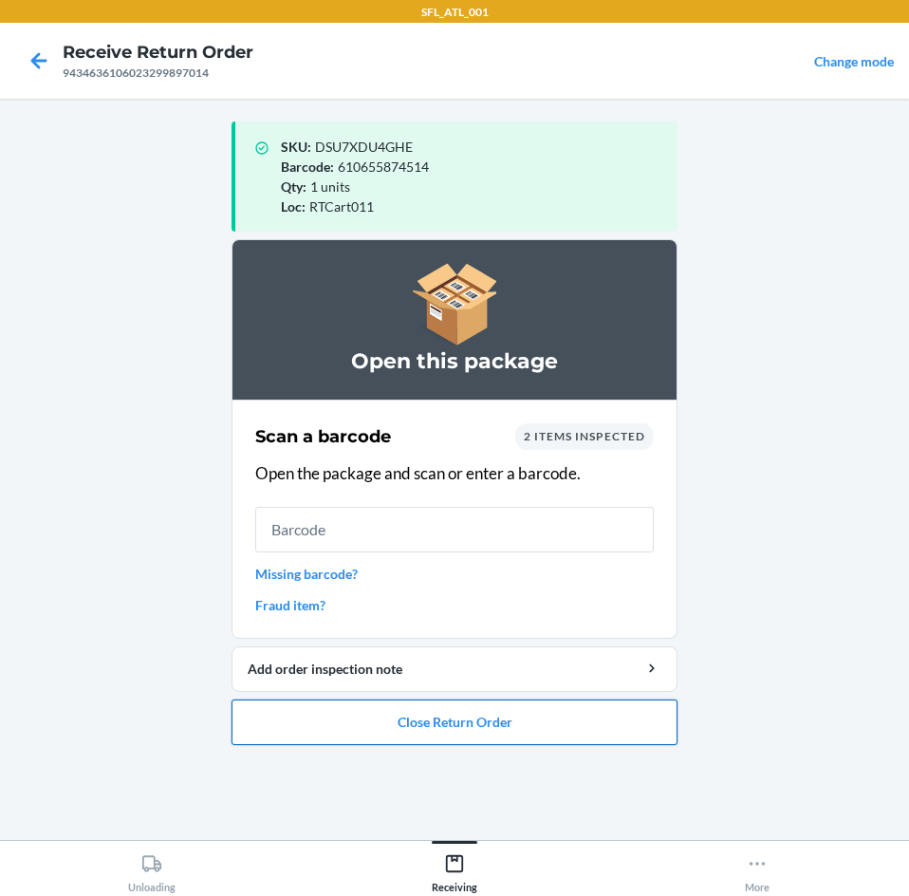
click at [511, 726] on button "Close Return Order" at bounding box center [455, 722] width 446 height 46
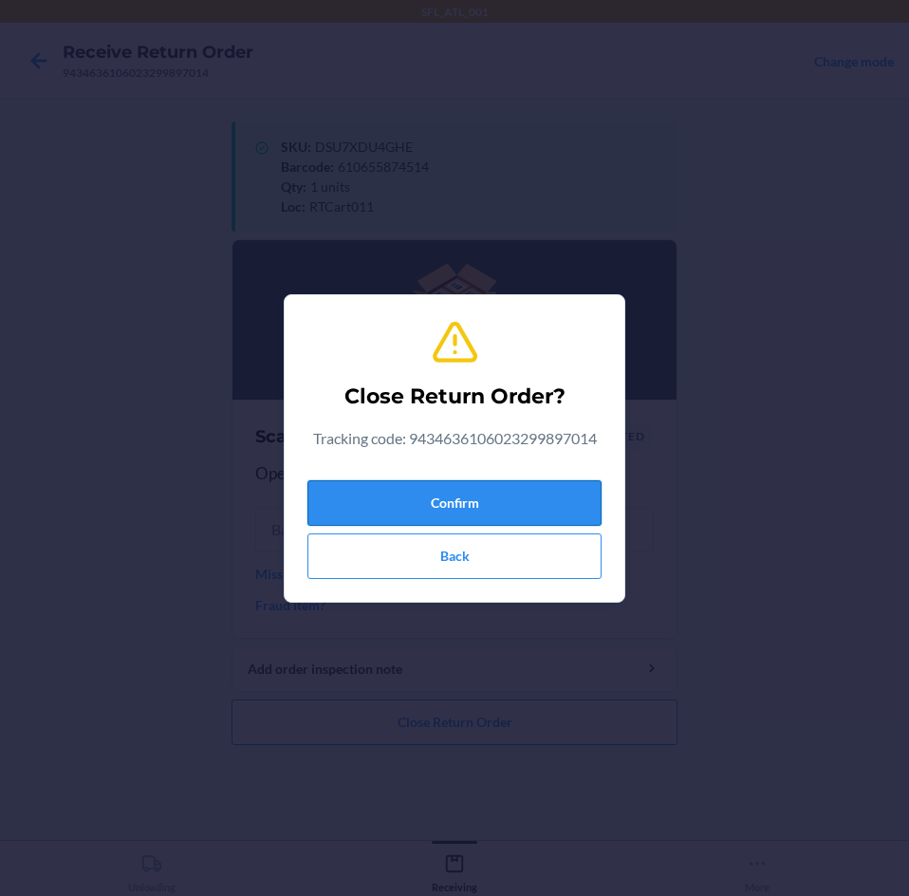
click at [449, 480] on button "Confirm" at bounding box center [454, 503] width 294 height 46
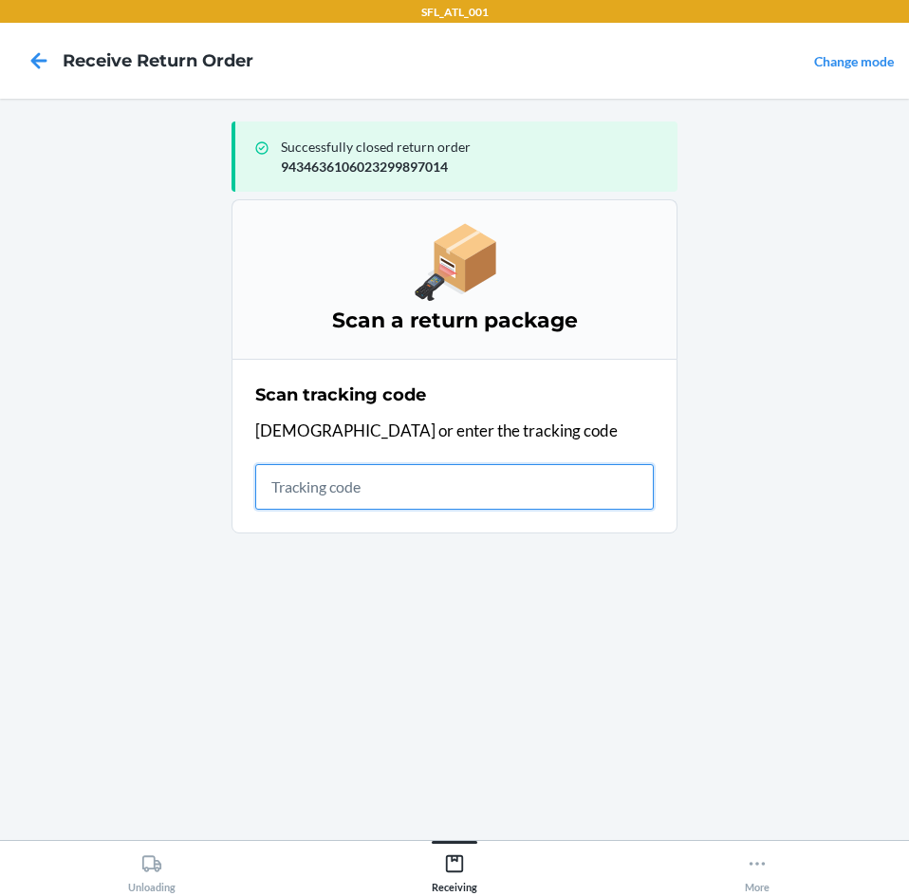
click at [276, 493] on input "text" at bounding box center [454, 487] width 399 height 46
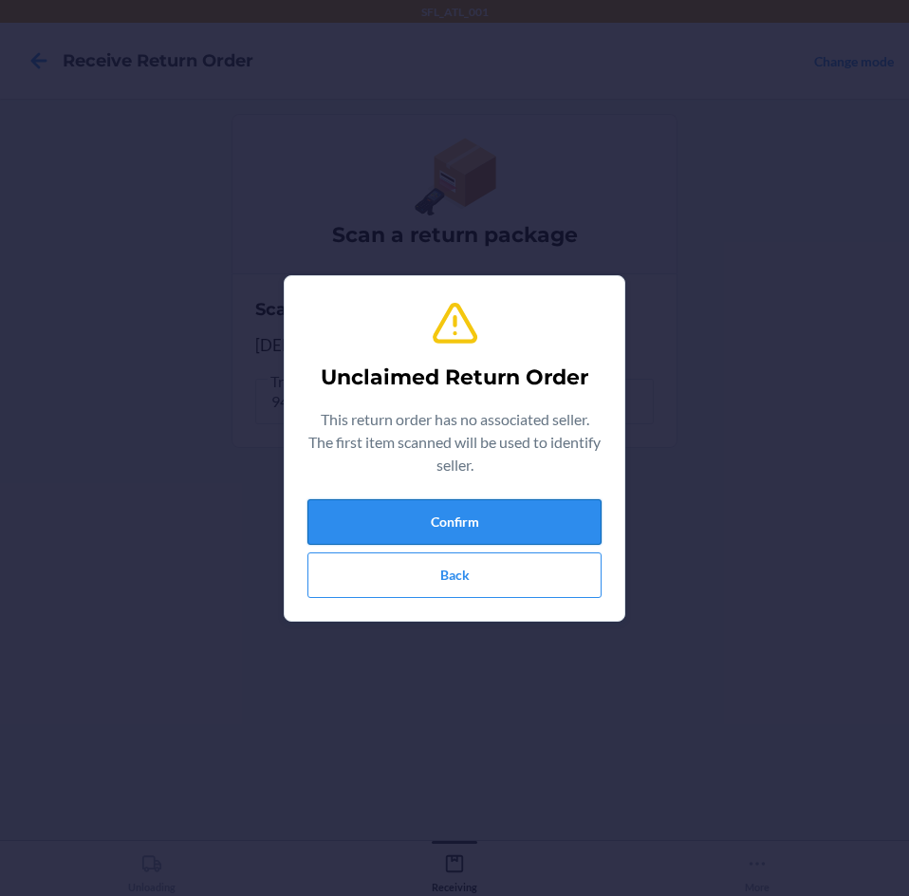
click at [417, 520] on button "Confirm" at bounding box center [454, 522] width 294 height 46
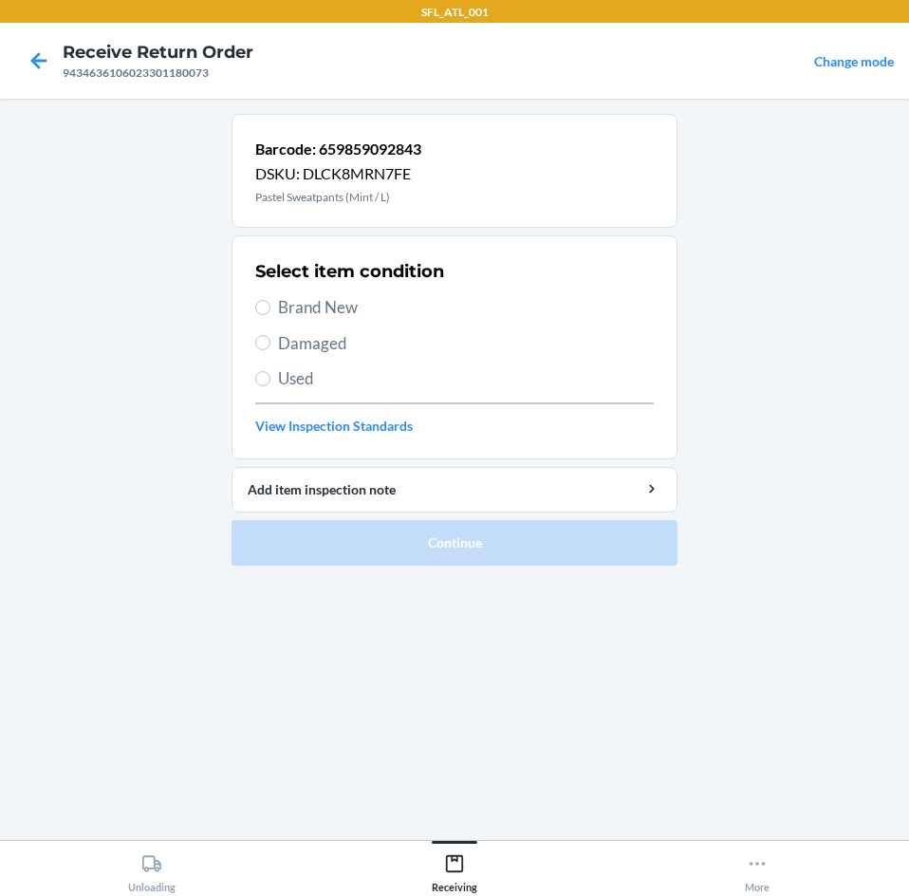
click at [285, 294] on div "Select item condition Brand New Damaged Used View Inspection Standards" at bounding box center [454, 347] width 399 height 188
click at [278, 316] on span "Brand New" at bounding box center [466, 307] width 376 height 25
click at [270, 315] on input "Brand New" at bounding box center [262, 307] width 15 height 15
radio input "true"
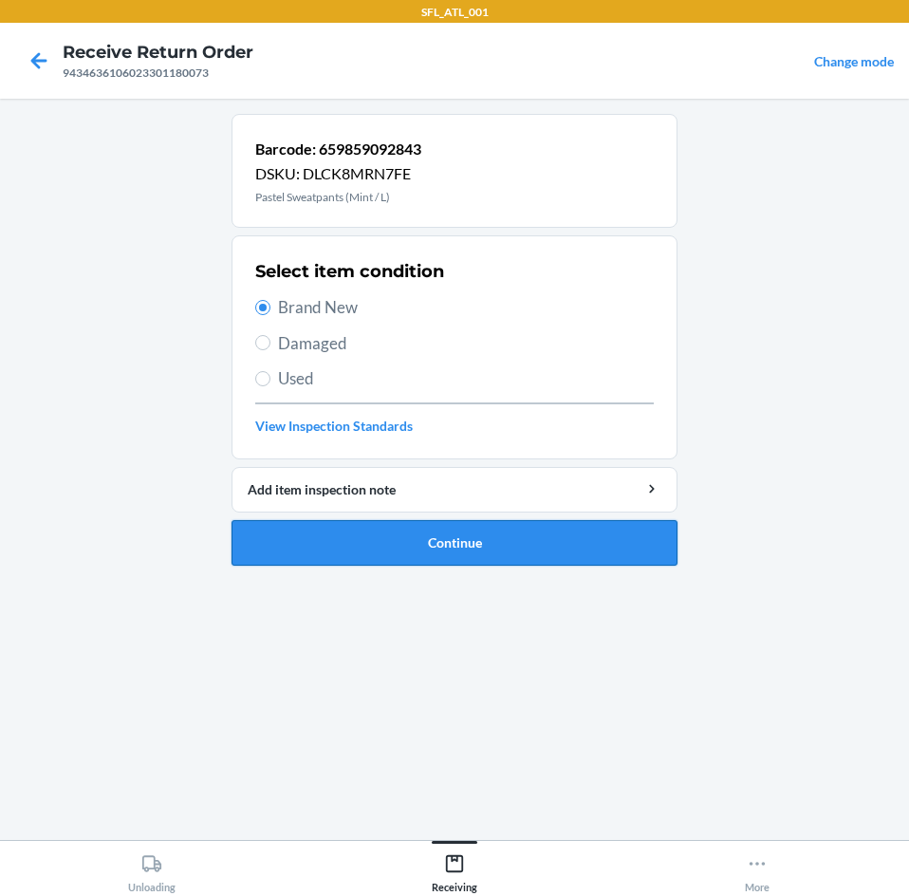
click at [288, 541] on button "Continue" at bounding box center [455, 543] width 446 height 46
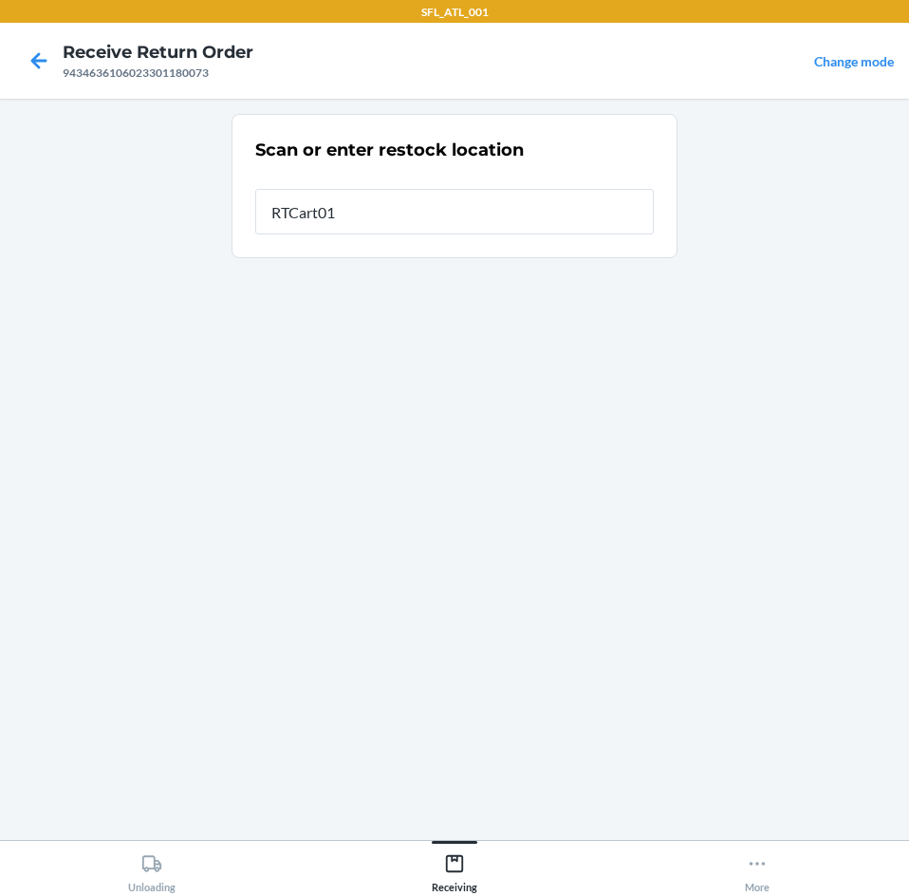
type input "RTCart011"
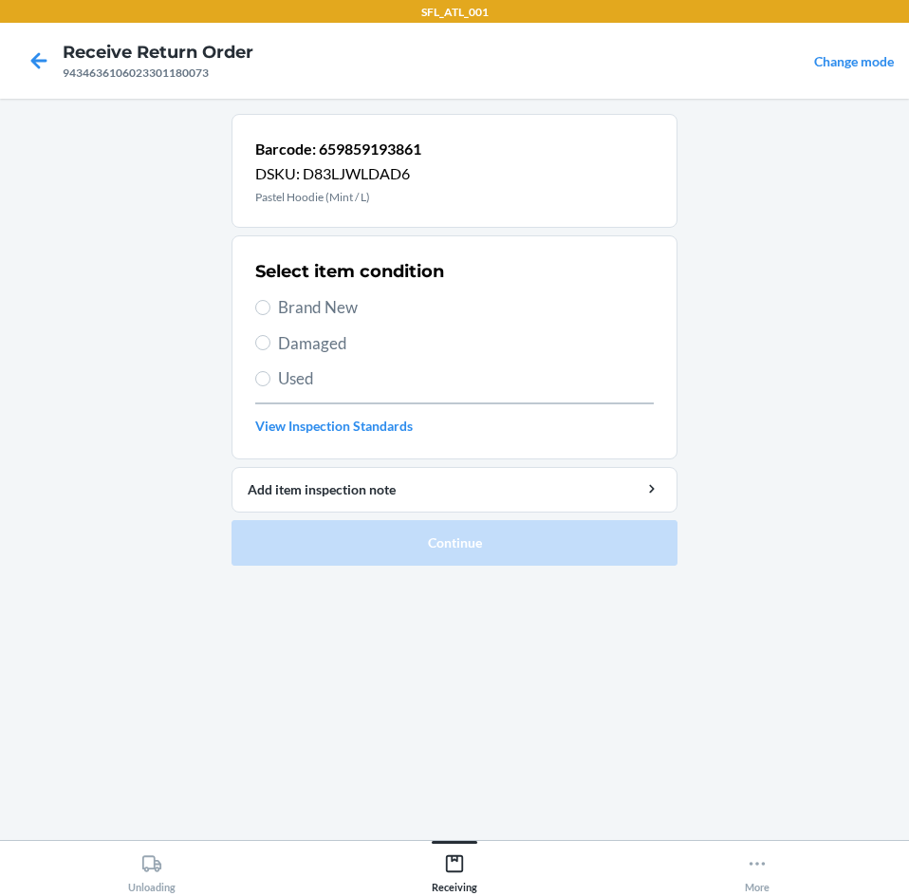
click at [298, 302] on span "Brand New" at bounding box center [466, 307] width 376 height 25
click at [270, 302] on input "Brand New" at bounding box center [262, 307] width 15 height 15
radio input "true"
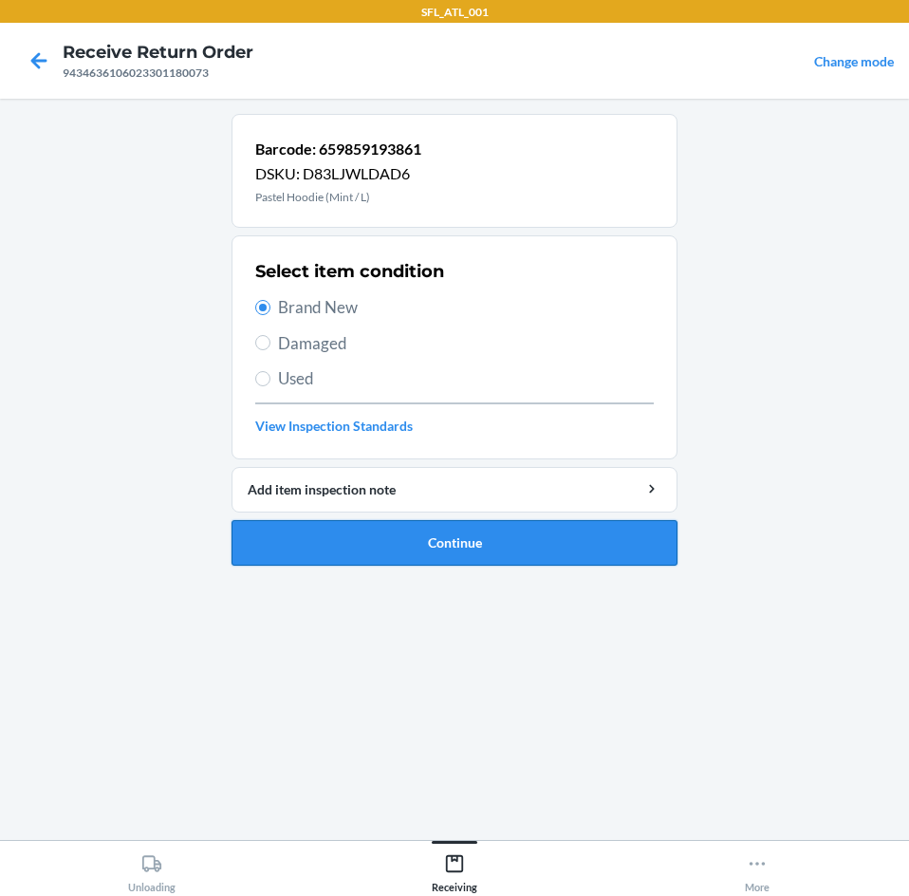
click at [507, 539] on button "Continue" at bounding box center [455, 543] width 446 height 46
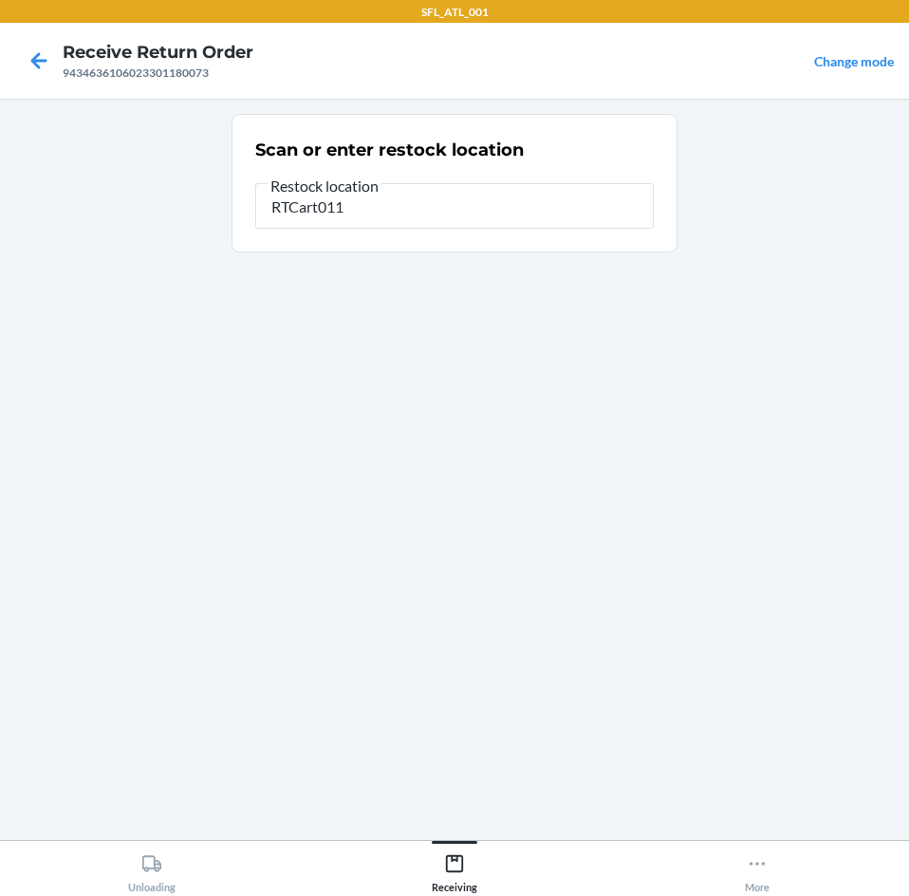
type input "RTCart011"
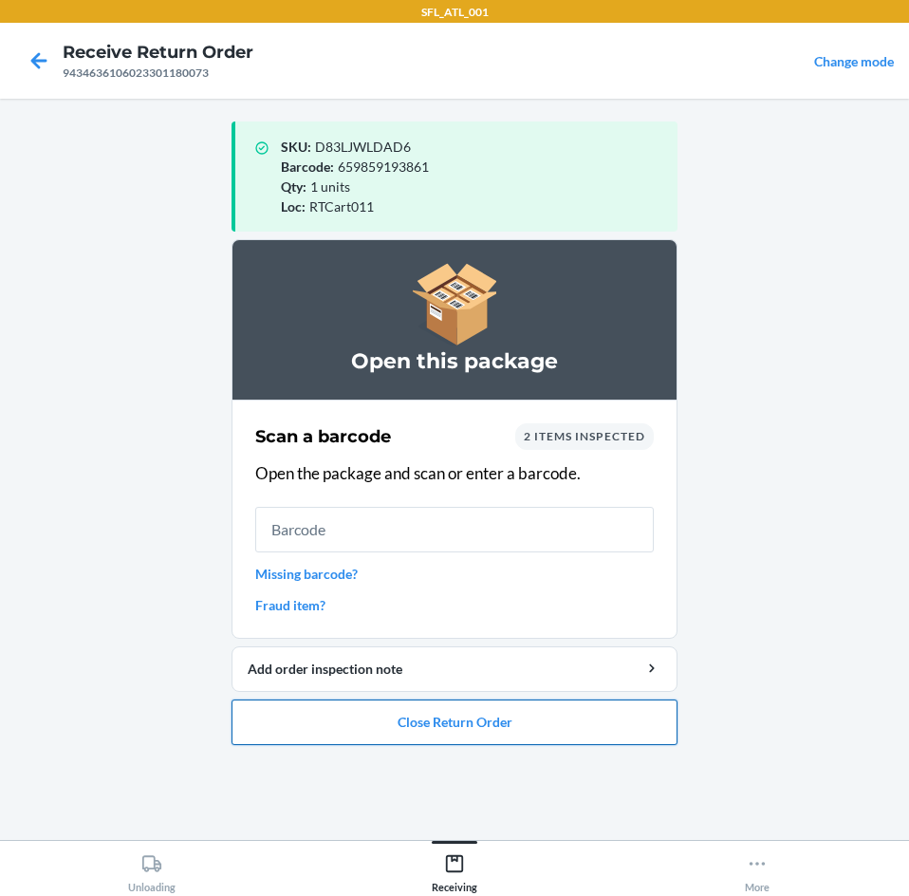
click at [482, 708] on button "Close Return Order" at bounding box center [455, 722] width 446 height 46
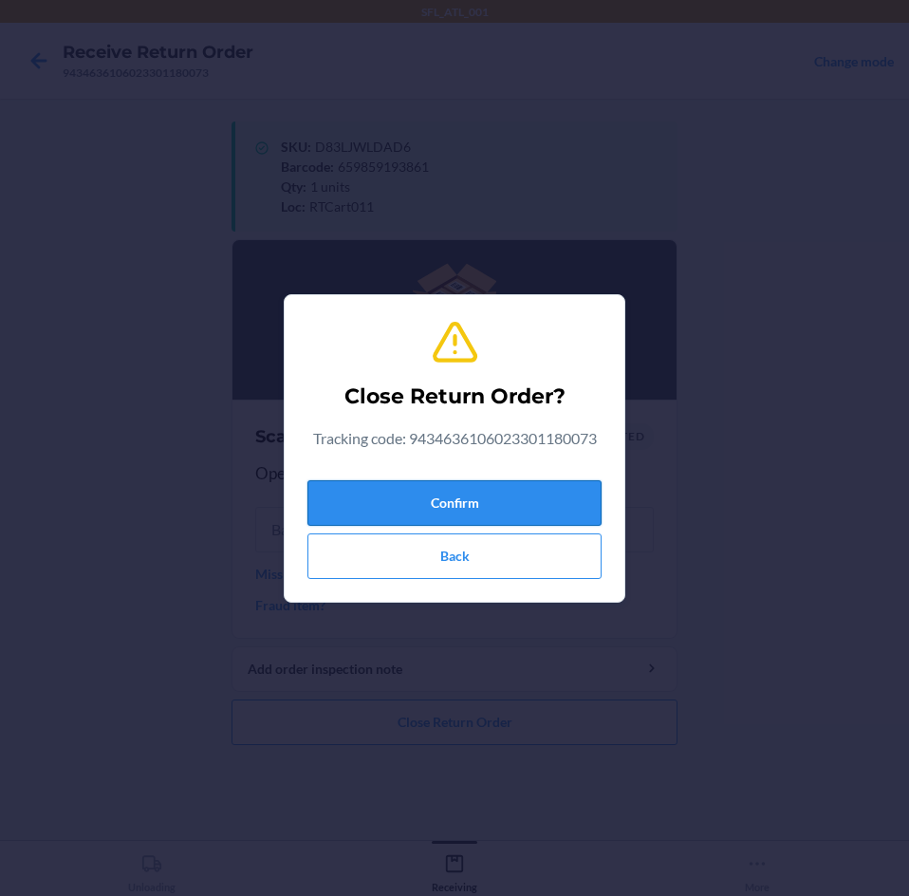
click at [357, 500] on button "Confirm" at bounding box center [454, 503] width 294 height 46
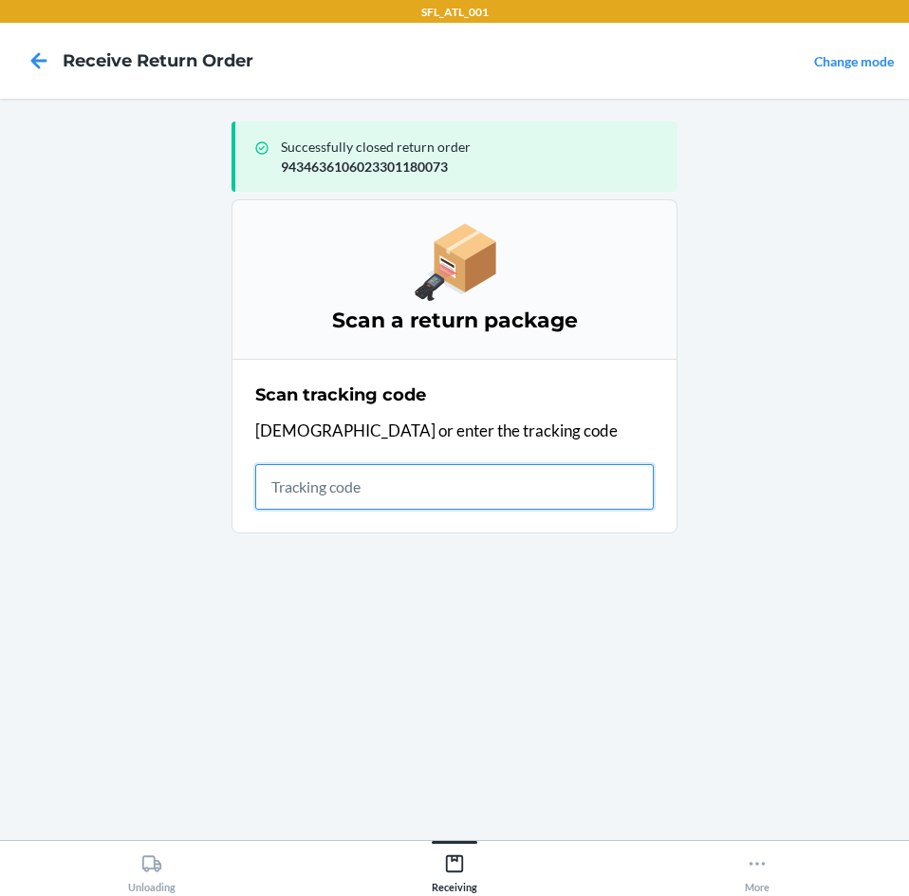
click at [404, 504] on input "text" at bounding box center [454, 487] width 399 height 46
type input "420302599434"
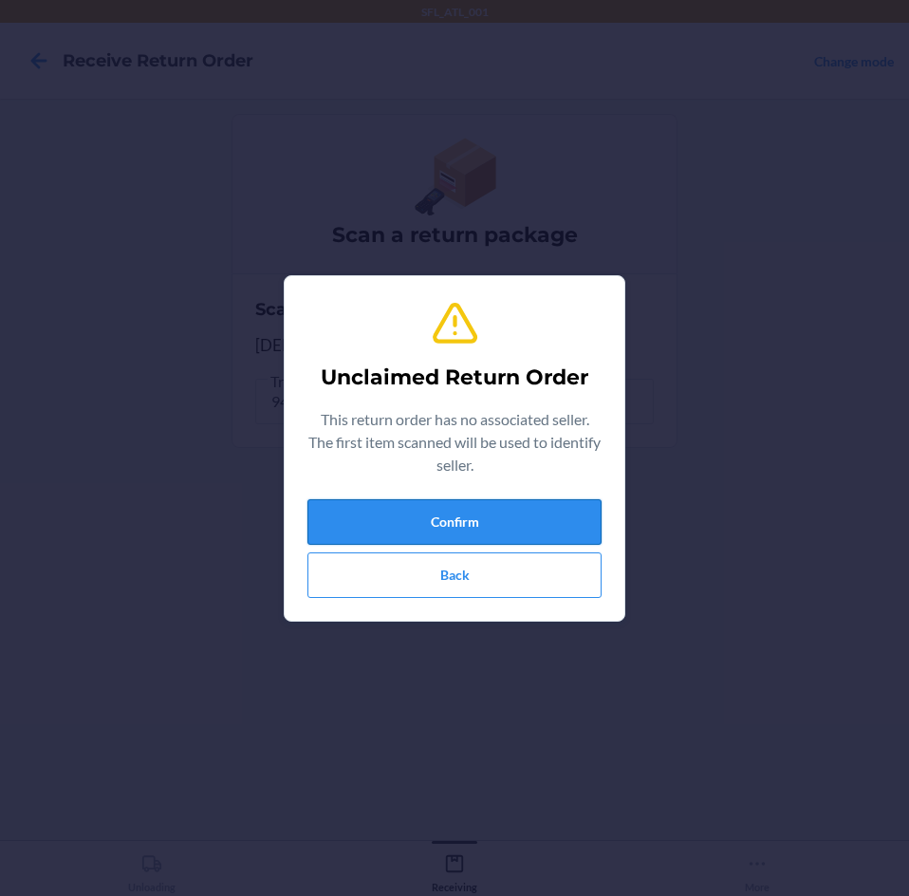
click at [413, 512] on button "Confirm" at bounding box center [454, 522] width 294 height 46
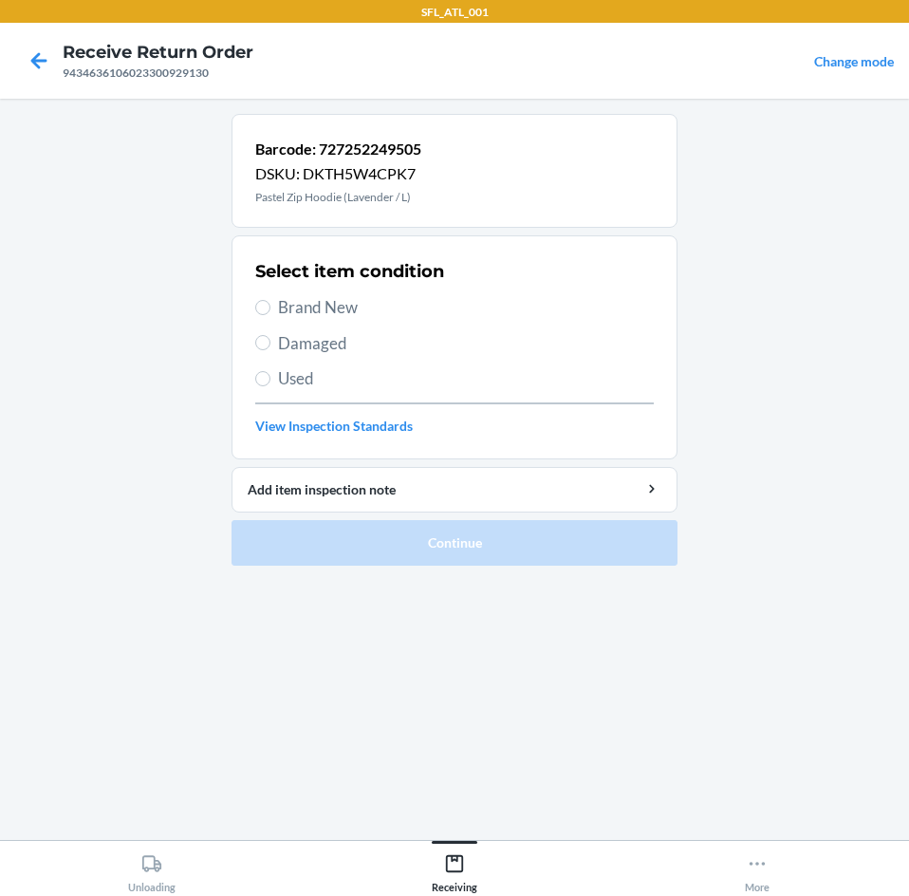
click at [358, 304] on span "Brand New" at bounding box center [466, 307] width 376 height 25
click at [270, 304] on input "Brand New" at bounding box center [262, 307] width 15 height 15
radio input "true"
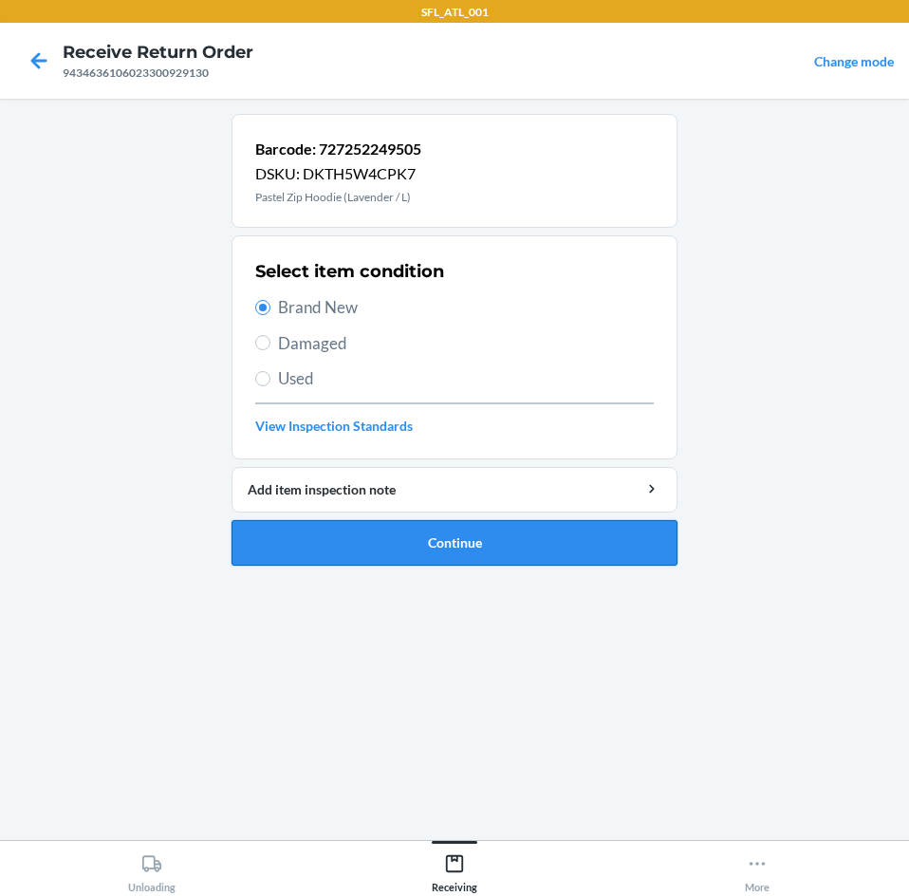
click at [388, 548] on button "Continue" at bounding box center [455, 543] width 446 height 46
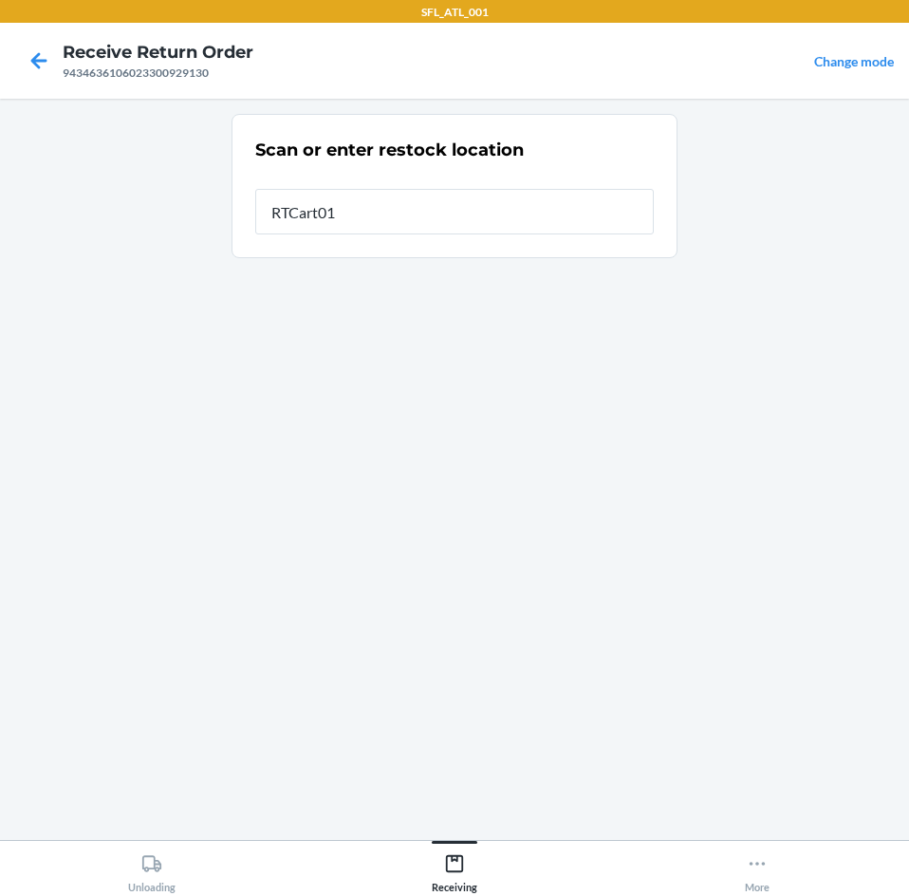
type input "RTCart011"
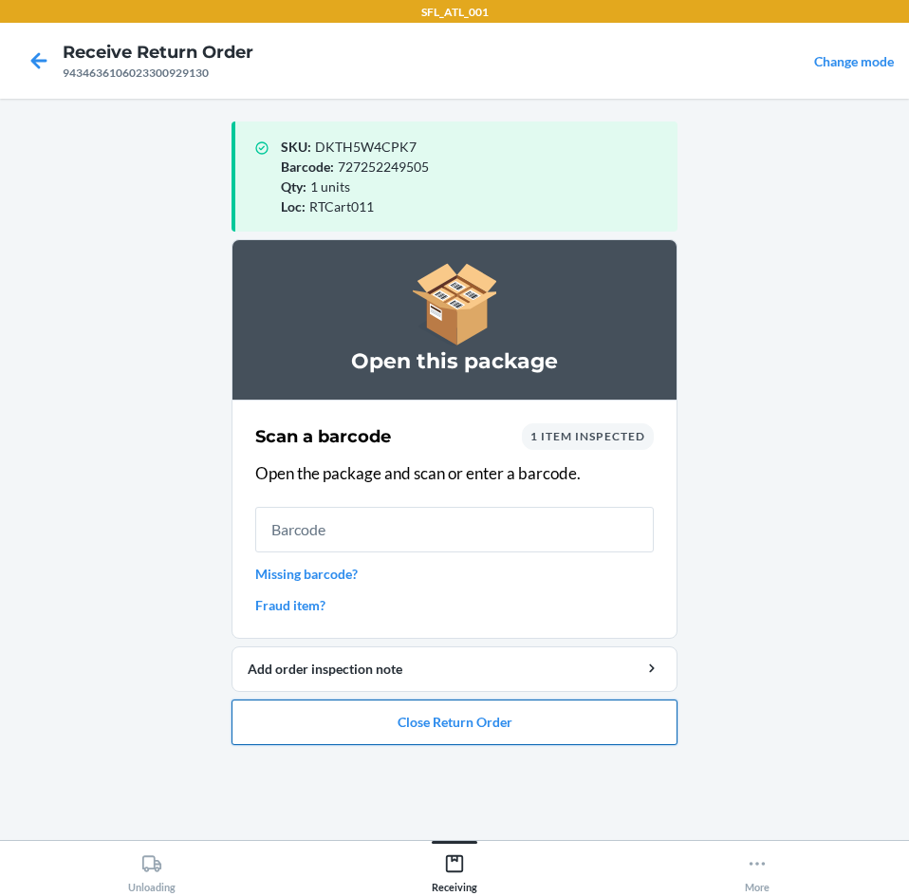
click at [439, 716] on button "Close Return Order" at bounding box center [455, 722] width 446 height 46
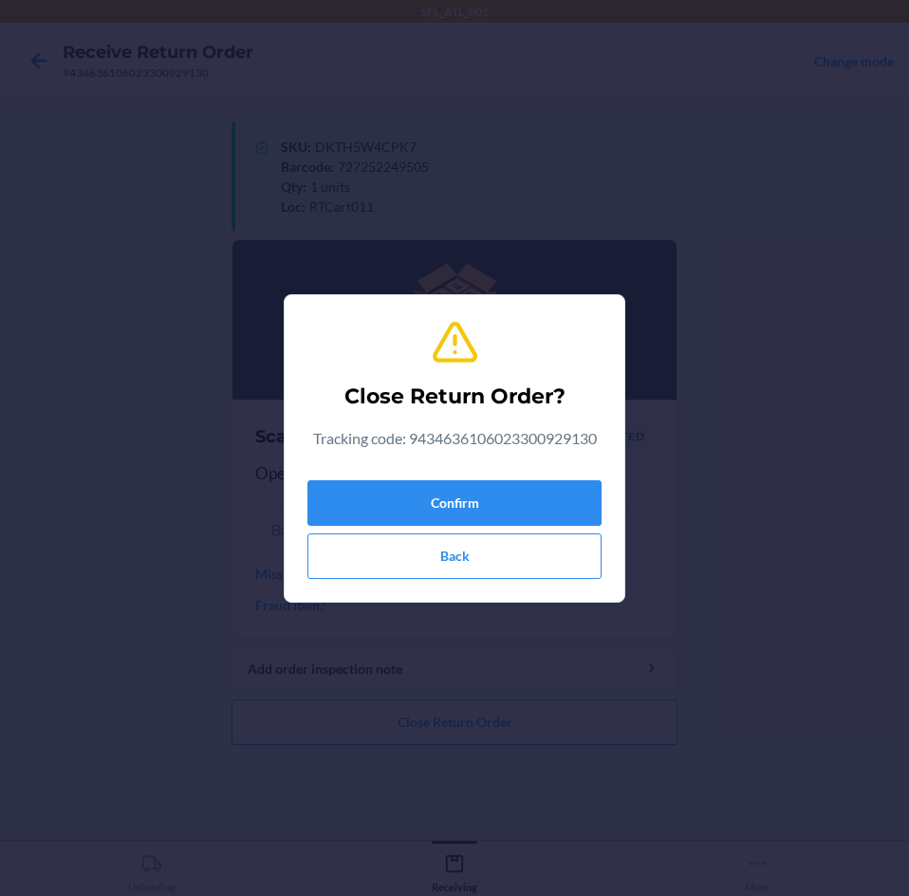
click at [451, 475] on div "Confirm Back" at bounding box center [454, 526] width 294 height 106
click at [451, 481] on button "Confirm" at bounding box center [454, 503] width 294 height 46
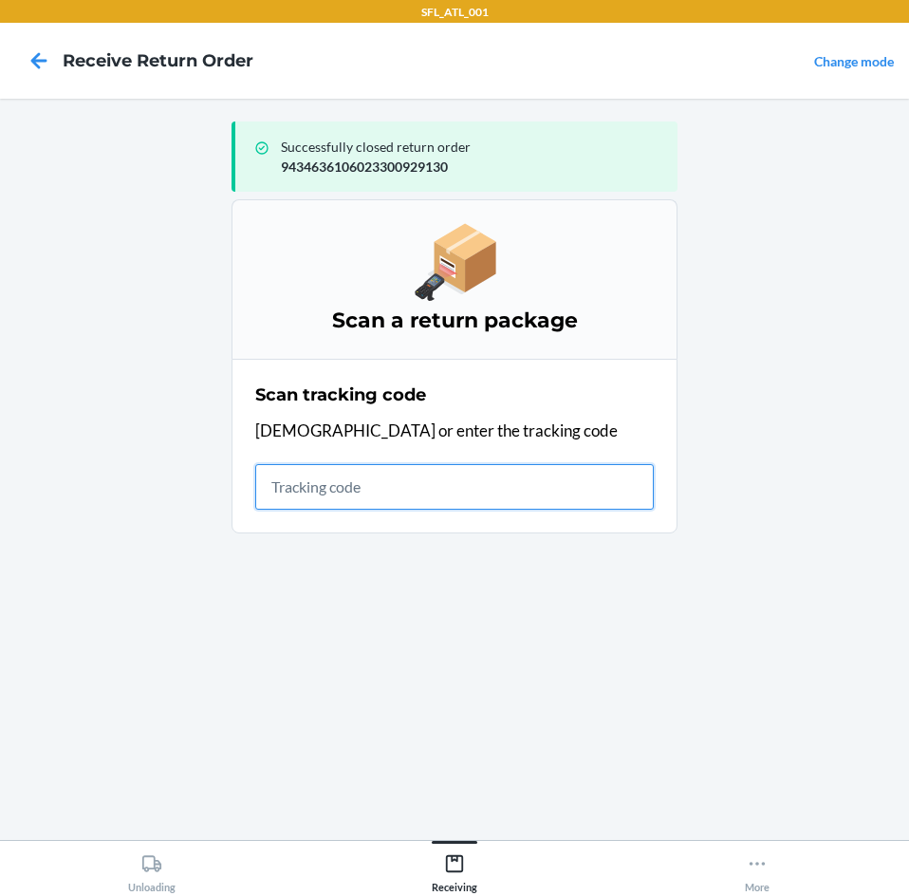
click at [418, 481] on input "text" at bounding box center [454, 487] width 399 height 46
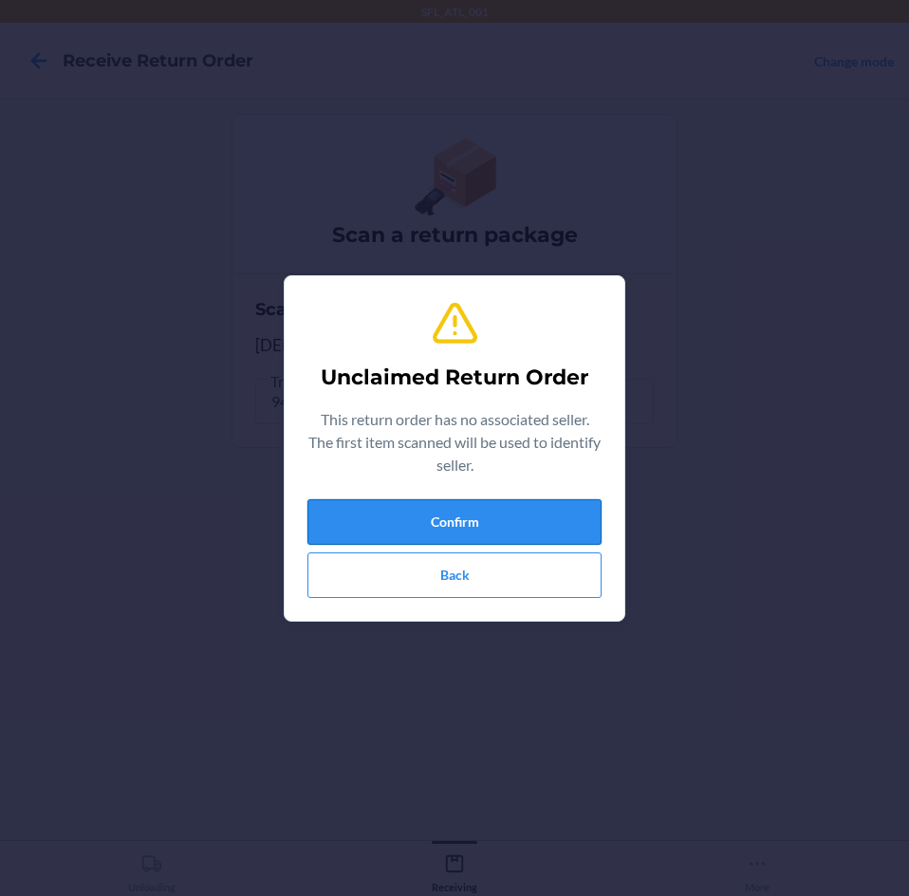
click at [378, 527] on button "Confirm" at bounding box center [454, 522] width 294 height 46
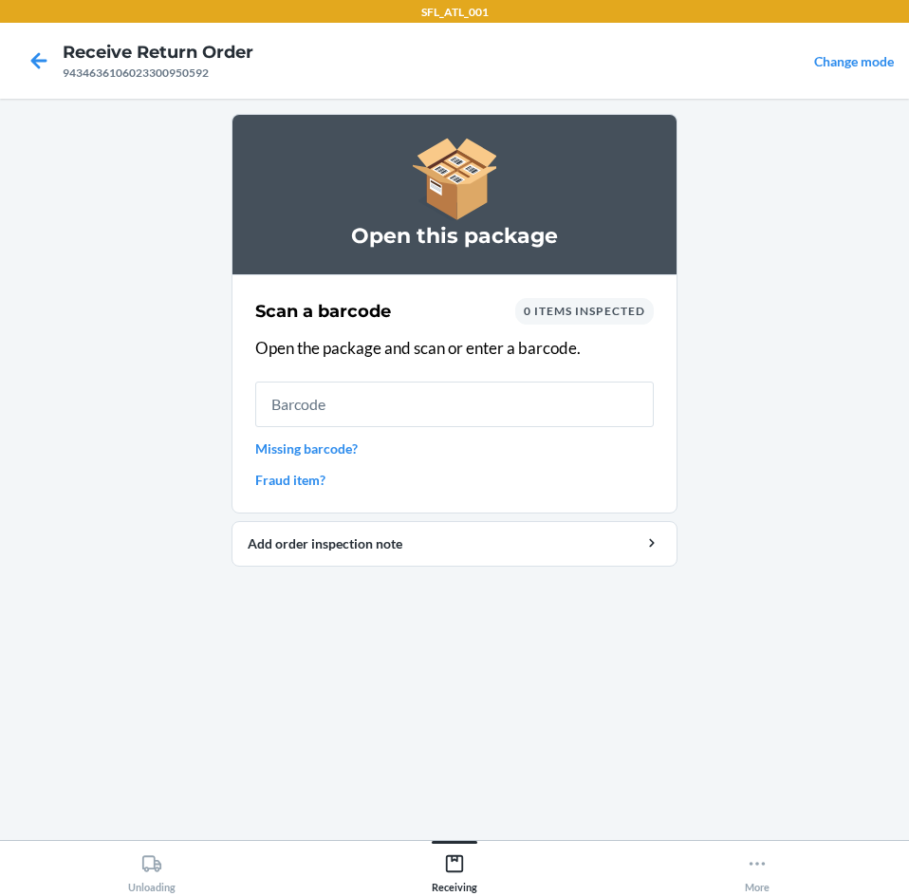
click at [325, 456] on link "Missing barcode?" at bounding box center [454, 448] width 399 height 20
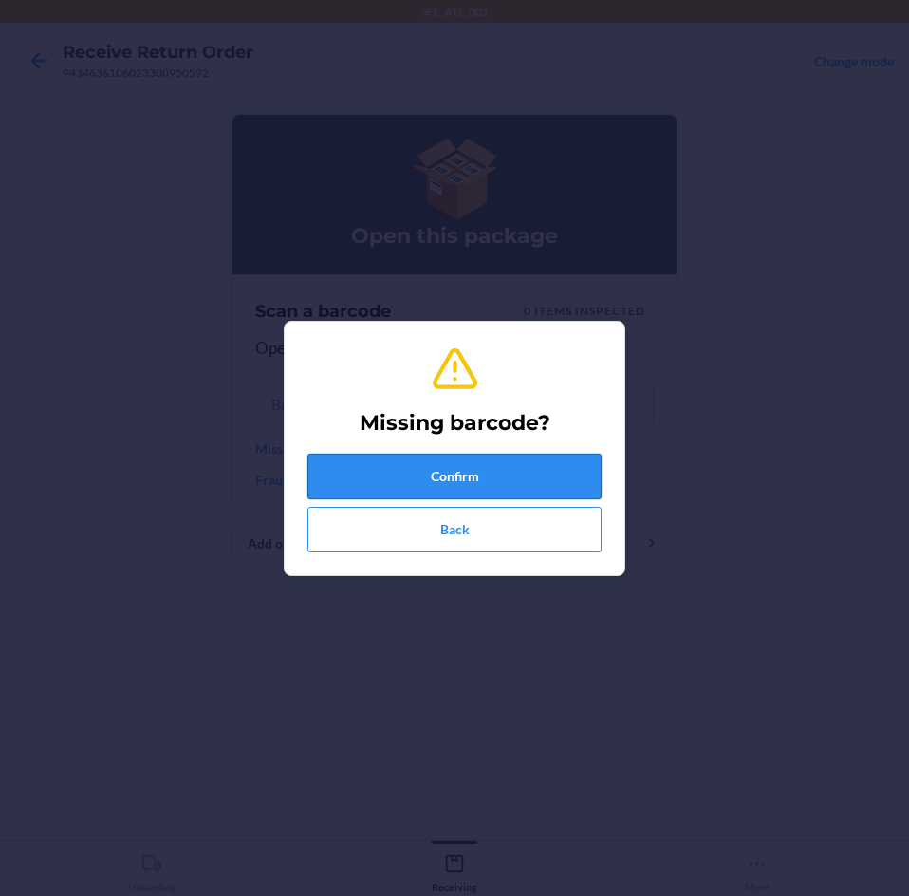
click at [370, 463] on button "Confirm" at bounding box center [454, 477] width 294 height 46
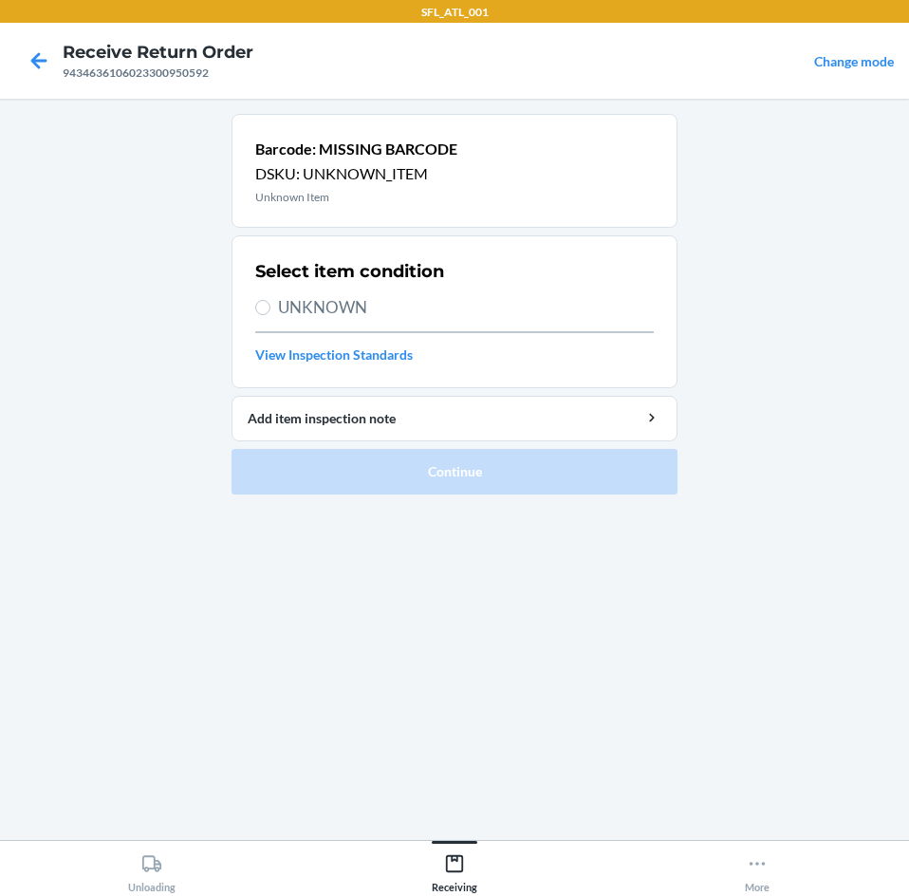
click at [325, 284] on div "Select item condition UNKNOWN View Inspection Standards" at bounding box center [454, 311] width 399 height 117
click at [322, 302] on span "UNKNOWN" at bounding box center [466, 307] width 376 height 25
click at [270, 302] on input "UNKNOWN" at bounding box center [262, 307] width 15 height 15
radio input "true"
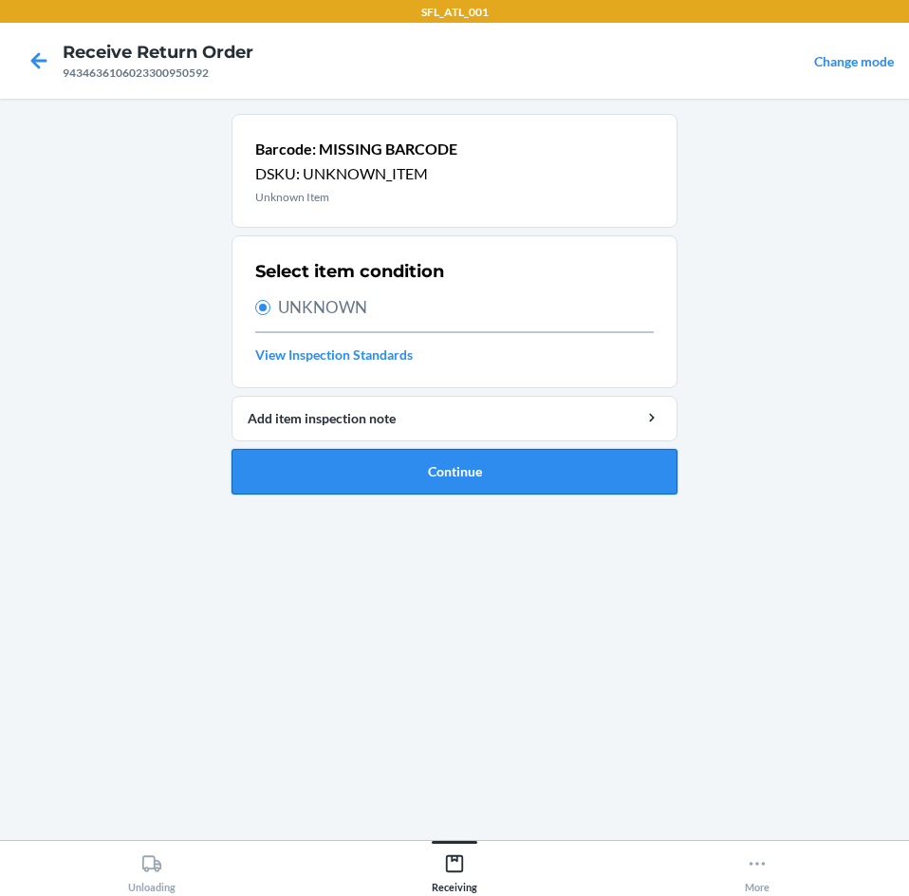
click at [373, 469] on button "Continue" at bounding box center [455, 472] width 446 height 46
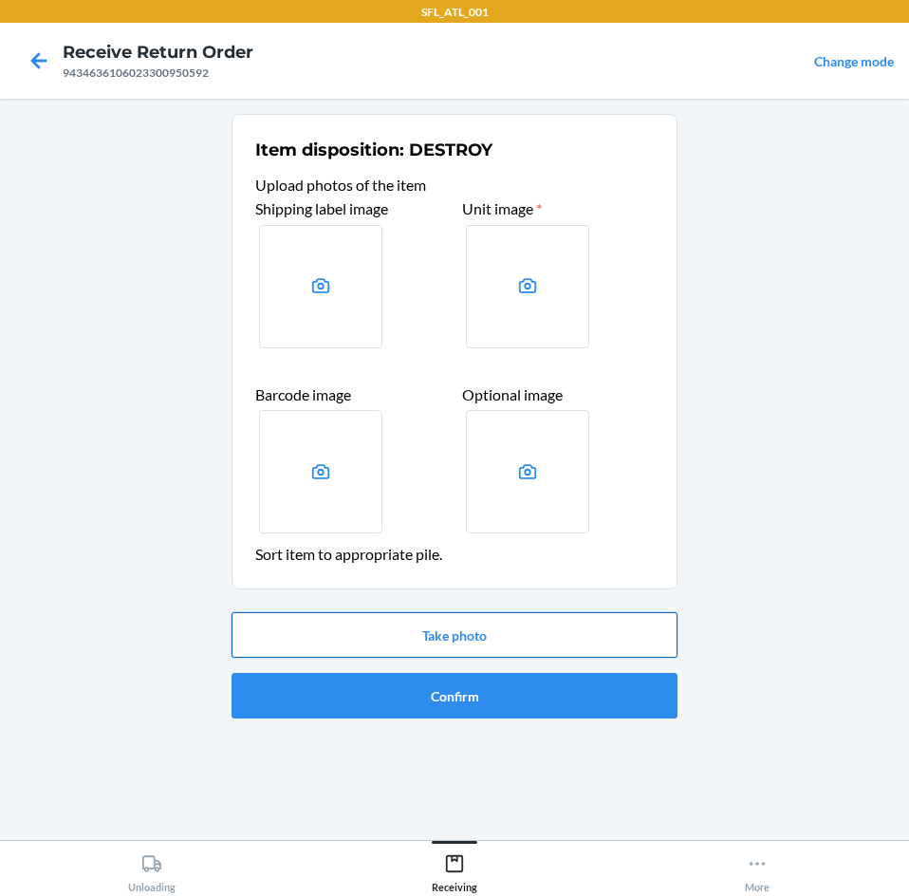
click at [437, 642] on button "Take photo" at bounding box center [455, 635] width 446 height 46
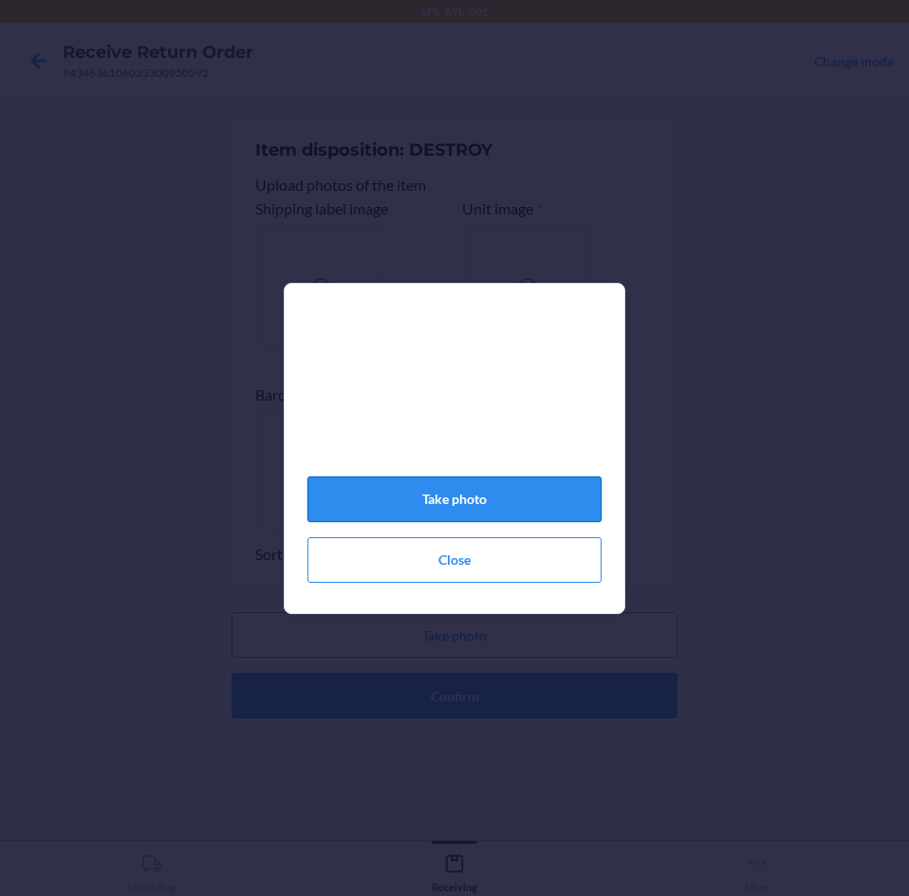
click at [473, 497] on button "Take photo" at bounding box center [454, 499] width 294 height 46
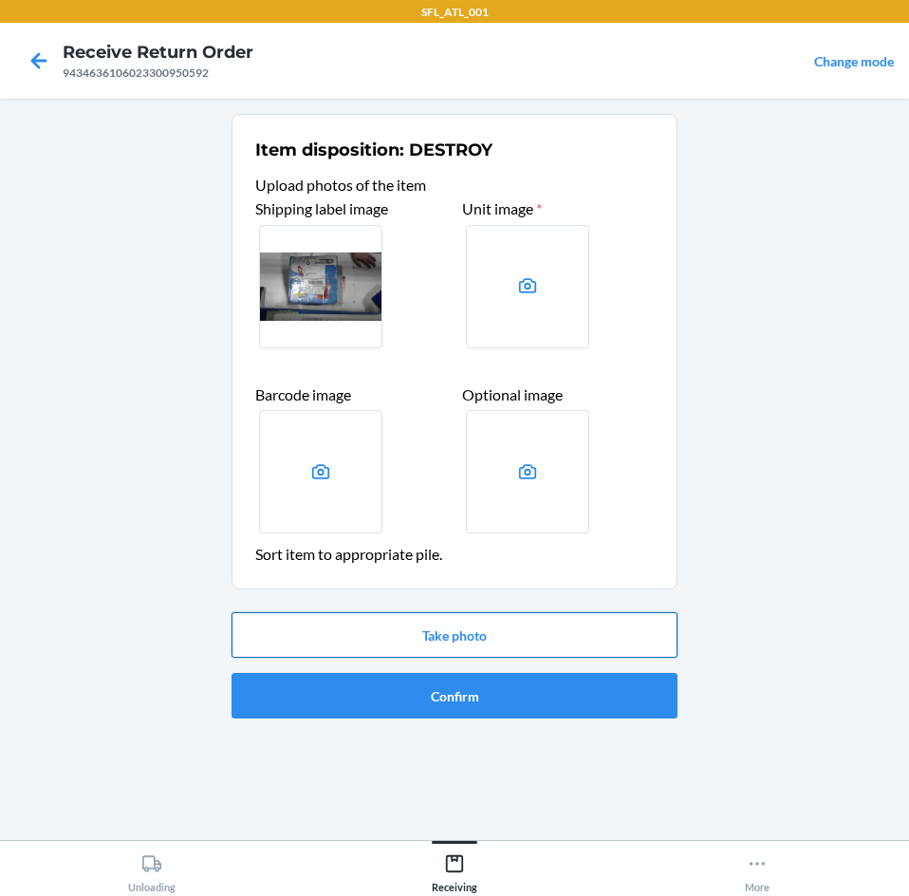
click at [455, 636] on button "Take photo" at bounding box center [455, 635] width 446 height 46
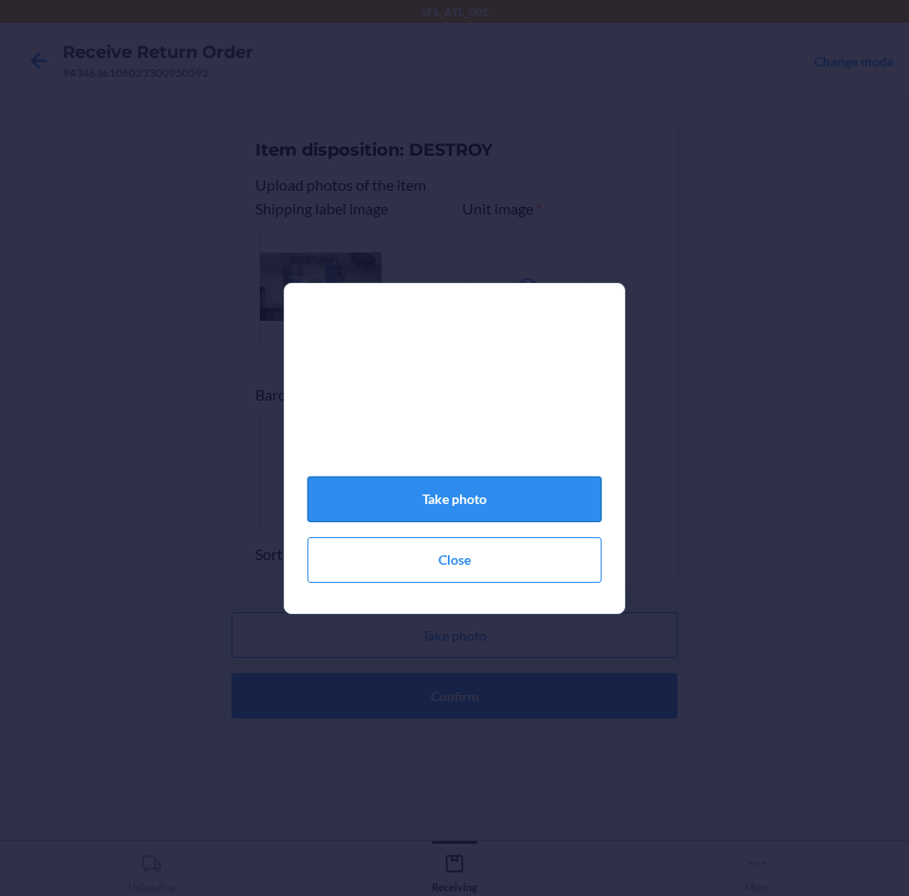
click at [437, 498] on button "Take photo" at bounding box center [454, 499] width 294 height 46
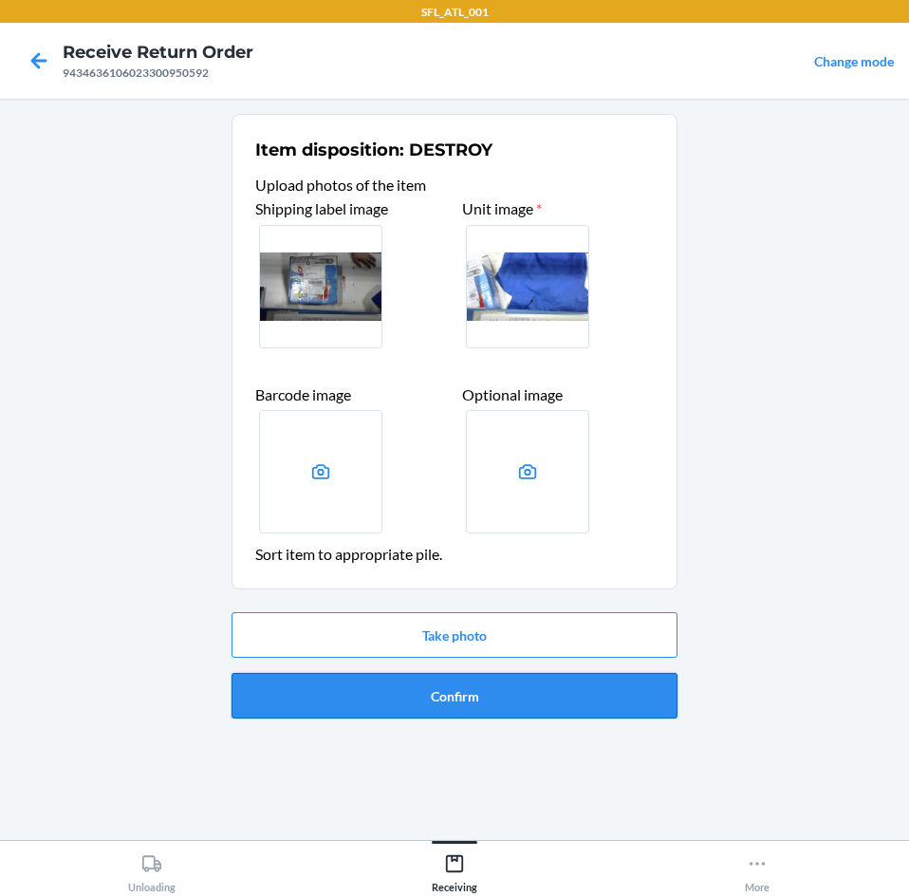
click at [471, 689] on button "Confirm" at bounding box center [455, 696] width 446 height 46
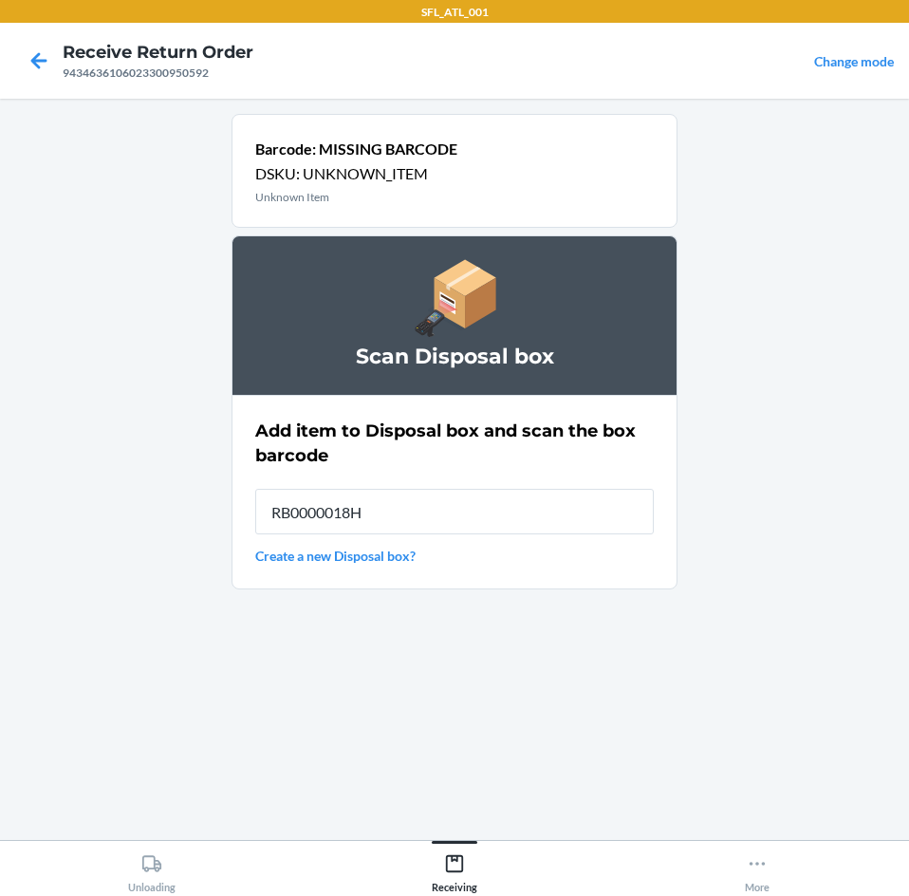
type input "RB0000018HZ"
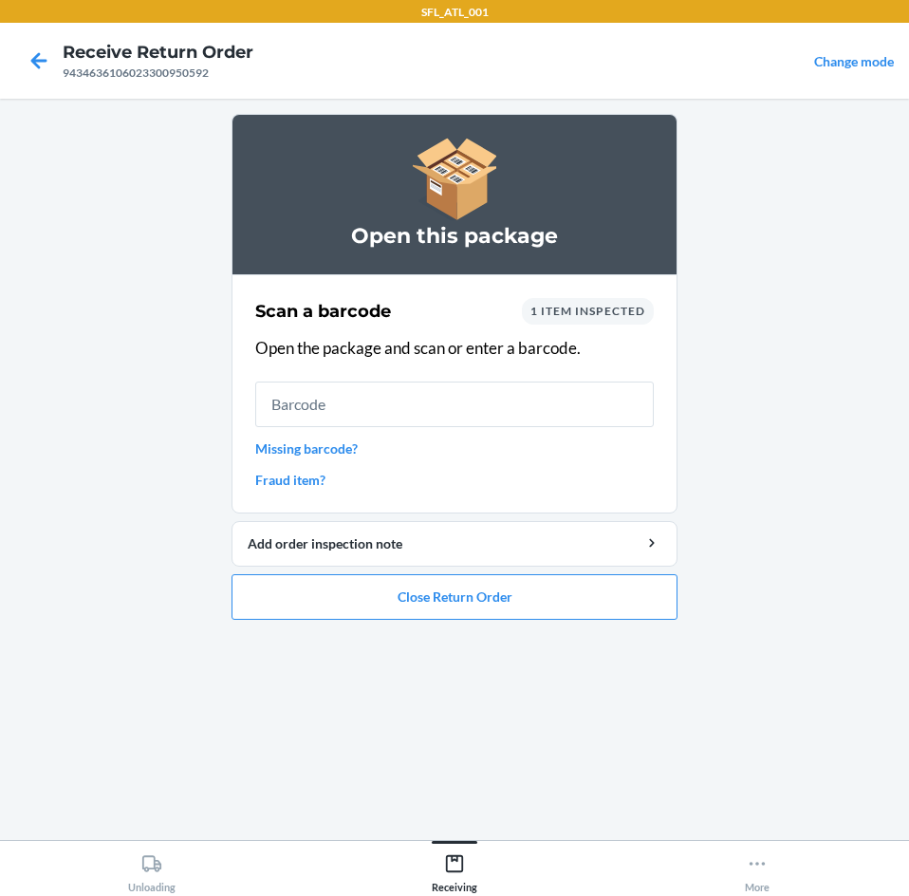
click at [295, 441] on link "Missing barcode?" at bounding box center [454, 448] width 399 height 20
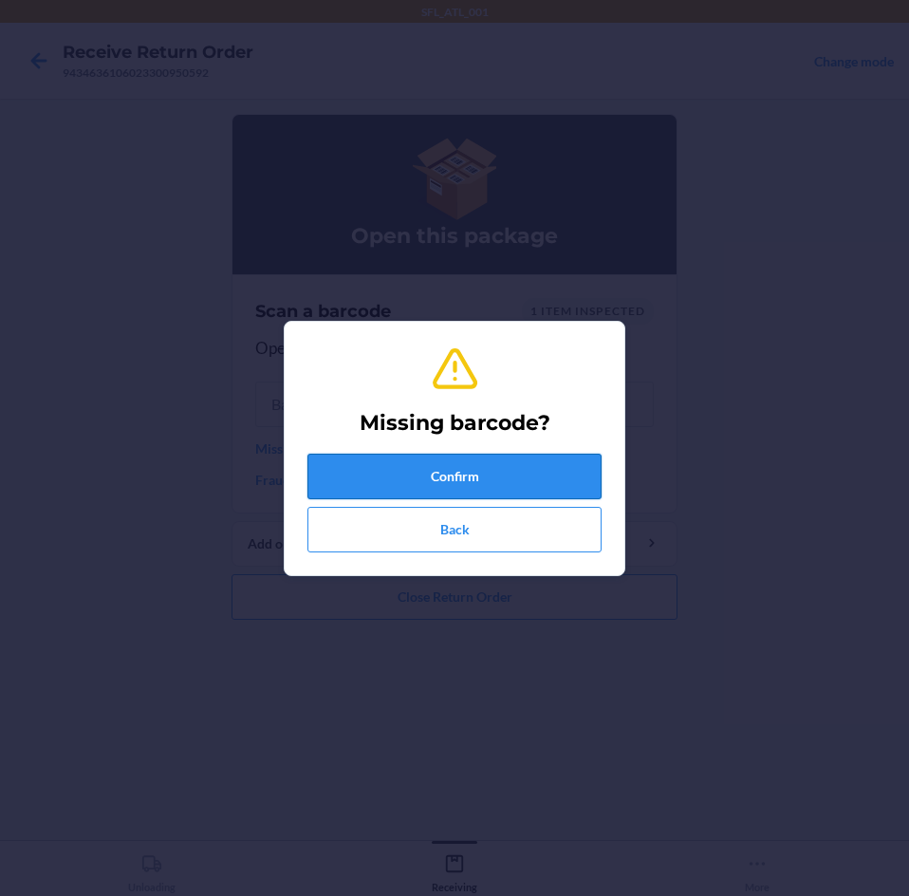
click at [366, 468] on button "Confirm" at bounding box center [454, 477] width 294 height 46
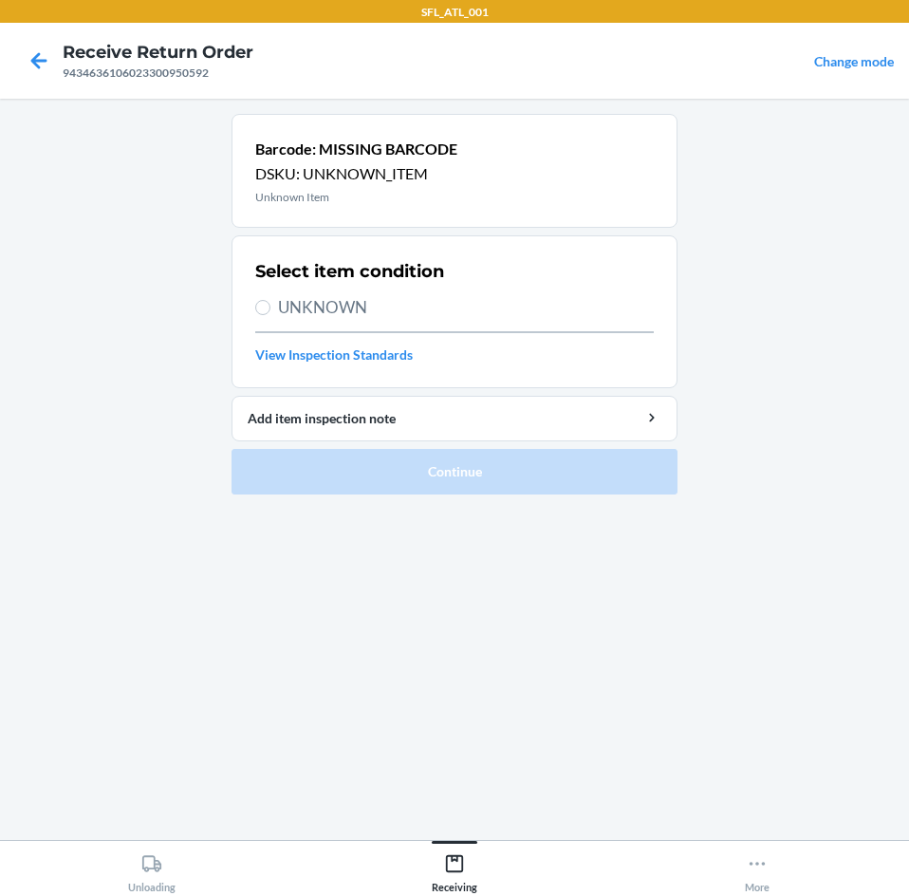
click at [304, 288] on div "Select item condition UNKNOWN View Inspection Standards" at bounding box center [454, 311] width 399 height 117
click at [304, 294] on div "Select item condition UNKNOWN View Inspection Standards" at bounding box center [454, 311] width 399 height 117
click at [316, 301] on span "UNKNOWN" at bounding box center [466, 307] width 376 height 25
click at [270, 301] on input "UNKNOWN" at bounding box center [262, 307] width 15 height 15
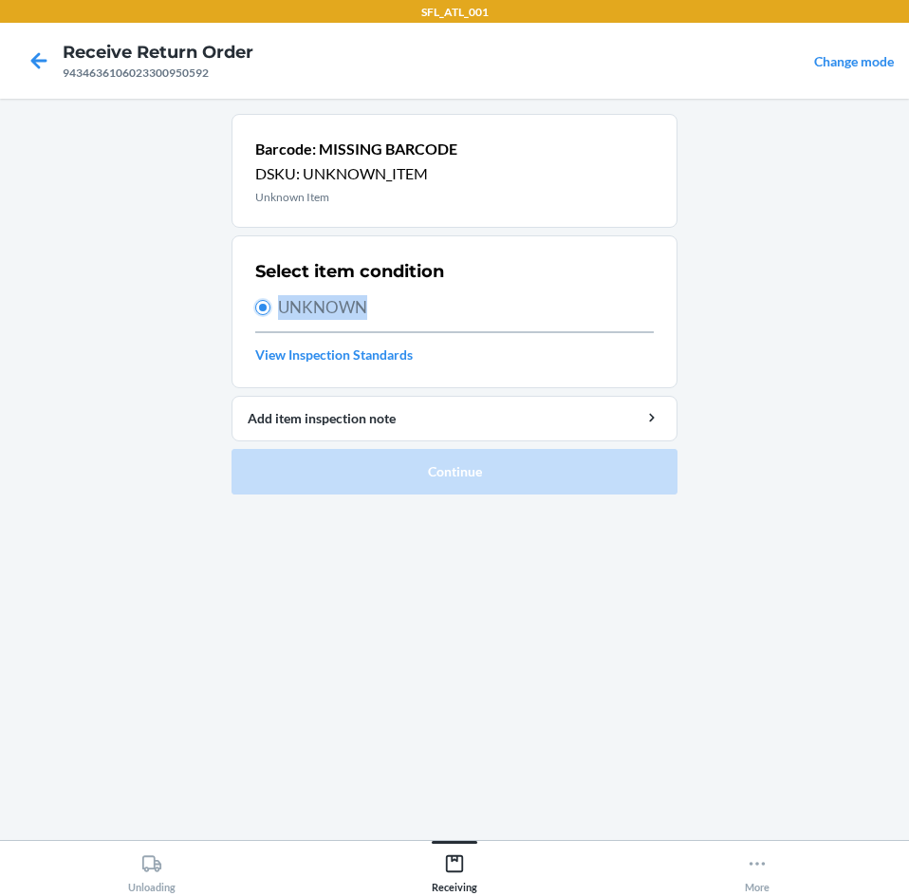
radio input "true"
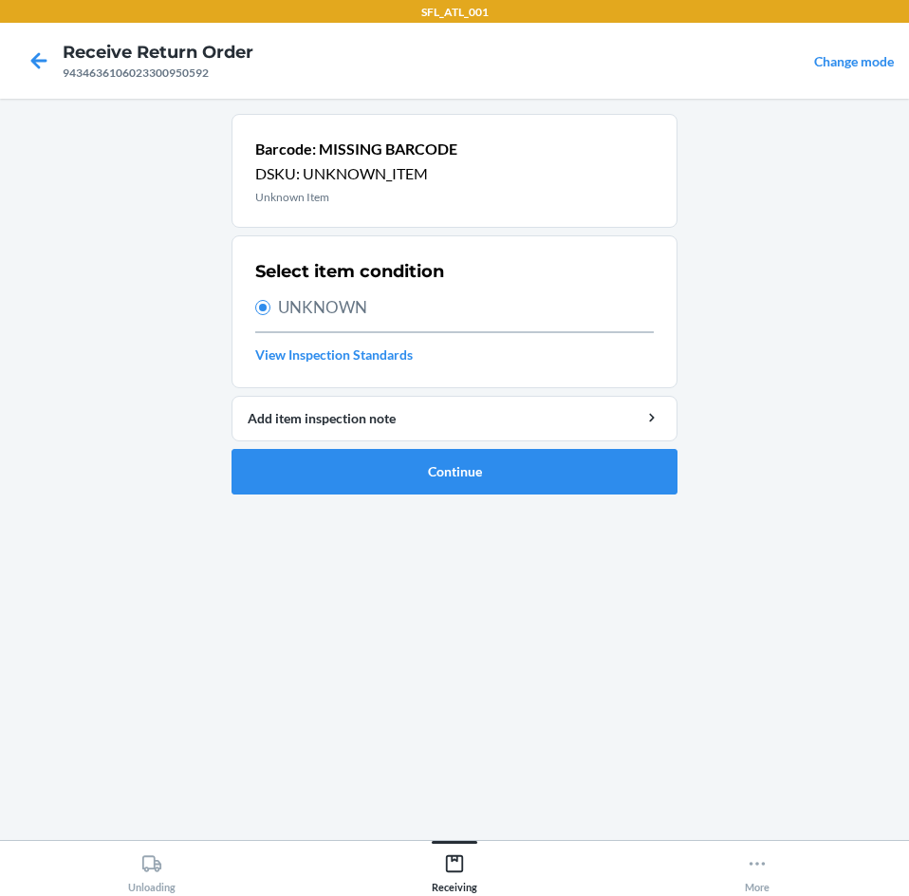
click at [353, 445] on li "Barcode: MISSING BARCODE DSKU: UNKNOWN_ITEM Unknown Item Select item condition …" at bounding box center [455, 304] width 446 height 381
click at [353, 457] on button "Continue" at bounding box center [455, 472] width 446 height 46
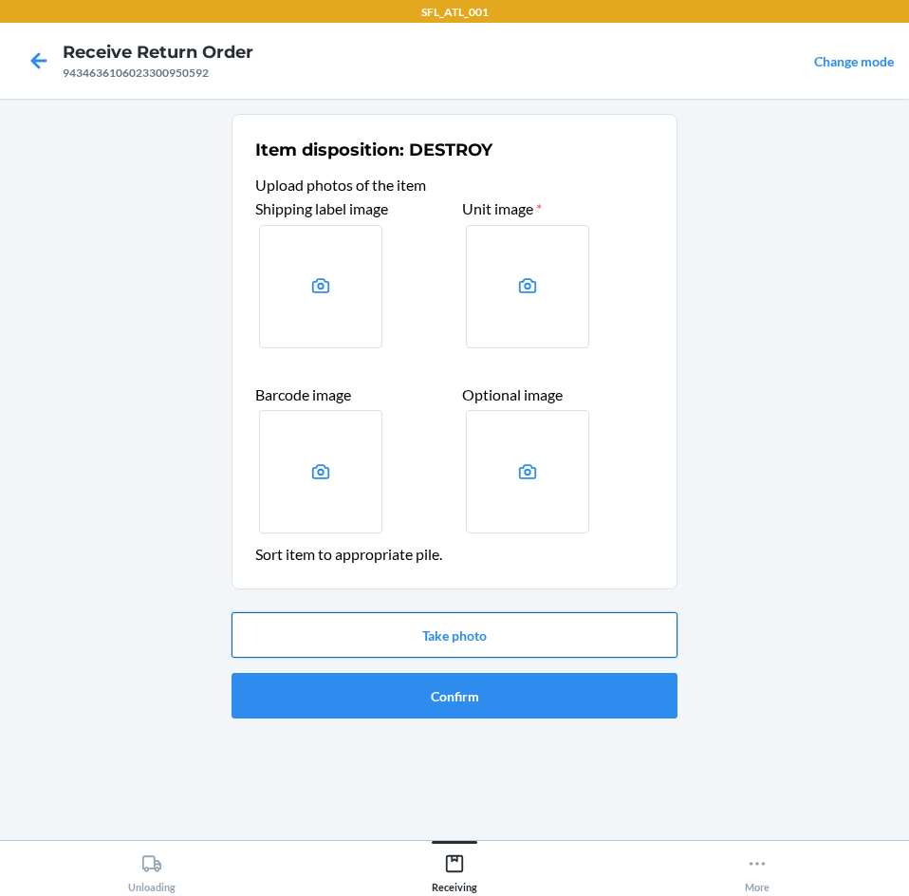
click at [408, 631] on button "Take photo" at bounding box center [455, 635] width 446 height 46
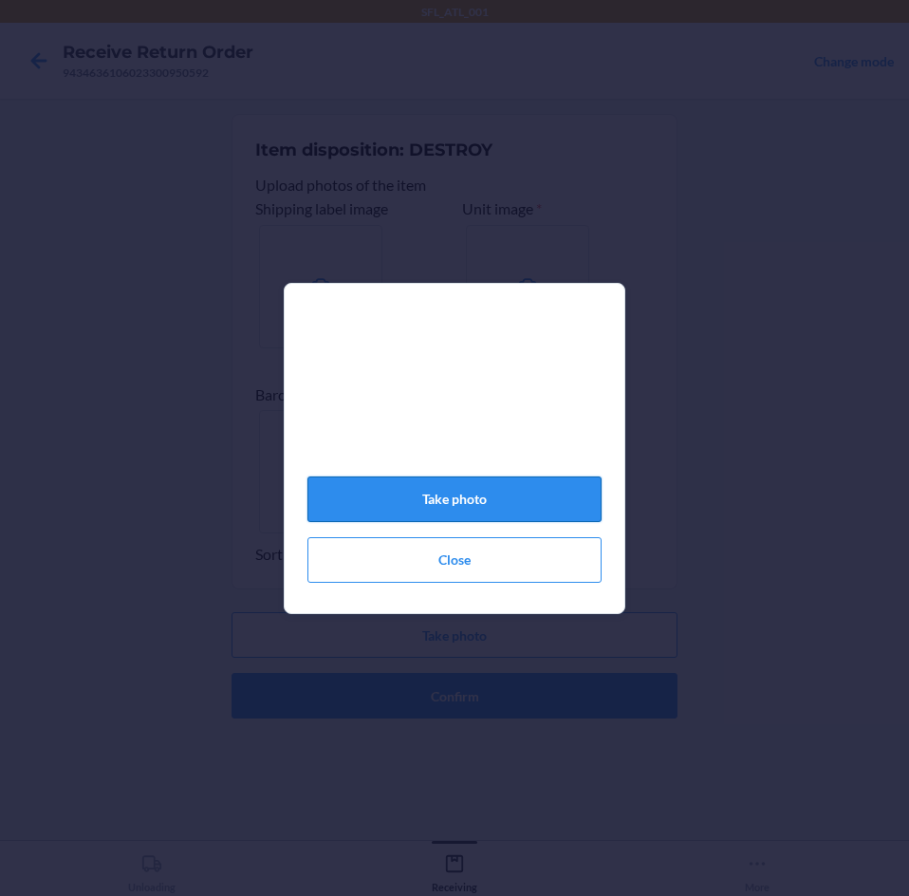
click at [484, 519] on button "Take photo" at bounding box center [454, 499] width 294 height 46
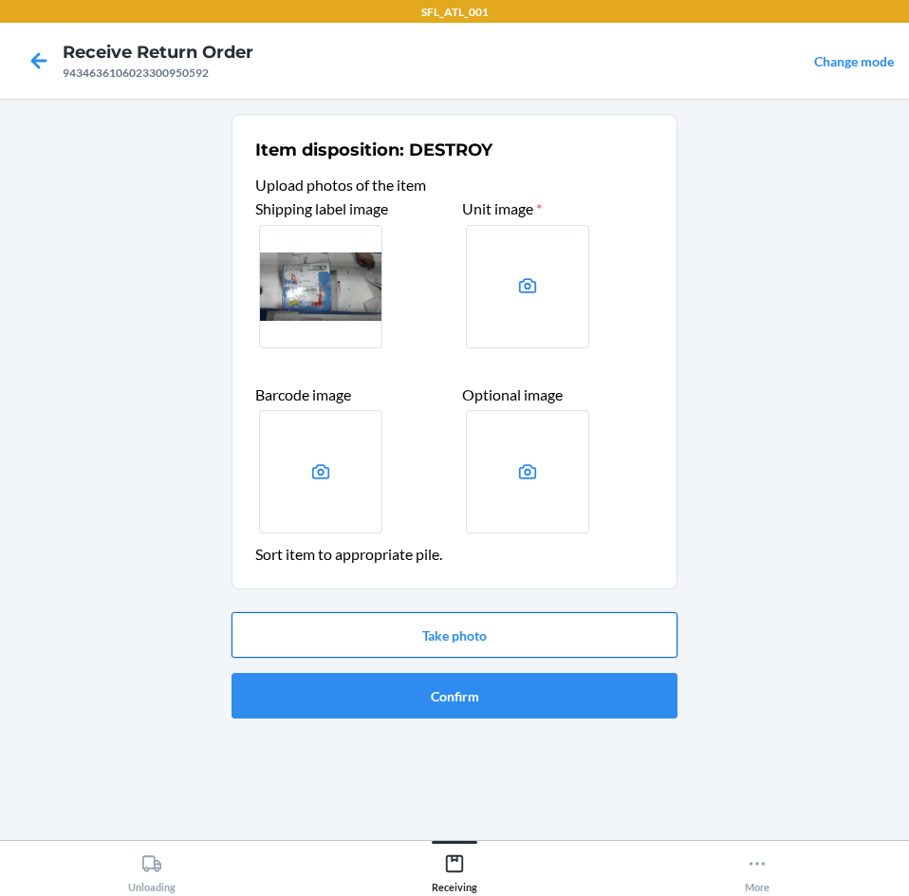
click at [470, 631] on button "Take photo" at bounding box center [455, 635] width 446 height 46
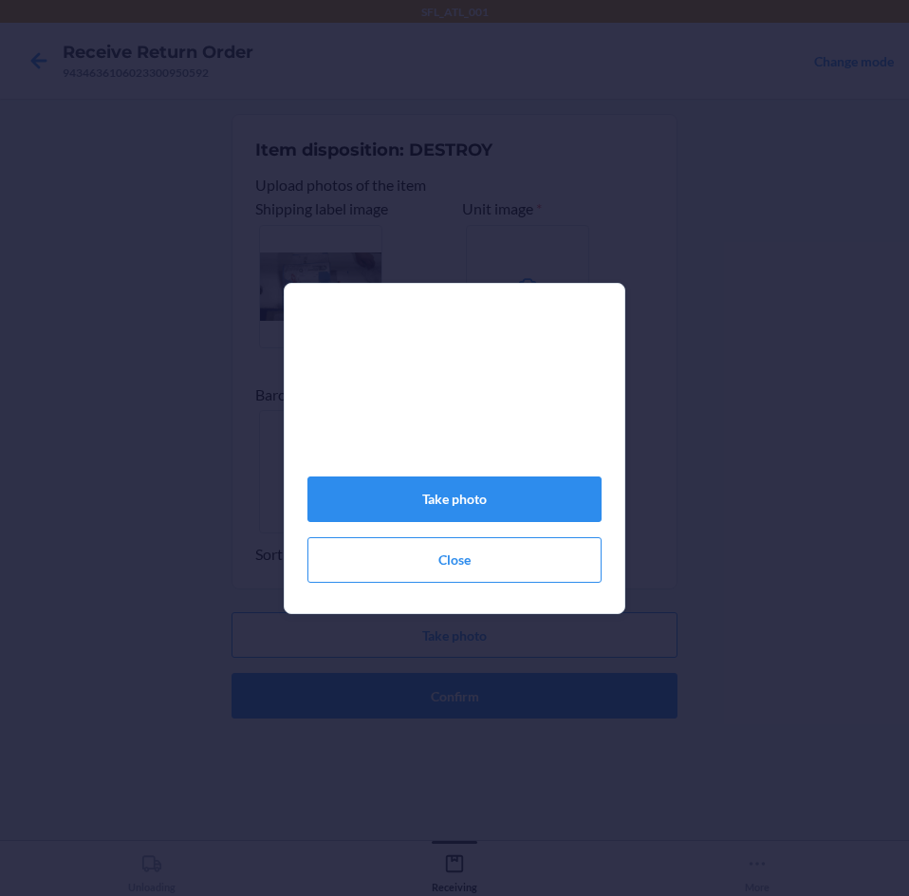
click at [473, 482] on div "Take photo Close" at bounding box center [454, 456] width 294 height 269
click at [479, 511] on button "Take photo" at bounding box center [454, 499] width 294 height 46
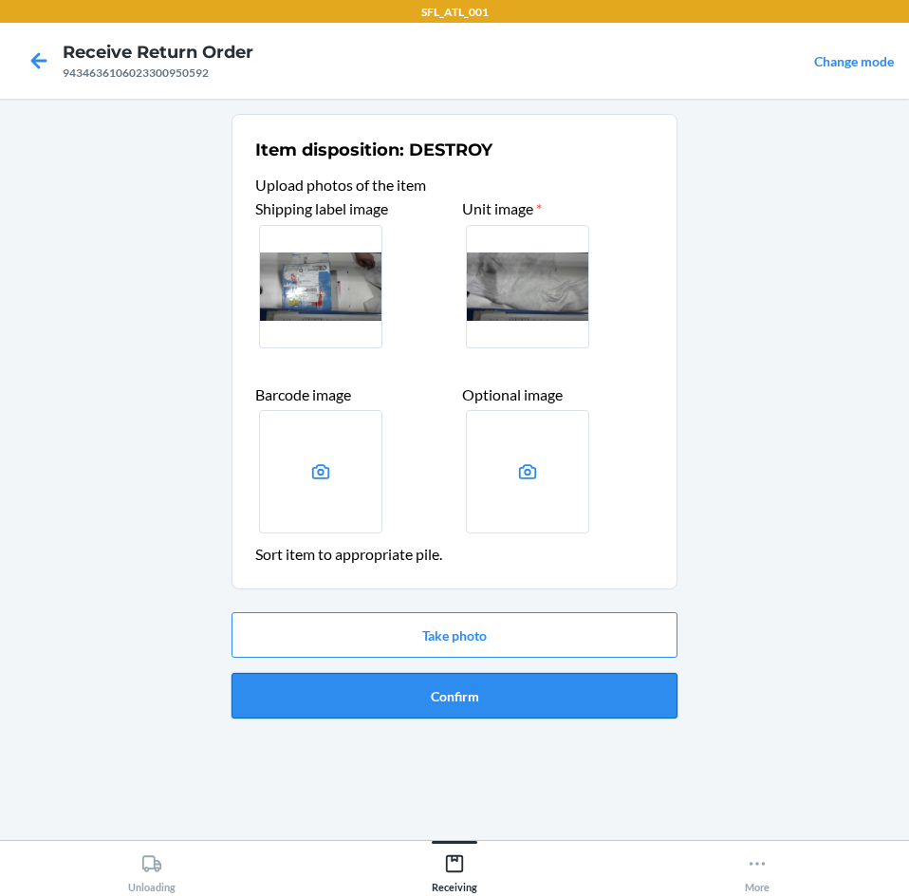
click at [482, 711] on button "Confirm" at bounding box center [455, 696] width 446 height 46
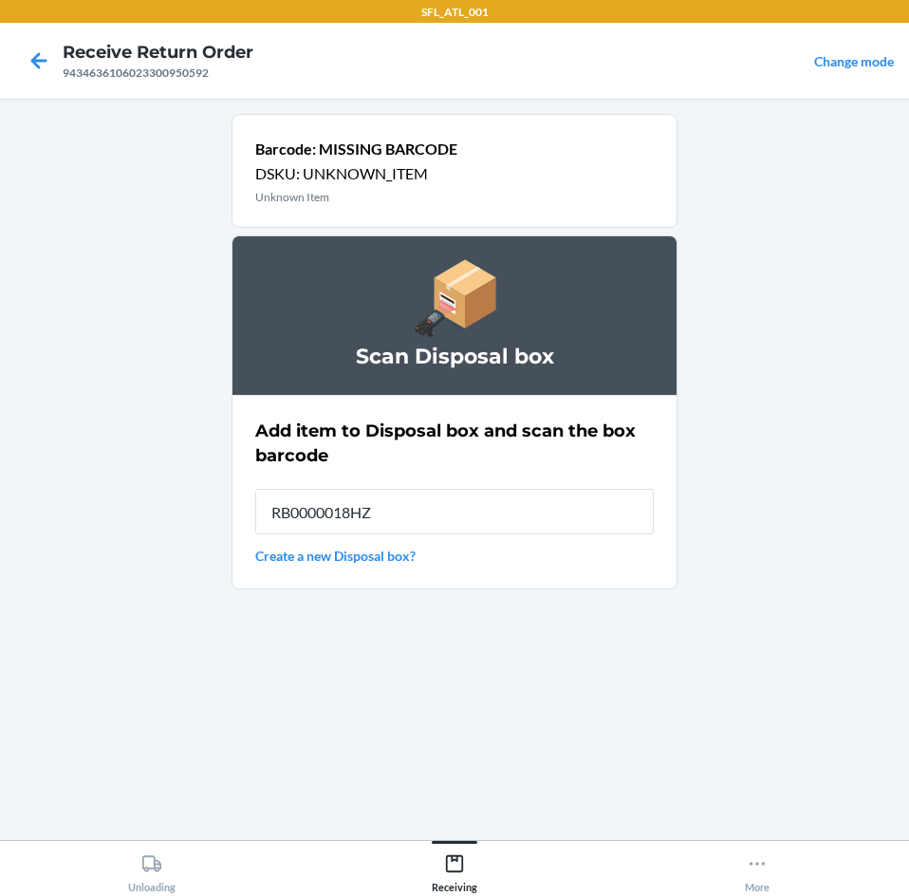
type input "RB0000018HZ"
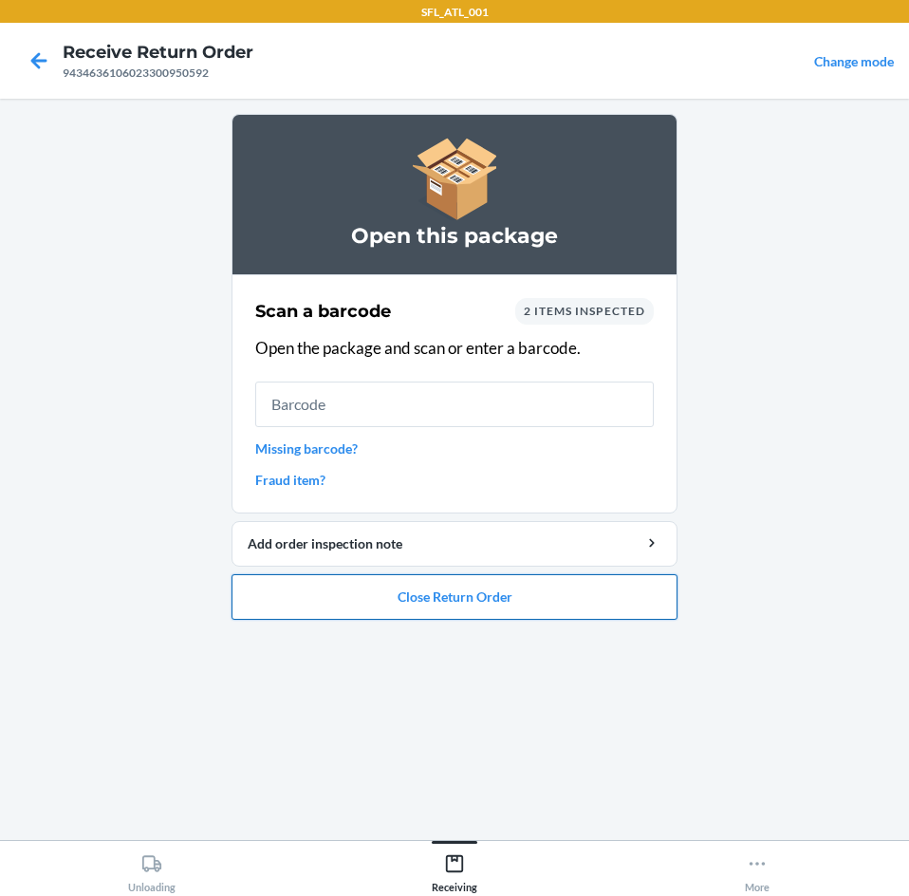
drag, startPoint x: 438, startPoint y: 597, endPoint x: 438, endPoint y: 608, distance: 11.4
click at [438, 596] on button "Close Return Order" at bounding box center [455, 597] width 446 height 46
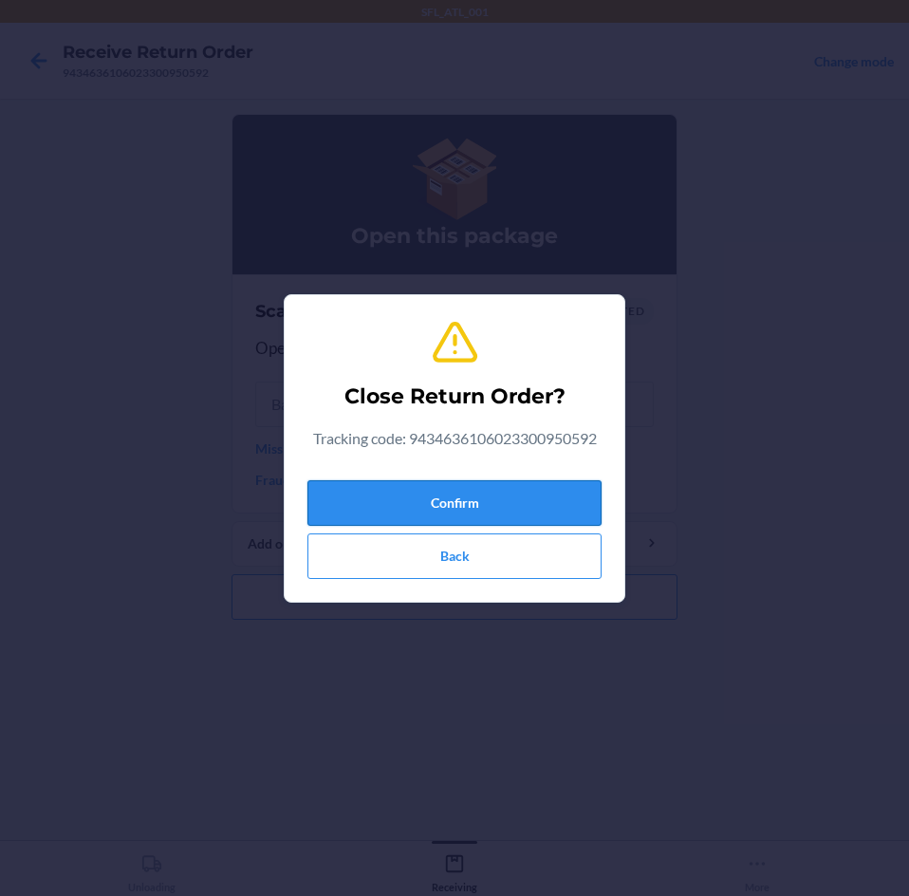
click at [437, 511] on button "Confirm" at bounding box center [454, 503] width 294 height 46
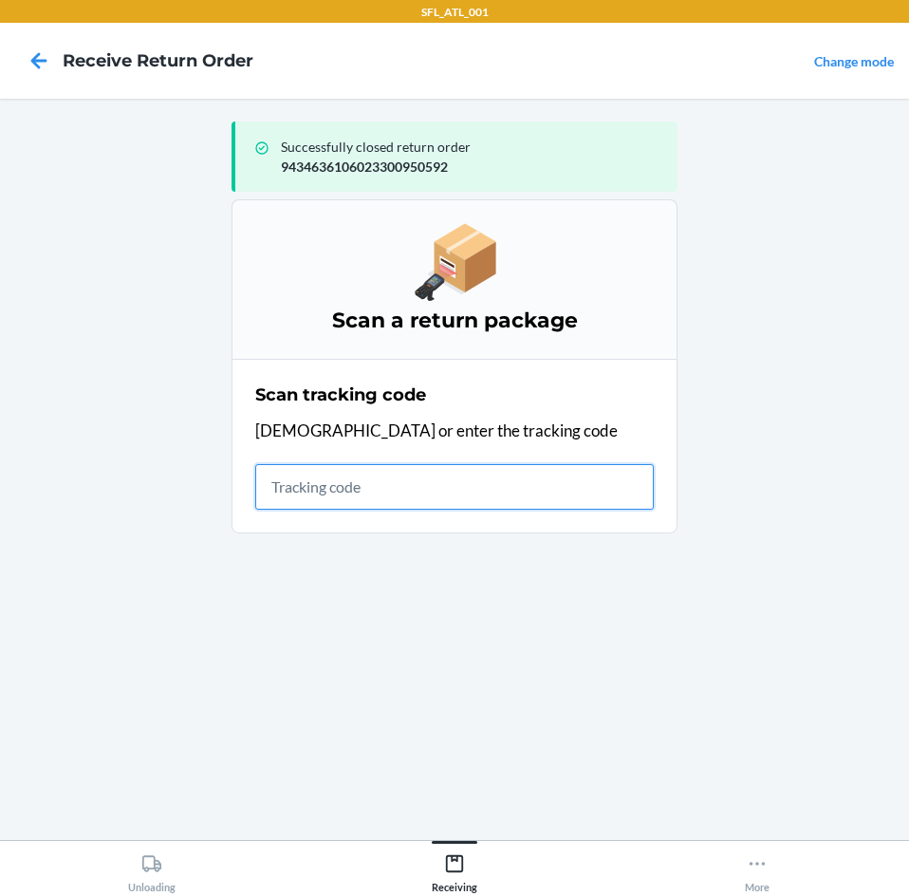
click at [326, 490] on input "text" at bounding box center [454, 487] width 399 height 46
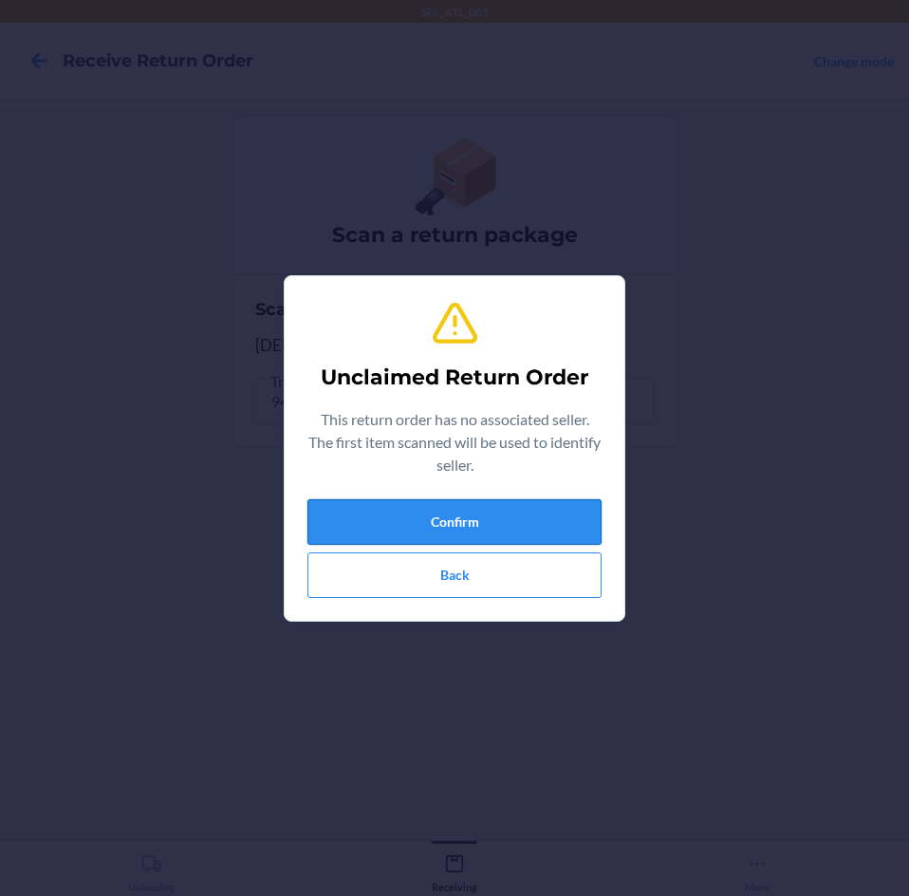
click at [409, 525] on button "Confirm" at bounding box center [454, 522] width 294 height 46
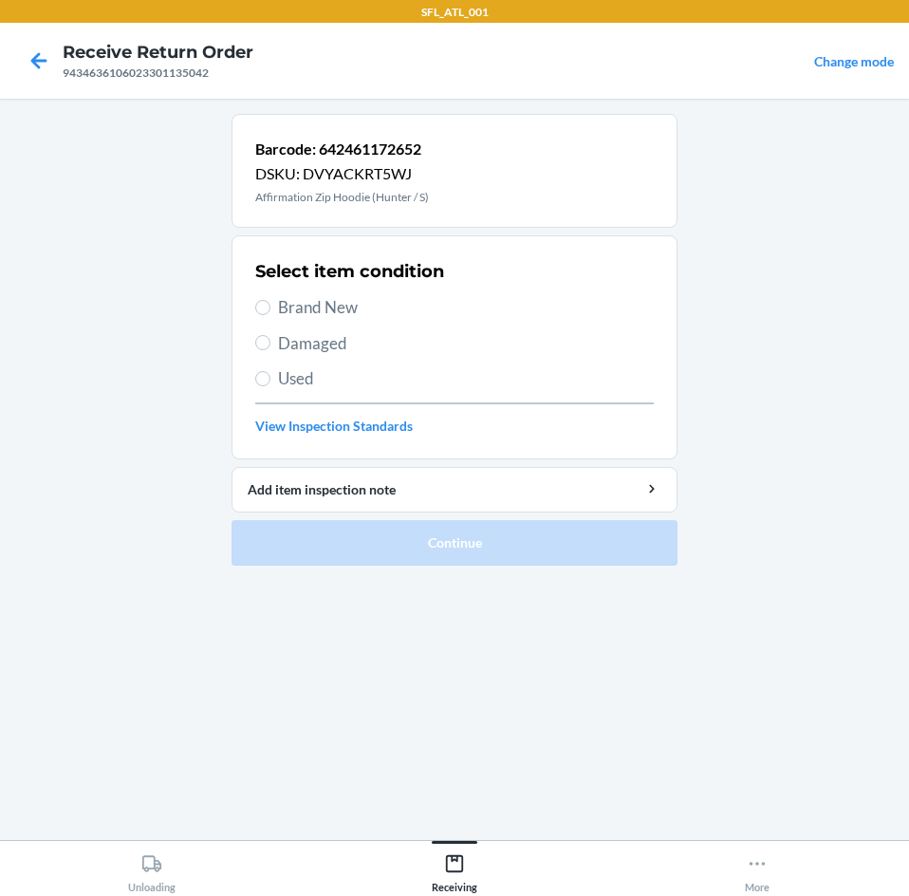
click at [361, 299] on span "Brand New" at bounding box center [466, 307] width 376 height 25
click at [270, 300] on input "Brand New" at bounding box center [262, 307] width 15 height 15
radio input "true"
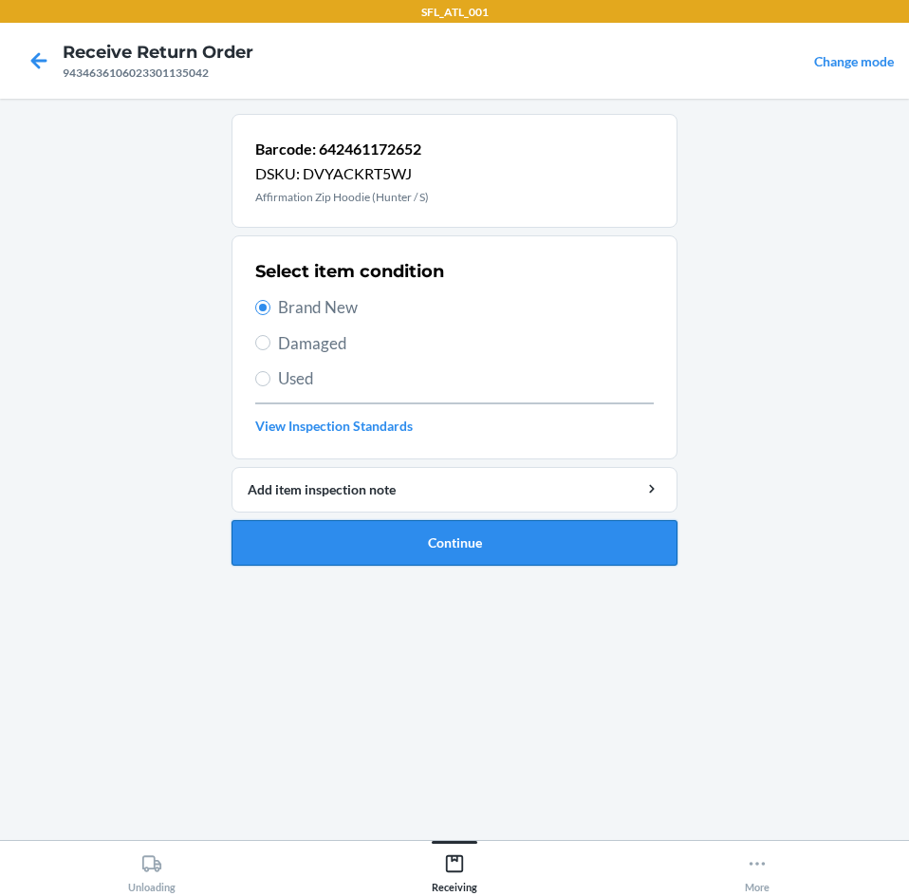
click at [374, 560] on button "Continue" at bounding box center [455, 543] width 446 height 46
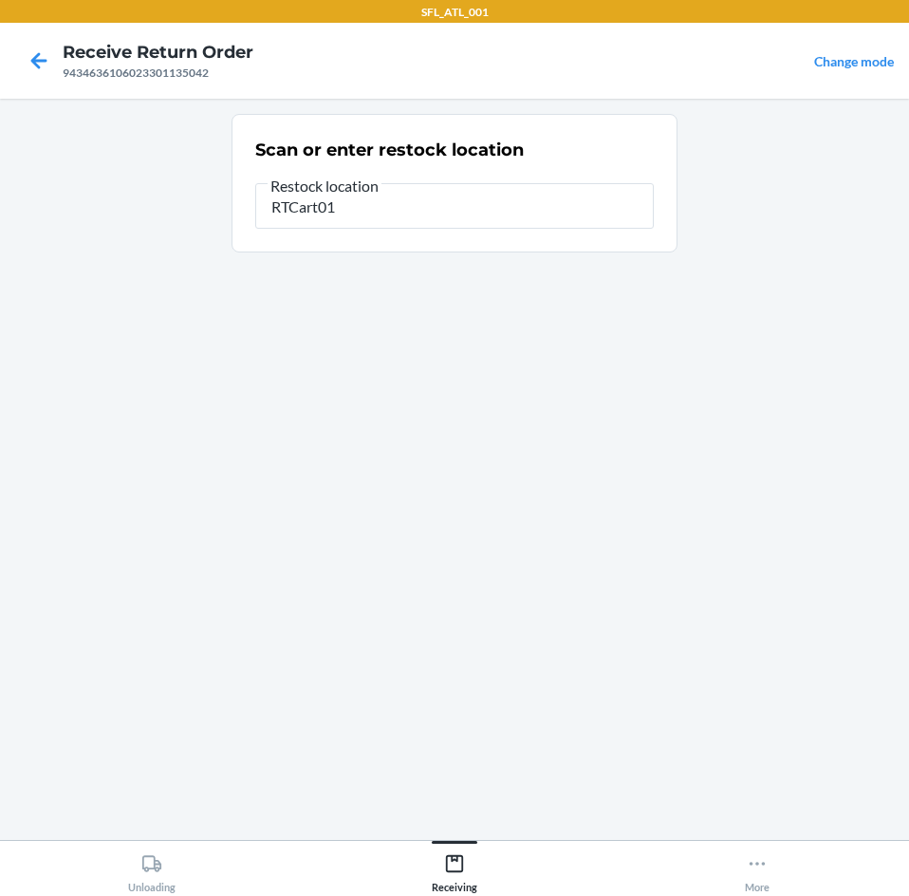
type input "RTCart011"
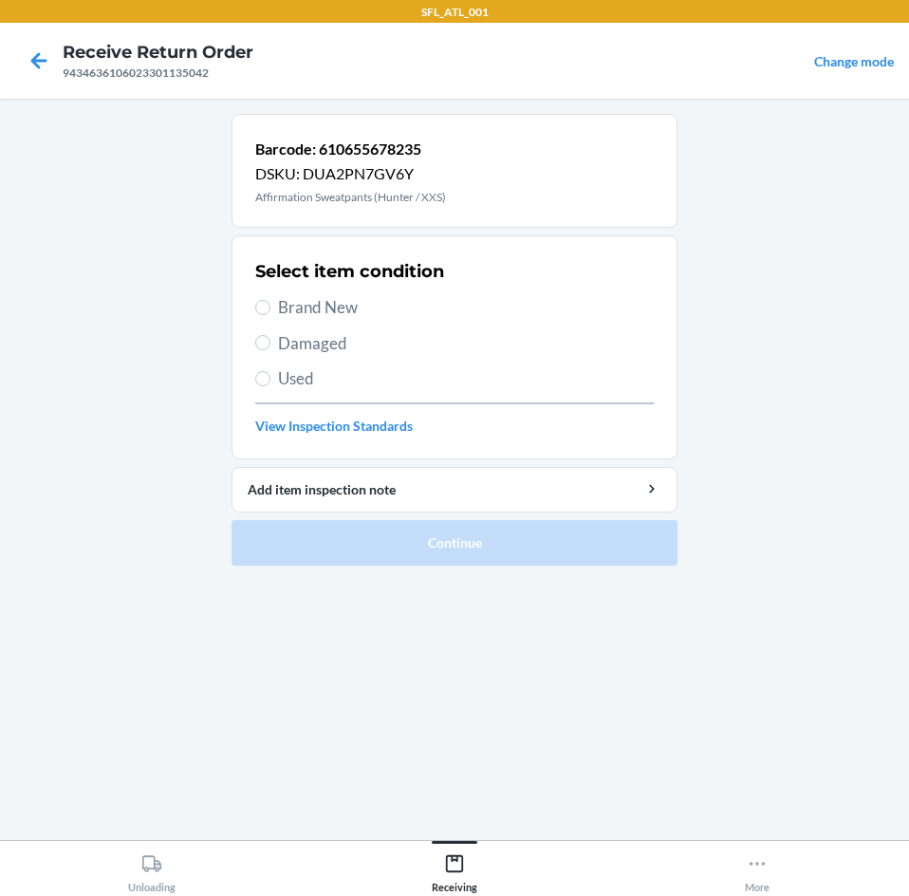
click at [364, 312] on span "Brand New" at bounding box center [466, 307] width 376 height 25
click at [270, 312] on input "Brand New" at bounding box center [262, 307] width 15 height 15
radio input "true"
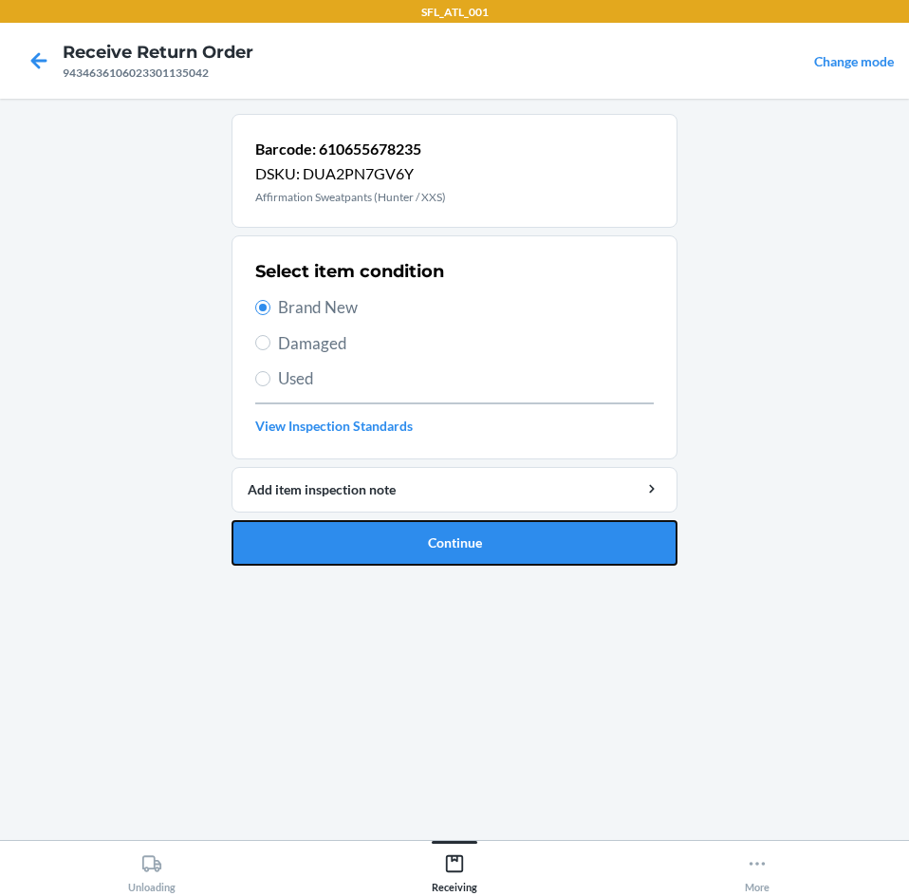
drag, startPoint x: 560, startPoint y: 558, endPoint x: 547, endPoint y: 557, distance: 13.3
click at [560, 557] on button "Continue" at bounding box center [455, 543] width 446 height 46
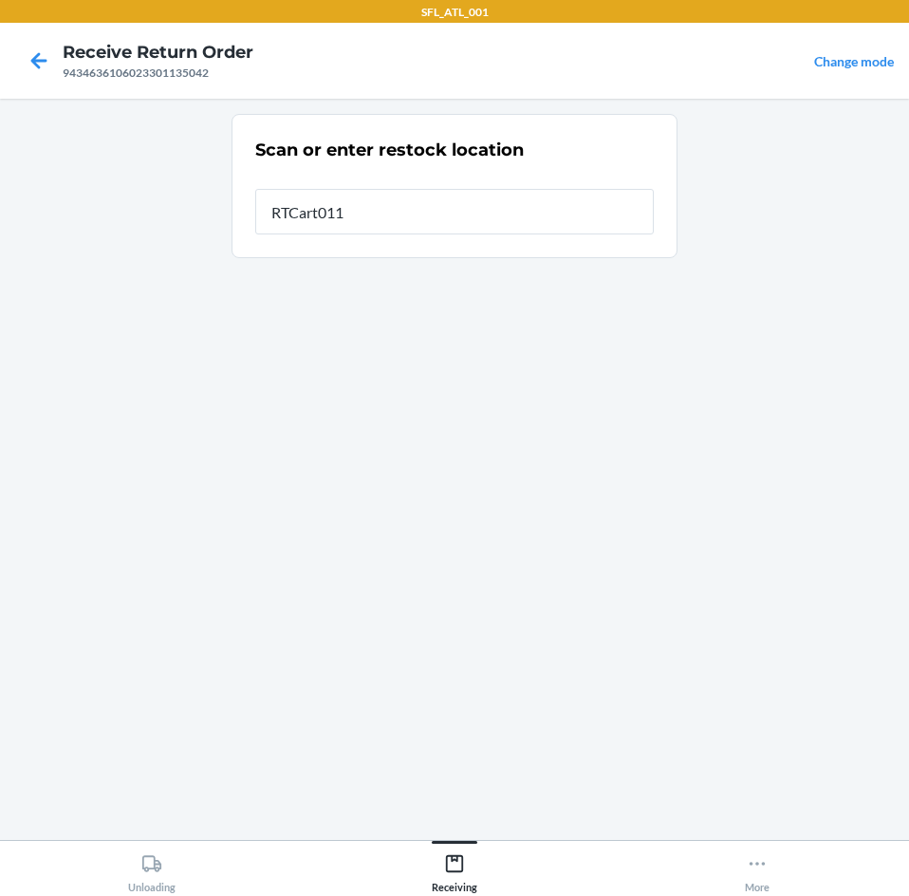
type input "RTCart011"
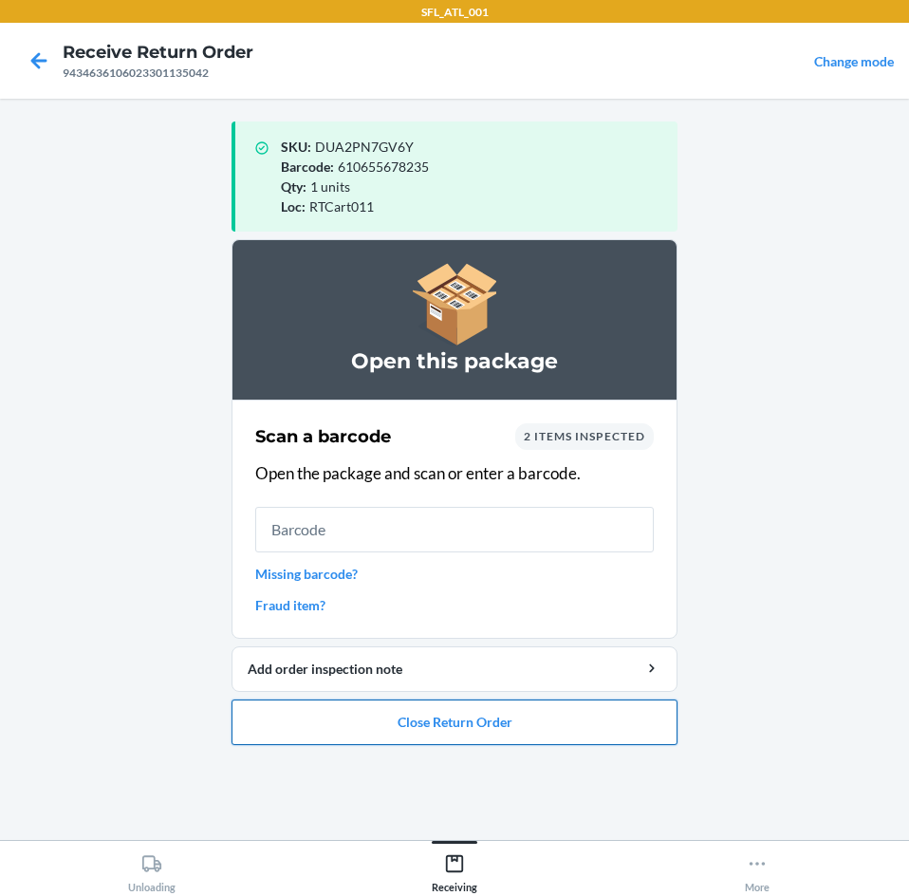
click at [470, 718] on button "Close Return Order" at bounding box center [455, 722] width 446 height 46
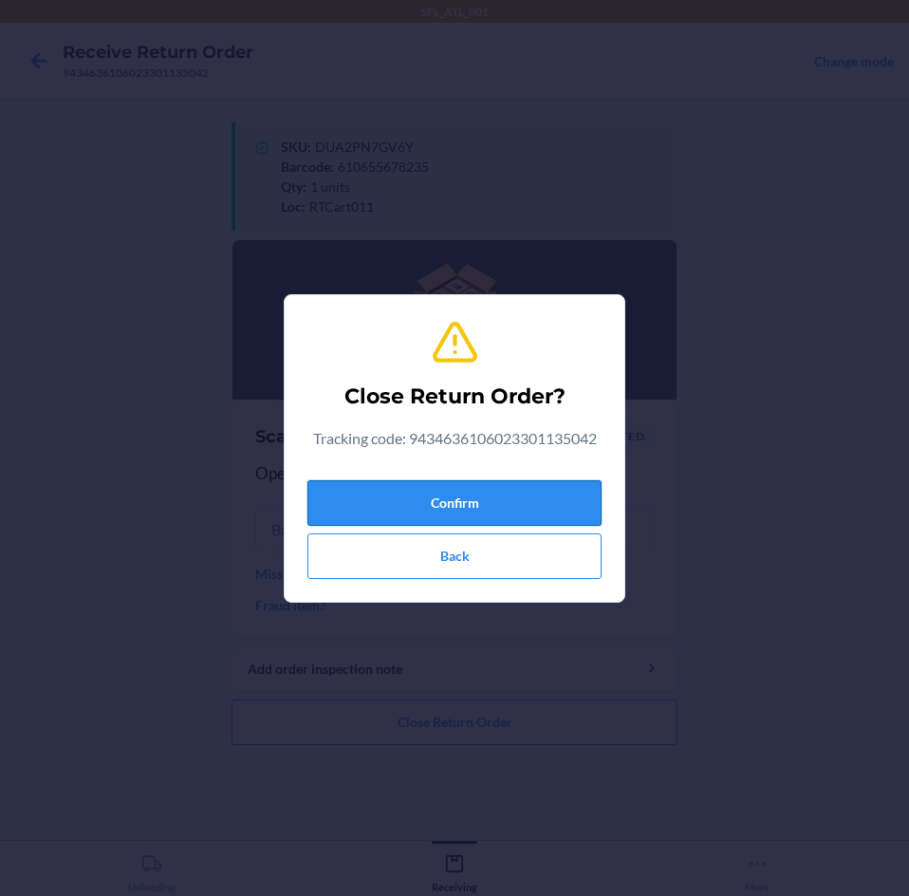
click at [543, 504] on button "Confirm" at bounding box center [454, 503] width 294 height 46
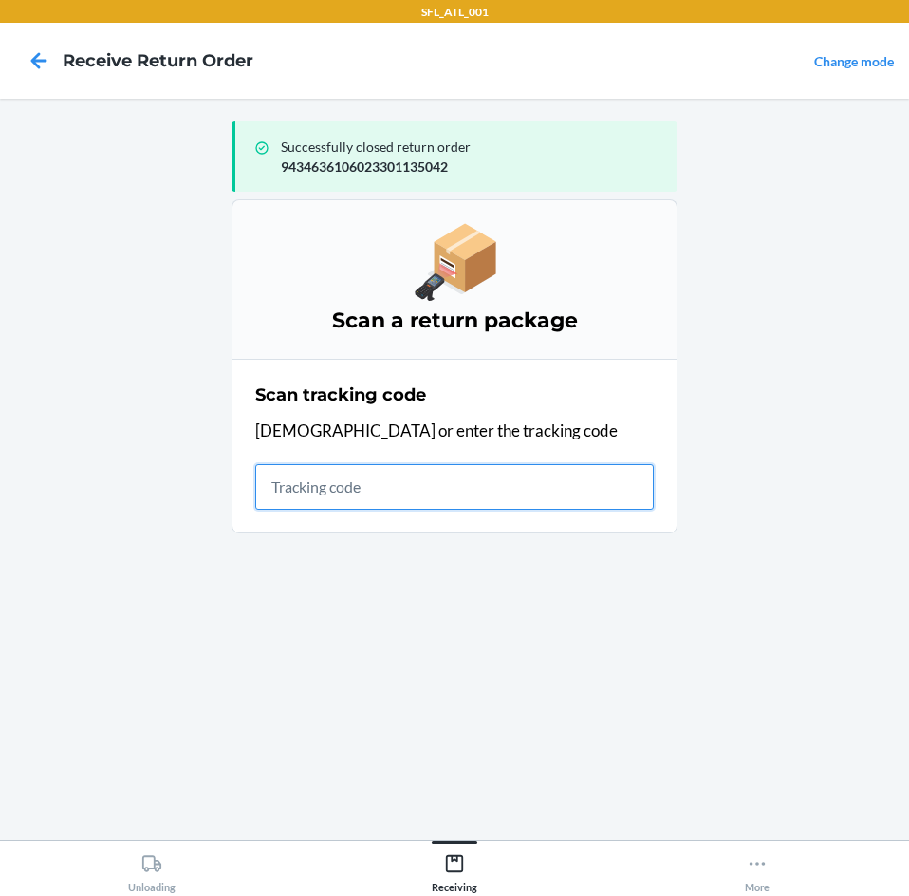
click at [316, 493] on input "text" at bounding box center [454, 487] width 399 height 46
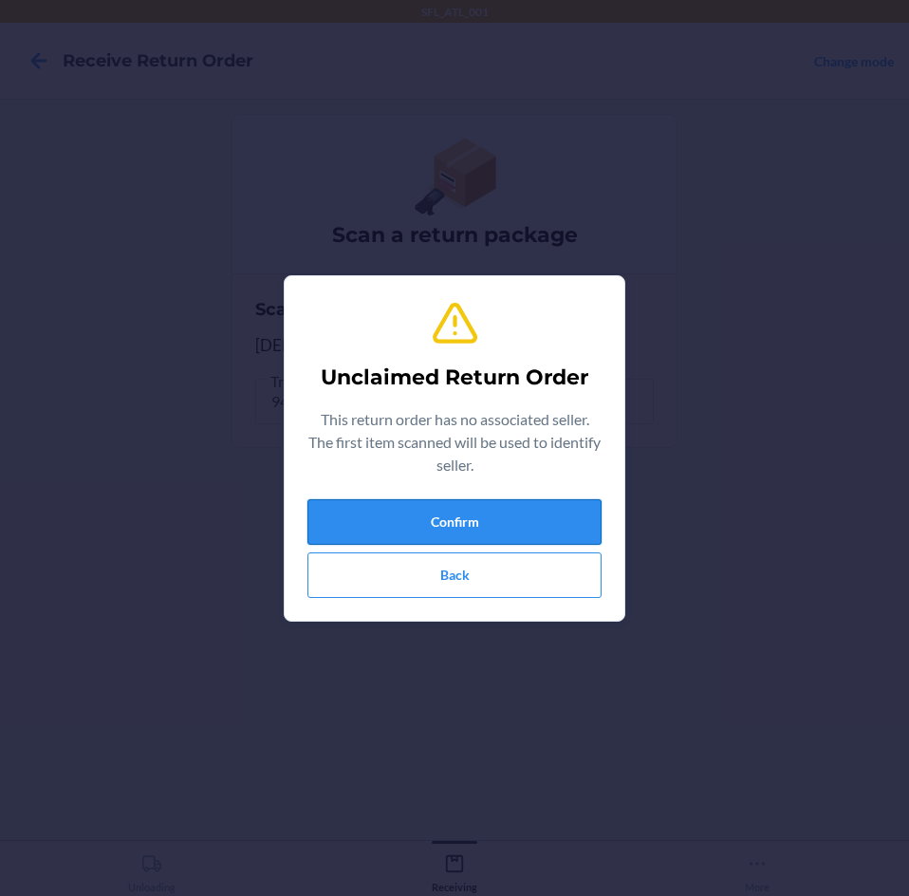
drag, startPoint x: 343, startPoint y: 490, endPoint x: 344, endPoint y: 503, distance: 13.4
click at [344, 500] on div "Unclaimed Return Order This return order has no associated seller. The first it…" at bounding box center [454, 448] width 294 height 314
click at [344, 503] on button "Confirm" at bounding box center [454, 522] width 294 height 46
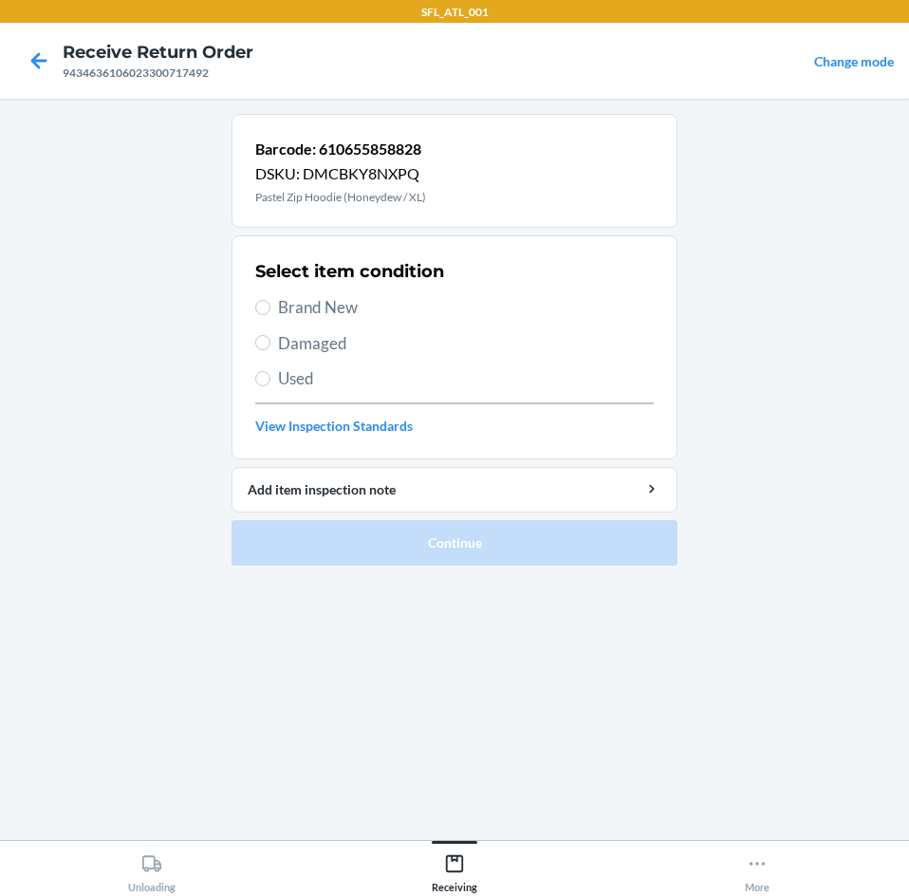
click at [297, 376] on span "Used" at bounding box center [466, 378] width 376 height 25
click at [270, 376] on input "Used" at bounding box center [262, 378] width 15 height 15
radio input "true"
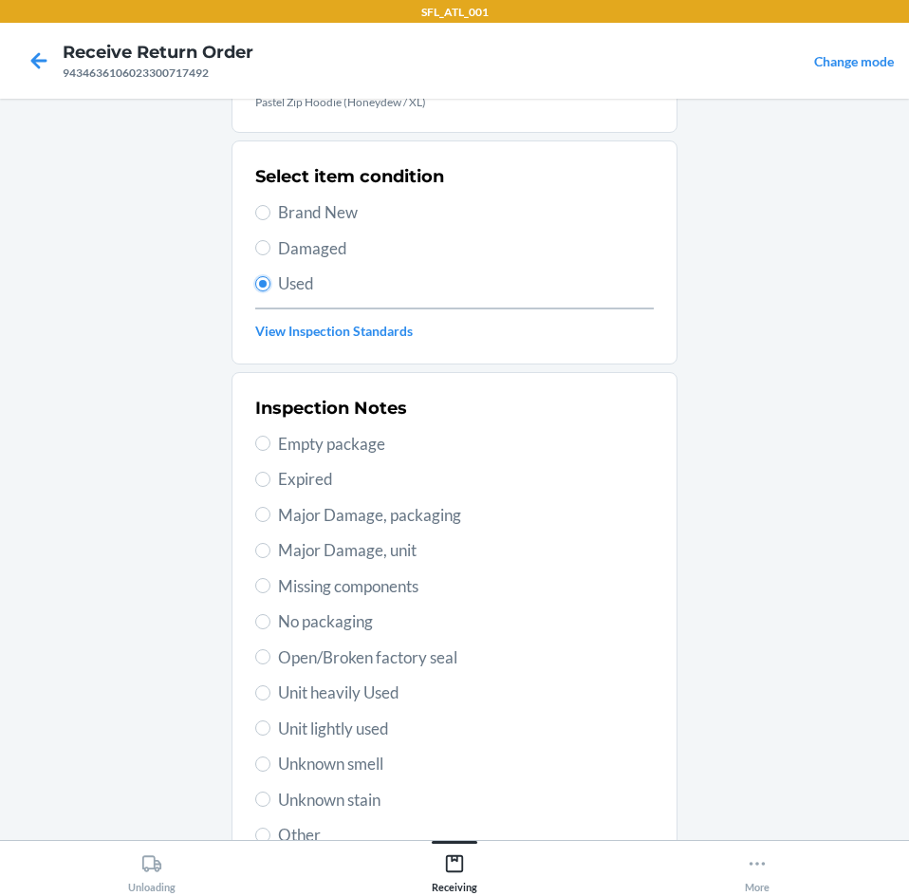
scroll to position [190, 0]
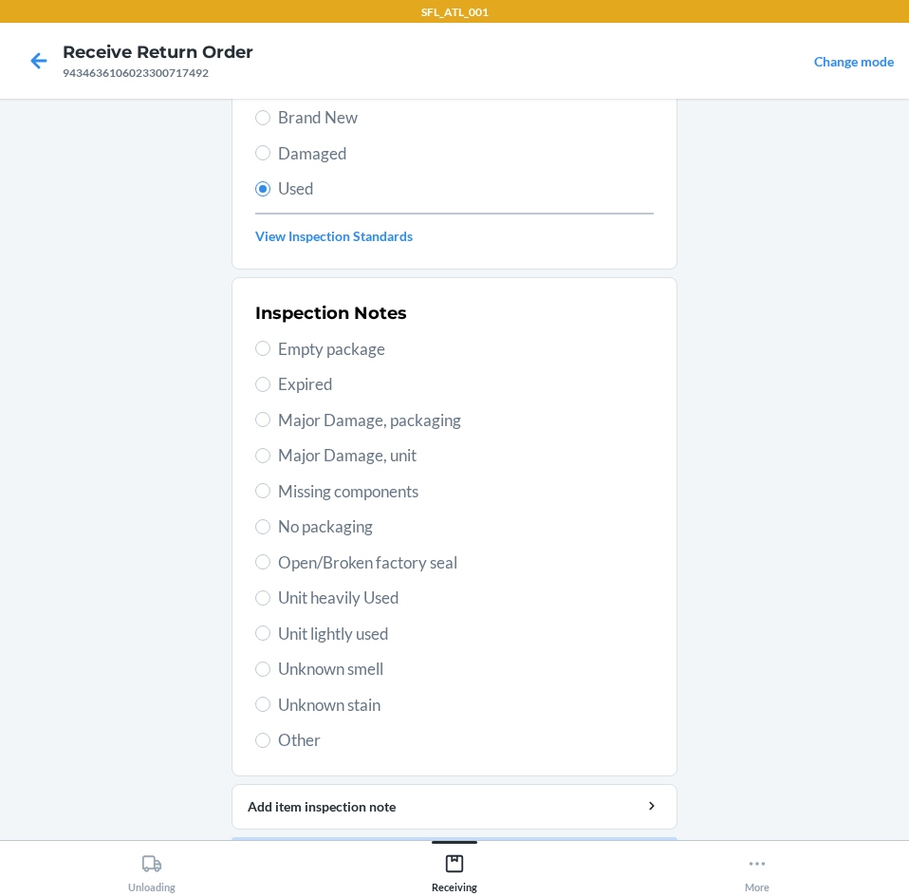
click at [364, 606] on span "Unit heavily Used" at bounding box center [466, 598] width 376 height 25
click at [270, 605] on input "Unit heavily Used" at bounding box center [262, 597] width 15 height 15
radio input "true"
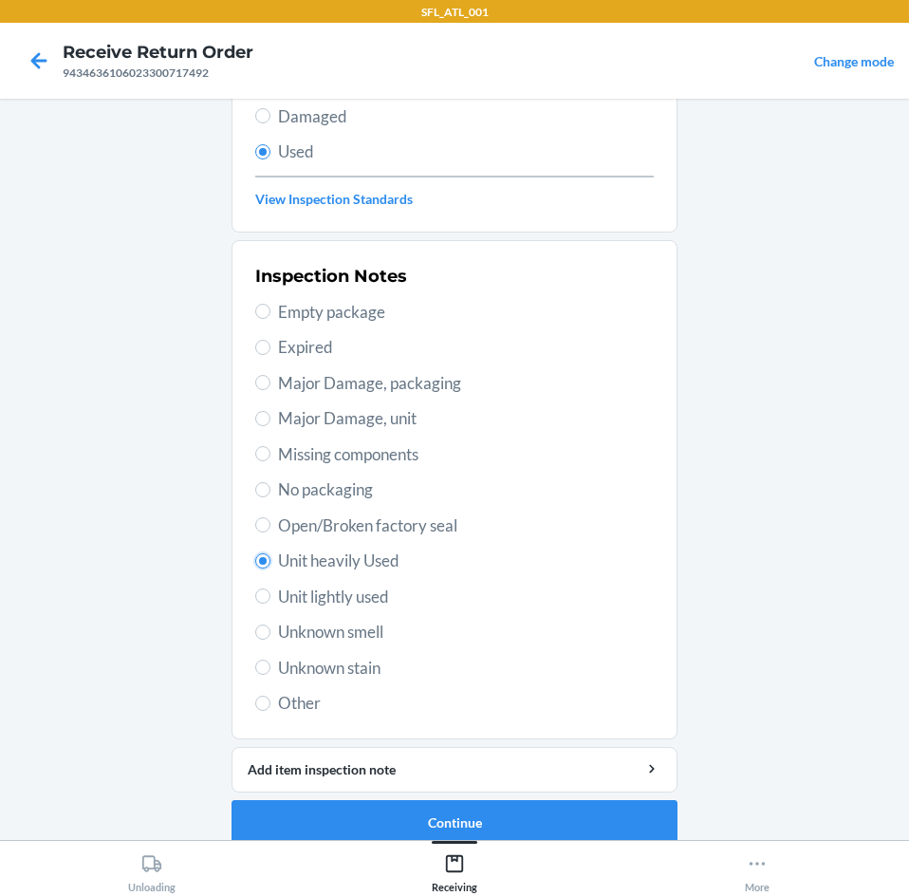
scroll to position [248, 0]
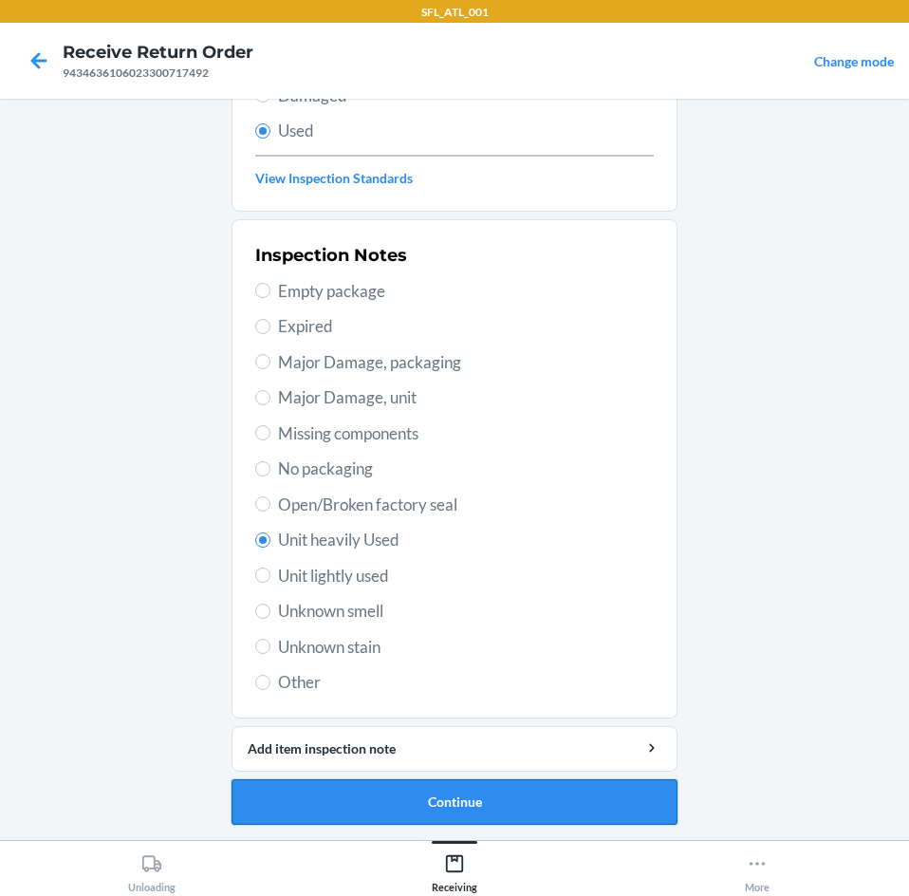
click at [466, 806] on button "Continue" at bounding box center [455, 802] width 446 height 46
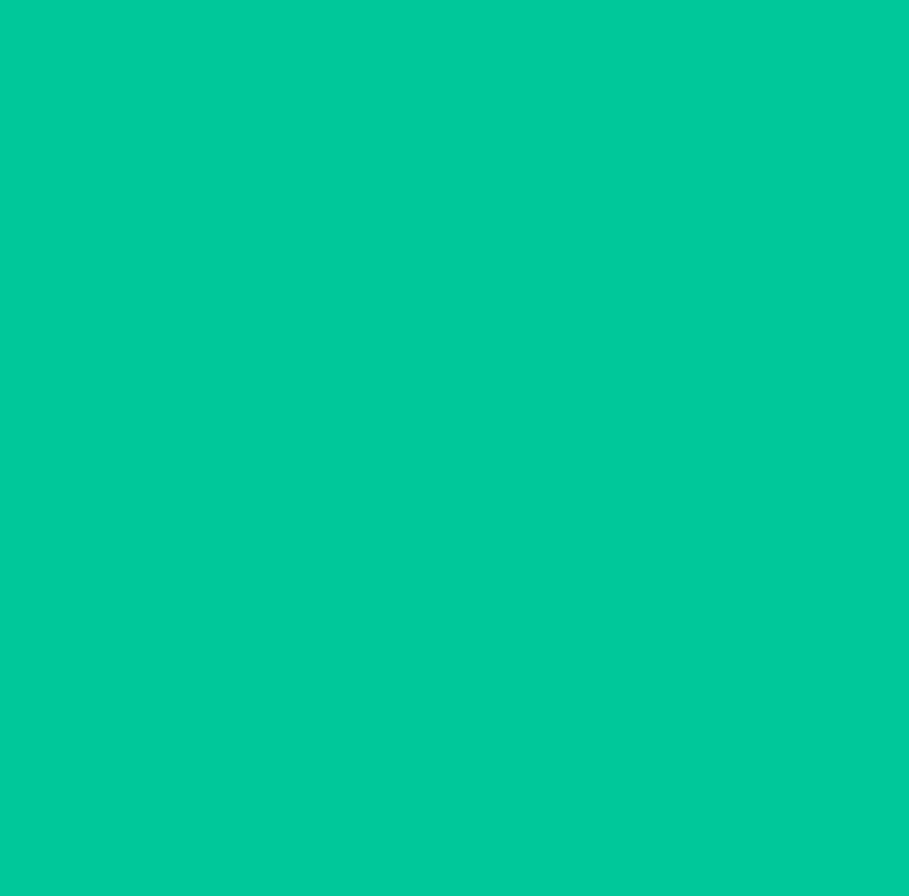
scroll to position [0, 0]
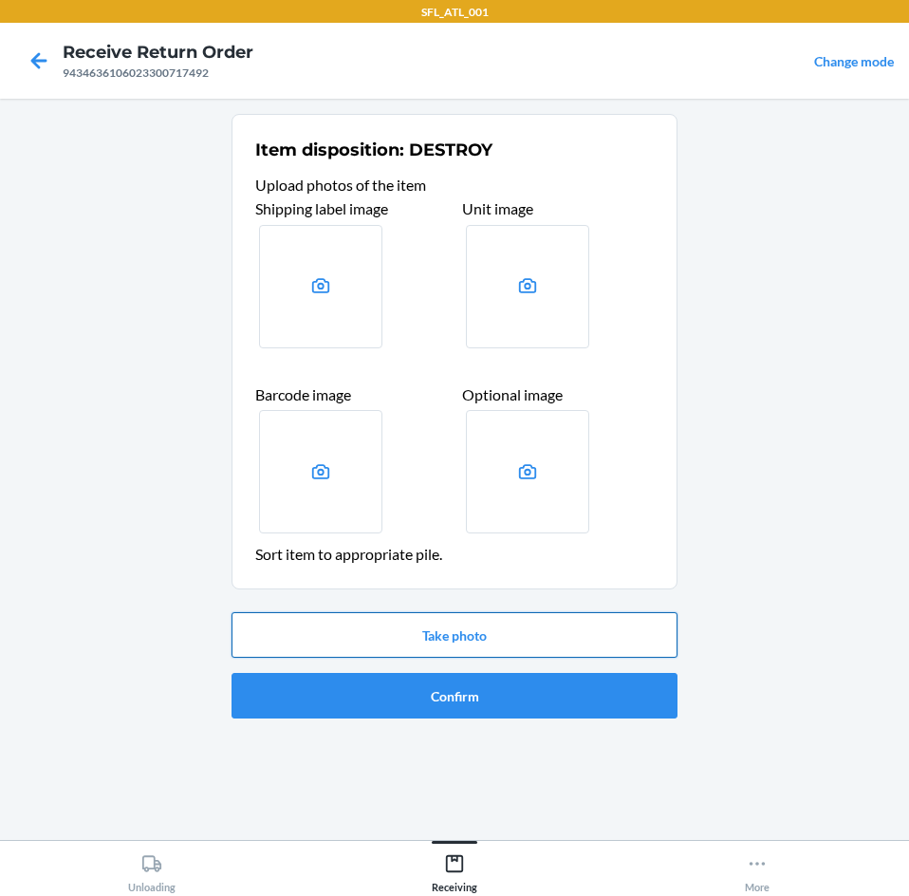
click at [399, 619] on button "Take photo" at bounding box center [455, 635] width 446 height 46
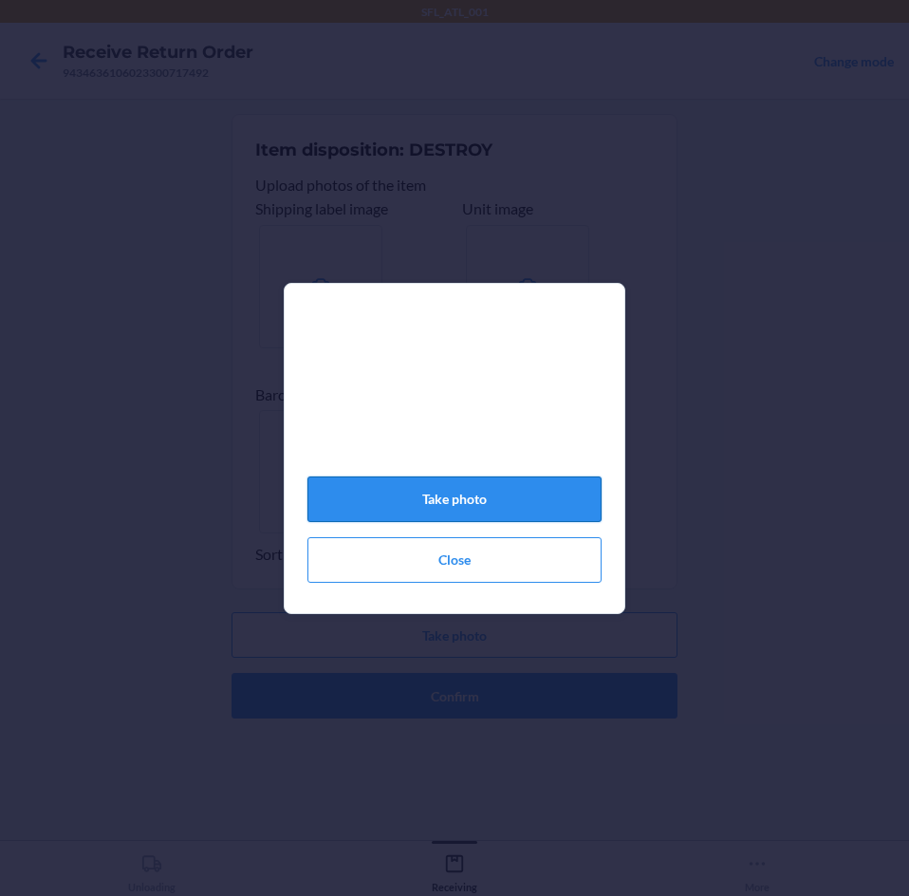
click at [402, 512] on button "Take photo" at bounding box center [454, 499] width 294 height 46
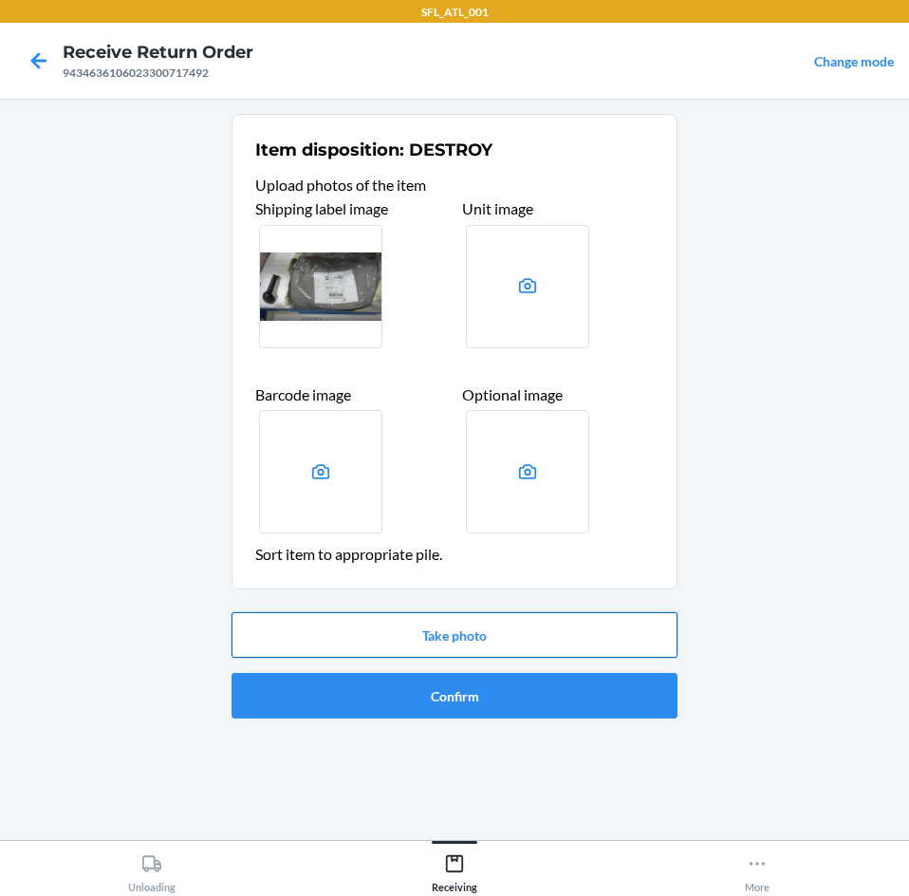
click at [441, 628] on button "Take photo" at bounding box center [455, 635] width 446 height 46
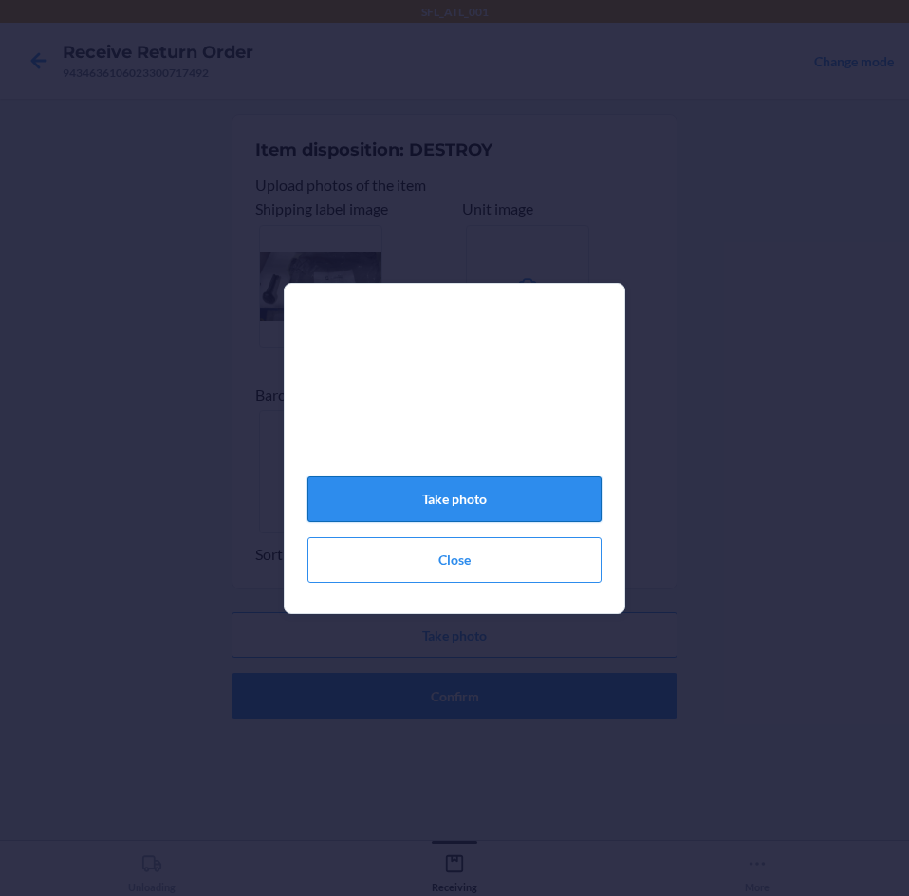
click at [428, 502] on button "Take photo" at bounding box center [454, 499] width 294 height 46
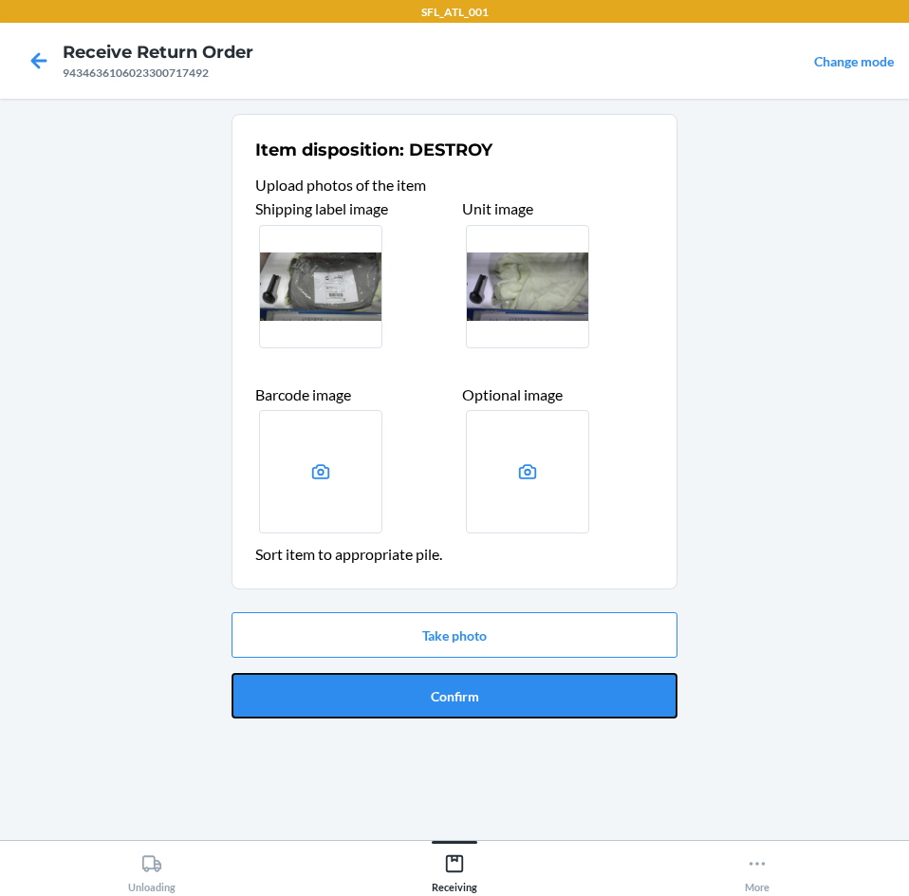
click at [541, 714] on button "Confirm" at bounding box center [455, 696] width 446 height 46
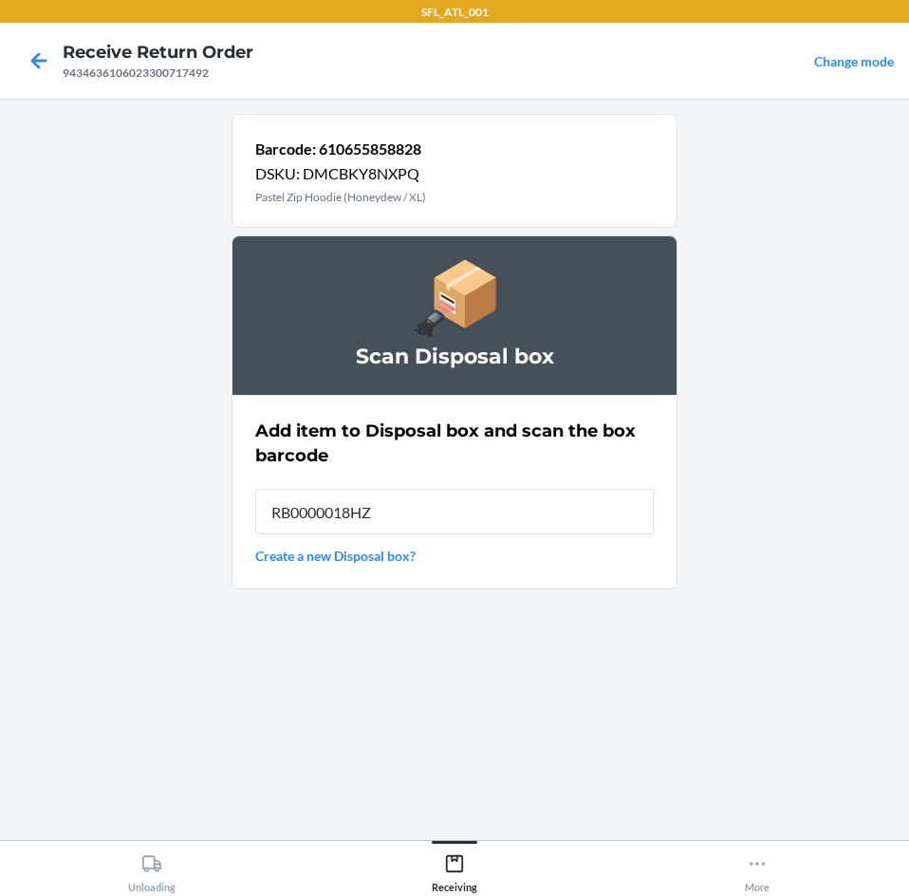
type input "RB0000018HZ"
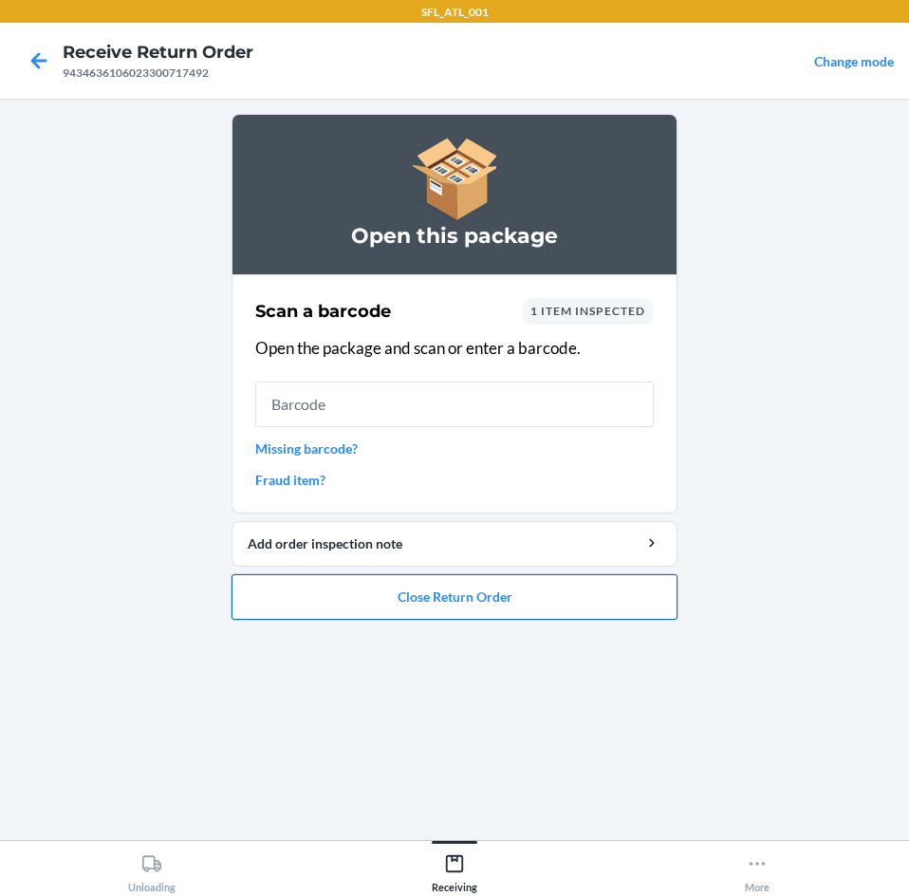
click at [495, 609] on button "Close Return Order" at bounding box center [455, 597] width 446 height 46
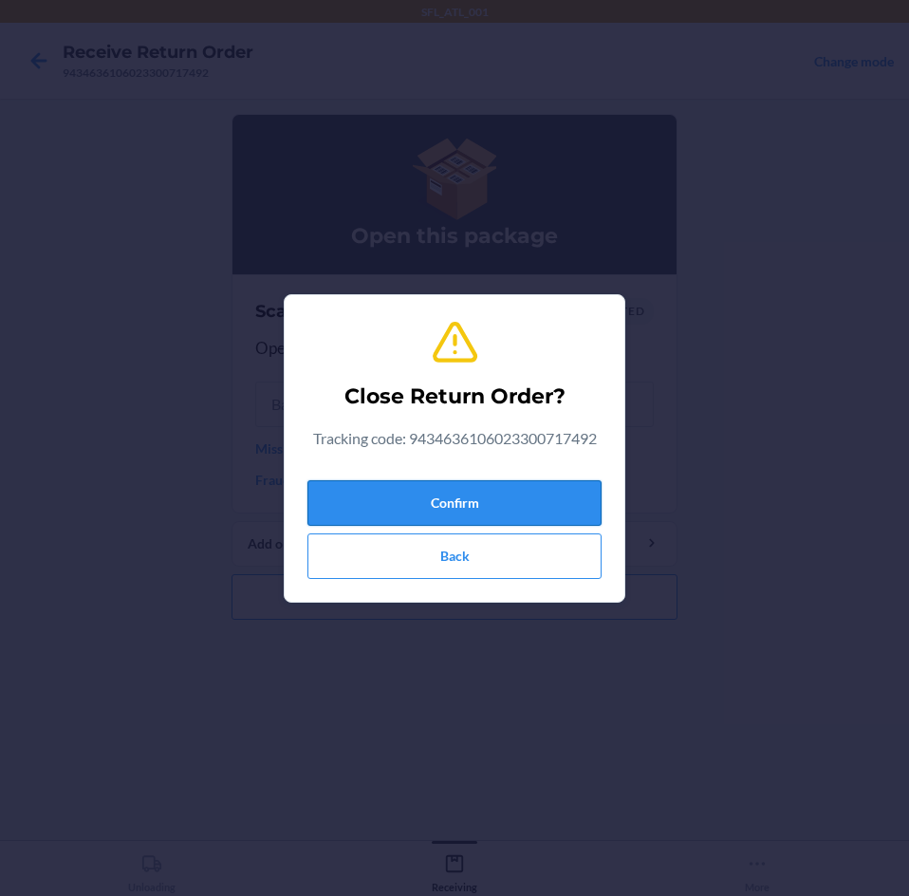
click at [520, 501] on button "Confirm" at bounding box center [454, 503] width 294 height 46
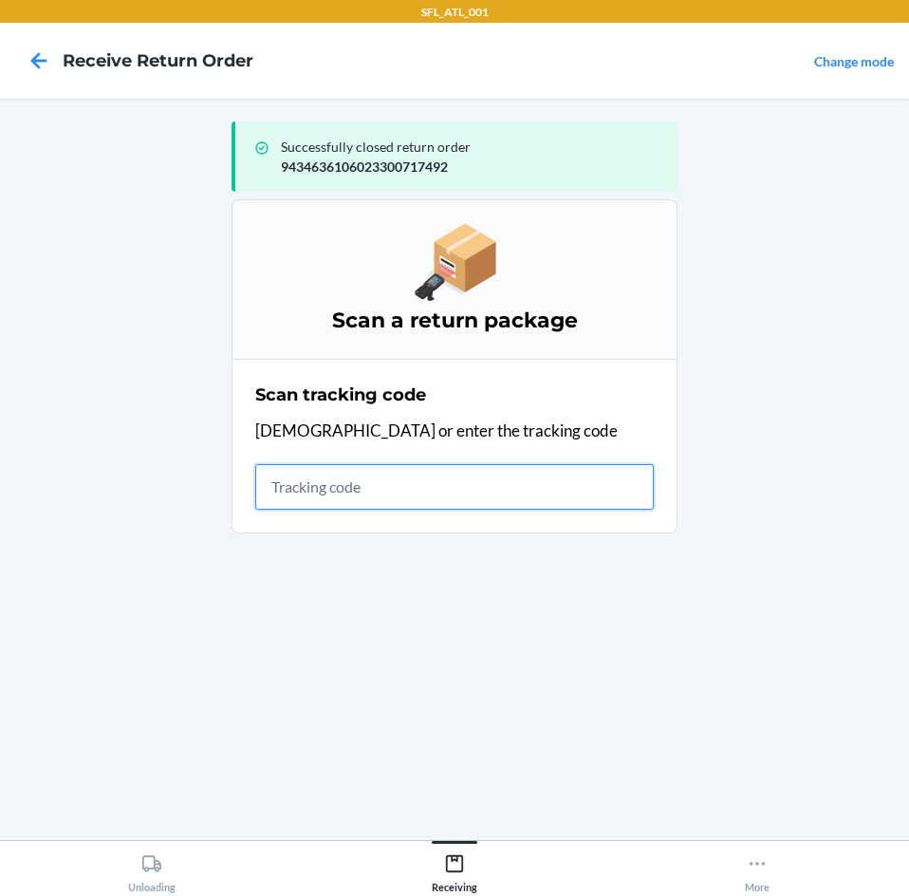
drag, startPoint x: 454, startPoint y: 488, endPoint x: 438, endPoint y: 480, distance: 17.0
click at [454, 487] on input "text" at bounding box center [454, 487] width 399 height 46
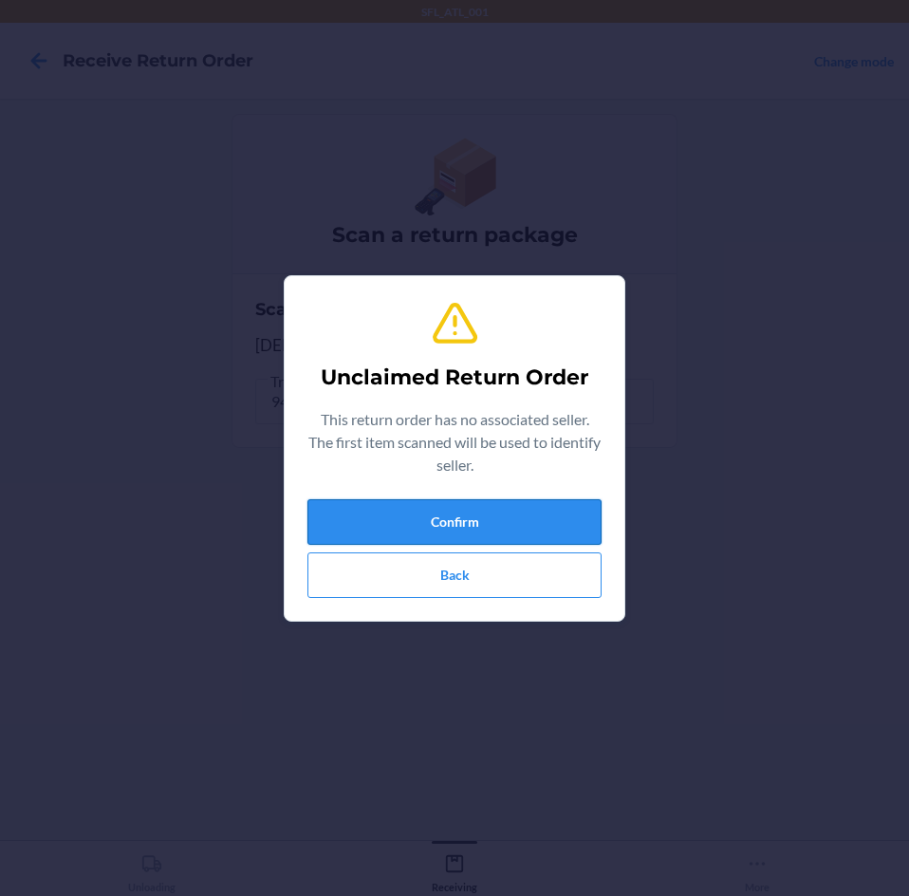
click at [433, 502] on button "Confirm" at bounding box center [454, 522] width 294 height 46
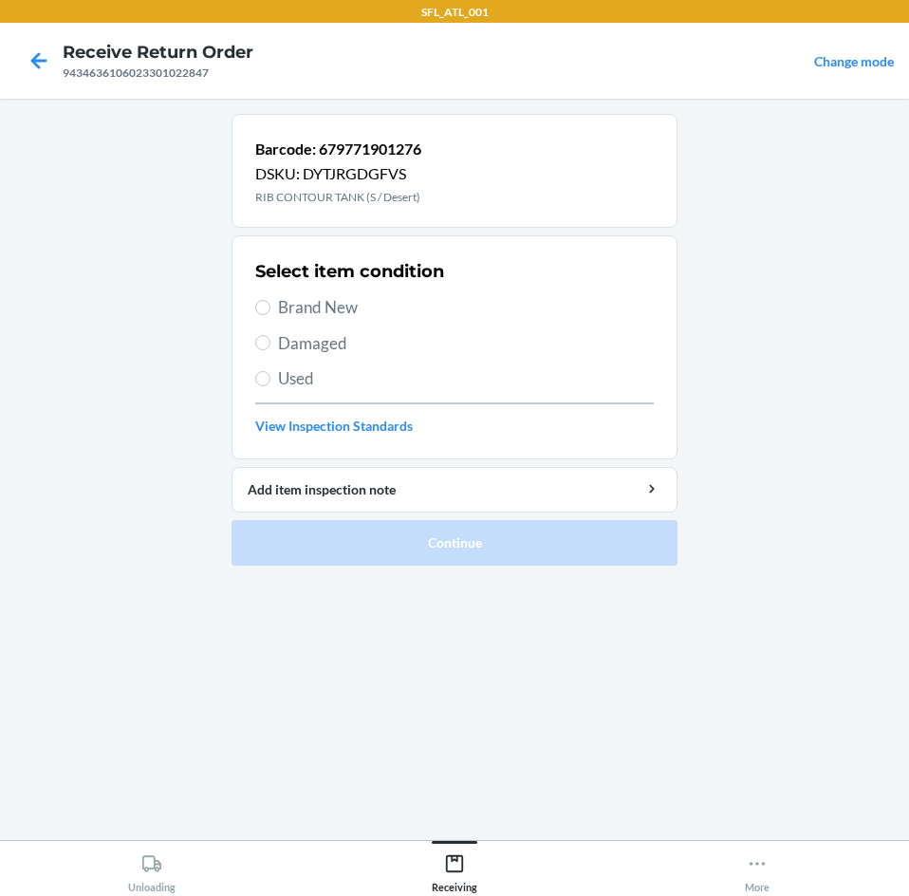
click at [321, 307] on span "Brand New" at bounding box center [466, 307] width 376 height 25
click at [270, 307] on input "Brand New" at bounding box center [262, 307] width 15 height 15
radio input "true"
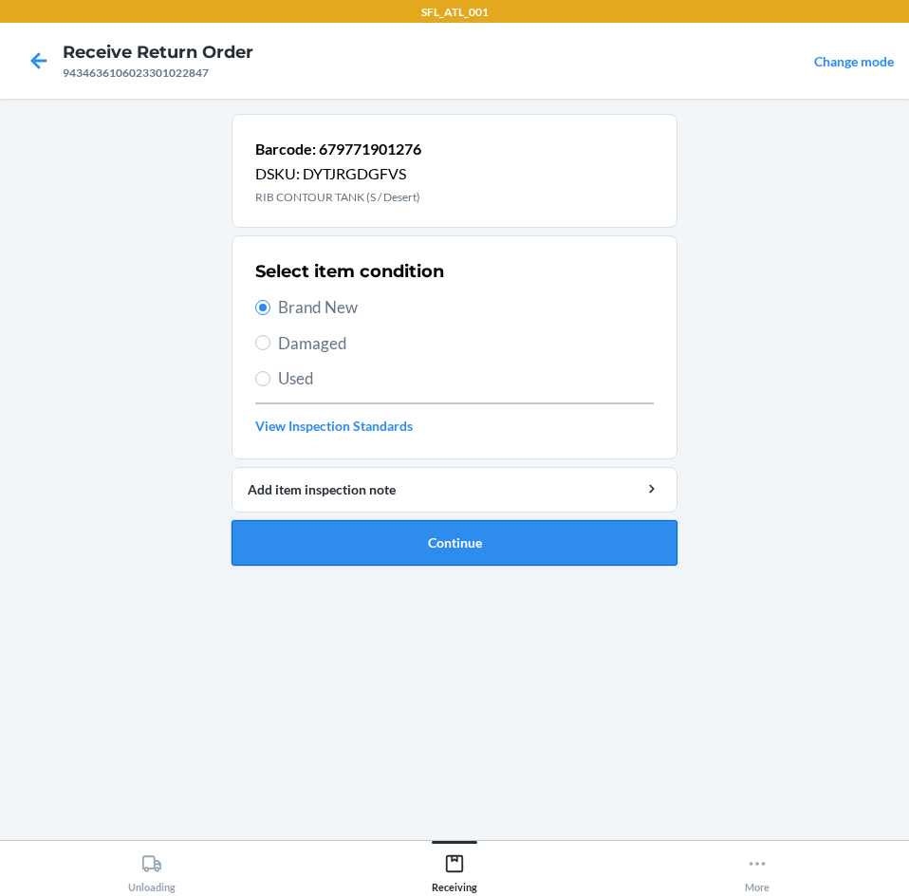
click at [440, 544] on button "Continue" at bounding box center [455, 543] width 446 height 46
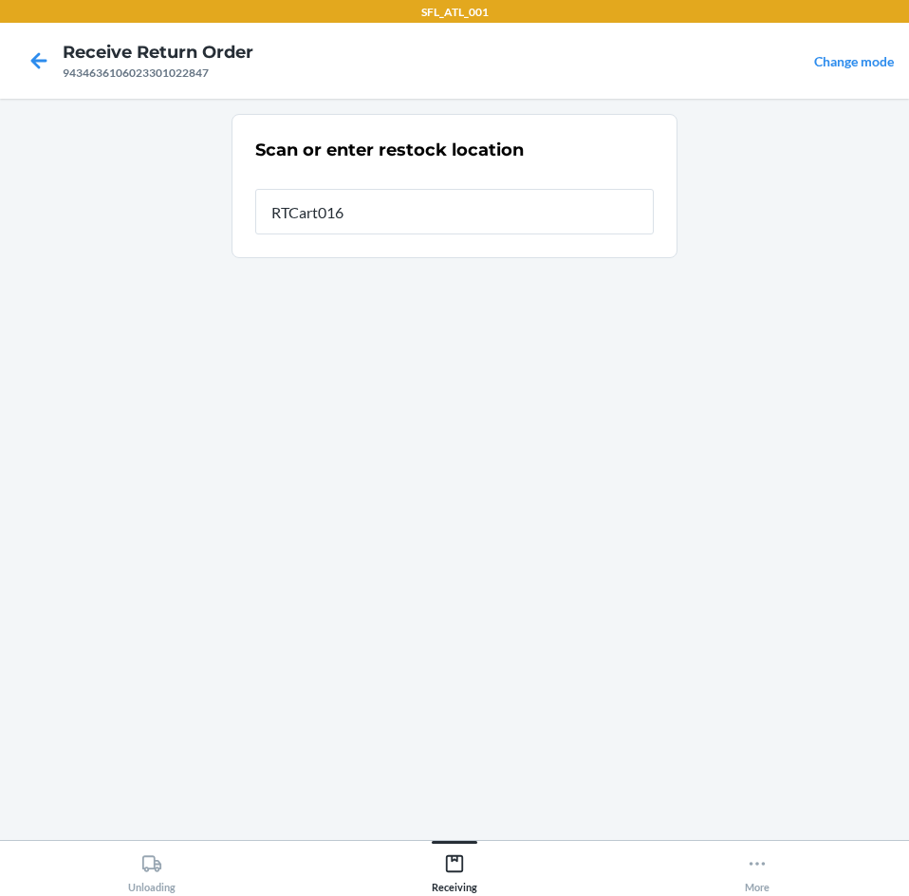
type input "RTCart016"
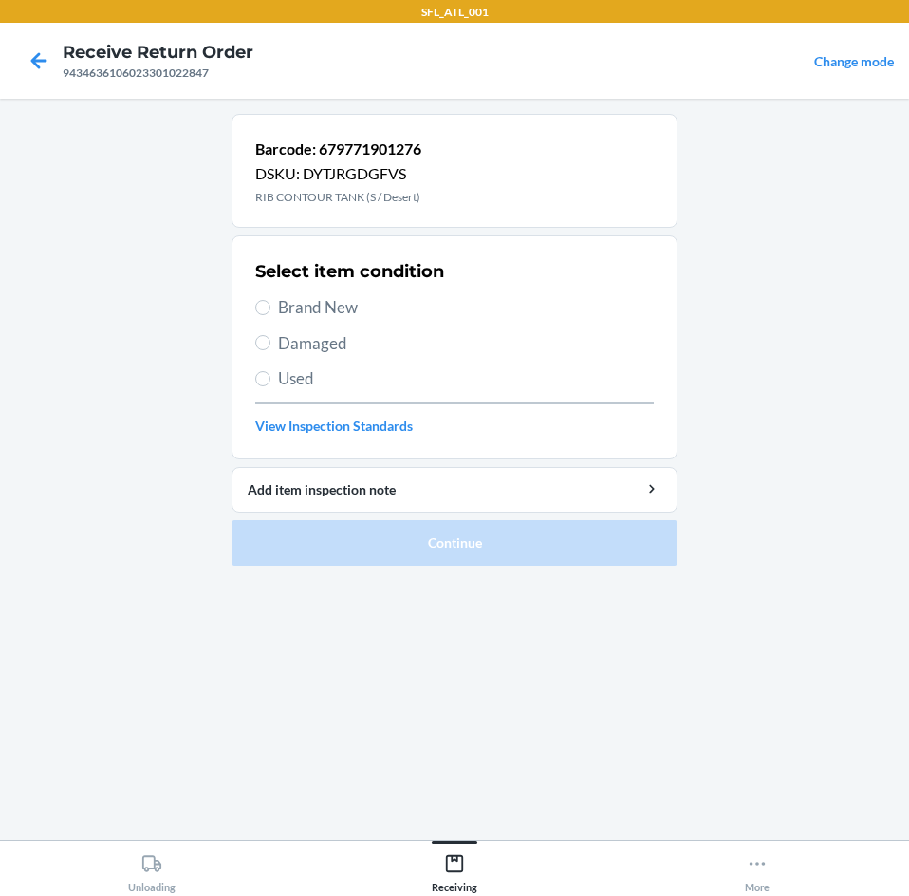
click at [297, 305] on span "Brand New" at bounding box center [466, 307] width 376 height 25
click at [270, 305] on input "Brand New" at bounding box center [262, 307] width 15 height 15
radio input "true"
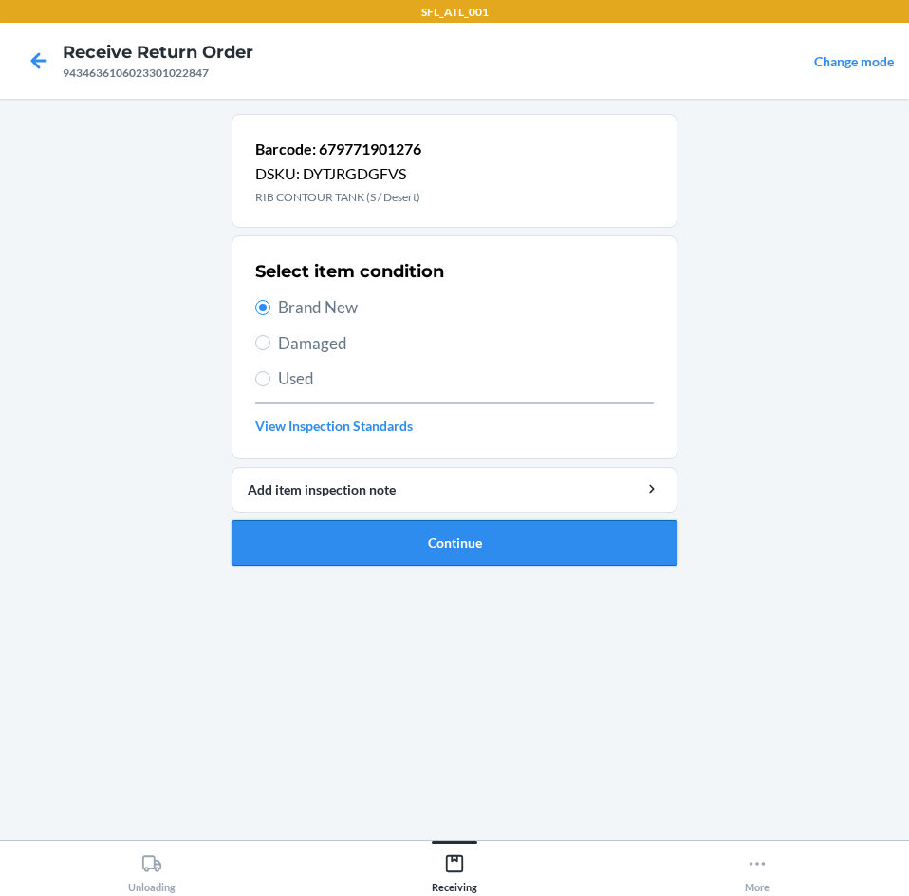
click at [434, 539] on button "Continue" at bounding box center [455, 543] width 446 height 46
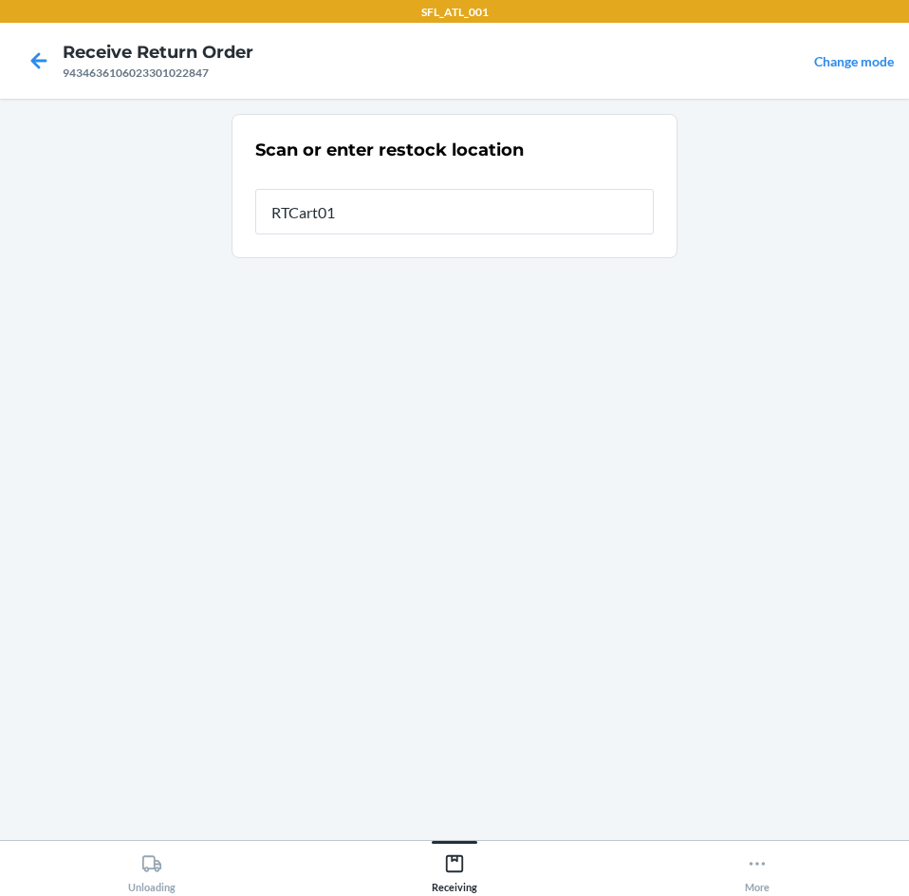
type input "RTCart016"
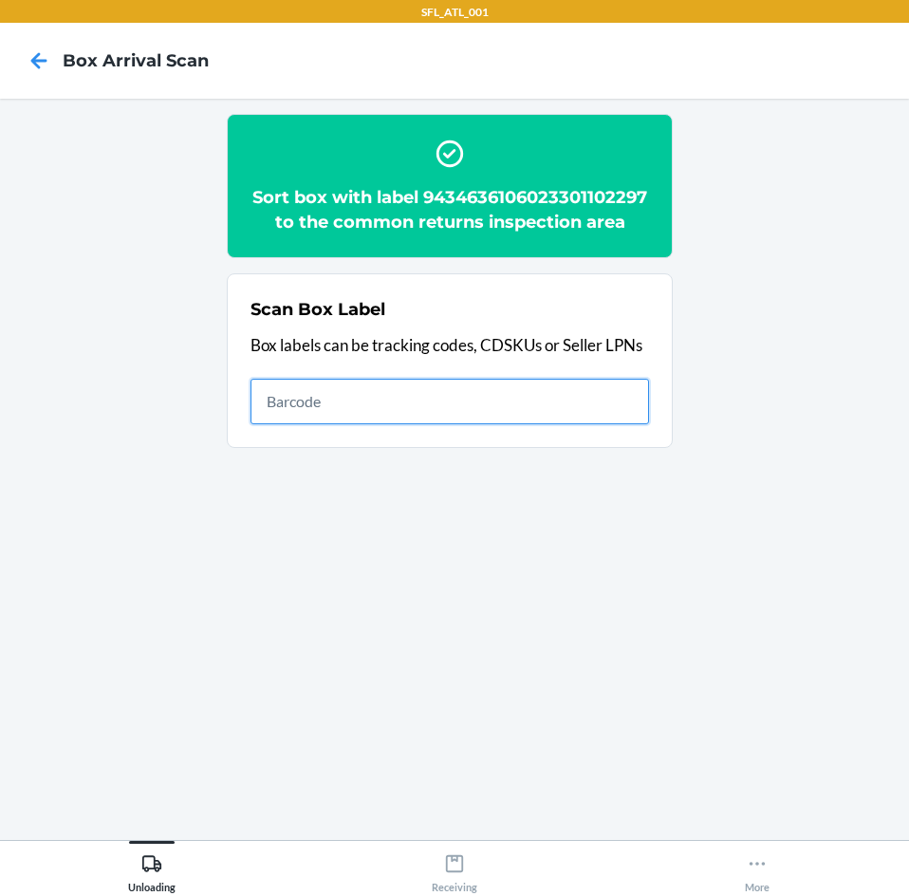
click at [633, 393] on input "text" at bounding box center [450, 402] width 399 height 46
type input "420302599434636106023300753759"
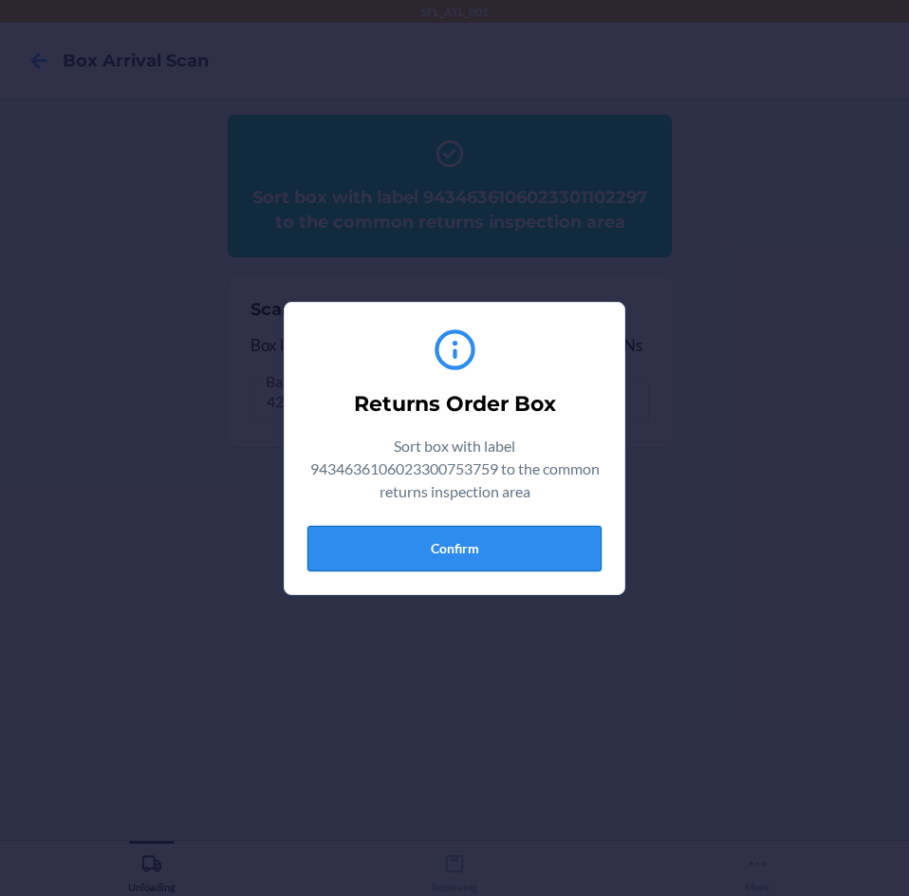
click at [474, 553] on button "Confirm" at bounding box center [454, 549] width 294 height 46
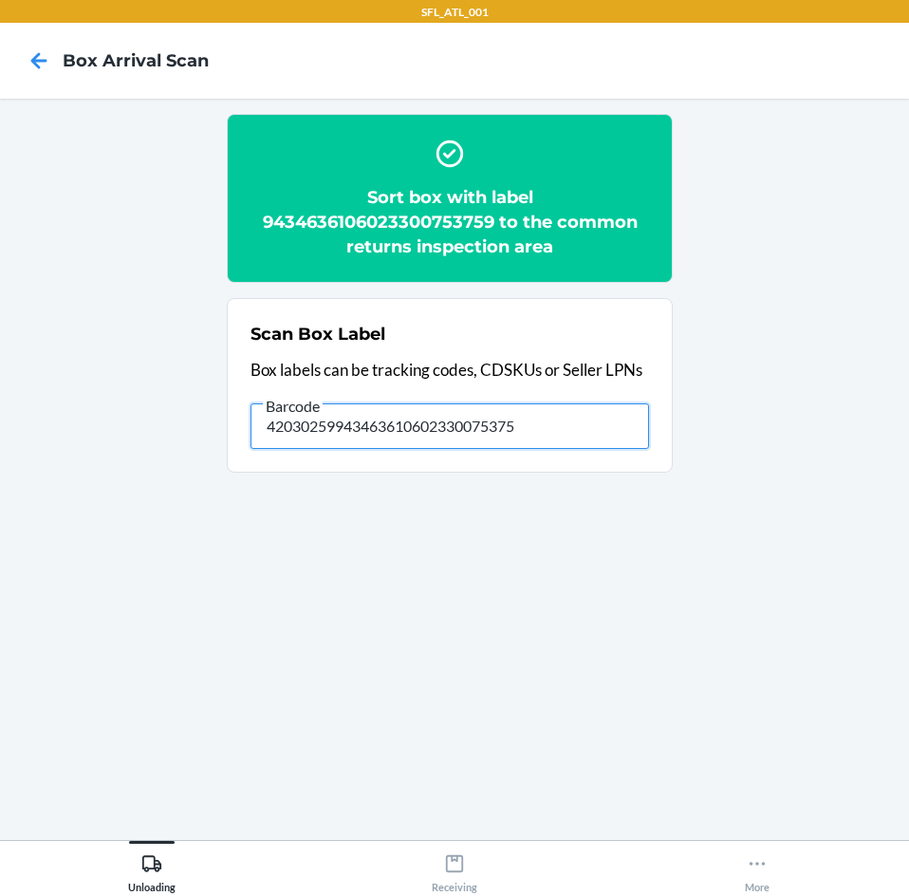
type input "420302599434636106023300753759"
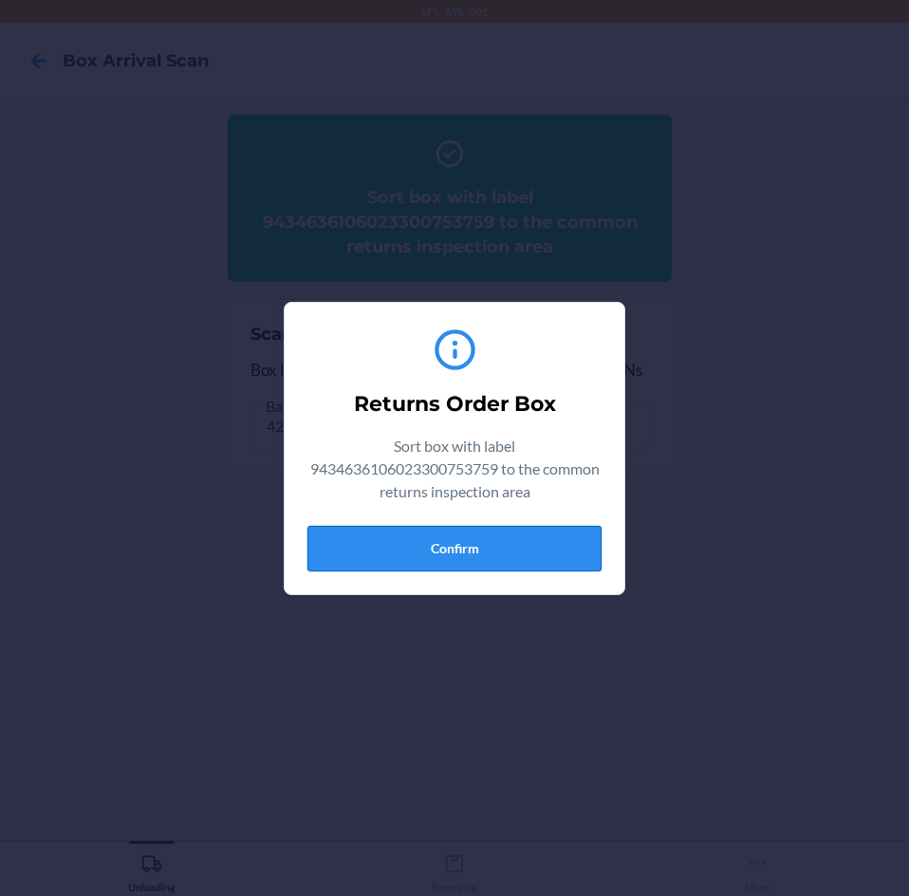
click at [575, 540] on button "Confirm" at bounding box center [454, 549] width 294 height 46
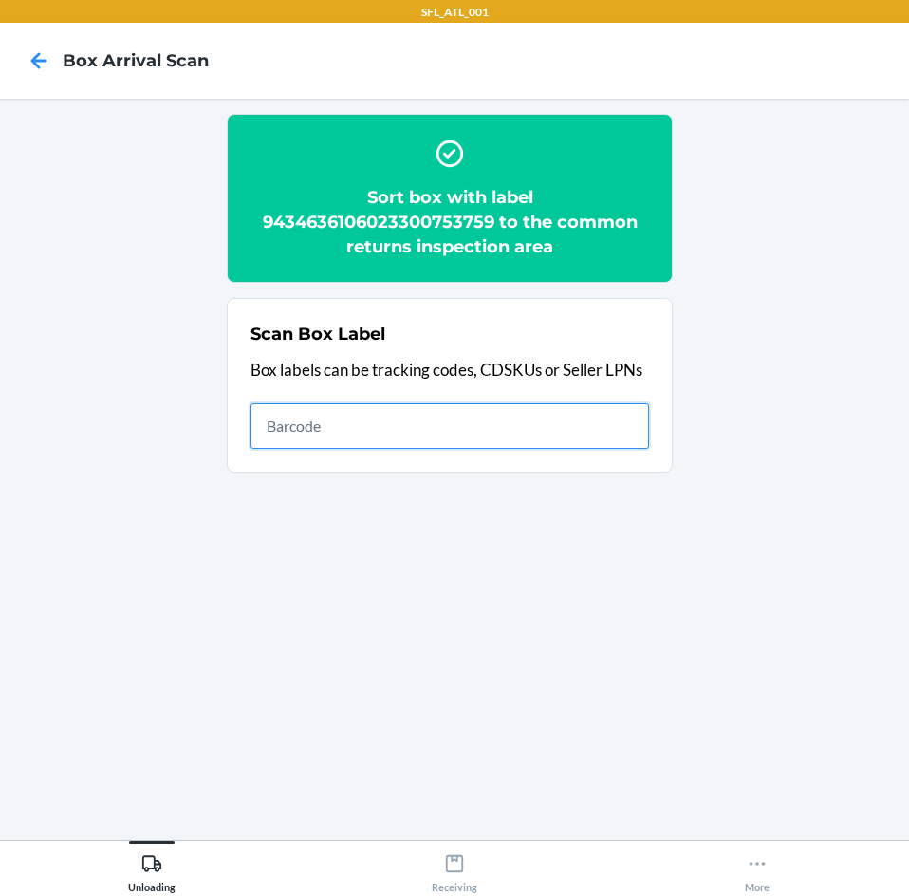
click at [593, 432] on input "text" at bounding box center [450, 426] width 399 height 46
type input "420302599434636106023301265282"
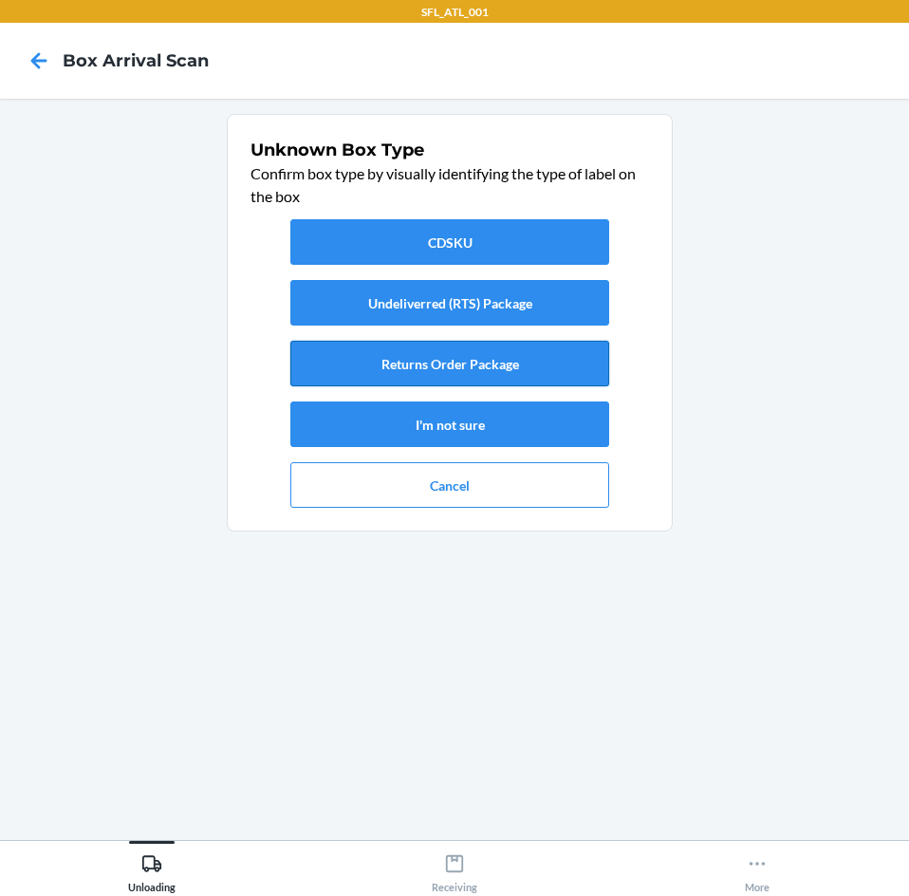
click at [506, 348] on button "Returns Order Package" at bounding box center [449, 364] width 319 height 46
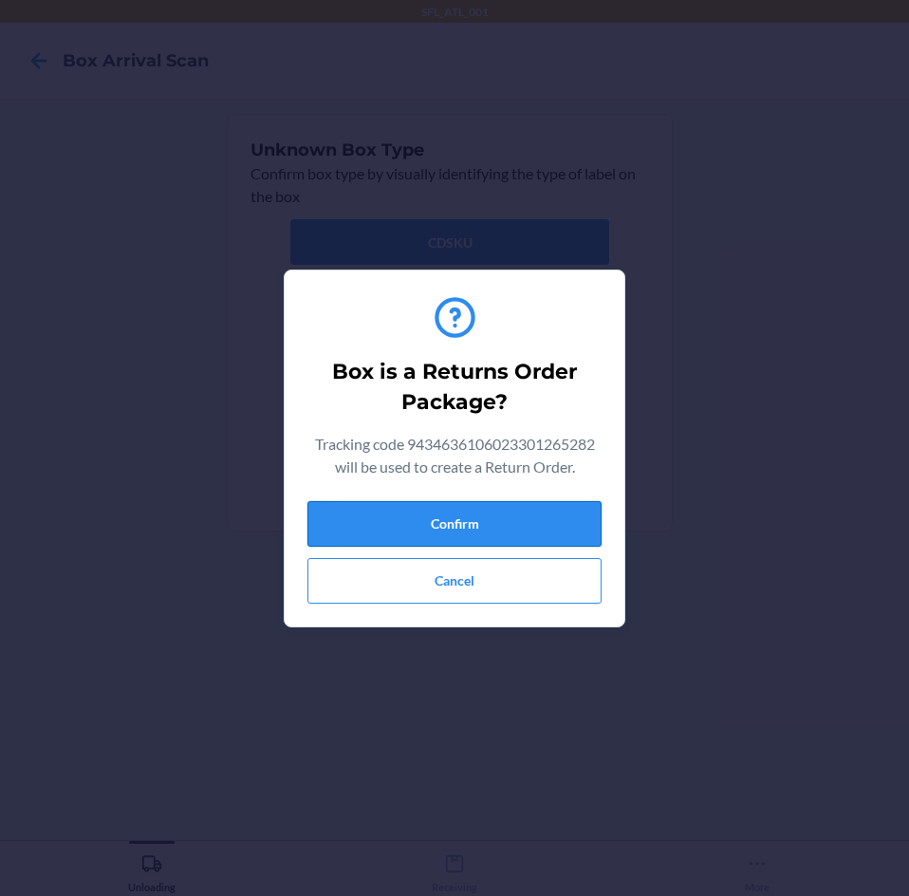
click at [552, 511] on button "Confirm" at bounding box center [454, 524] width 294 height 46
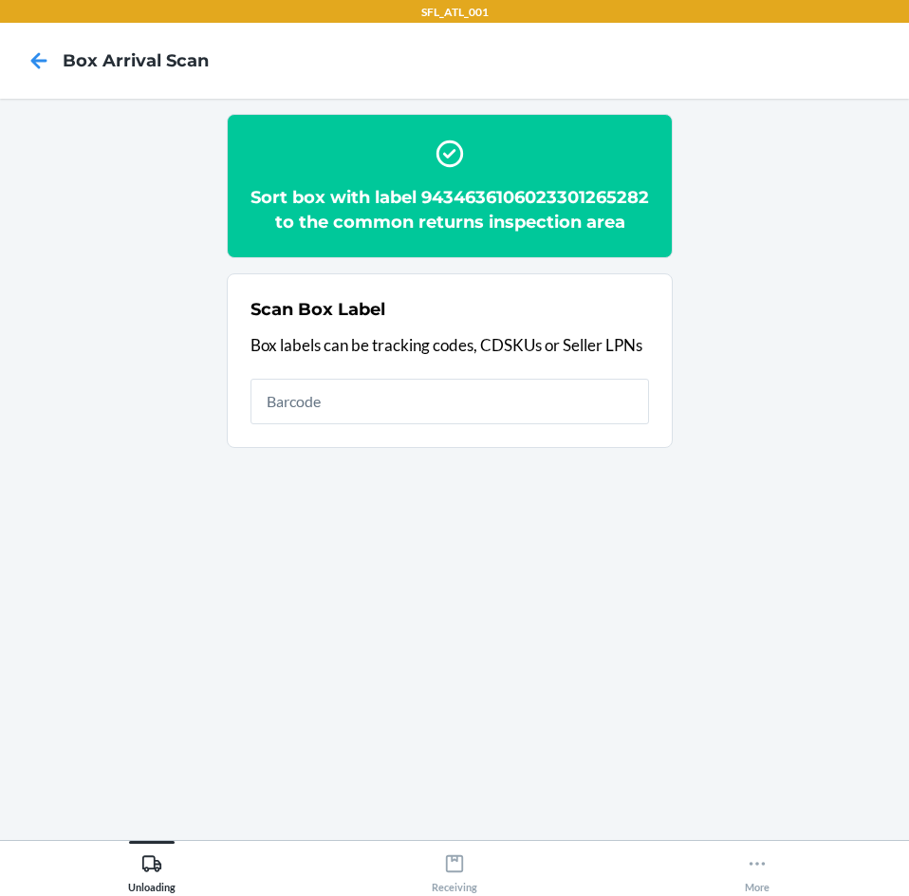
click at [476, 430] on div "Scan Box Label Box labels can be tracking codes, CDSKUs or Seller LPNs" at bounding box center [450, 360] width 399 height 139
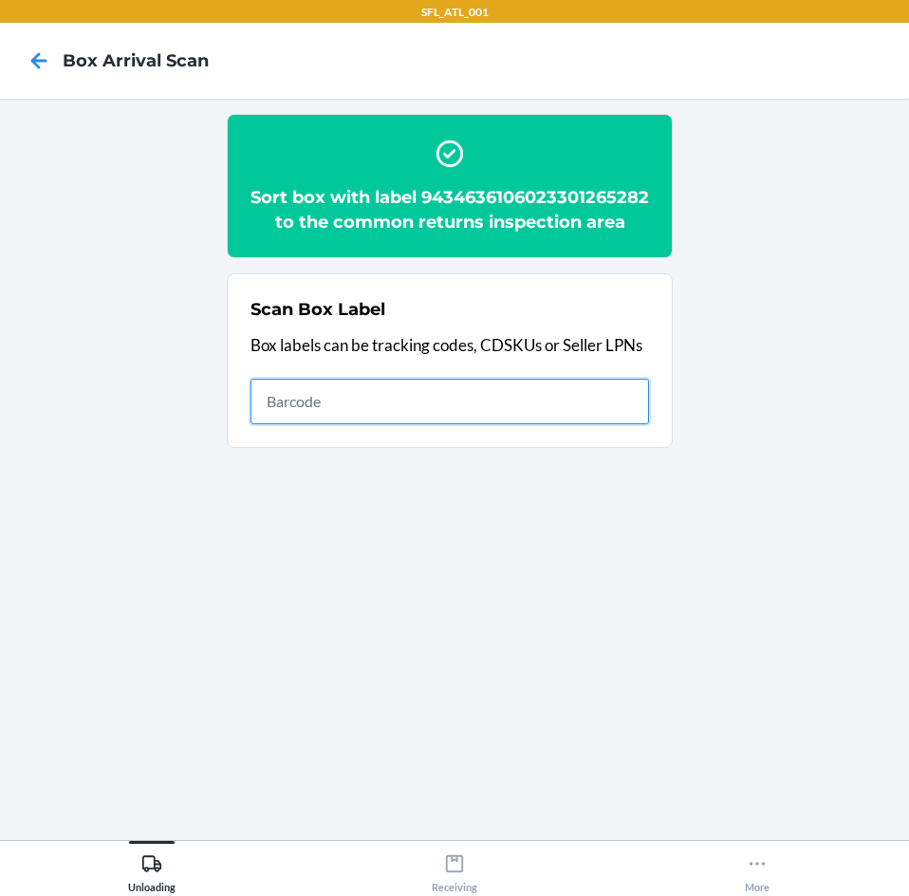
click at [487, 424] on input "text" at bounding box center [450, 402] width 399 height 46
type input "420302599434636106023300991205"
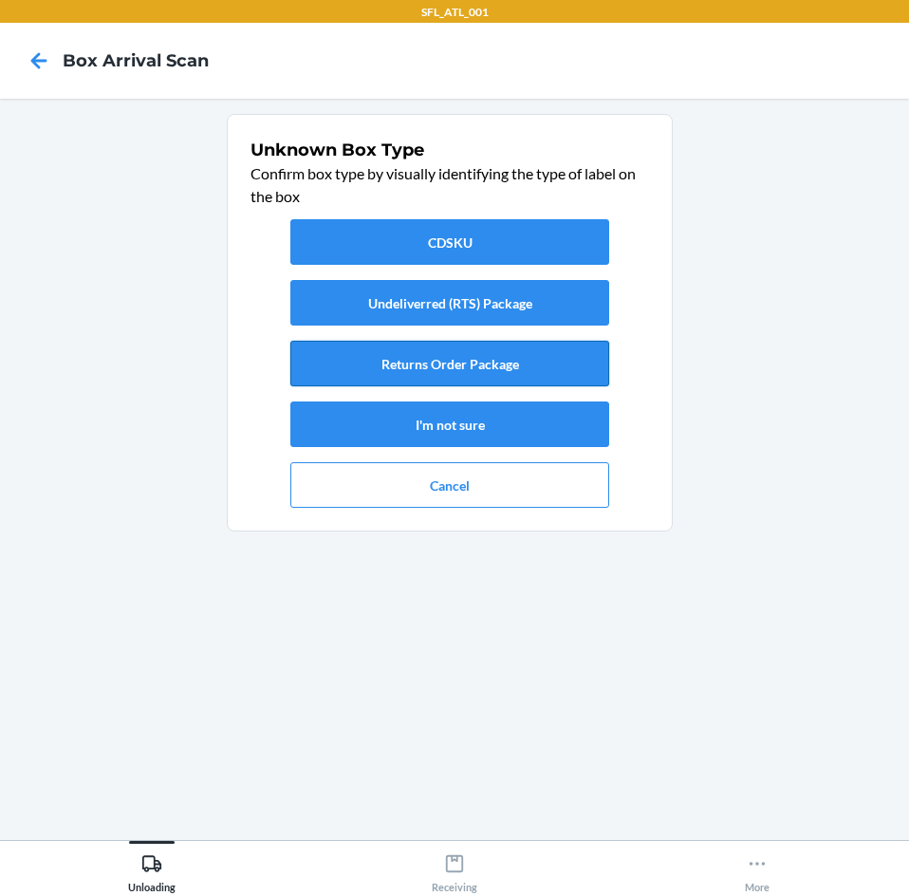
click at [463, 344] on button "Returns Order Package" at bounding box center [449, 364] width 319 height 46
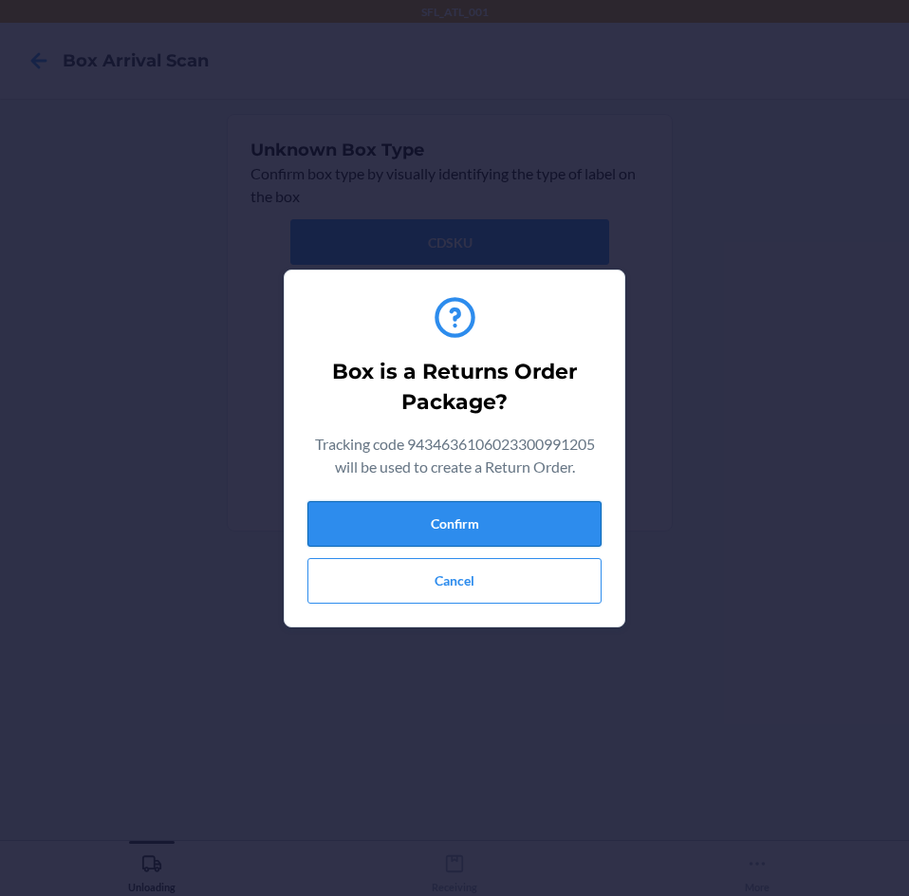
click at [496, 537] on button "Confirm" at bounding box center [454, 524] width 294 height 46
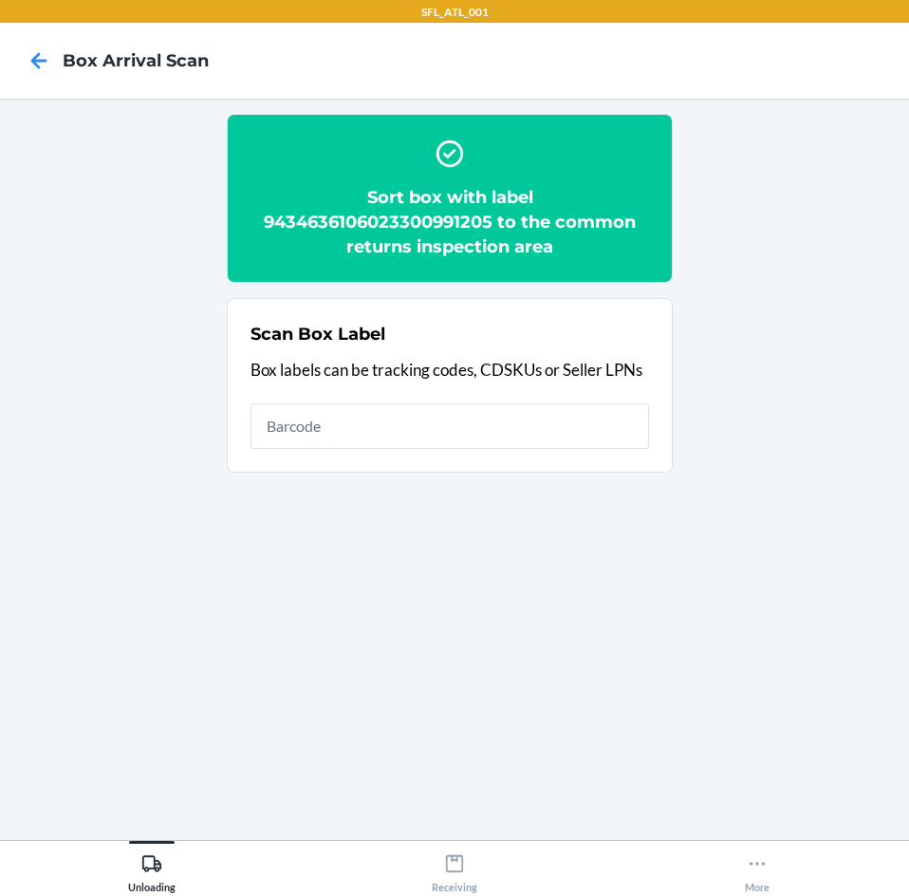
click at [533, 399] on div "Scan Box Label Box labels can be tracking codes, CDSKUs or Seller LPNs" at bounding box center [450, 385] width 399 height 139
click at [533, 415] on input "text" at bounding box center [450, 426] width 399 height 46
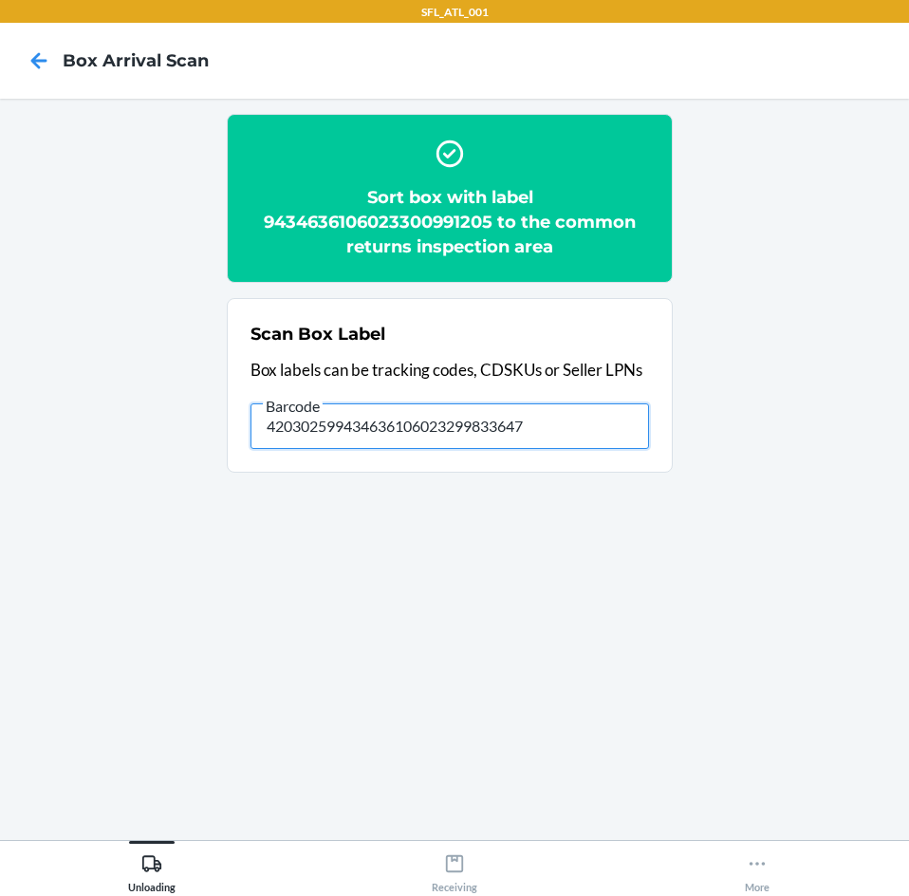
type input "420302599434636106023299833647"
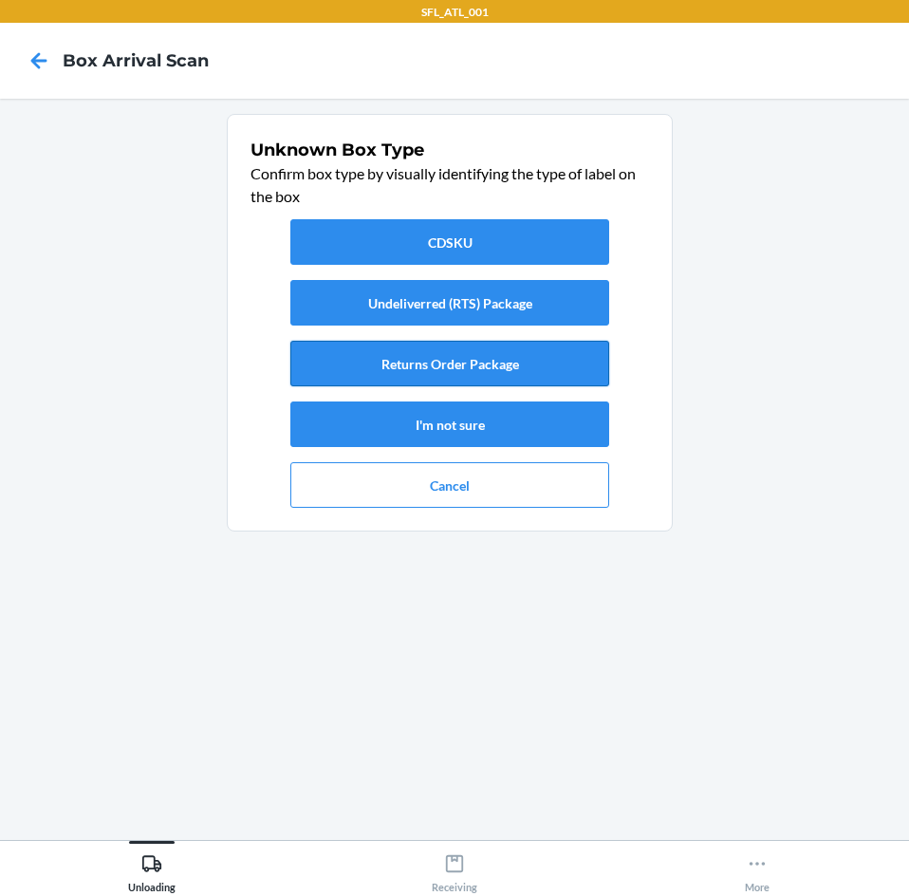
click at [528, 385] on button "Returns Order Package" at bounding box center [449, 364] width 319 height 46
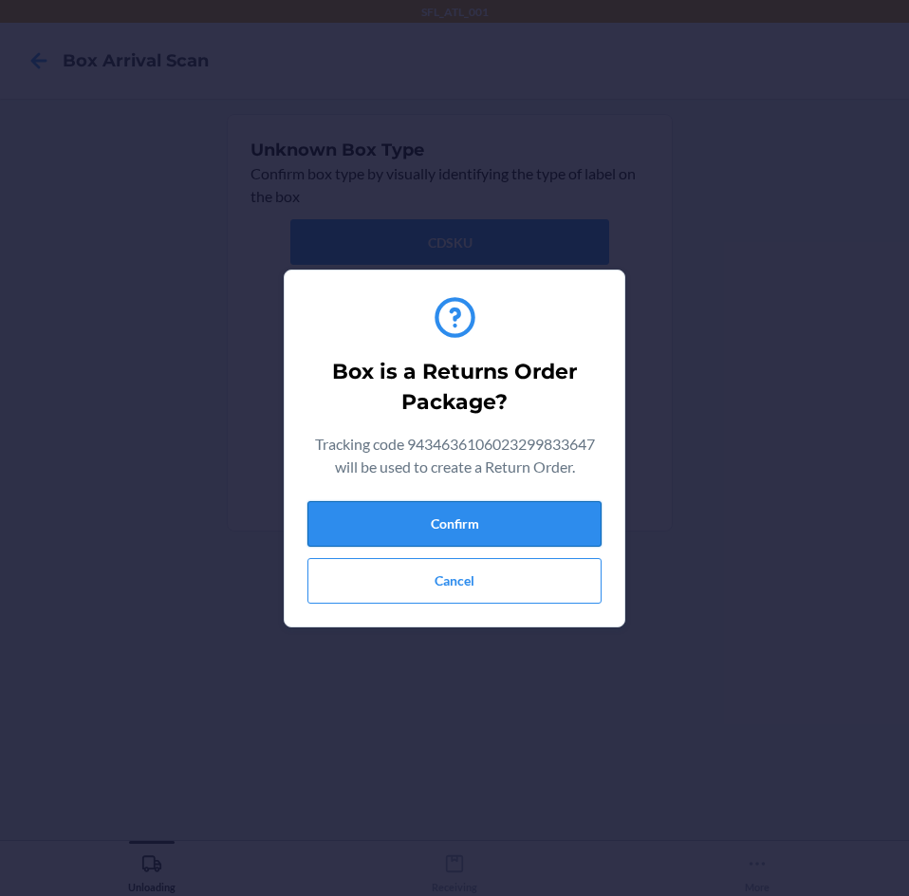
click at [533, 522] on button "Confirm" at bounding box center [454, 524] width 294 height 46
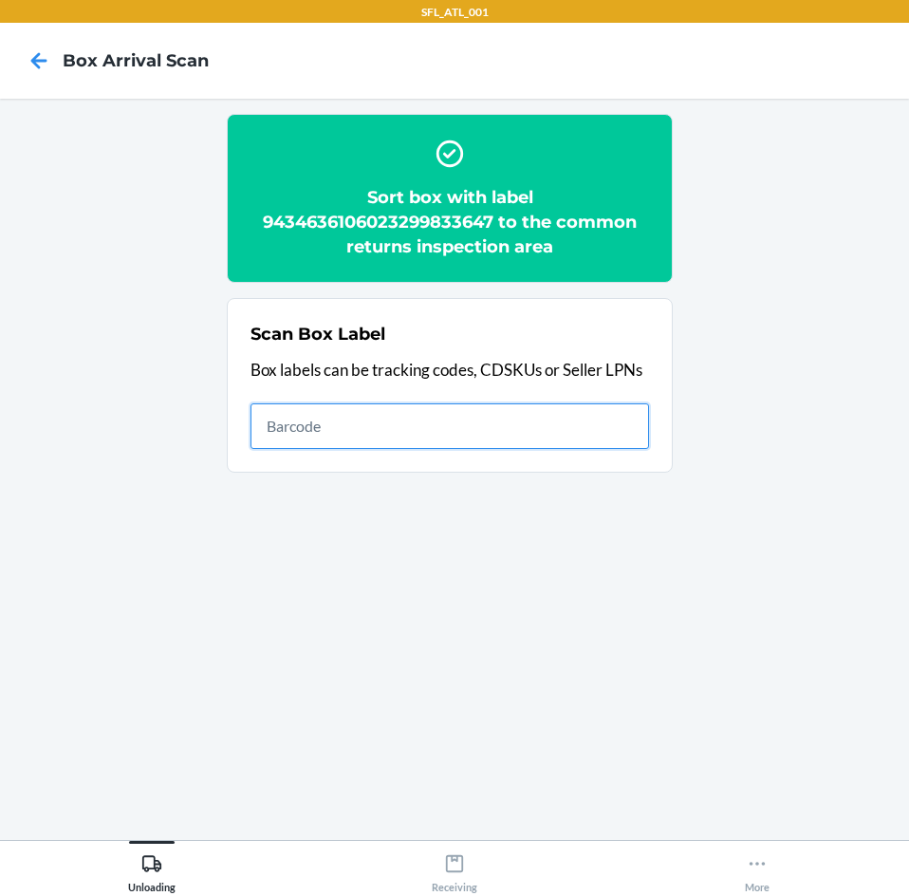
click at [475, 432] on input "text" at bounding box center [450, 426] width 399 height 46
type input "420302599434636106023300807759"
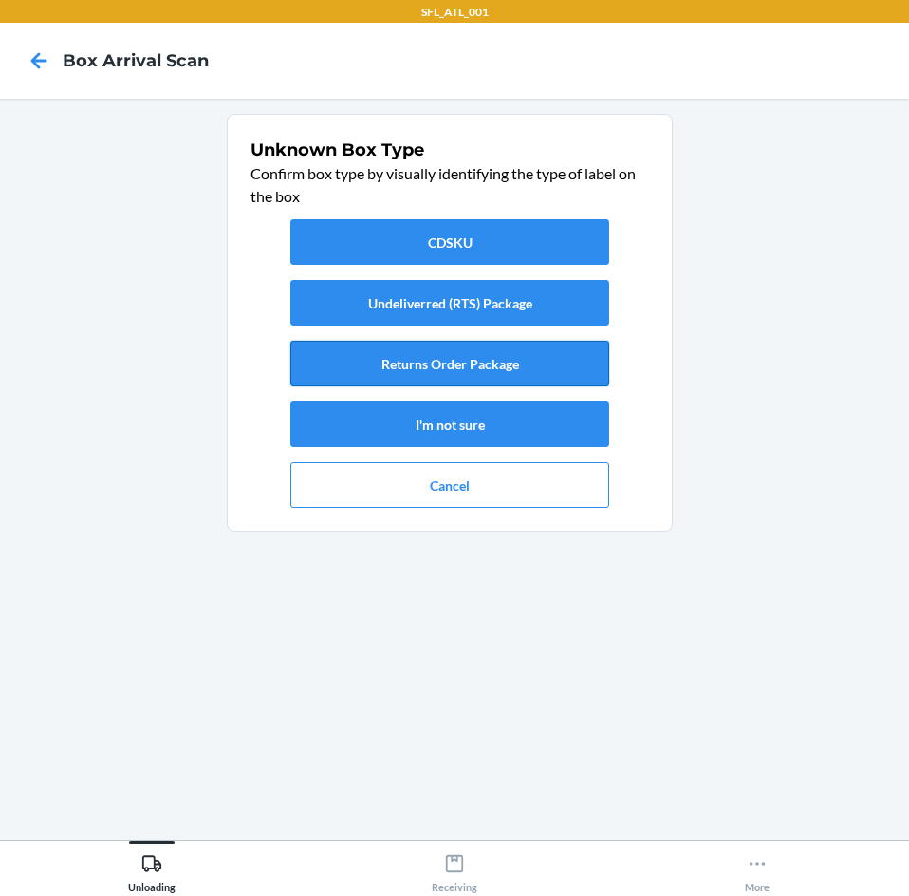
click at [495, 362] on button "Returns Order Package" at bounding box center [449, 364] width 319 height 46
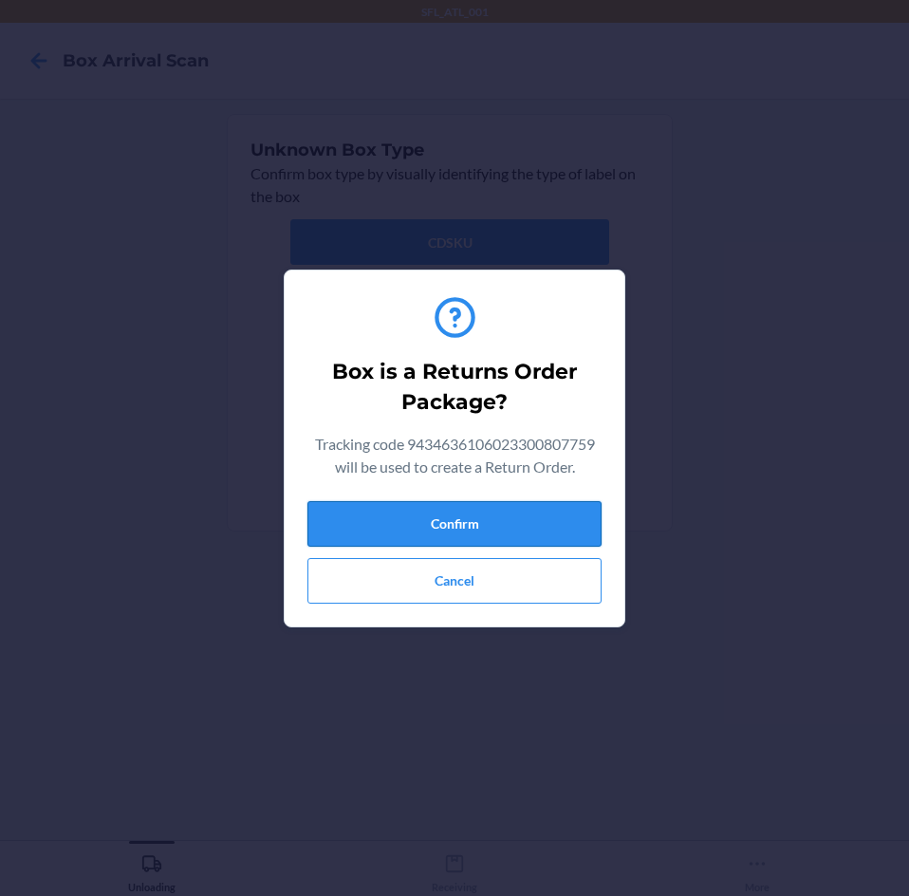
click at [494, 514] on button "Confirm" at bounding box center [454, 524] width 294 height 46
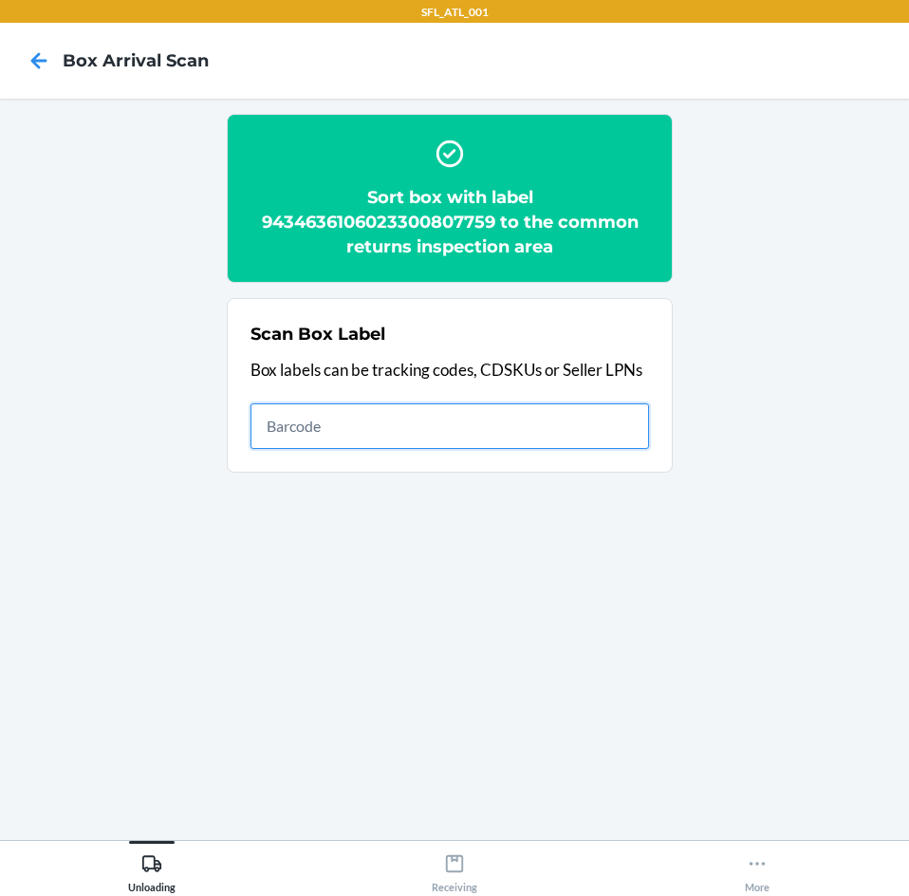
click at [390, 406] on input "text" at bounding box center [450, 426] width 399 height 46
type input "420302599434636106023300732808"
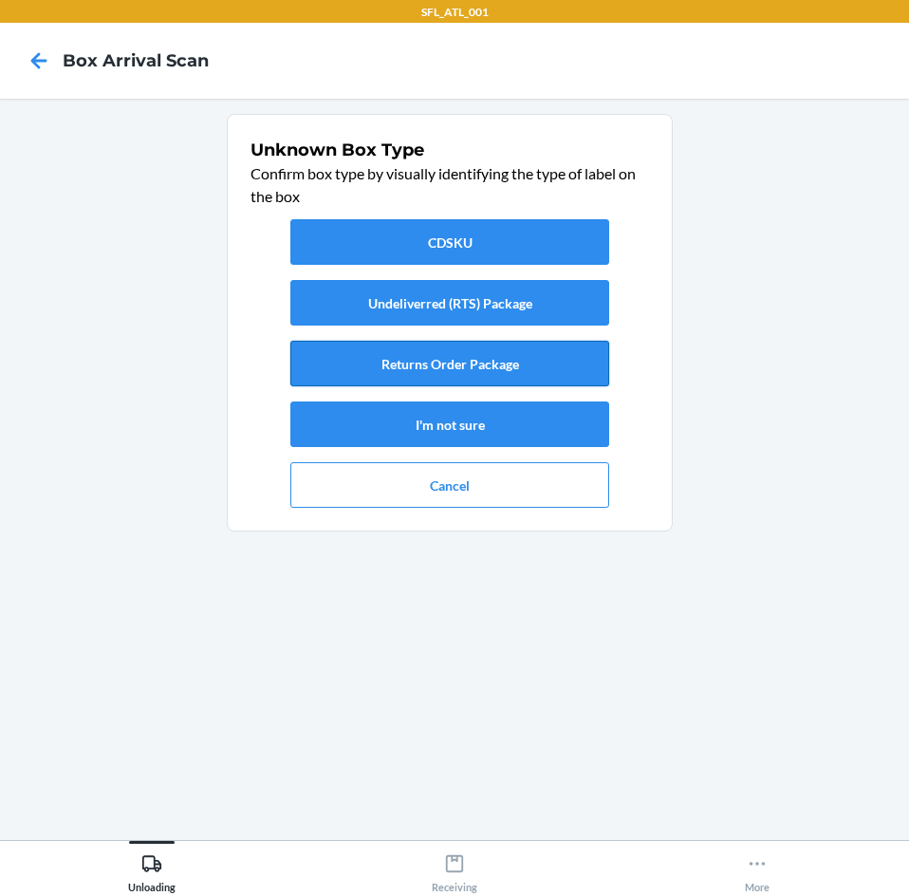
click at [427, 366] on button "Returns Order Package" at bounding box center [449, 364] width 319 height 46
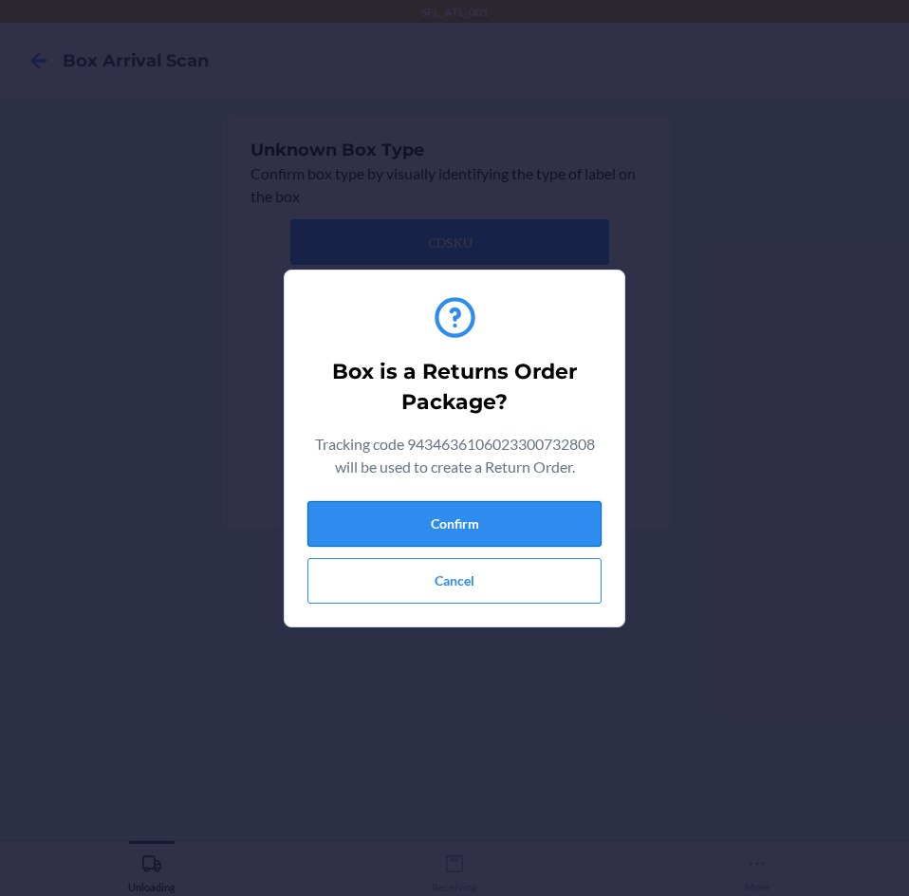
click at [439, 533] on button "Confirm" at bounding box center [454, 524] width 294 height 46
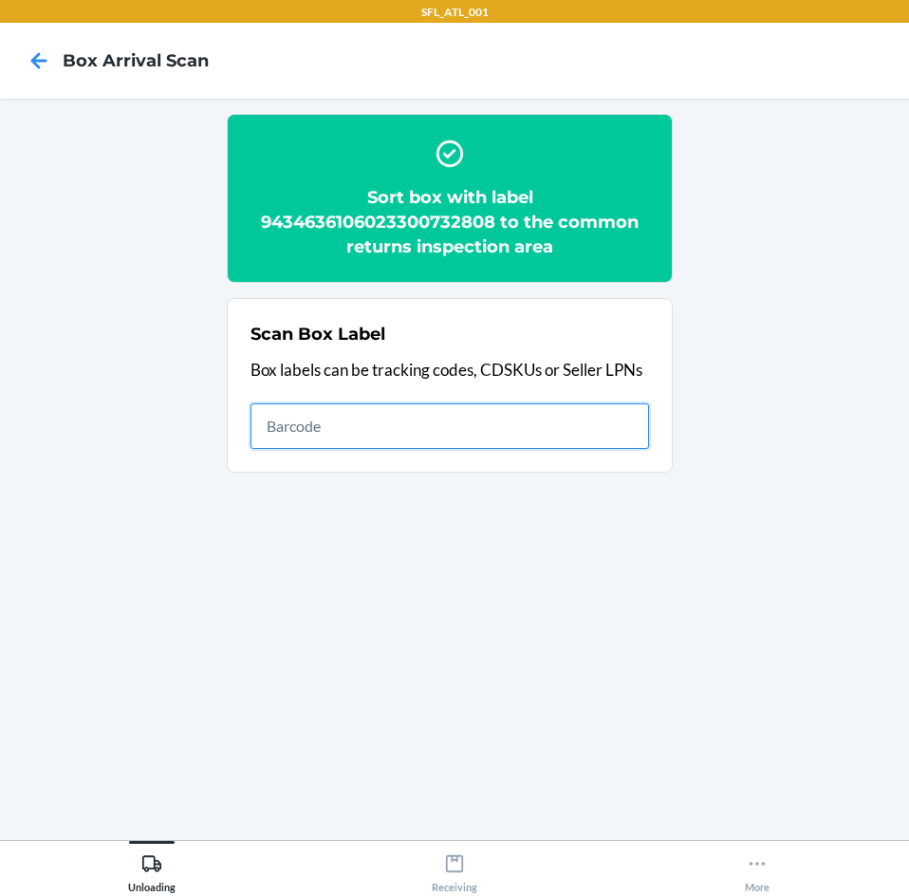
click at [439, 434] on input "text" at bounding box center [450, 426] width 399 height 46
type input "420302599434636106023300965756"
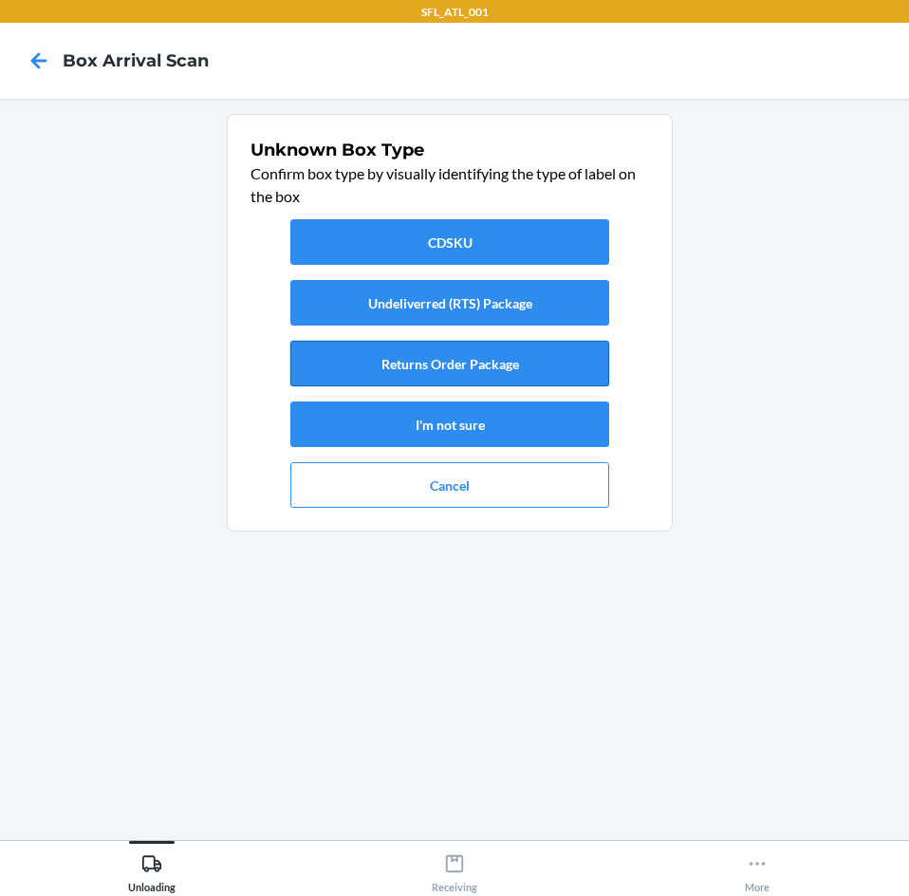
click at [462, 364] on button "Returns Order Package" at bounding box center [449, 364] width 319 height 46
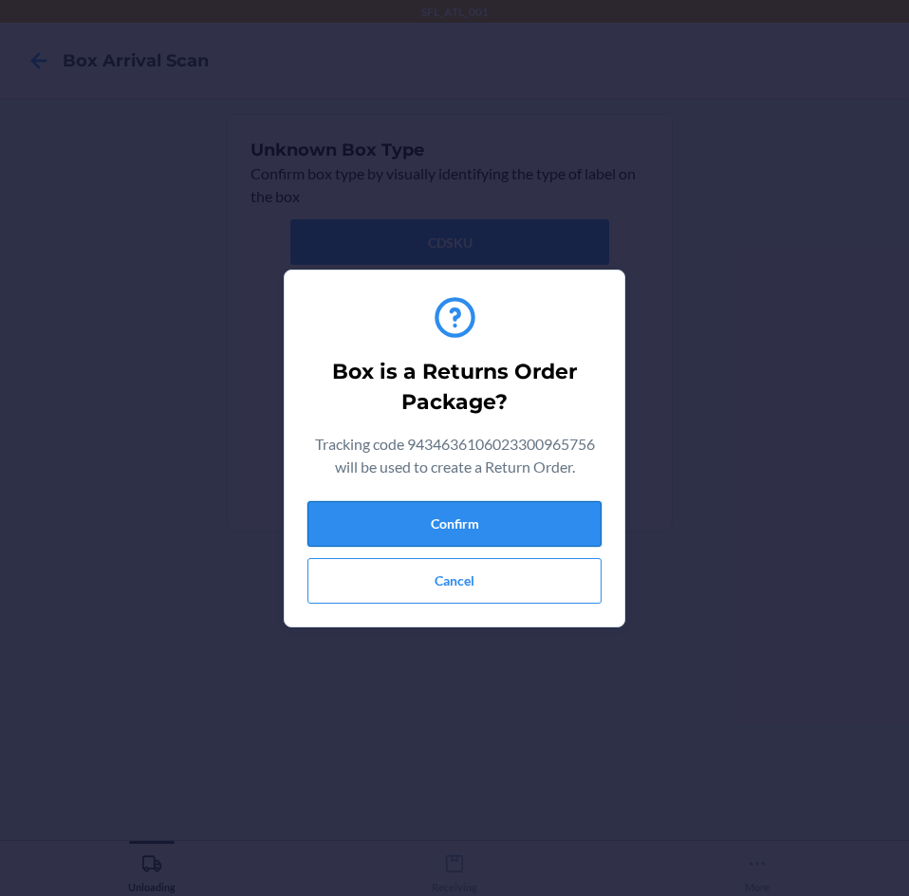
click at [477, 525] on button "Confirm" at bounding box center [454, 524] width 294 height 46
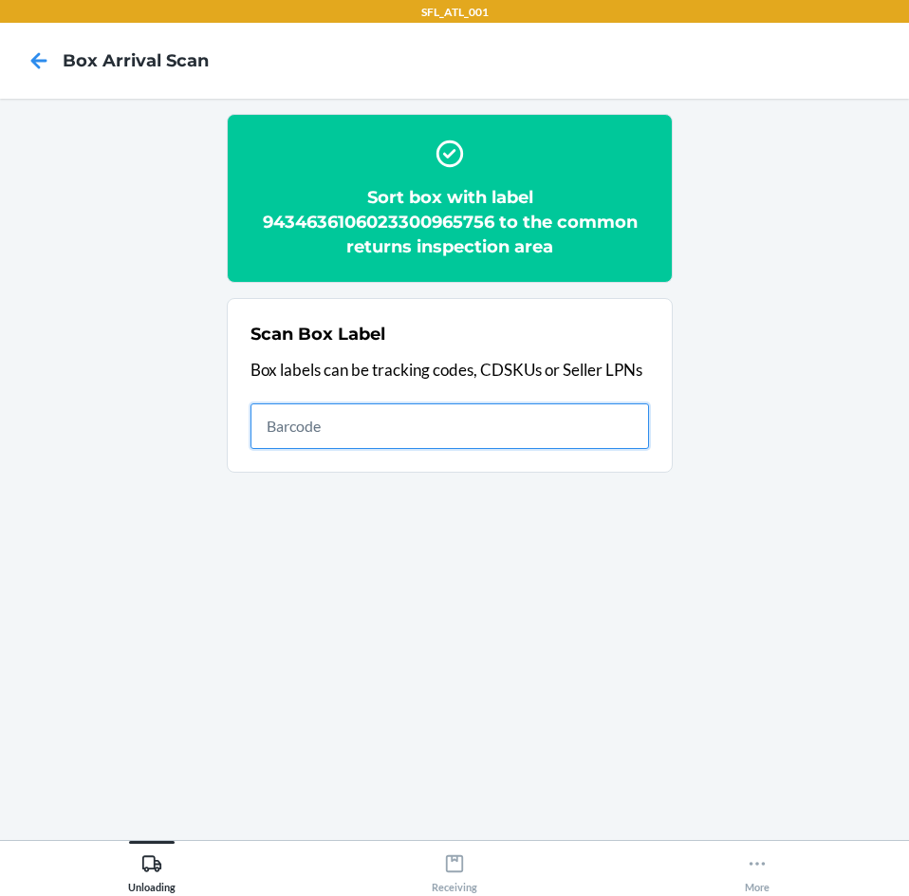
click at [425, 425] on input "text" at bounding box center [450, 426] width 399 height 46
type input "1ZX8R1710361323998"
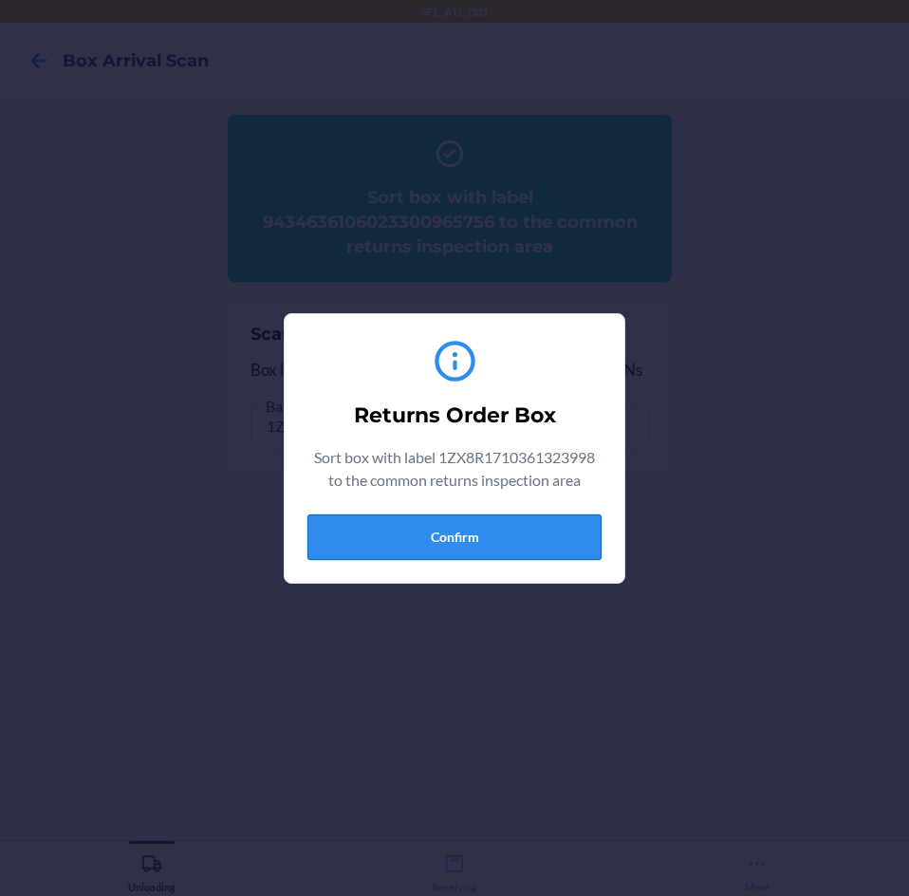
click at [494, 515] on button "Confirm" at bounding box center [454, 537] width 294 height 46
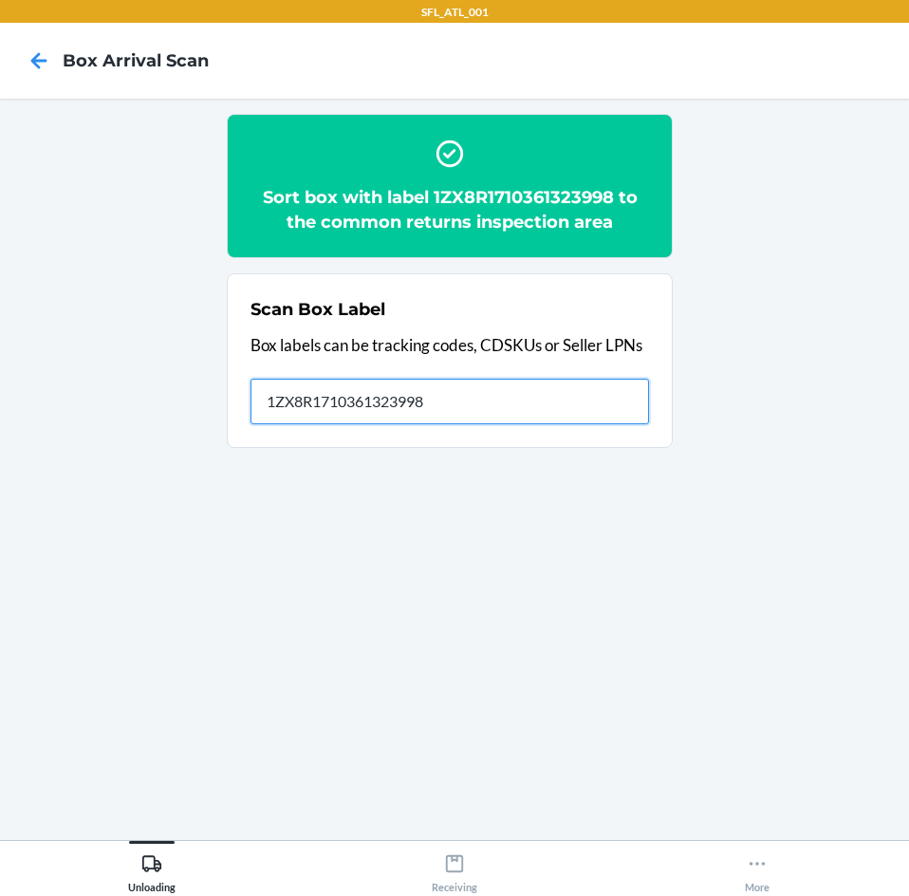
type input "1ZX8R1710361323998"
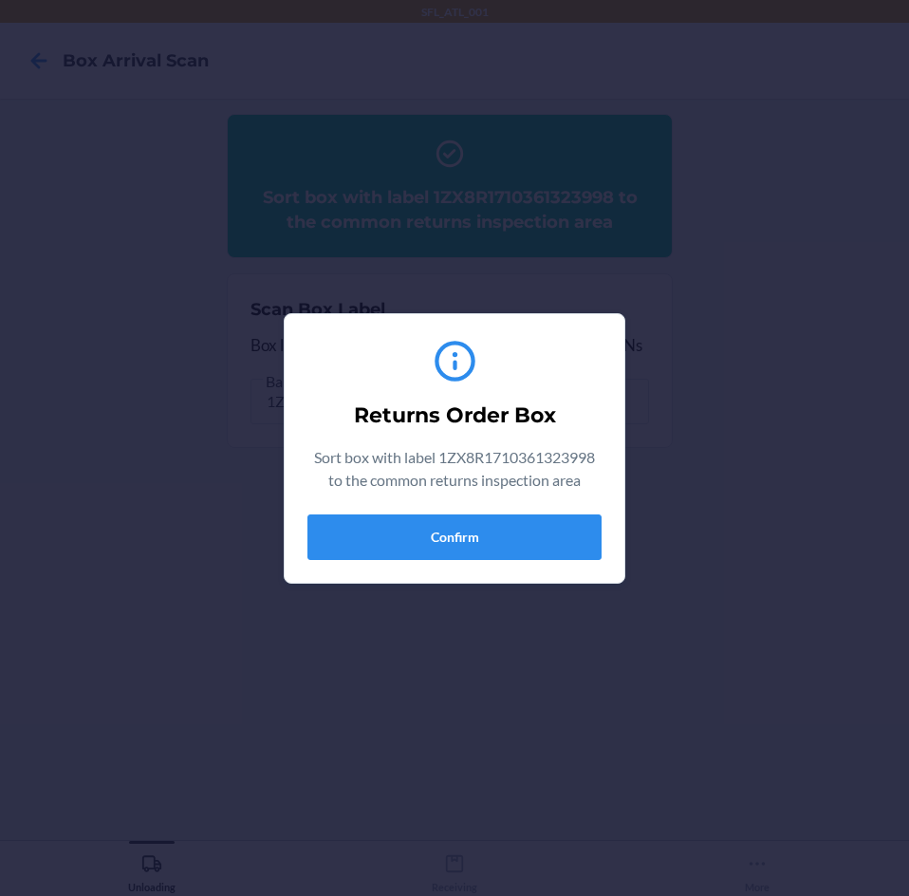
click at [537, 561] on div "Returns Order Box Sort box with label 1ZX8R1710361323998 to the common returns …" at bounding box center [454, 448] width 294 height 238
click at [545, 548] on button "Confirm" at bounding box center [454, 537] width 294 height 46
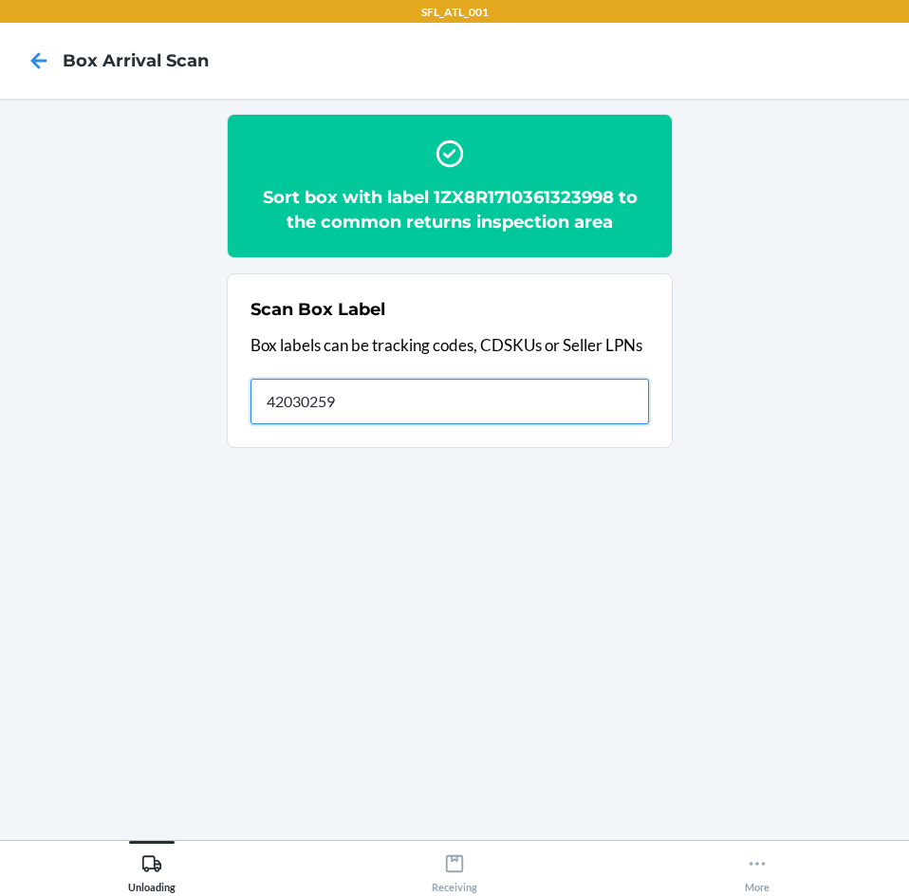
type input "42030259"
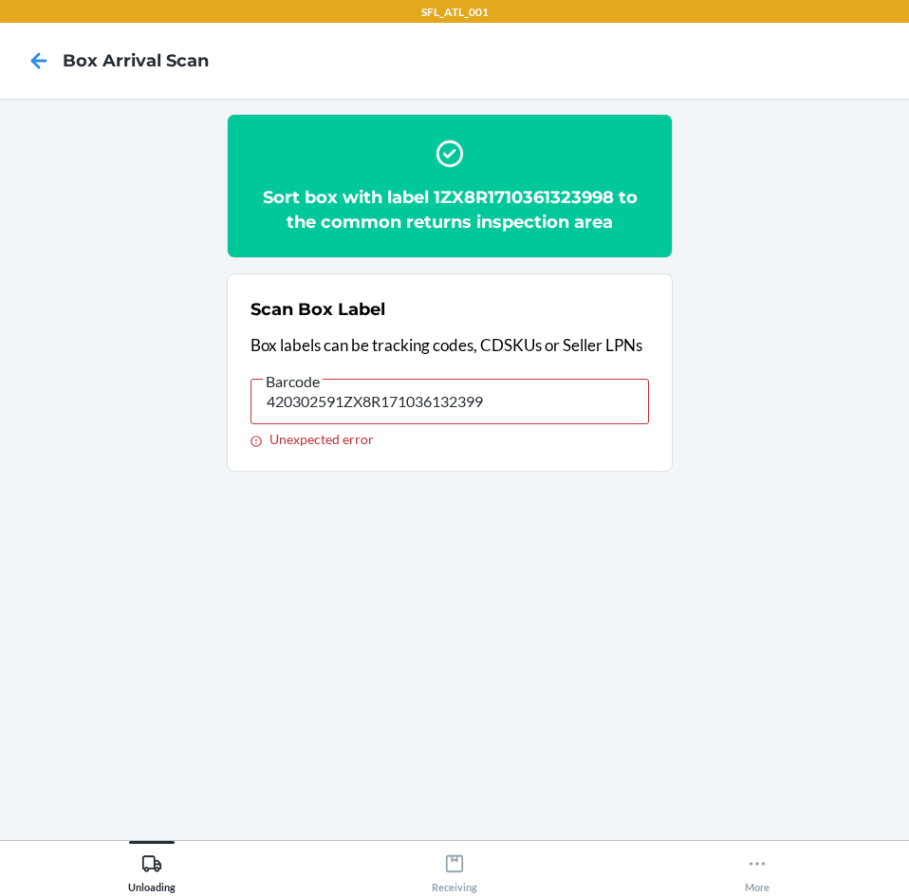
type input "420302591ZX8R1710361323998"
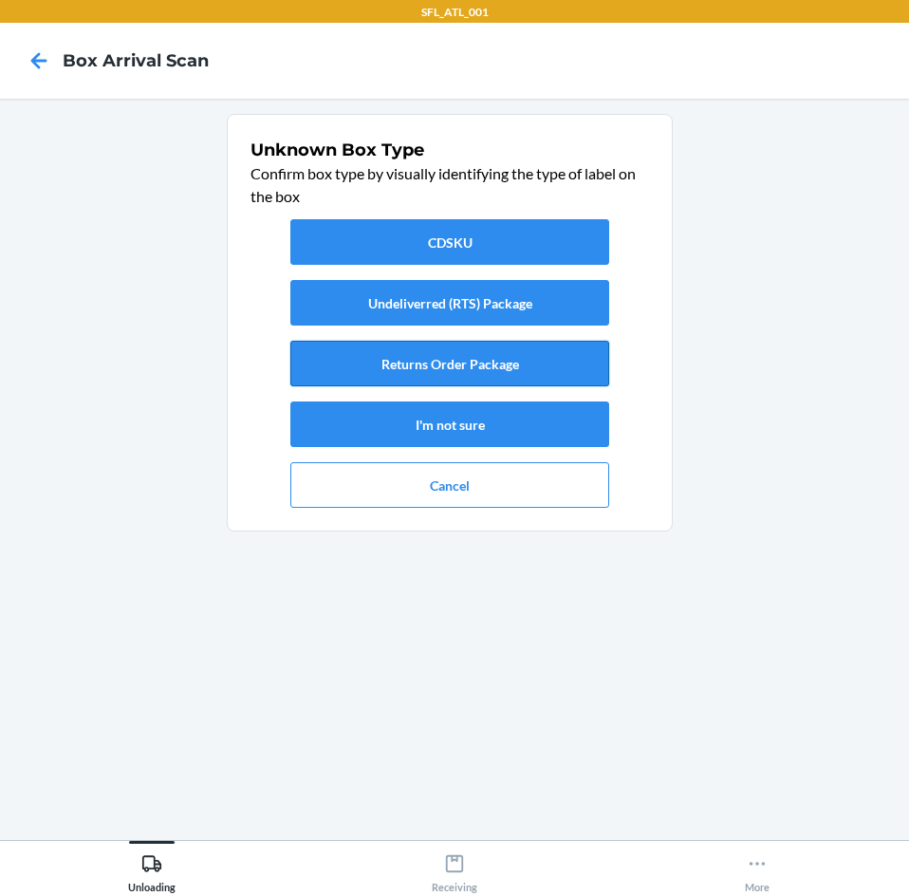
click at [581, 344] on button "Returns Order Package" at bounding box center [449, 364] width 319 height 46
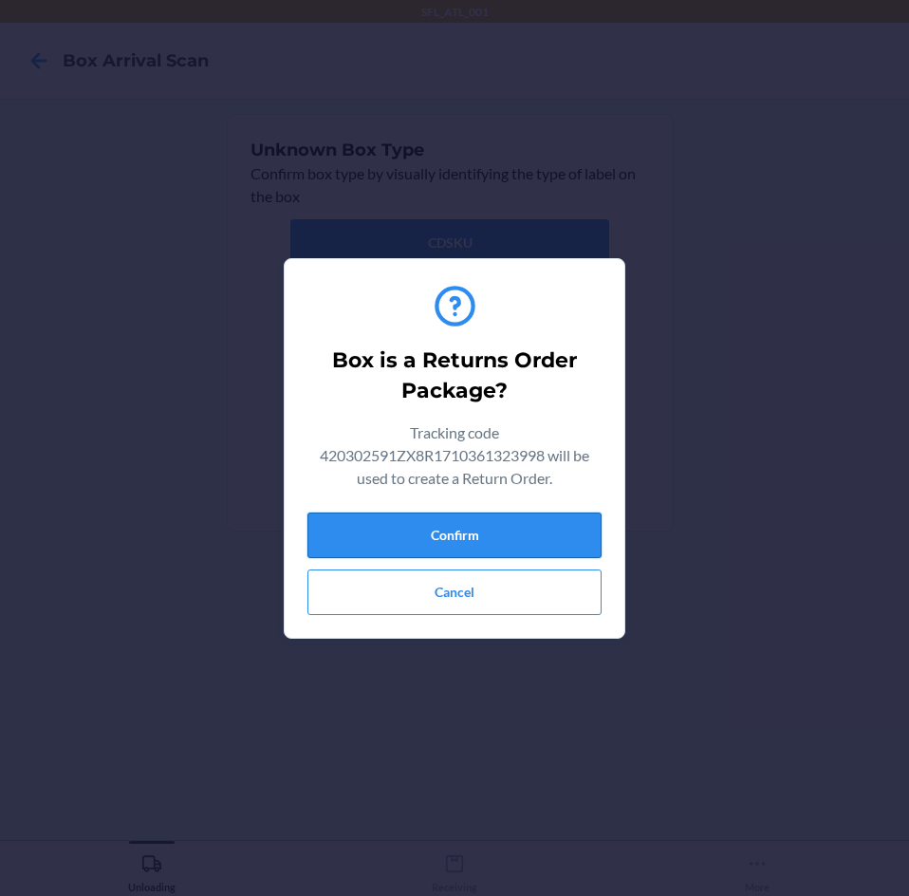
click at [566, 527] on button "Confirm" at bounding box center [454, 535] width 294 height 46
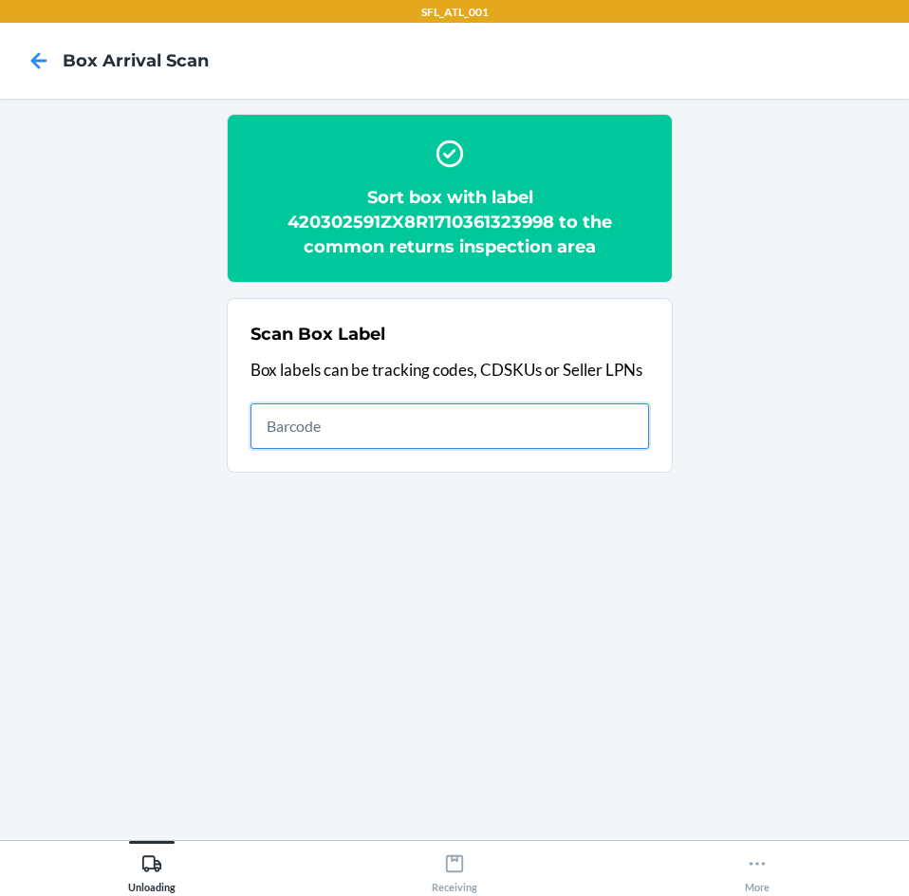
click at [427, 411] on input "text" at bounding box center [450, 426] width 399 height 46
type input "420302599434636106023299713116"
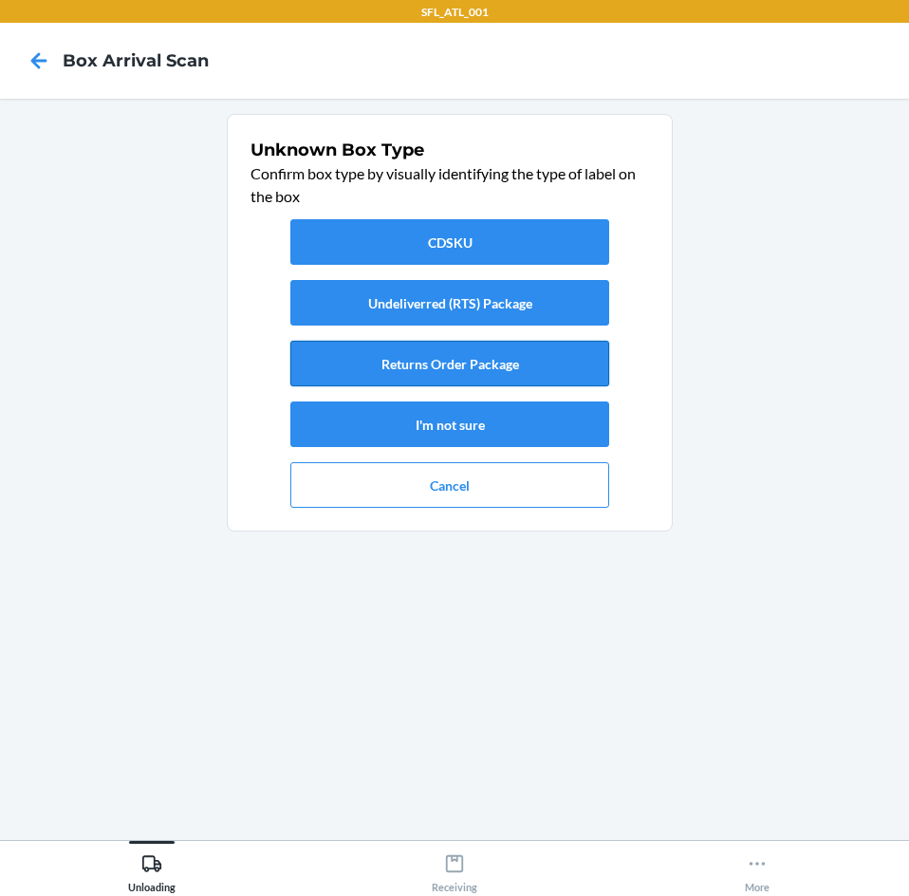
click at [453, 374] on button "Returns Order Package" at bounding box center [449, 364] width 319 height 46
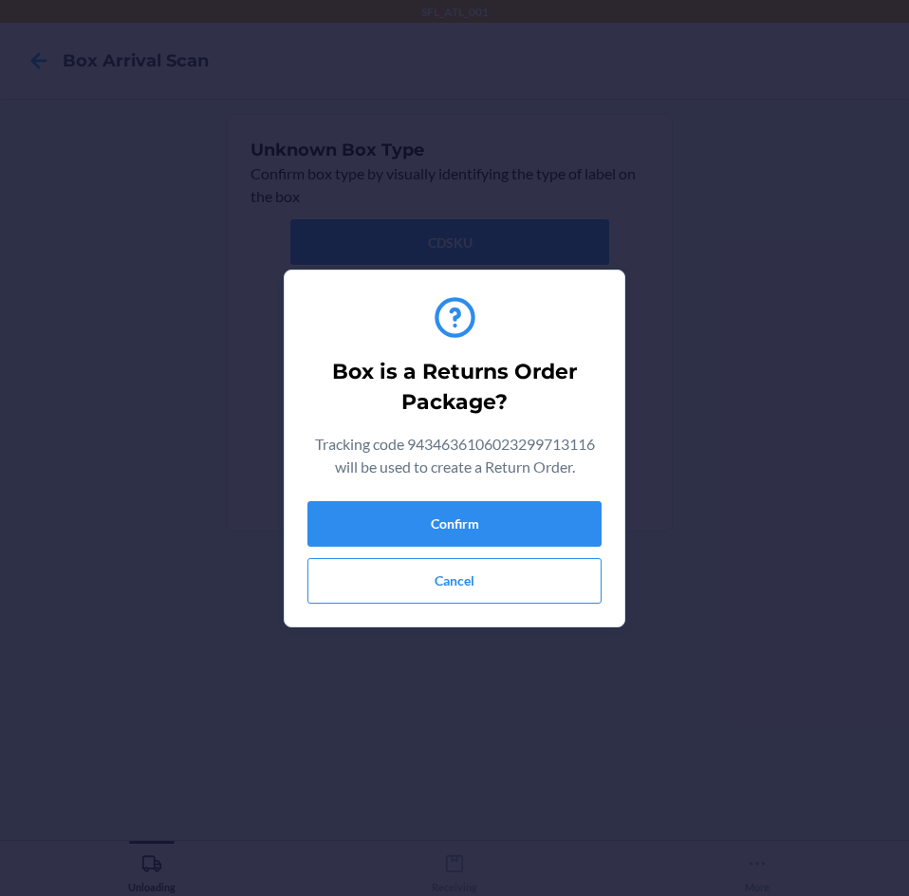
click at [499, 497] on div "Box is a Returns Order Package? Tracking code 9434636106023299713116 will be us…" at bounding box center [454, 448] width 294 height 325
click at [499, 504] on button "Confirm" at bounding box center [454, 524] width 294 height 46
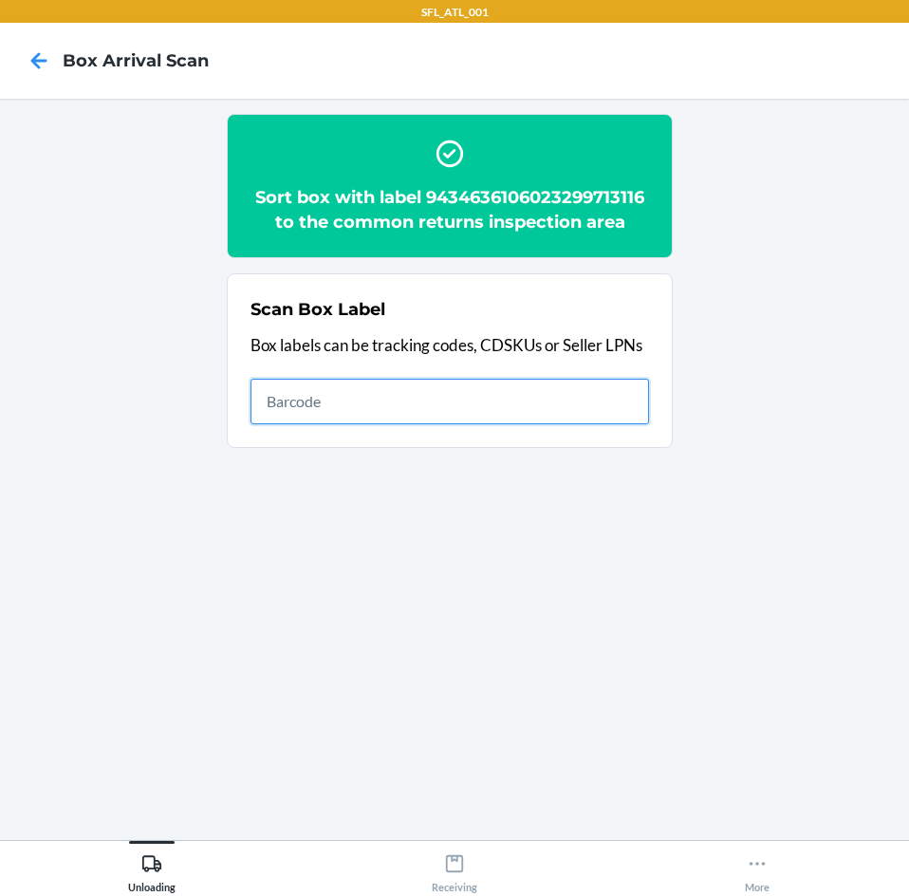
click at [422, 418] on input "text" at bounding box center [450, 402] width 399 height 46
type input "420302599434636106023301122738"
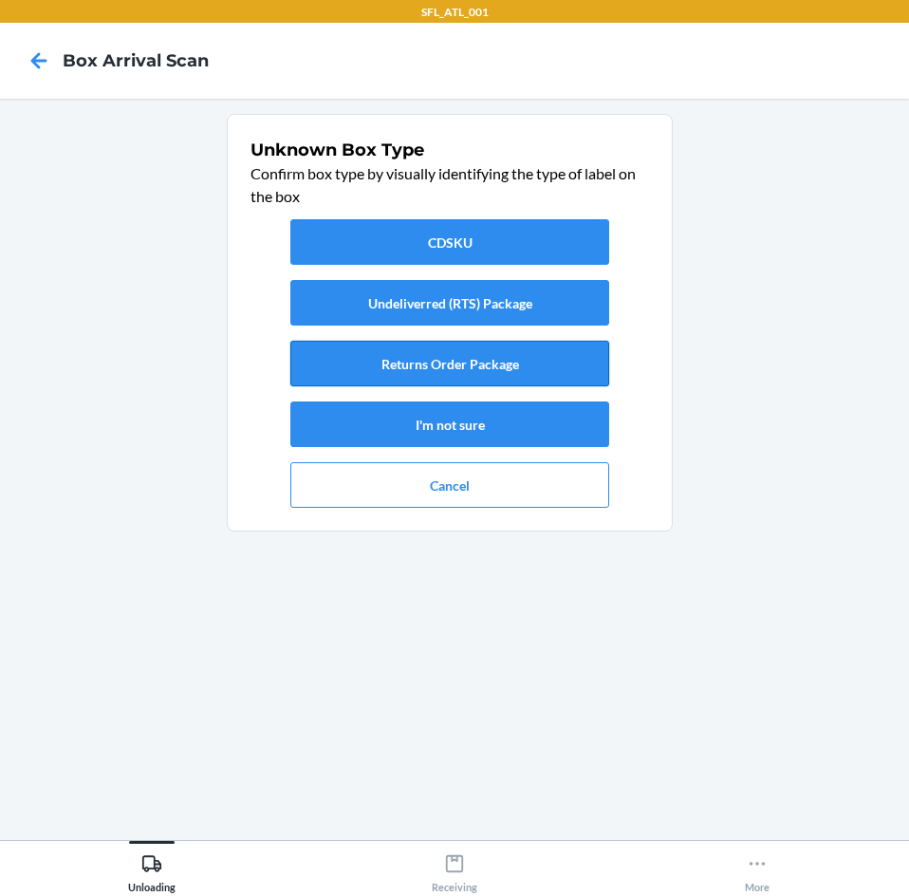
click at [458, 367] on button "Returns Order Package" at bounding box center [449, 364] width 319 height 46
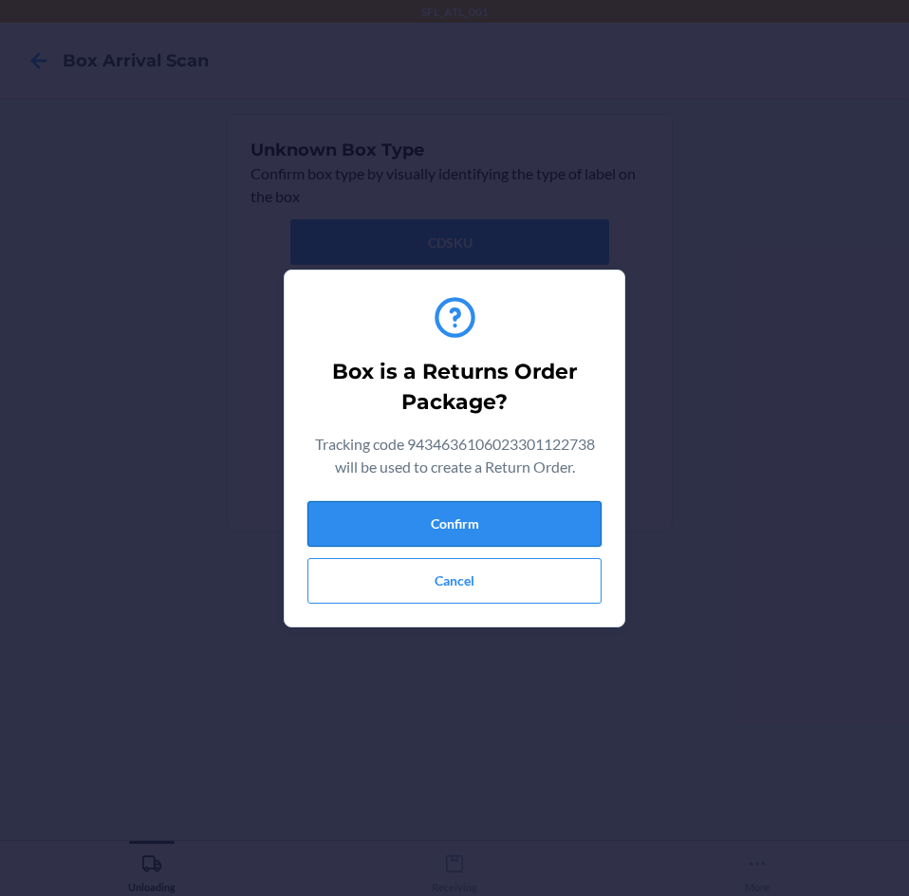
click at [491, 532] on button "Confirm" at bounding box center [454, 524] width 294 height 46
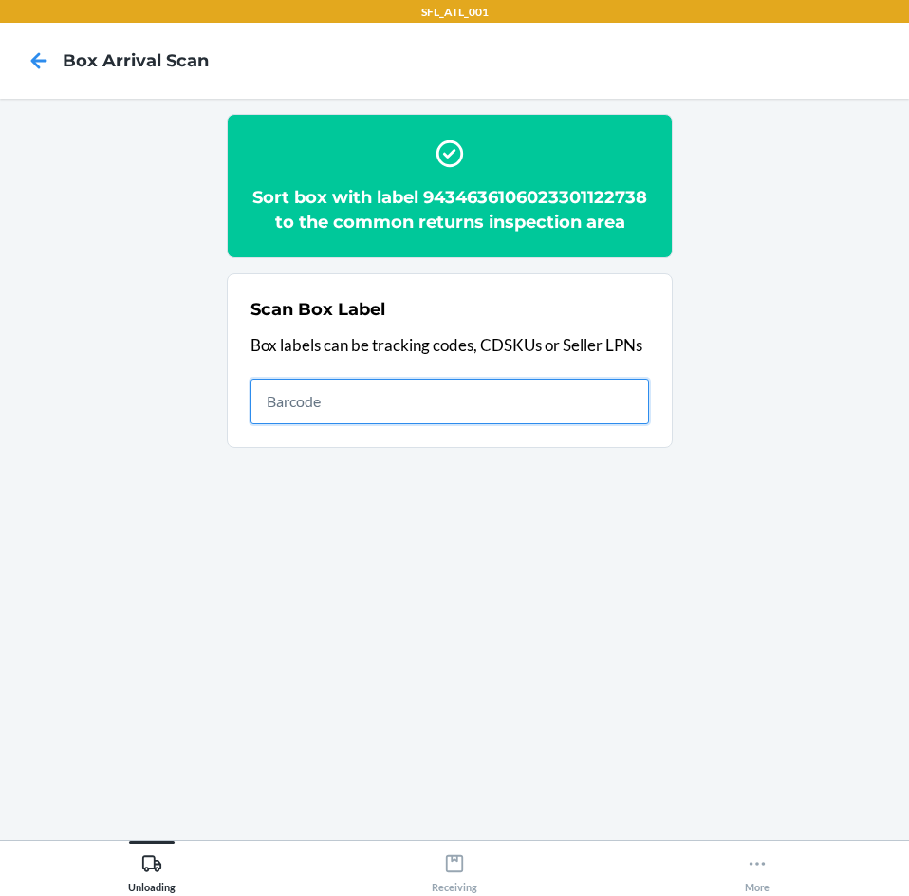
click at [522, 398] on input "text" at bounding box center [450, 402] width 399 height 46
type input "420302599434636106023300993285"
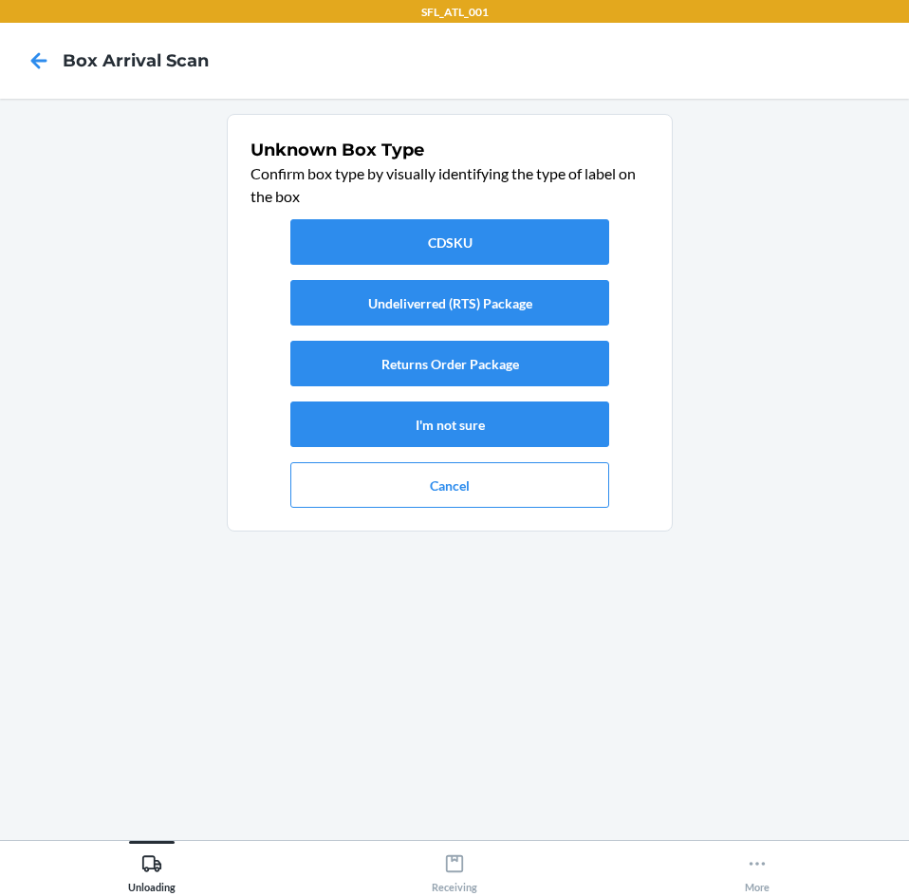
click at [548, 339] on div "CDSKU Undeliverred (RTS) Package Returns Order Package I'm not sure Cancel" at bounding box center [450, 364] width 399 height 304
click at [541, 355] on button "Returns Order Package" at bounding box center [449, 364] width 319 height 46
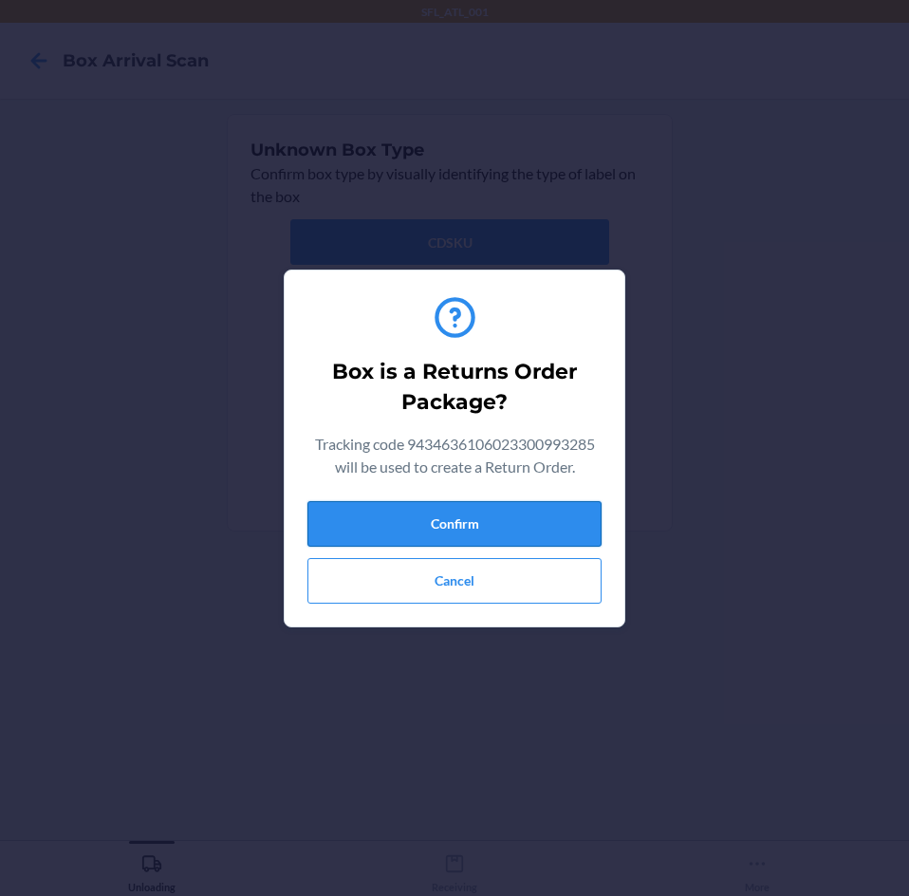
click at [522, 505] on button "Confirm" at bounding box center [454, 524] width 294 height 46
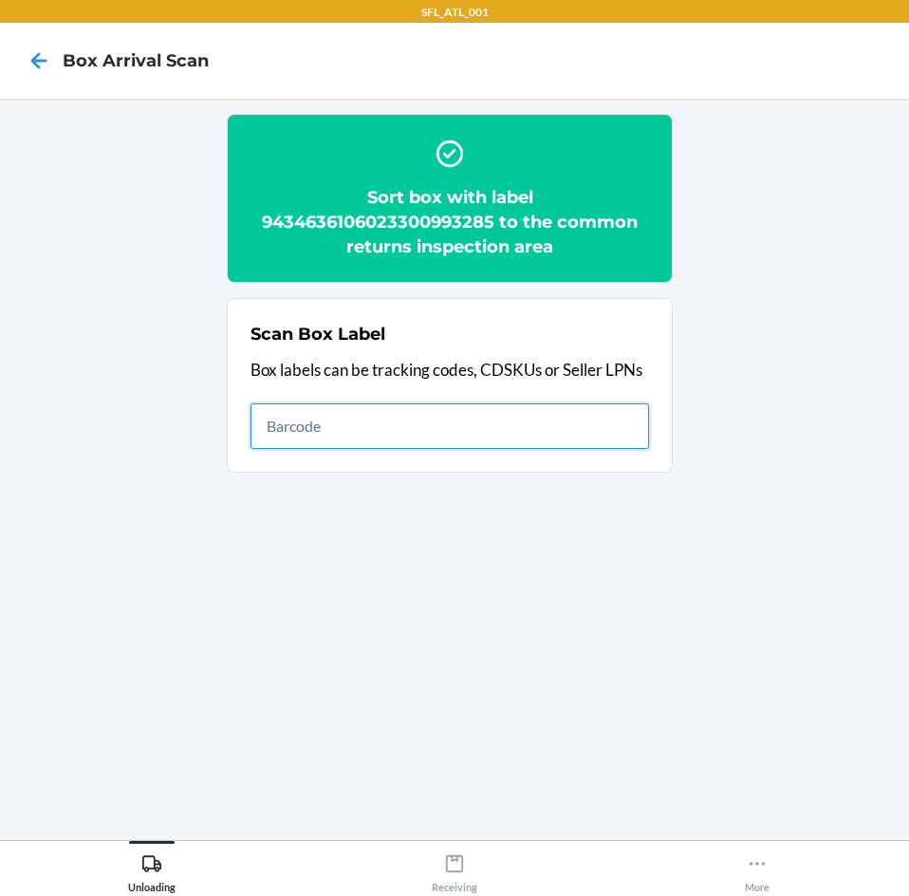
click at [603, 423] on input "text" at bounding box center [450, 426] width 399 height 46
type input "420302599434636106023300909781"
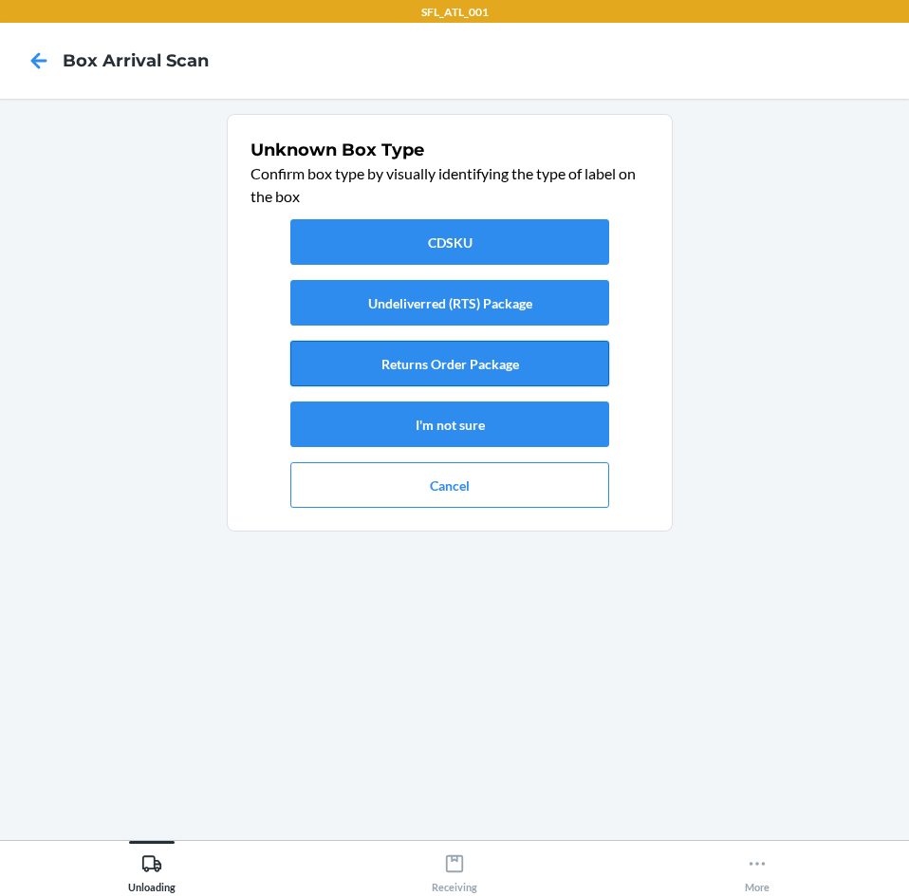
click at [502, 365] on button "Returns Order Package" at bounding box center [449, 364] width 319 height 46
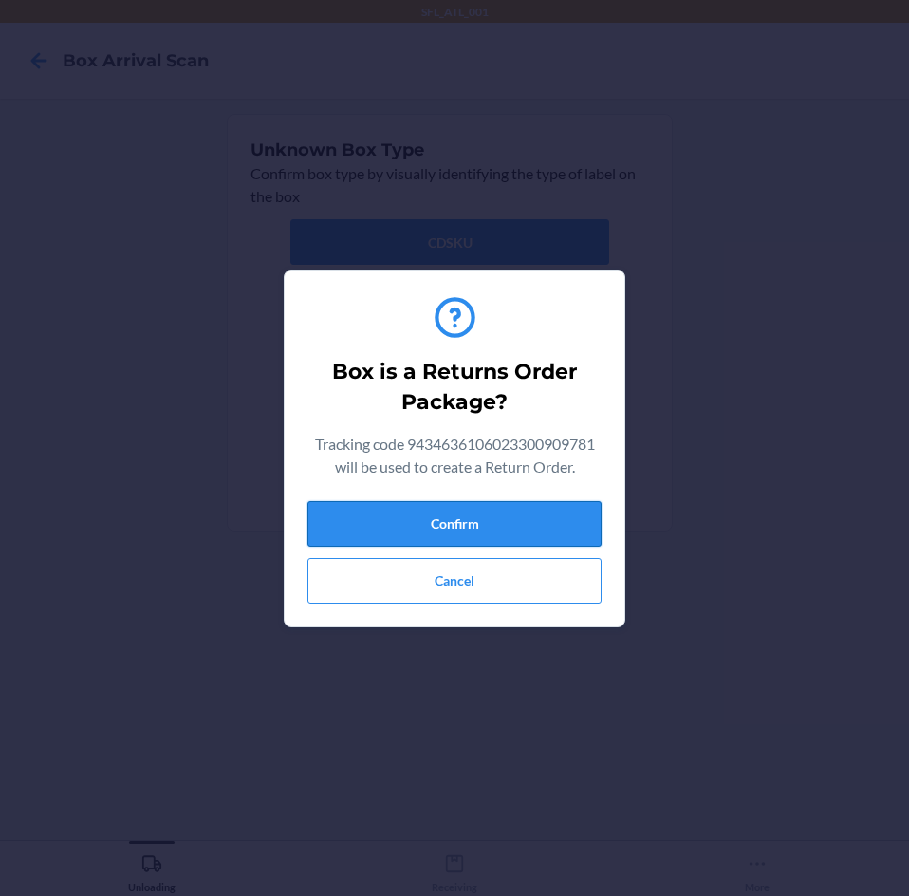
click at [533, 530] on button "Confirm" at bounding box center [454, 524] width 294 height 46
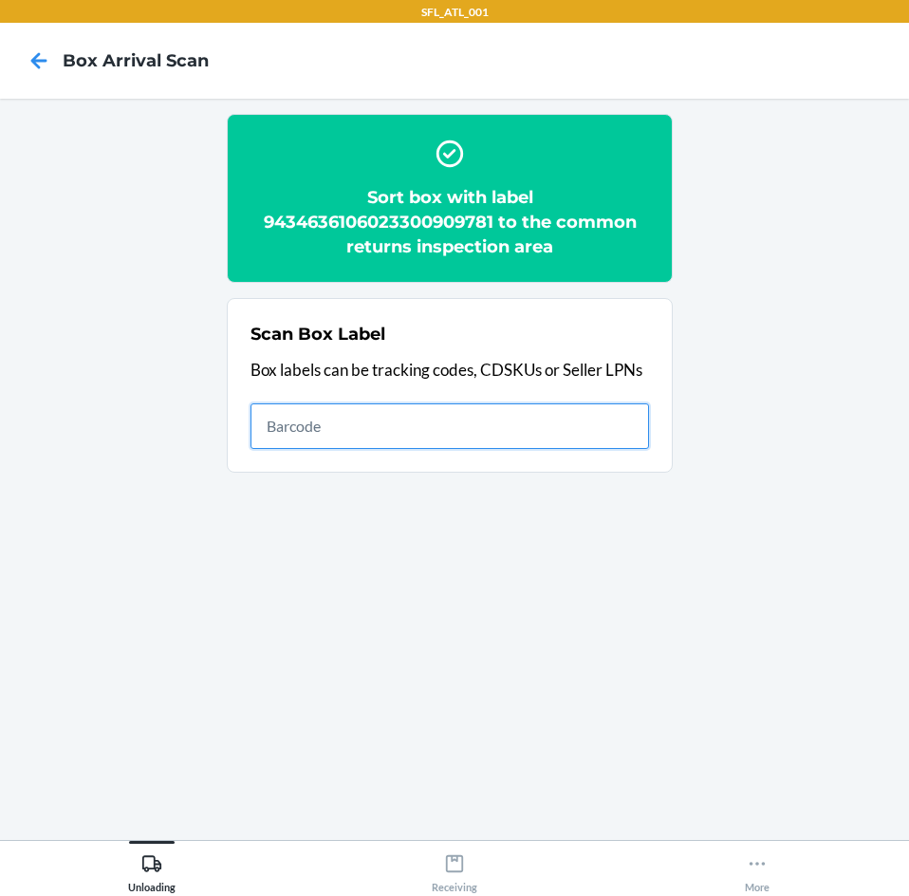
click at [486, 439] on input "text" at bounding box center [450, 426] width 399 height 46
type input "420302599434636106023299897014"
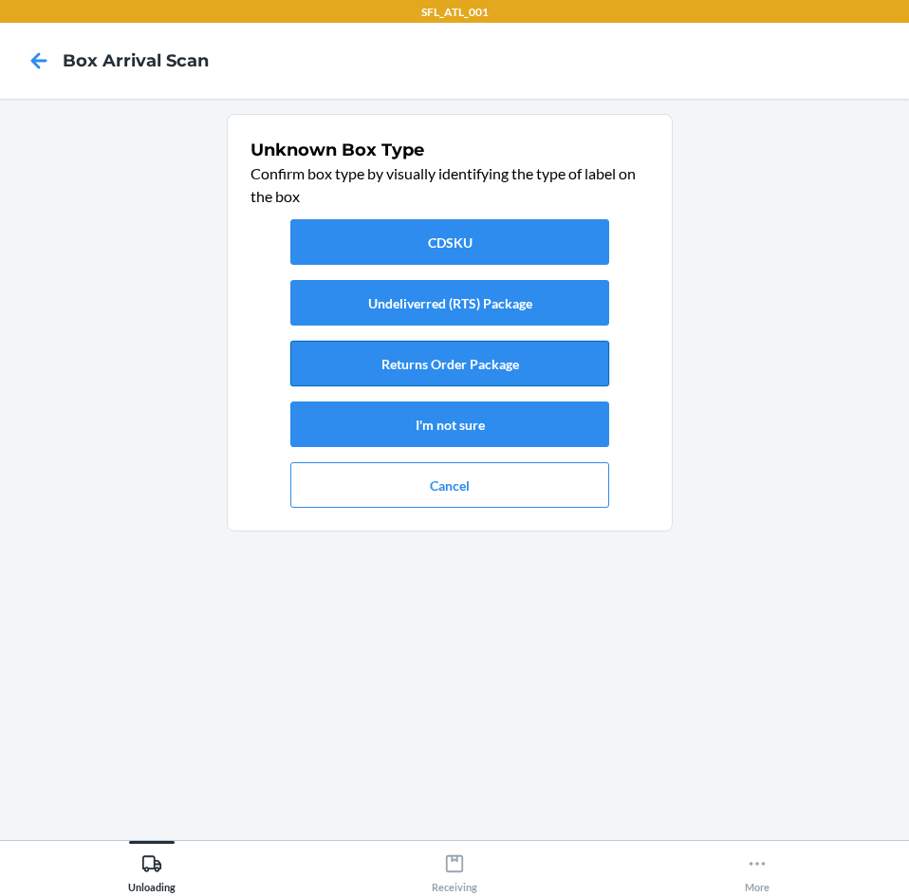
click at [459, 352] on button "Returns Order Package" at bounding box center [449, 364] width 319 height 46
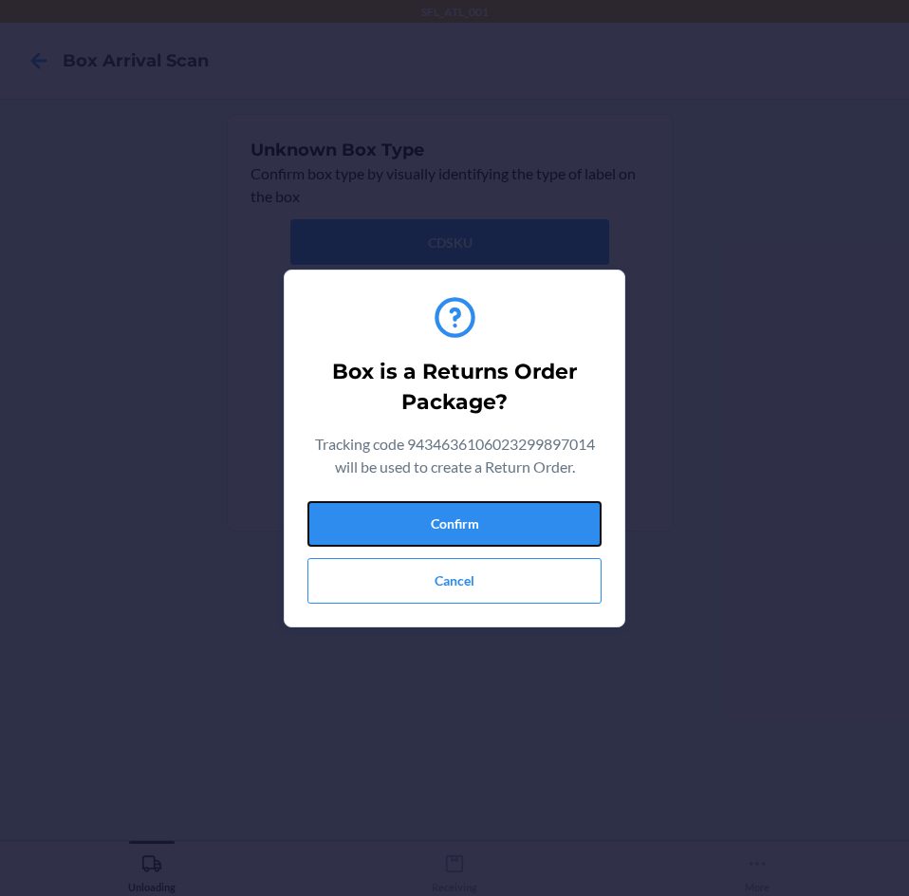
drag, startPoint x: 557, startPoint y: 525, endPoint x: 756, endPoint y: 551, distance: 201.0
click at [569, 512] on button "Confirm" at bounding box center [454, 524] width 294 height 46
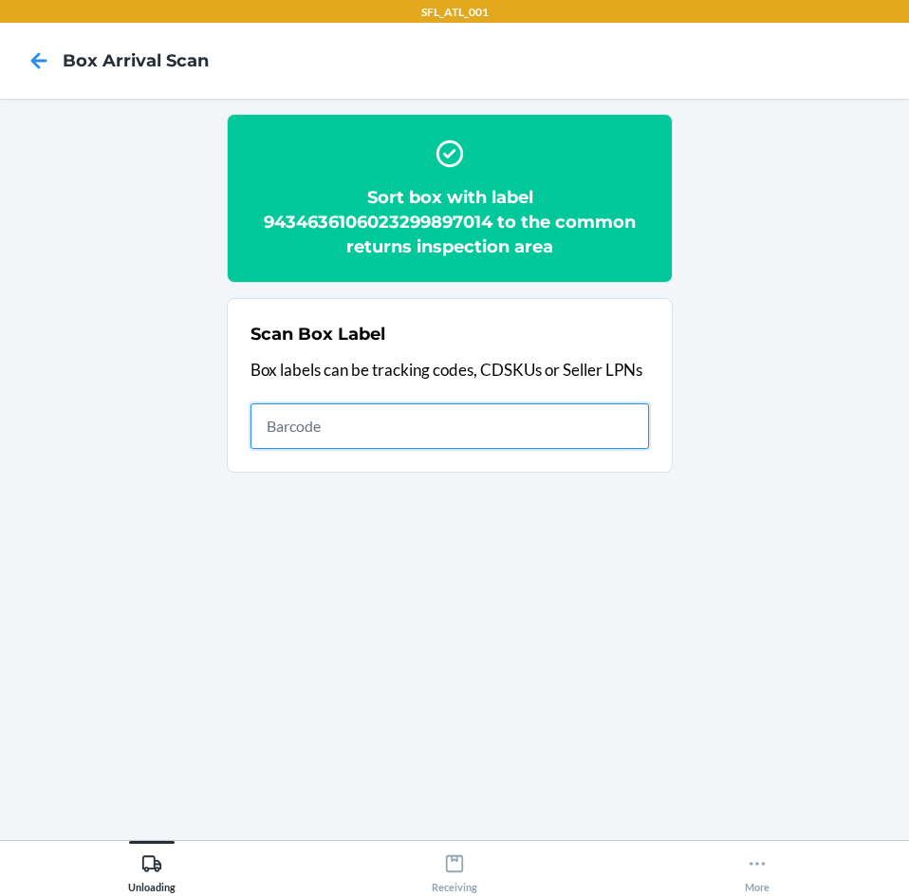
click at [471, 428] on input "text" at bounding box center [450, 426] width 399 height 46
type input "420302599434636106023301180073"
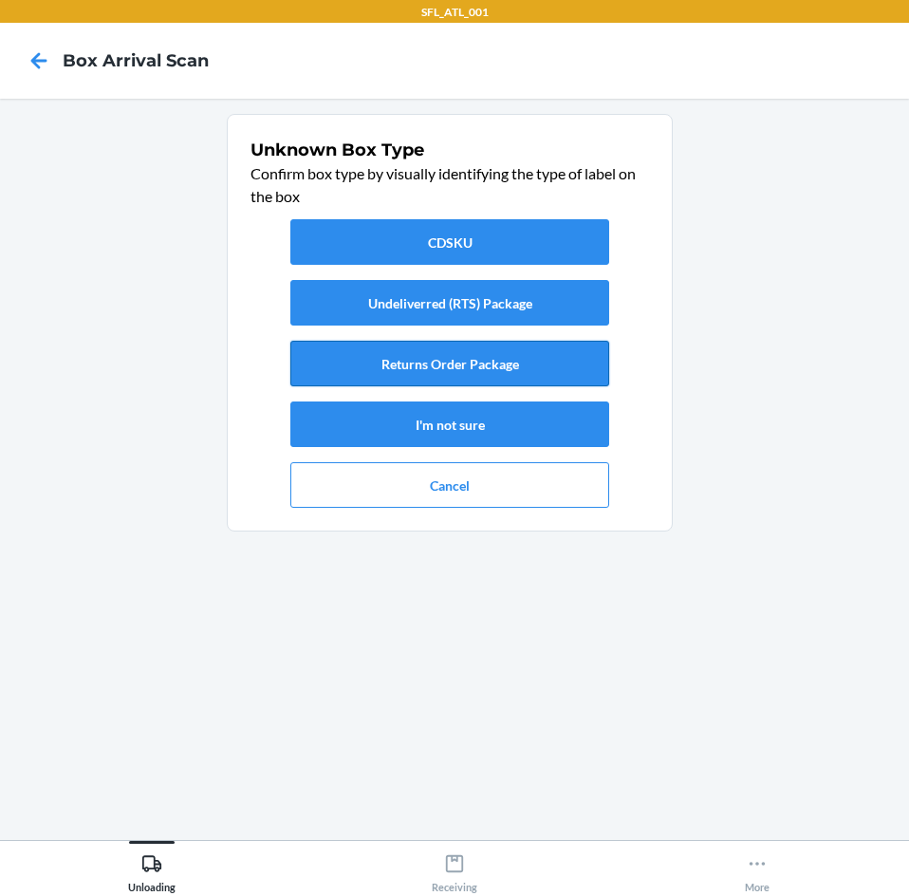
click at [512, 373] on button "Returns Order Package" at bounding box center [449, 364] width 319 height 46
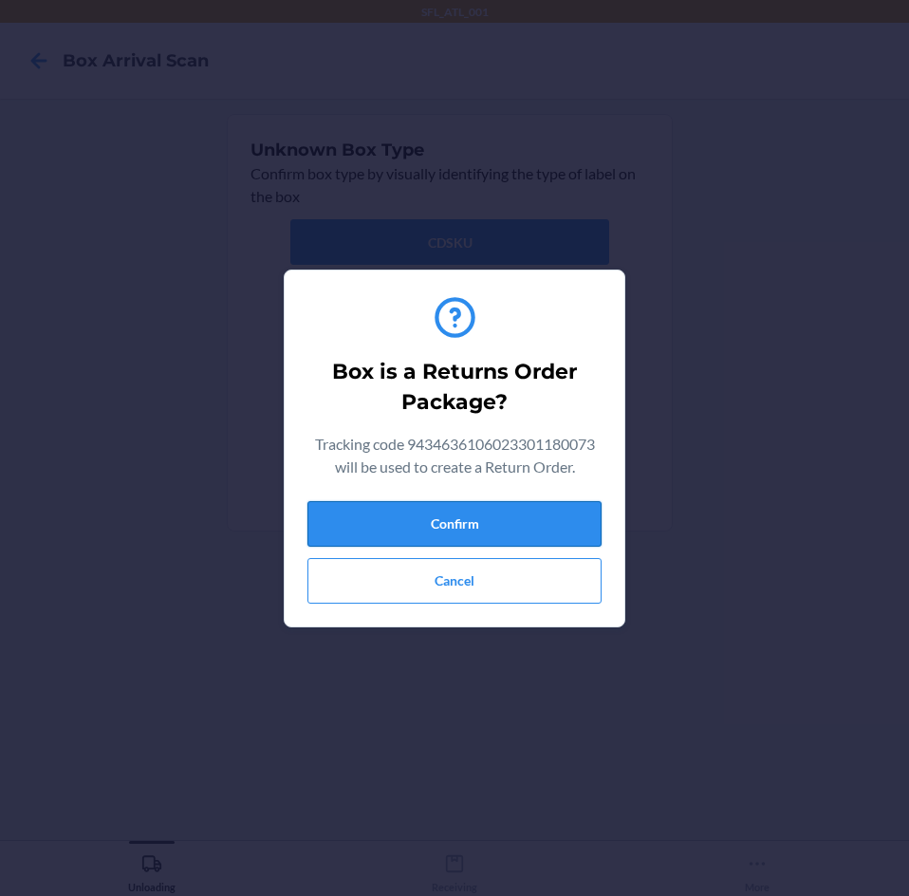
click at [512, 508] on button "Confirm" at bounding box center [454, 524] width 294 height 46
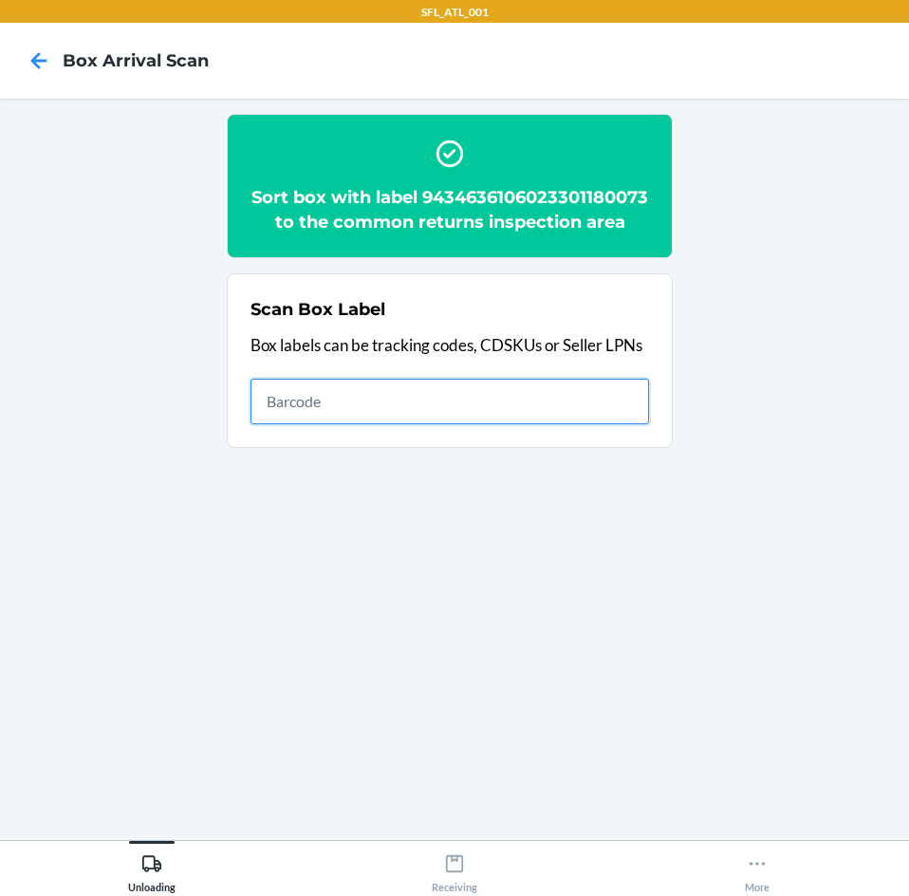
click at [270, 418] on input "text" at bounding box center [450, 402] width 399 height 46
type input "420302599434636106023300929130"
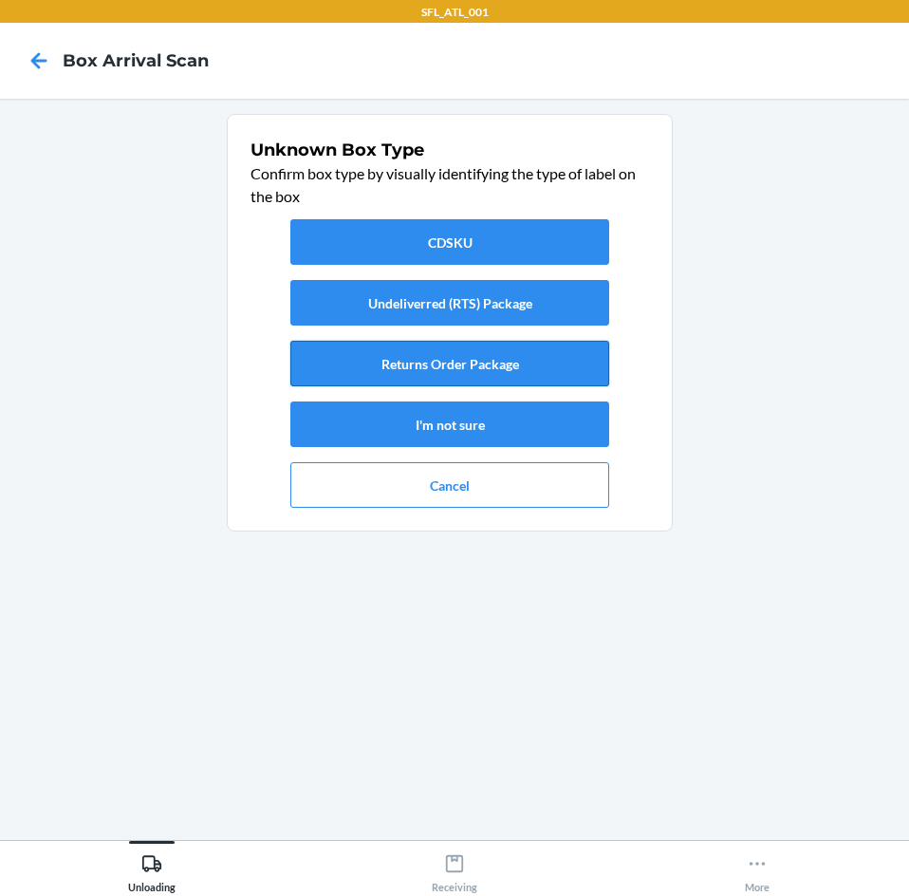
click at [452, 377] on button "Returns Order Package" at bounding box center [449, 364] width 319 height 46
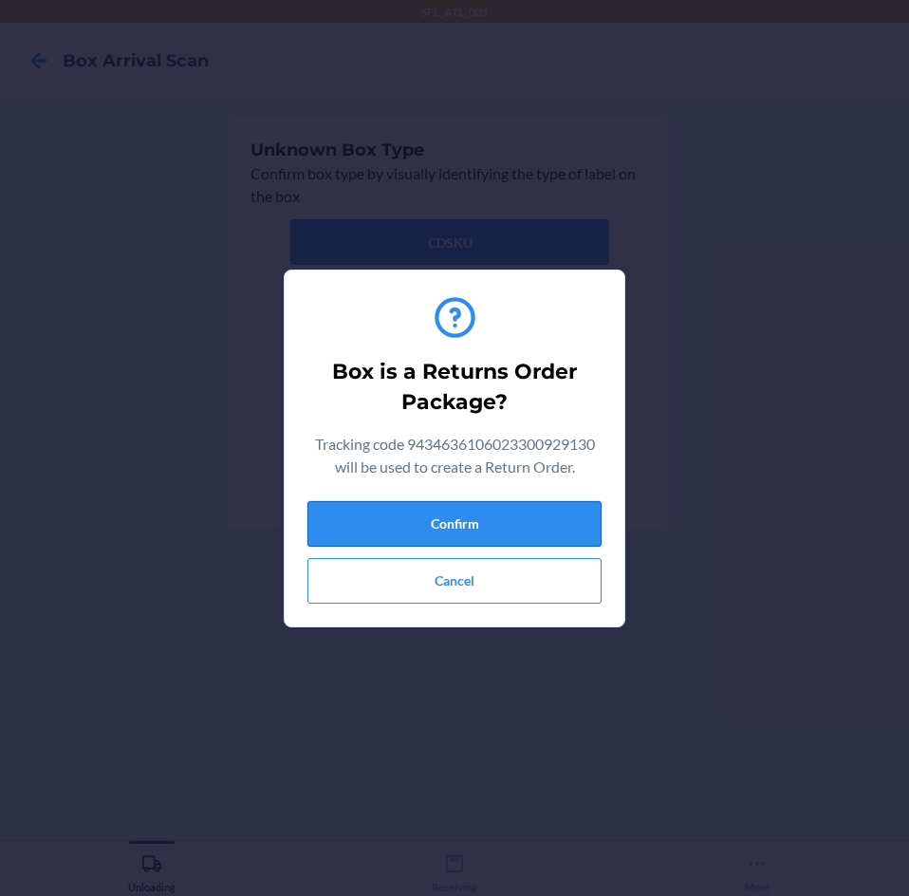
click at [505, 514] on button "Confirm" at bounding box center [454, 524] width 294 height 46
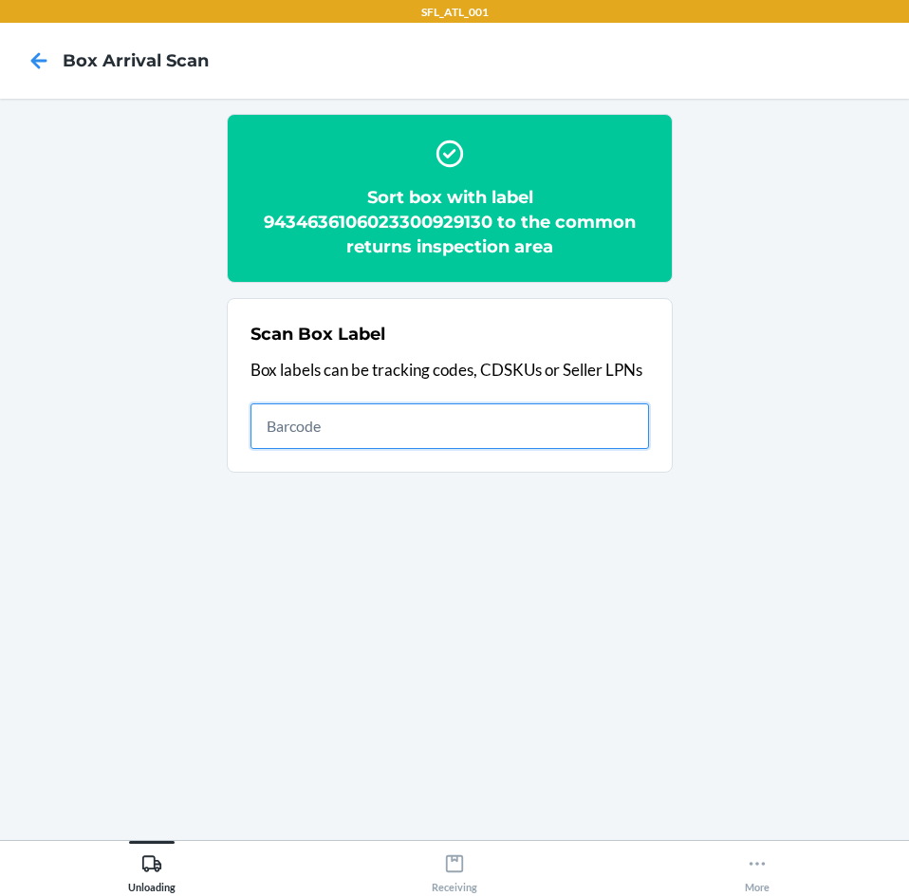
click at [469, 416] on input "text" at bounding box center [450, 426] width 399 height 46
type input "420302599434636106023300950592"
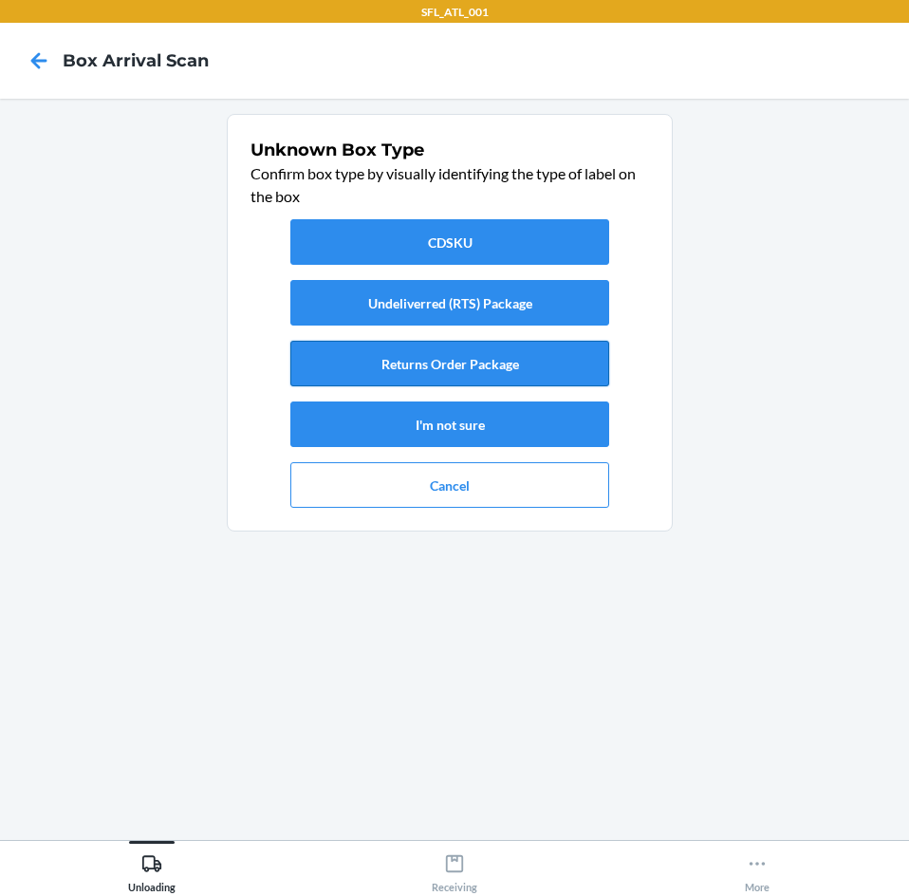
drag, startPoint x: 479, startPoint y: 363, endPoint x: 495, endPoint y: 376, distance: 20.9
click at [495, 376] on button "Returns Order Package" at bounding box center [449, 364] width 319 height 46
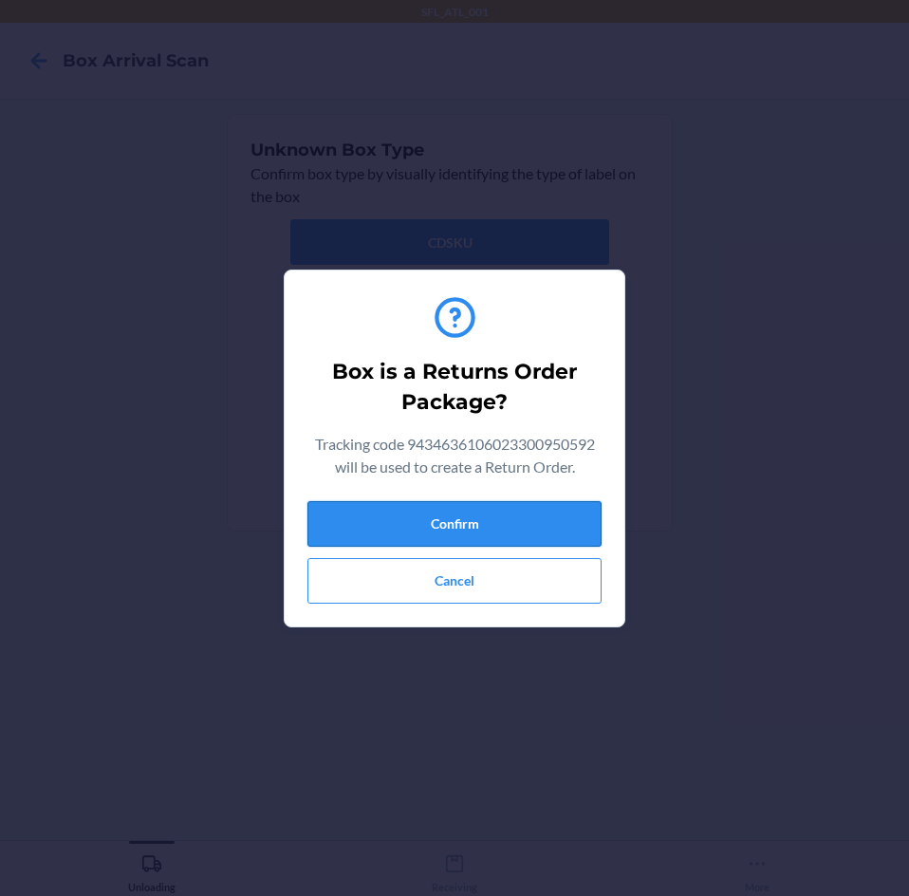
click at [519, 513] on button "Confirm" at bounding box center [454, 524] width 294 height 46
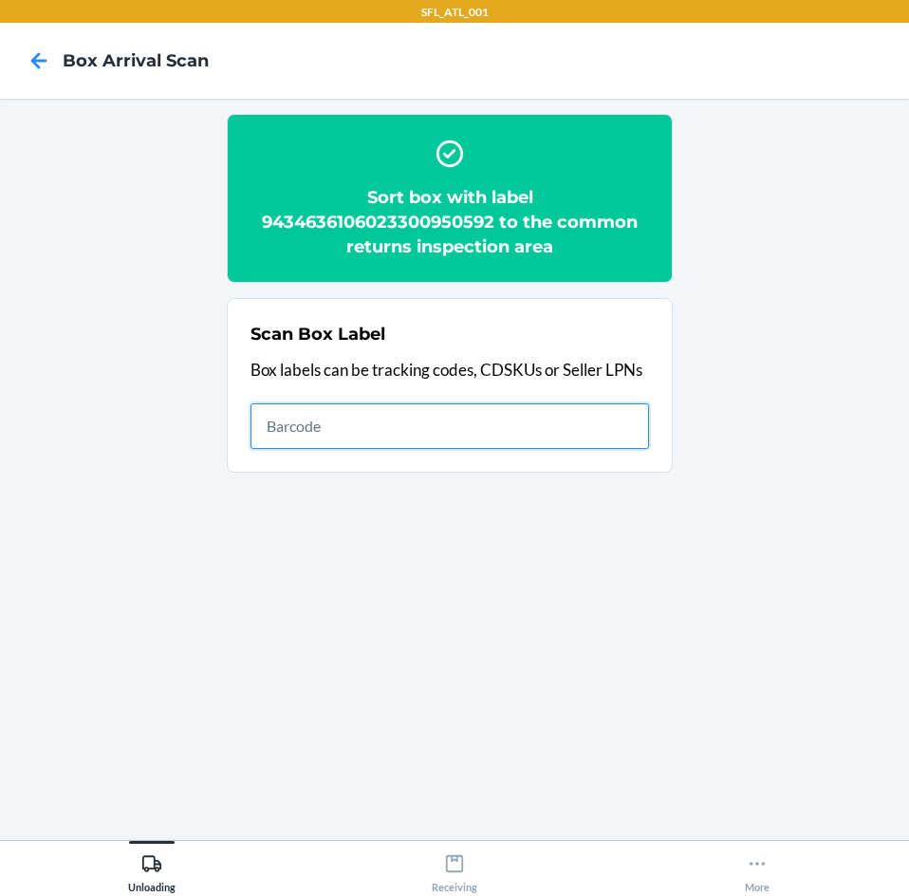
click at [580, 437] on input "text" at bounding box center [450, 426] width 399 height 46
type input "420302599434636106023301135042"
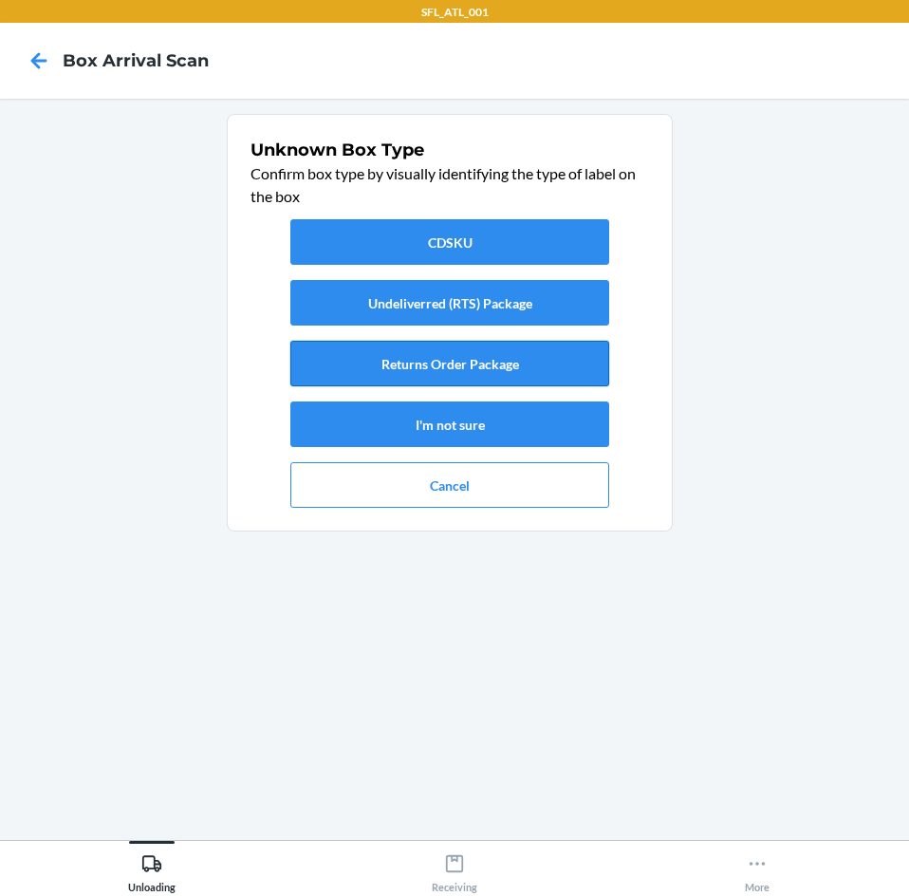
click at [542, 371] on button "Returns Order Package" at bounding box center [449, 364] width 319 height 46
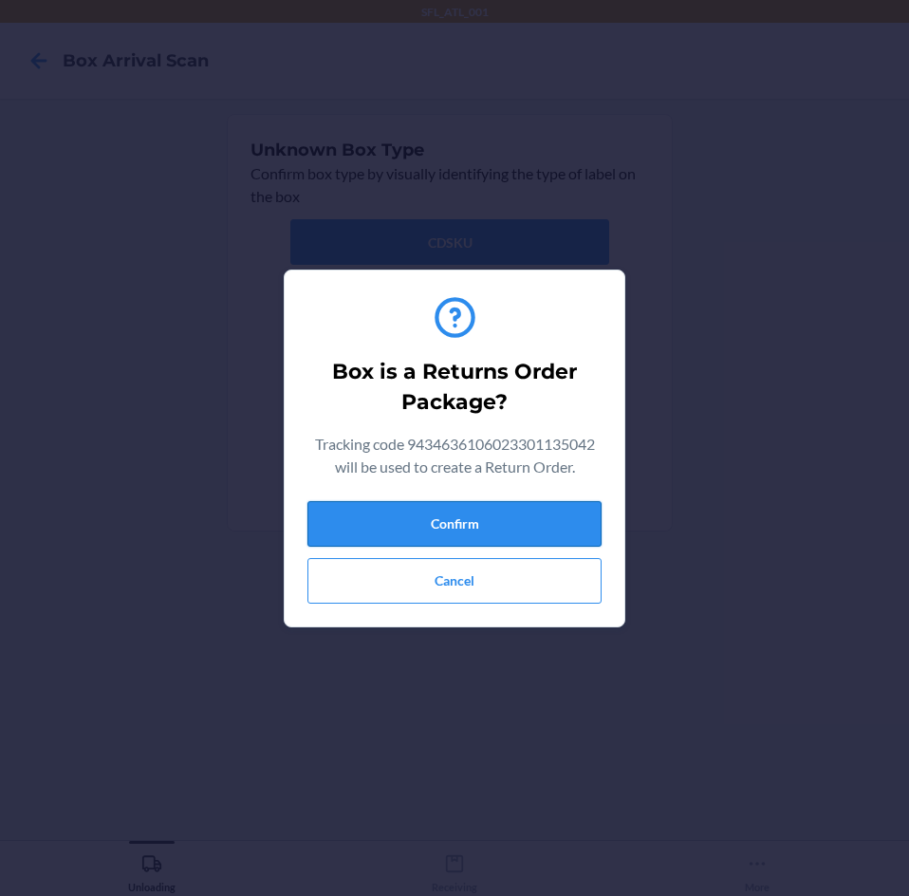
click at [538, 509] on button "Confirm" at bounding box center [454, 524] width 294 height 46
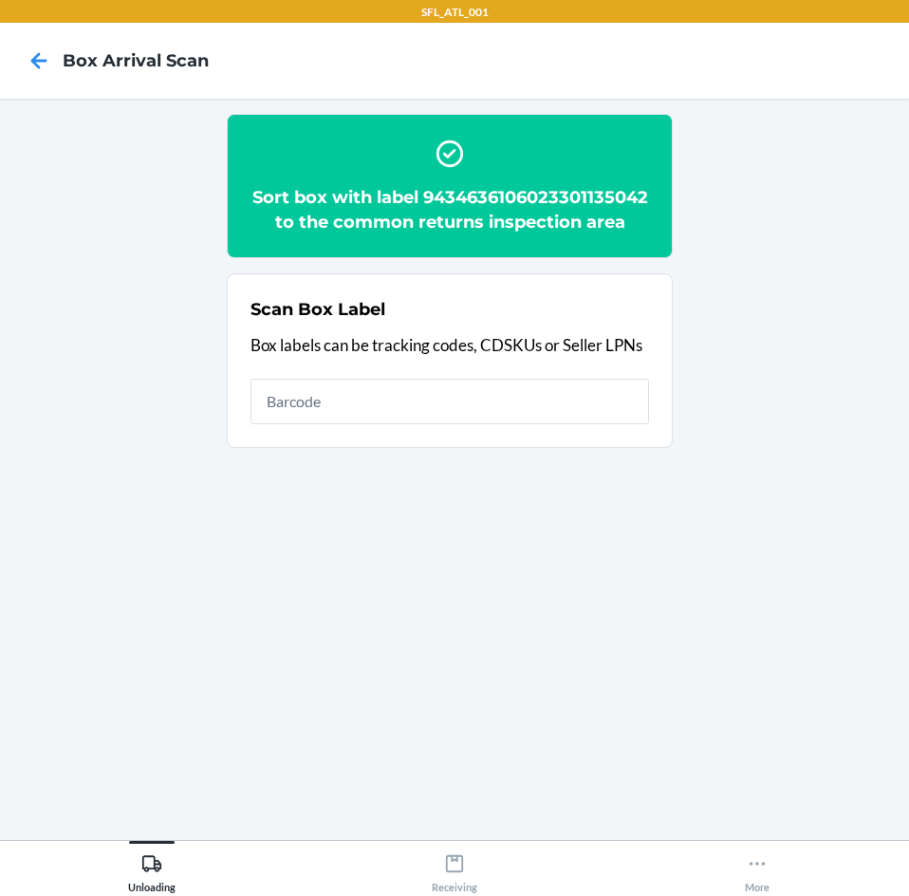
drag, startPoint x: 432, startPoint y: 397, endPoint x: 421, endPoint y: 425, distance: 30.3
click at [432, 397] on div "Scan Box Label Box labels can be tracking codes, CDSKUs or Seller LPNs" at bounding box center [450, 360] width 399 height 139
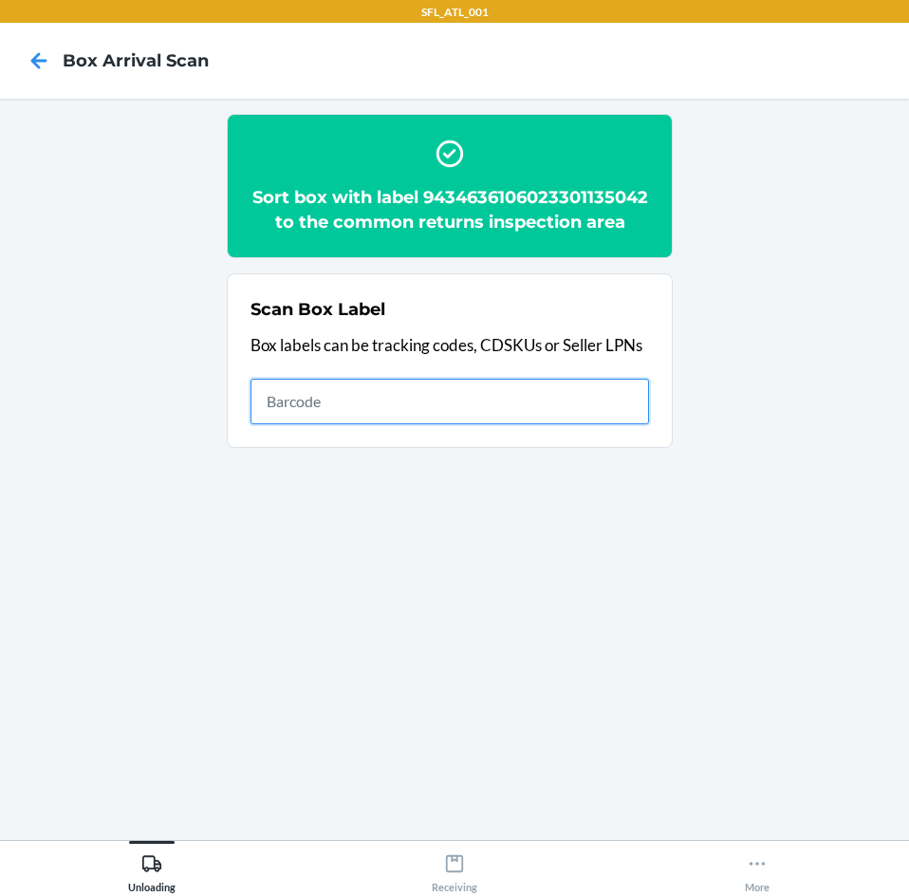
click at [421, 424] on input "text" at bounding box center [450, 402] width 399 height 46
type input "420302599434636106023300717492"
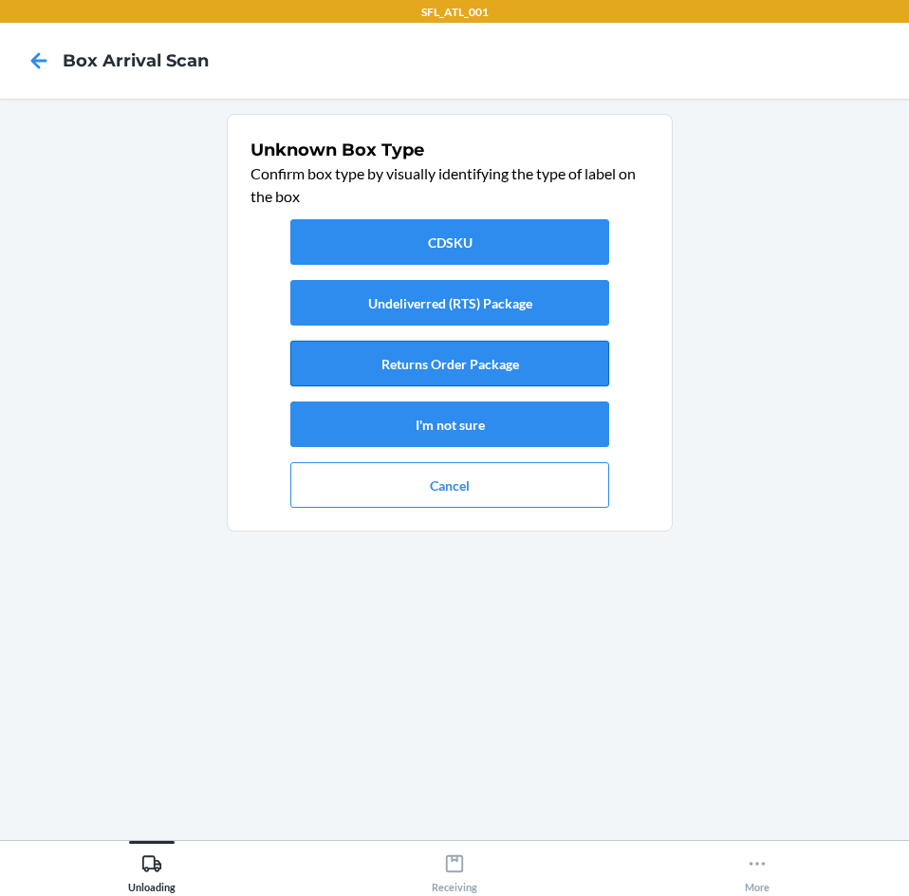
click at [452, 370] on button "Returns Order Package" at bounding box center [449, 364] width 319 height 46
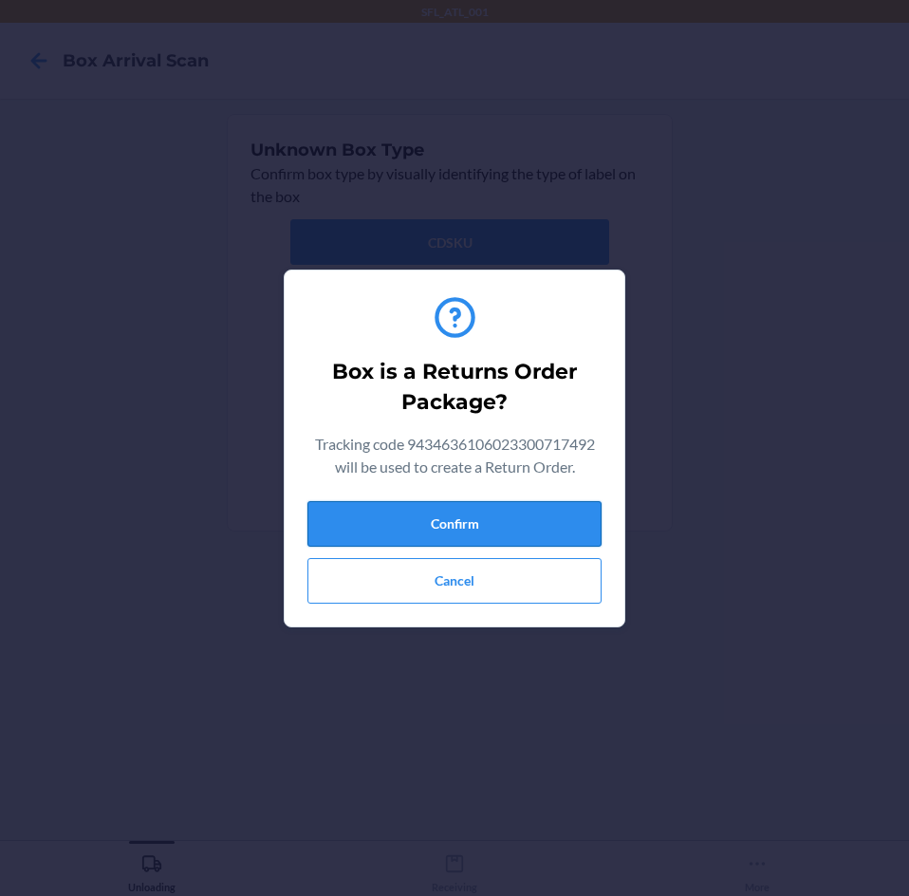
click at [480, 517] on button "Confirm" at bounding box center [454, 524] width 294 height 46
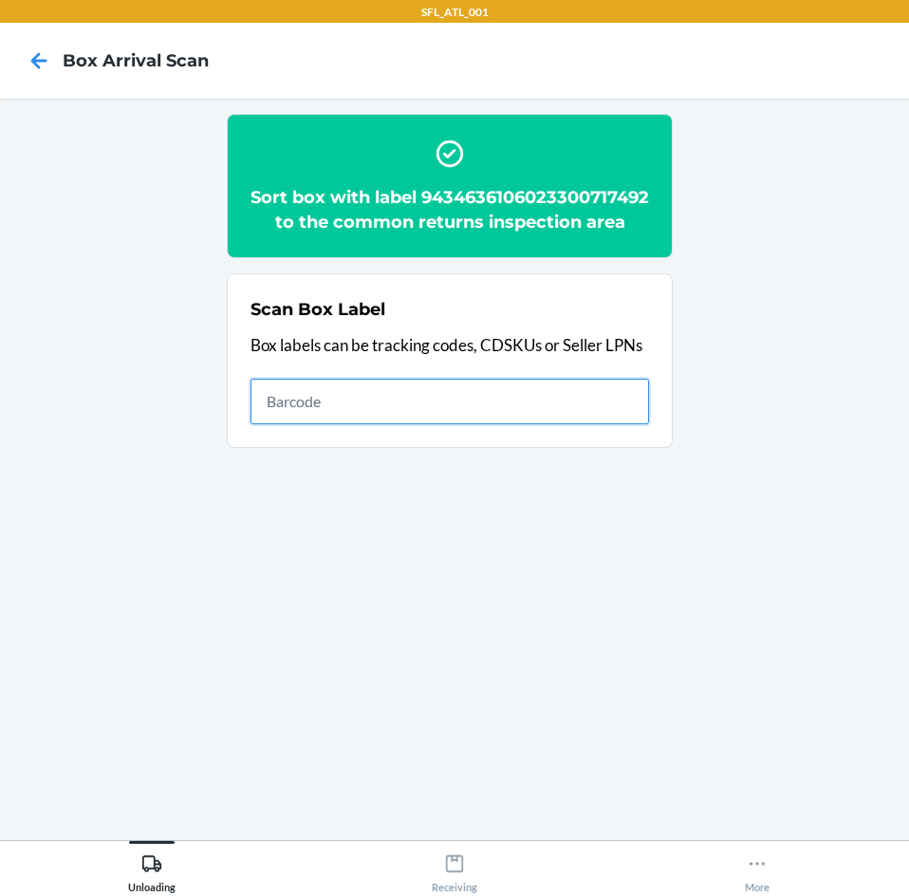
click at [418, 424] on input "text" at bounding box center [450, 402] width 399 height 46
type input "420302599434636106023301022847"
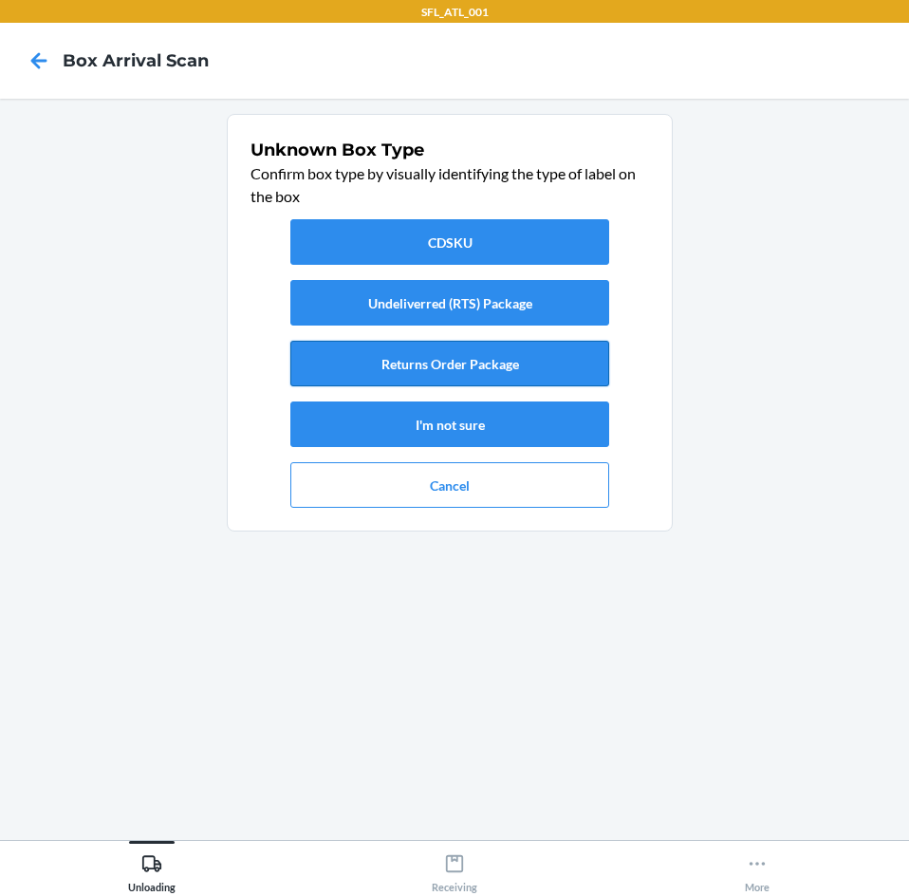
click at [417, 352] on button "Returns Order Package" at bounding box center [449, 364] width 319 height 46
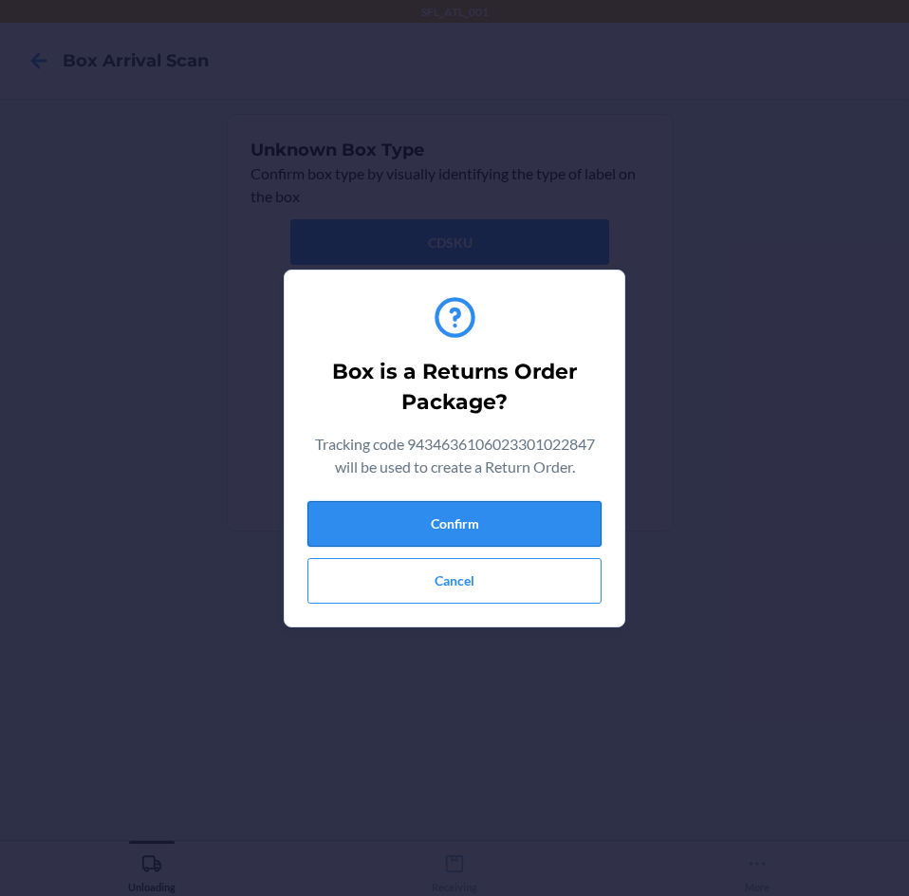
click at [422, 530] on button "Confirm" at bounding box center [454, 524] width 294 height 46
